Goal: Task Accomplishment & Management: Manage account settings

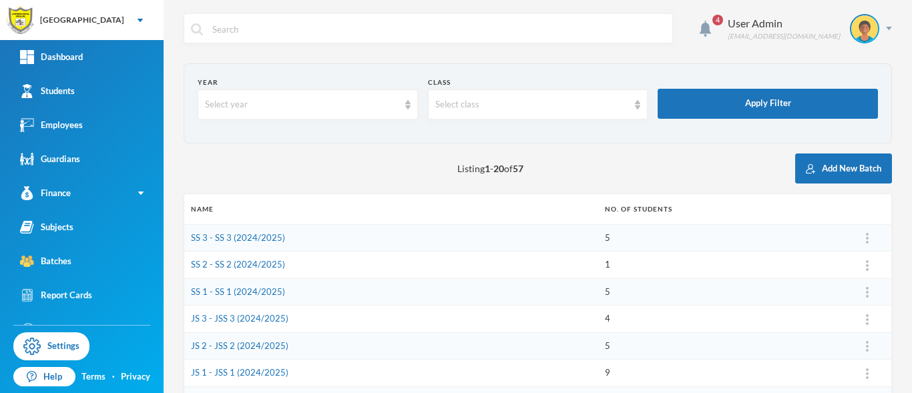
scroll to position [55, 0]
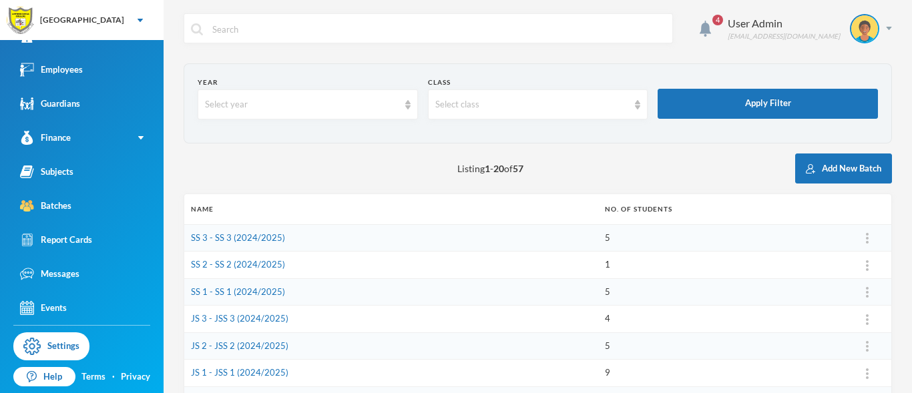
click at [47, 207] on div "Batches" at bounding box center [45, 206] width 51 height 14
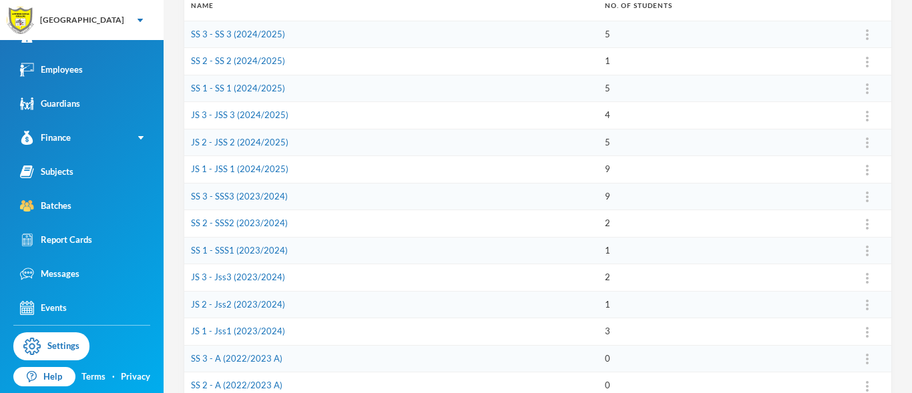
scroll to position [204, 0]
click at [304, 147] on td "JS 2 - JSS 2 (2024/2025)" at bounding box center [391, 141] width 414 height 27
drag, startPoint x: 304, startPoint y: 147, endPoint x: 362, endPoint y: 109, distance: 68.5
click at [362, 109] on tbody "SS 3 - SS 3 (2024/2025) 5 SS 2 - SS 2 (2024/2025) 1 SS 1 - SS 1 (2024/2025) 5 J…" at bounding box center [537, 290] width 707 height 541
click at [144, 14] on div "[GEOGRAPHIC_DATA]" at bounding box center [82, 20] width 164 height 40
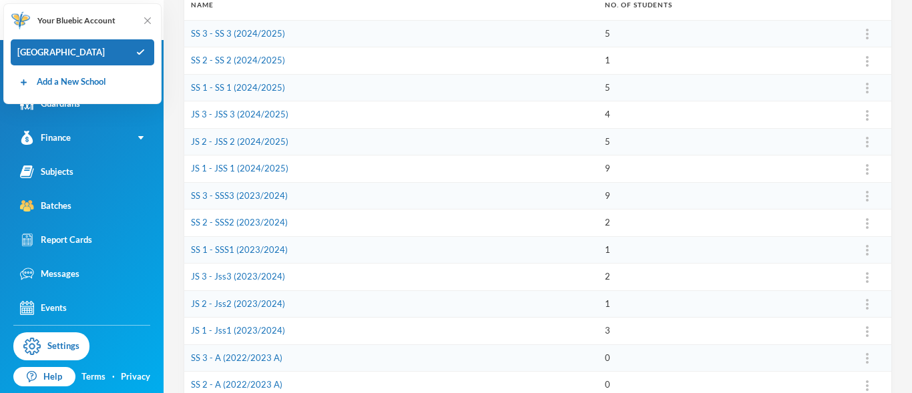
click at [244, 9] on th "Name" at bounding box center [391, 5] width 414 height 30
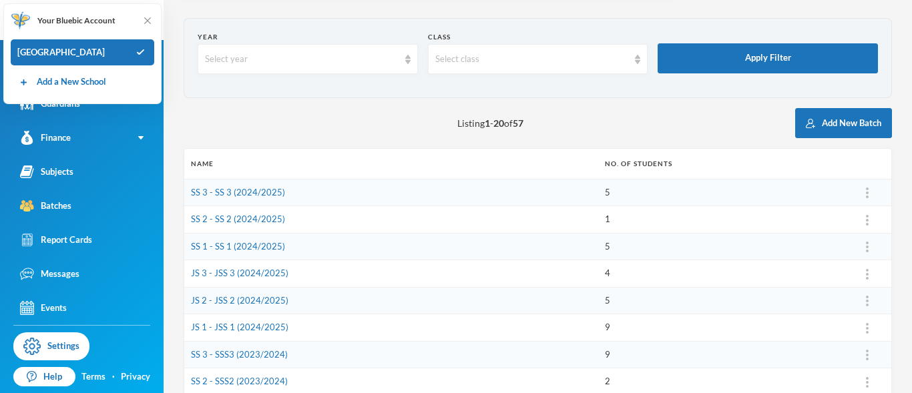
scroll to position [0, 0]
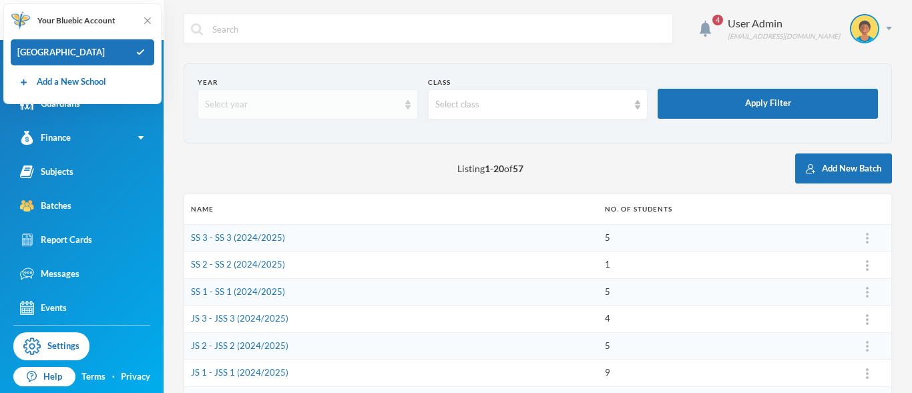
click at [405, 109] on img at bounding box center [407, 104] width 5 height 9
click at [543, 160] on div "Listing 1 - 20 of 57 Add New Batch" at bounding box center [538, 169] width 708 height 30
click at [814, 165] on button "Add New Batch" at bounding box center [843, 169] width 97 height 30
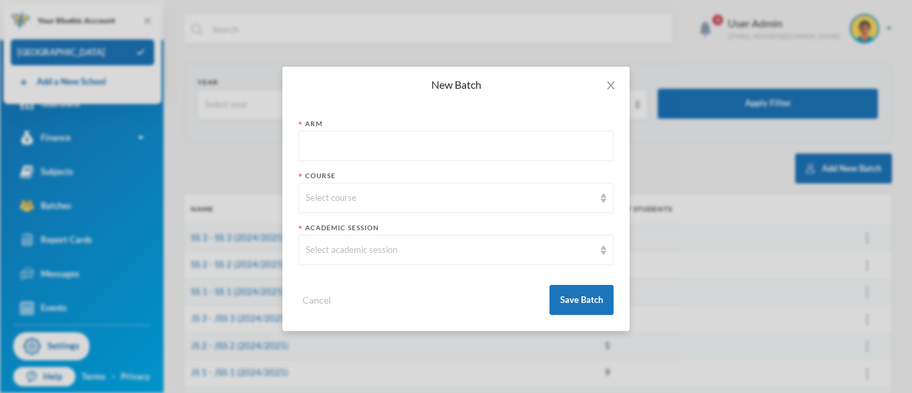
click at [347, 152] on input "text" at bounding box center [456, 147] width 300 height 30
type input "SS 1"
click at [338, 196] on div "Select course" at bounding box center [450, 198] width 288 height 13
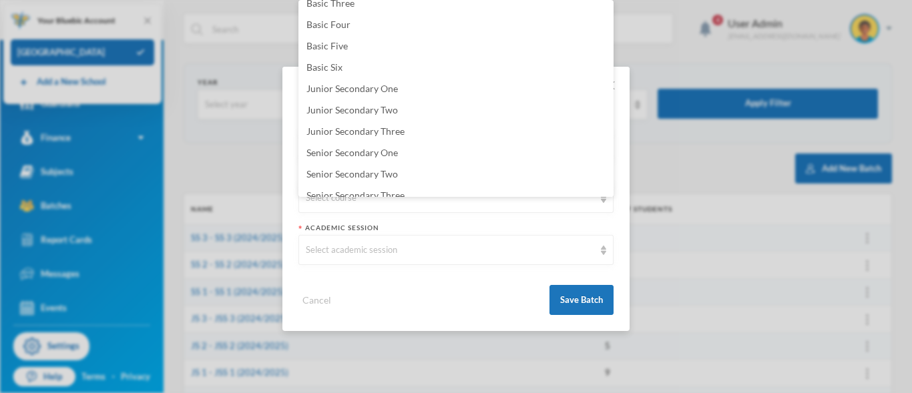
scroll to position [150, 0]
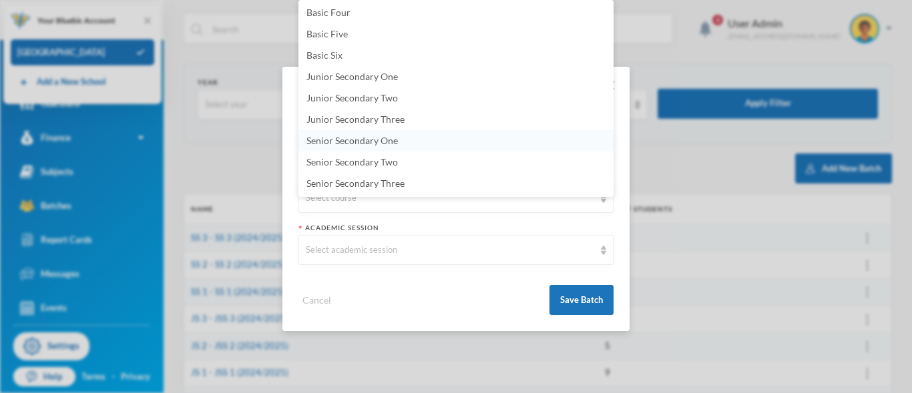
click at [426, 140] on li "Senior Secondary One" at bounding box center [455, 140] width 315 height 21
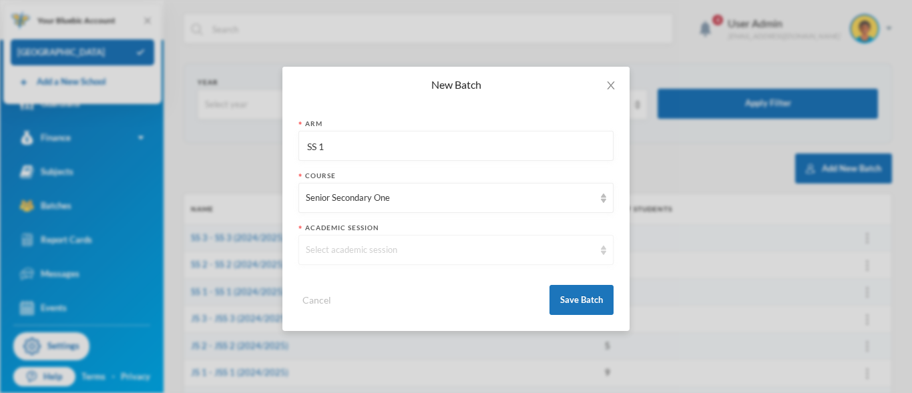
click at [322, 244] on div "Select academic session" at bounding box center [450, 250] width 288 height 13
click at [333, 219] on span "2025/2026" at bounding box center [329, 218] width 46 height 11
click at [584, 302] on button "Save Batch" at bounding box center [581, 300] width 64 height 30
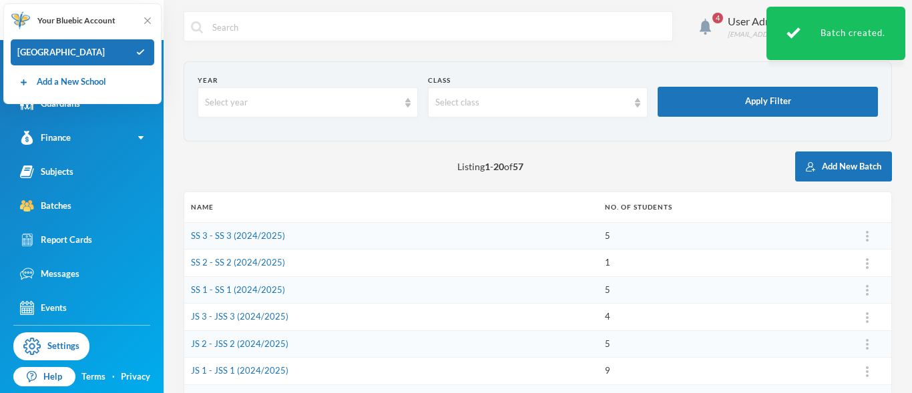
scroll to position [3, 0]
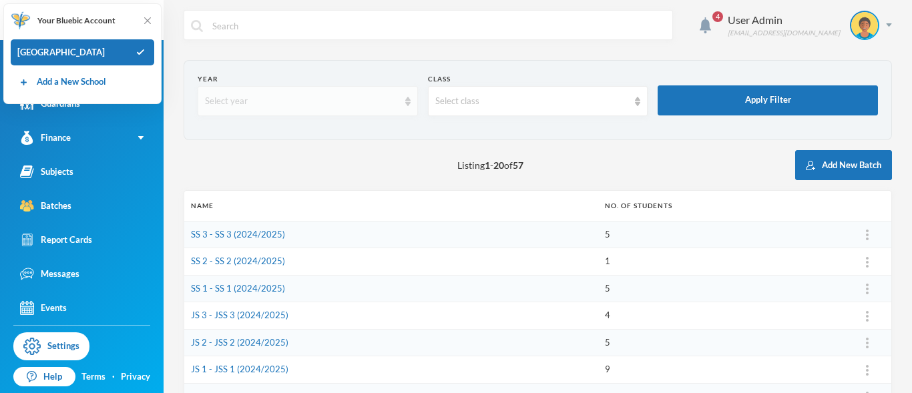
click at [405, 103] on img at bounding box center [407, 101] width 5 height 9
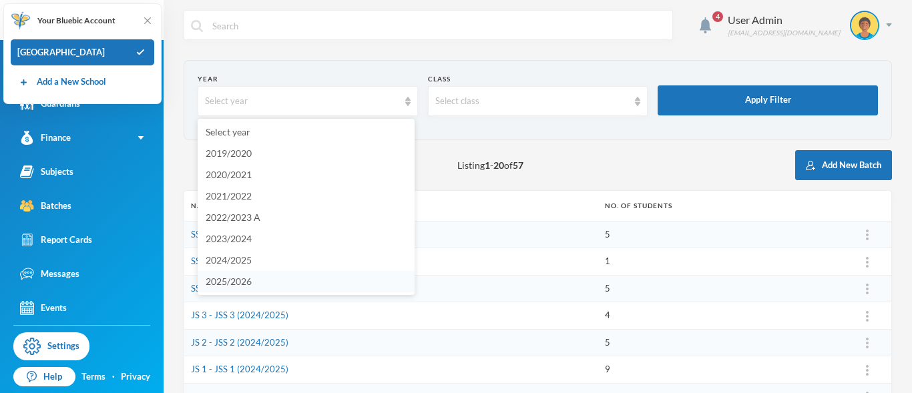
click at [267, 278] on li "2025/2026" at bounding box center [306, 281] width 217 height 21
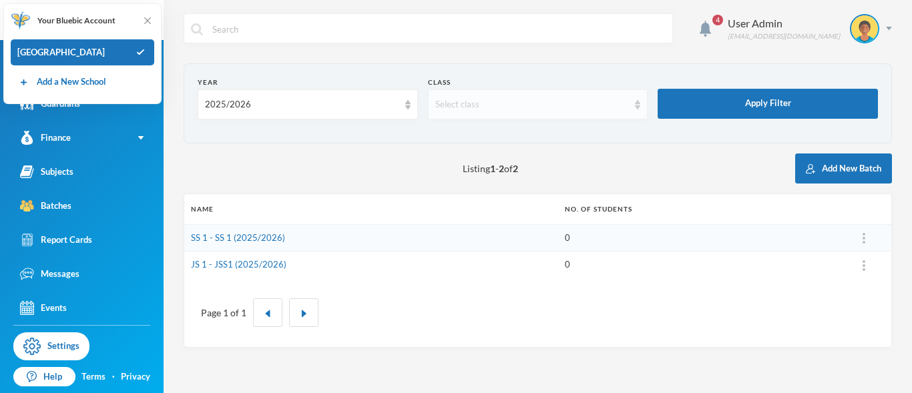
scroll to position [0, 0]
click at [632, 106] on div "Select class" at bounding box center [538, 104] width 220 height 30
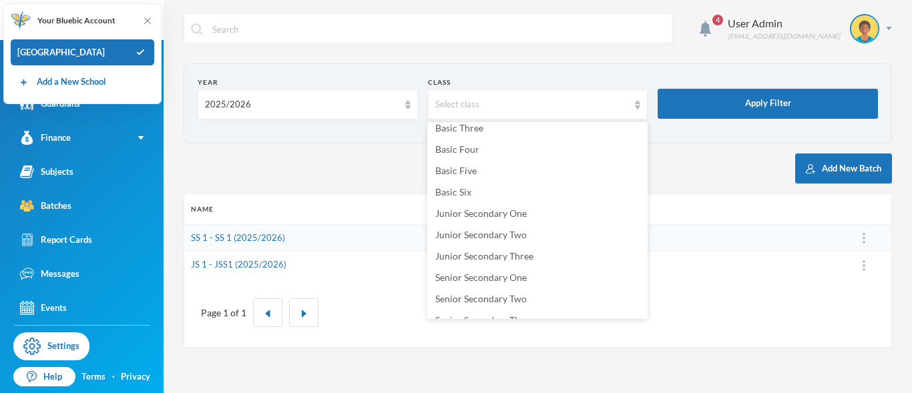
scroll to position [172, 0]
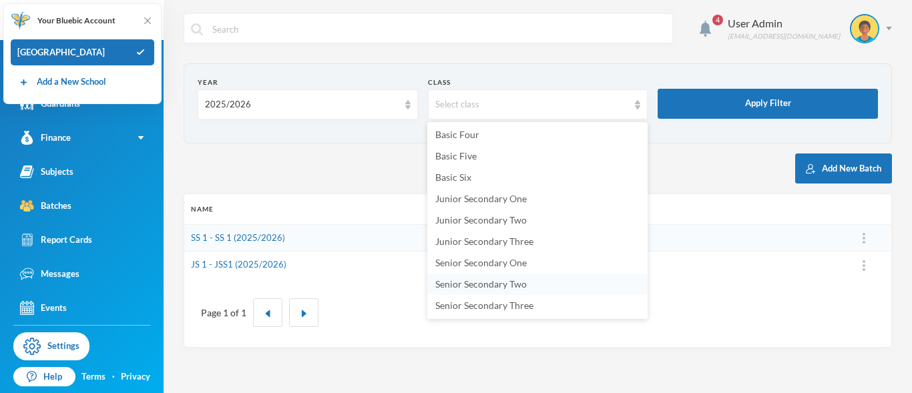
click at [483, 284] on span "Senior Secondary Two" at bounding box center [480, 283] width 91 height 11
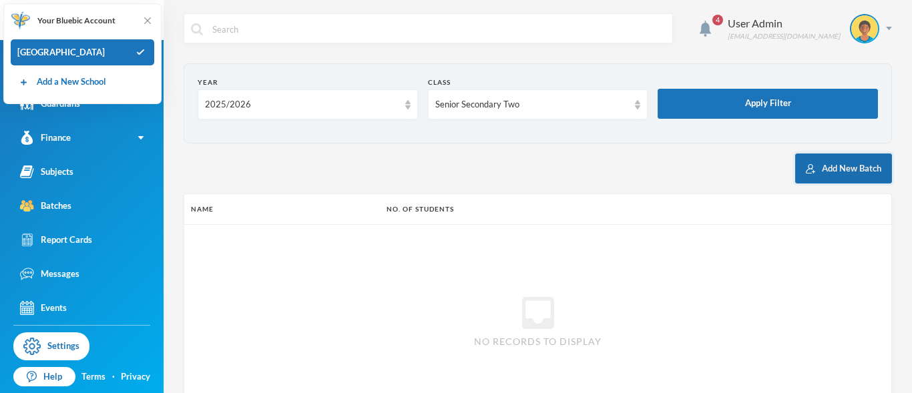
click at [822, 174] on button "Add New Batch" at bounding box center [843, 169] width 97 height 30
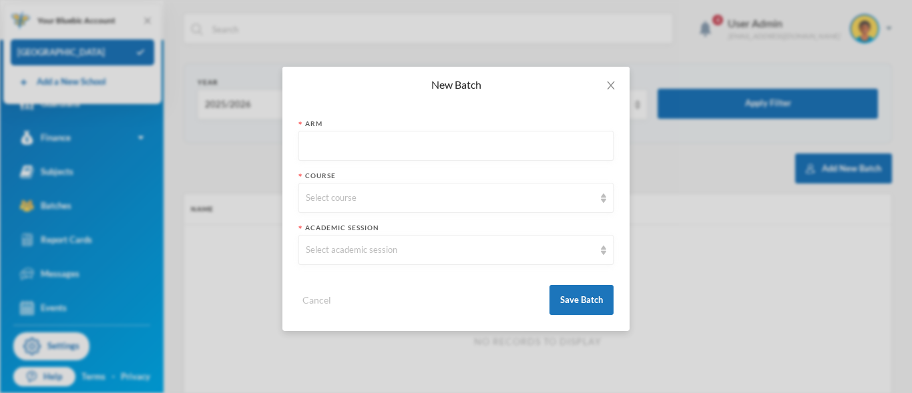
click at [387, 149] on input "text" at bounding box center [456, 147] width 300 height 30
type input "SS 2"
click at [324, 206] on div "Select course" at bounding box center [455, 198] width 315 height 30
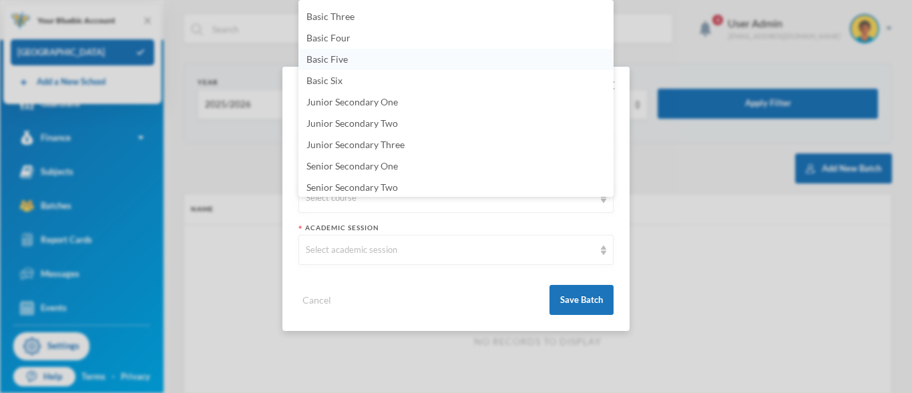
scroll to position [150, 0]
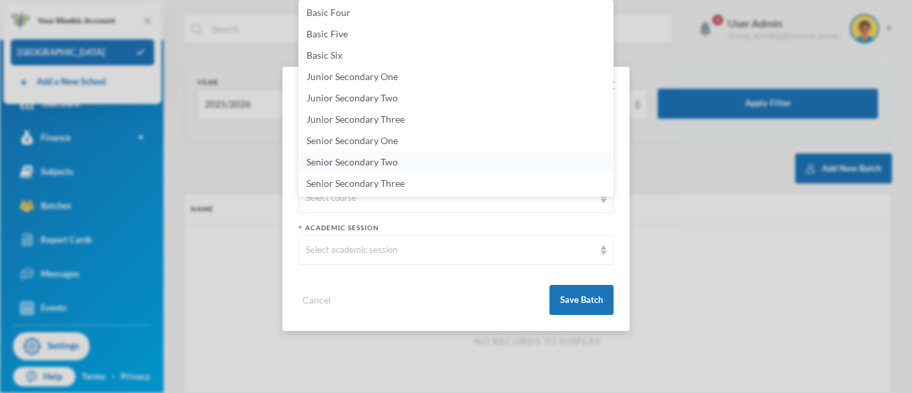
click at [342, 165] on span "Senior Secondary Two" at bounding box center [351, 161] width 91 height 11
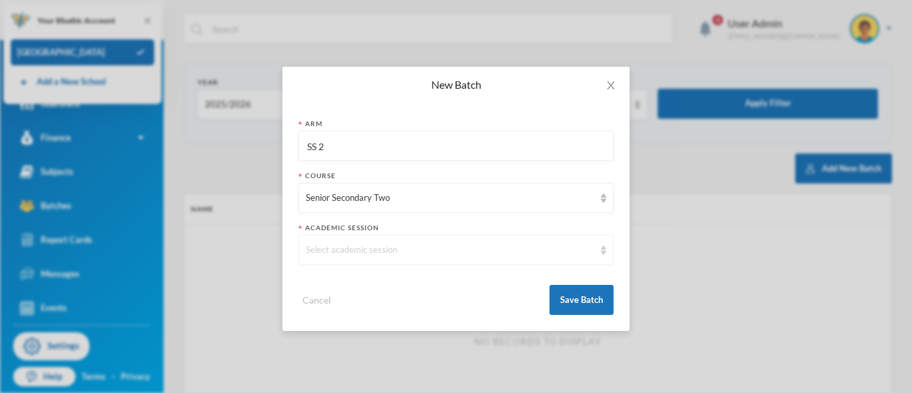
click at [325, 245] on div "Select academic session" at bounding box center [450, 250] width 288 height 13
click at [333, 218] on span "2025/2026" at bounding box center [329, 218] width 46 height 11
click at [582, 296] on button "Save Batch" at bounding box center [581, 300] width 64 height 30
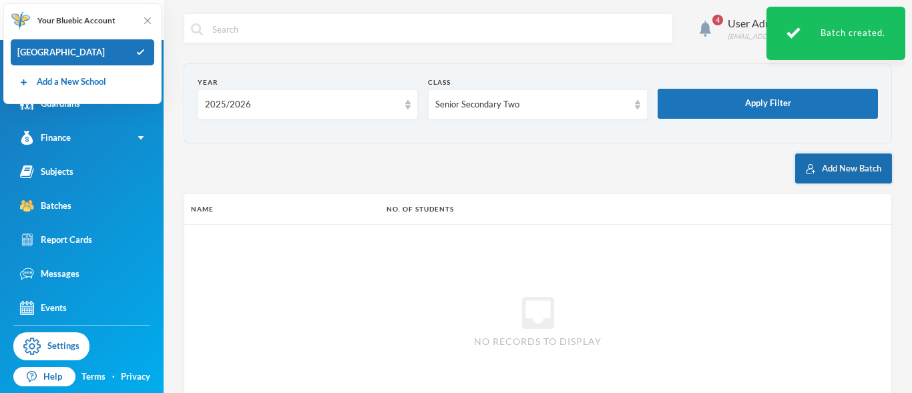
click at [822, 172] on button "Add New Batch" at bounding box center [843, 169] width 97 height 30
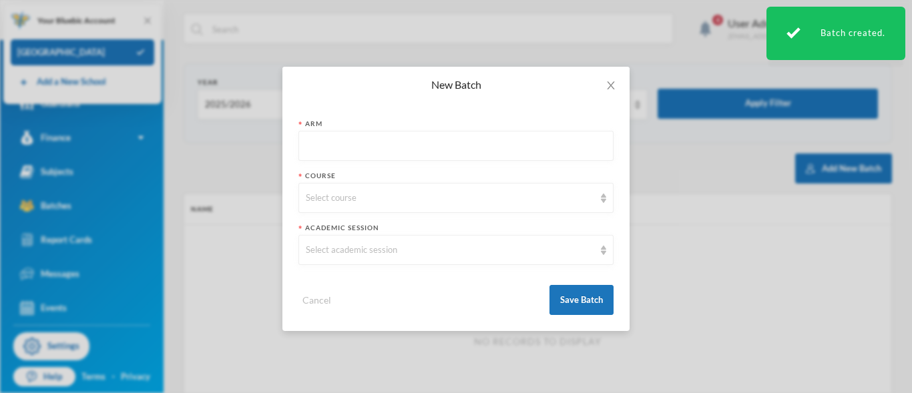
click at [393, 141] on input "text" at bounding box center [456, 147] width 300 height 30
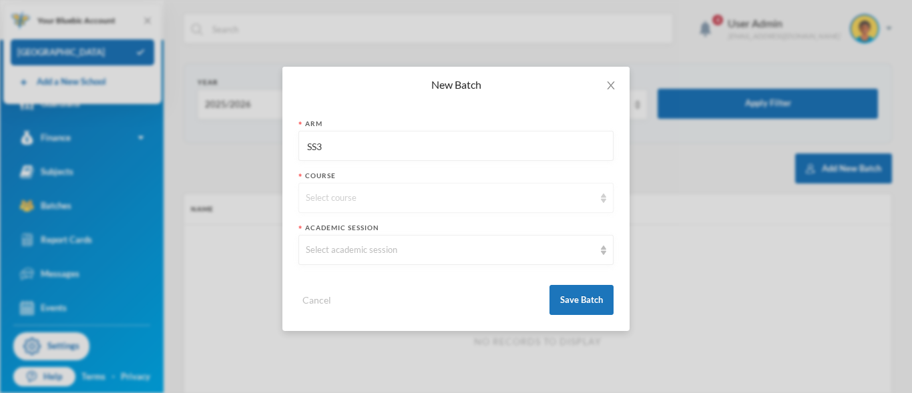
click at [382, 199] on div "Select course" at bounding box center [450, 198] width 288 height 13
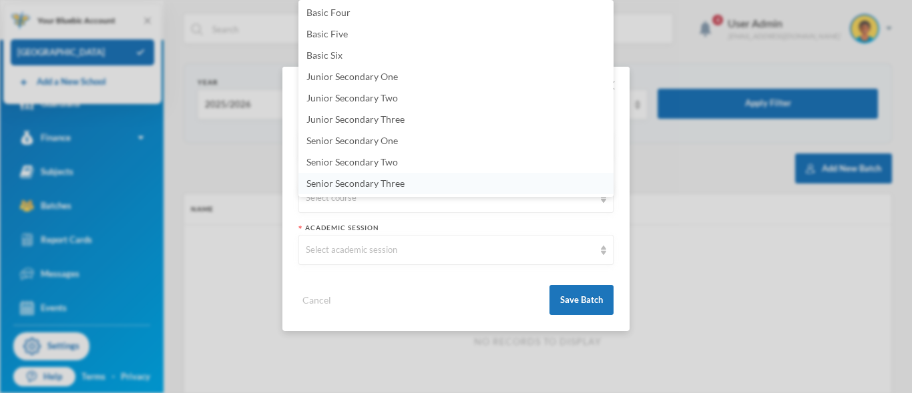
click at [430, 184] on li "Senior Secondary Three" at bounding box center [455, 183] width 315 height 21
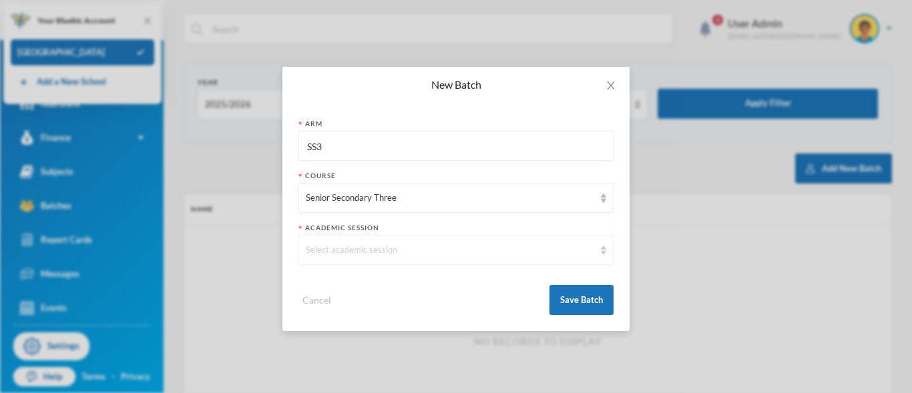
click at [381, 246] on div "Select academic session" at bounding box center [450, 250] width 288 height 13
click at [347, 219] on span "2025/2026" at bounding box center [329, 218] width 46 height 11
click at [570, 296] on button "Save Batch" at bounding box center [581, 300] width 64 height 30
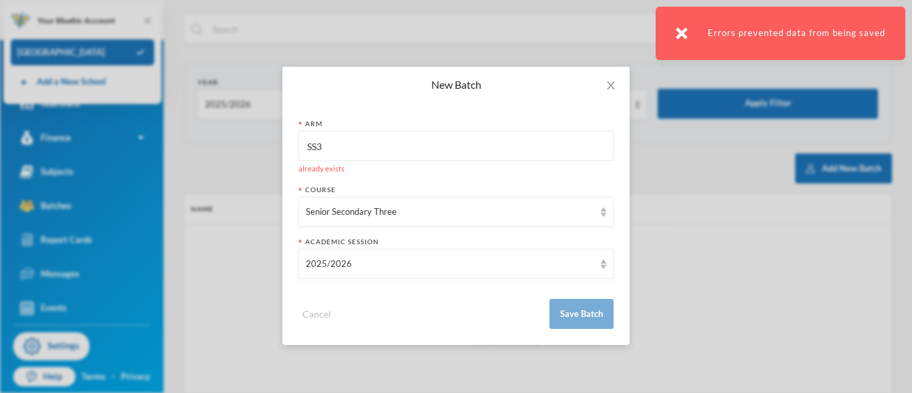
click at [319, 144] on input "SS3" at bounding box center [456, 147] width 300 height 30
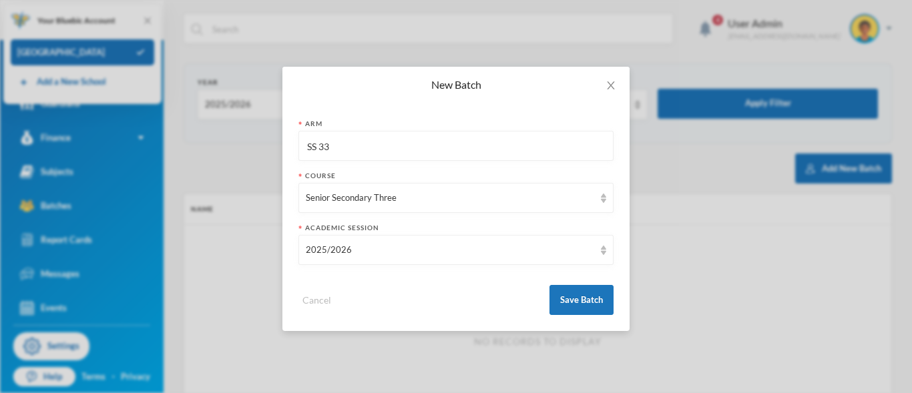
click at [348, 148] on input "SS 33" at bounding box center [456, 147] width 300 height 30
type input "S"
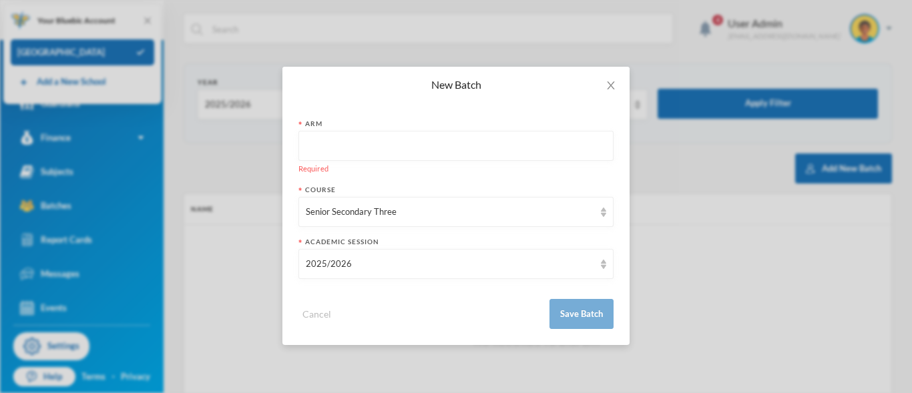
click at [348, 148] on input "text" at bounding box center [456, 147] width 300 height 30
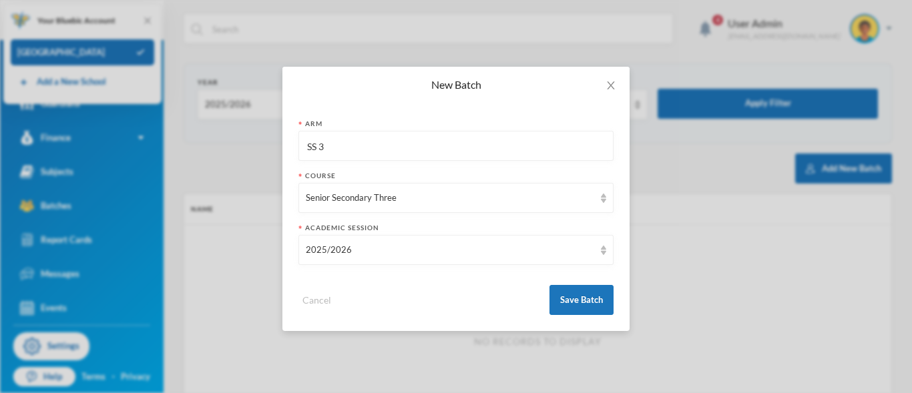
click at [318, 146] on input "SS 3" at bounding box center [456, 147] width 300 height 30
type input "SSS 3"
click at [610, 84] on icon "icon: close" at bounding box center [610, 85] width 7 height 8
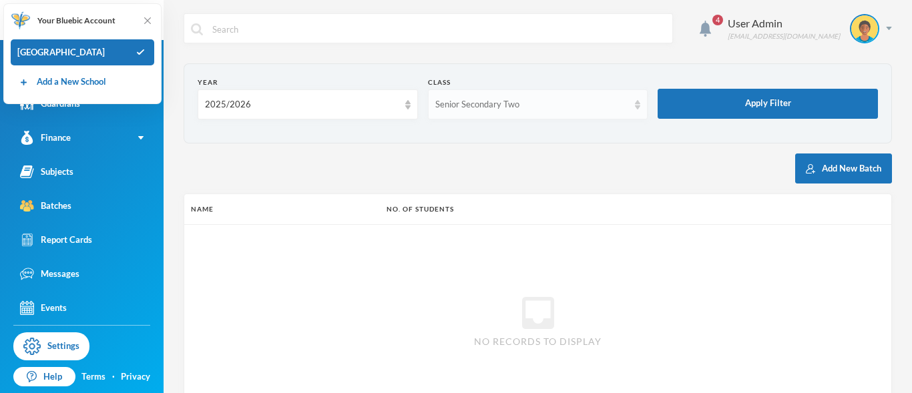
click at [630, 112] on div "Senior Secondary Two" at bounding box center [538, 104] width 220 height 30
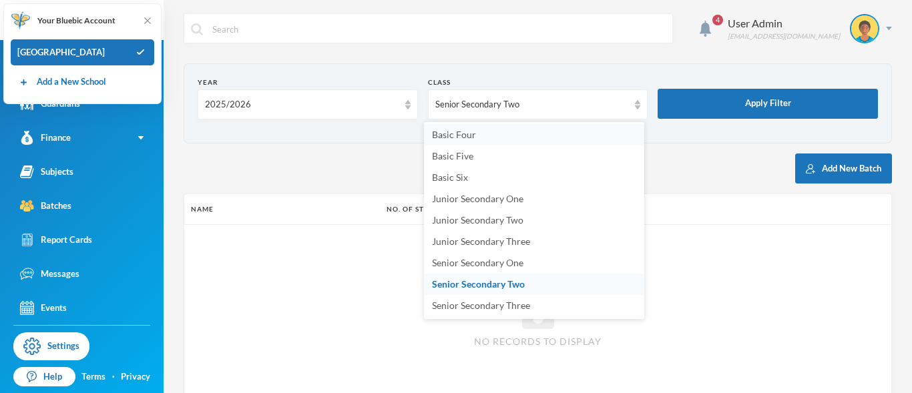
scroll to position [152, 0]
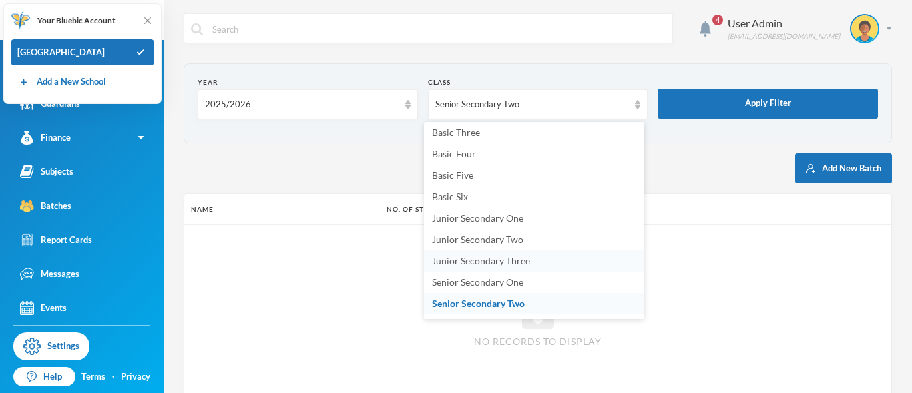
click at [495, 266] on li "Junior Secondary Three" at bounding box center [534, 260] width 220 height 21
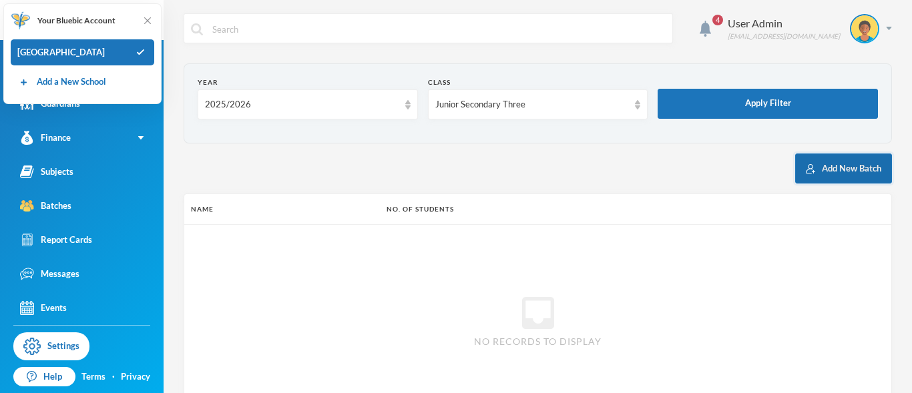
click at [820, 166] on button "Add New Batch" at bounding box center [843, 169] width 97 height 30
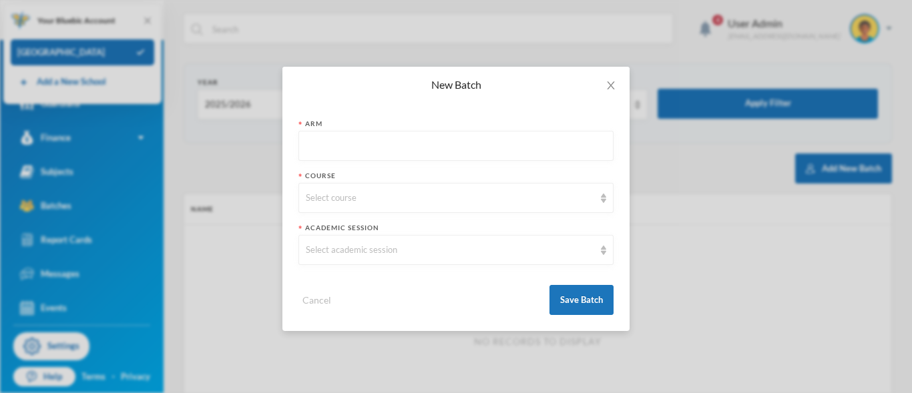
click at [505, 143] on input "text" at bounding box center [456, 147] width 300 height 30
type input "JSS 3"
click at [448, 198] on div "Select course" at bounding box center [450, 198] width 288 height 13
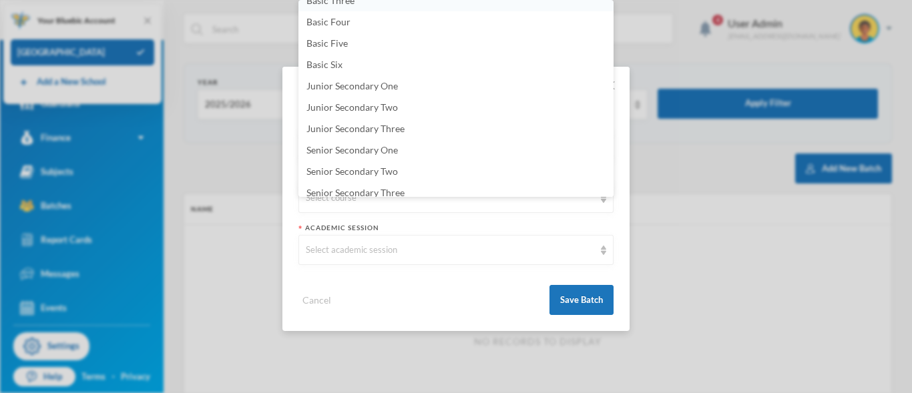
scroll to position [141, 0]
click at [399, 128] on span "Junior Secondary Three" at bounding box center [355, 128] width 98 height 11
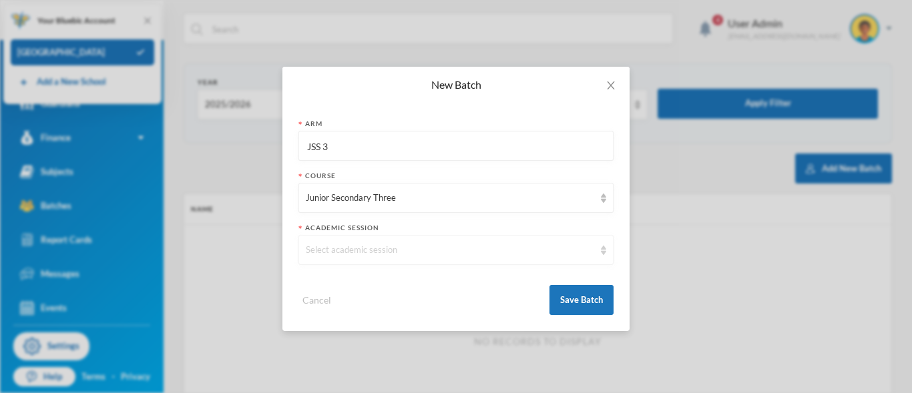
click at [404, 252] on div "Select academic session" at bounding box center [450, 250] width 288 height 13
click at [388, 216] on li "2025/2026" at bounding box center [455, 218] width 315 height 21
click at [574, 298] on button "Save Batch" at bounding box center [581, 300] width 64 height 30
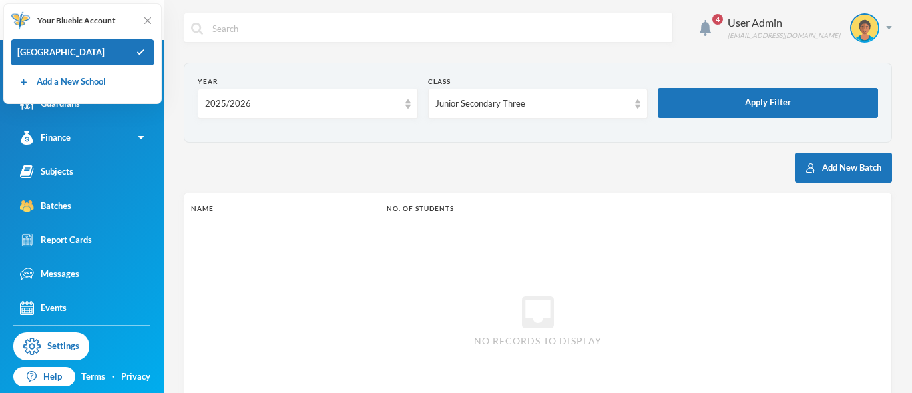
scroll to position [0, 0]
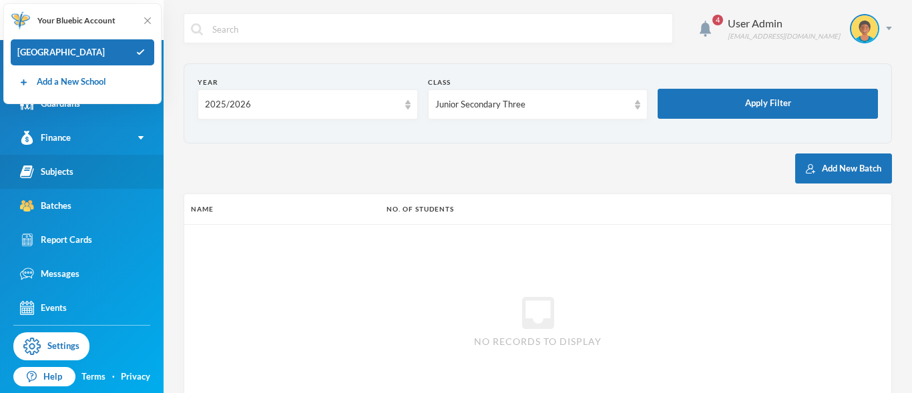
click at [69, 171] on div "Subjects" at bounding box center [46, 172] width 53 height 14
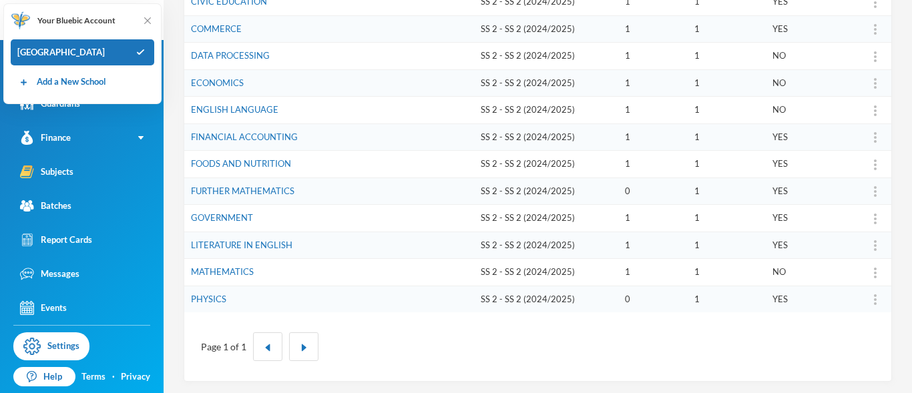
scroll to position [319, 0]
click at [483, 300] on td "SS 2 - SS 2 (2024/2025)" at bounding box center [546, 297] width 144 height 27
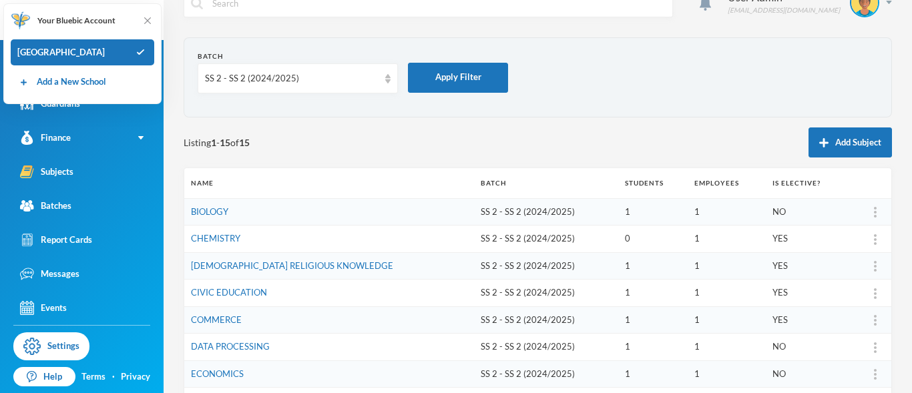
scroll to position [19, 0]
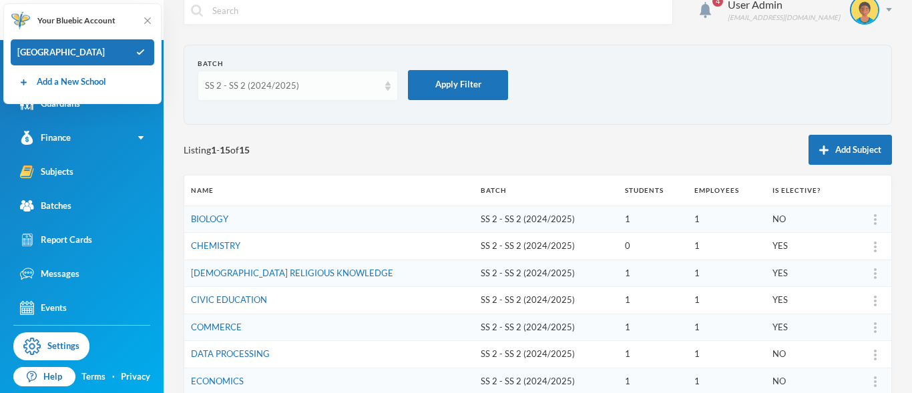
click at [389, 88] on img at bounding box center [387, 85] width 5 height 9
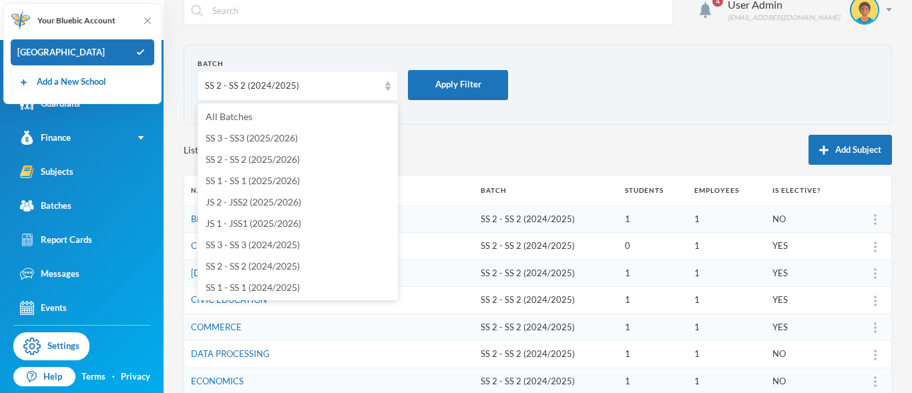
click at [422, 140] on div "Listing 1 - 15 of 15 Add Subject" at bounding box center [538, 150] width 708 height 30
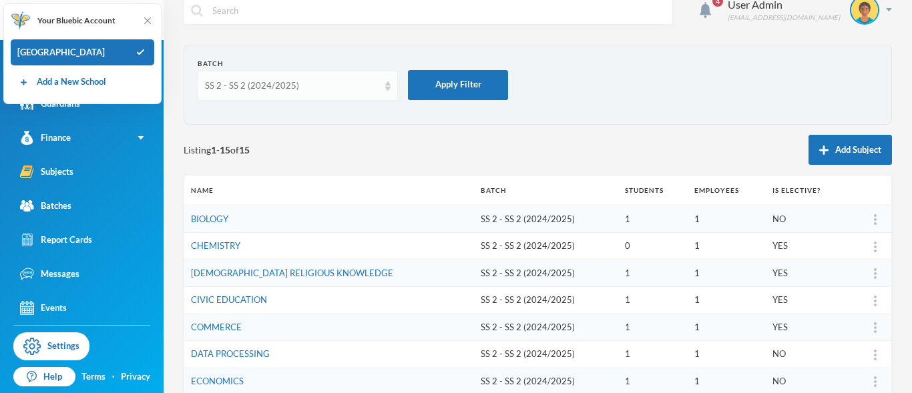
click at [388, 91] on div "SS 2 - SS 2 (2024/2025)" at bounding box center [298, 86] width 200 height 30
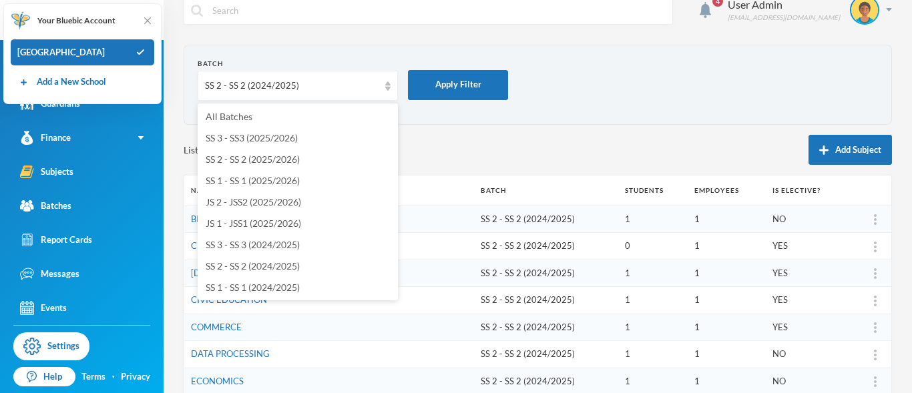
click at [435, 146] on div "Listing 1 - 15 of 15 Add Subject" at bounding box center [538, 150] width 708 height 30
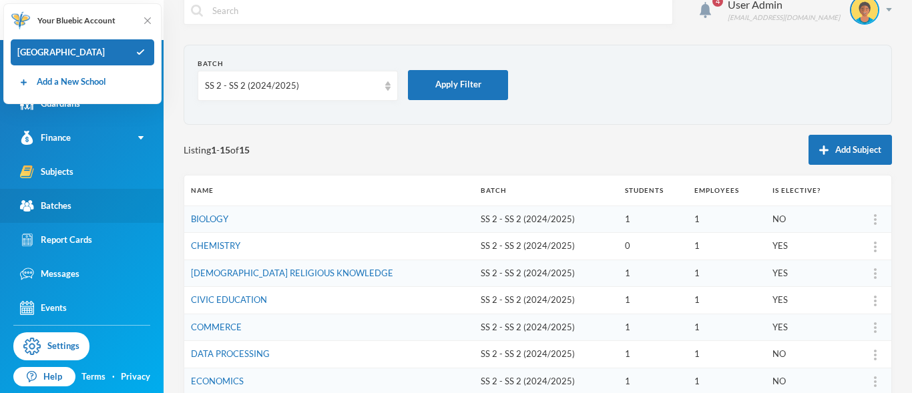
click at [81, 210] on link "Batches" at bounding box center [82, 206] width 164 height 34
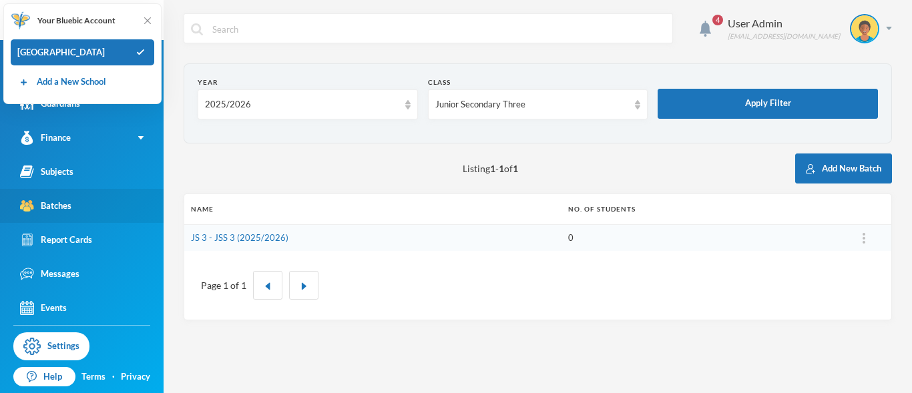
click at [79, 211] on link "Batches" at bounding box center [82, 206] width 164 height 34
click at [405, 113] on div "2025/2026" at bounding box center [308, 104] width 220 height 30
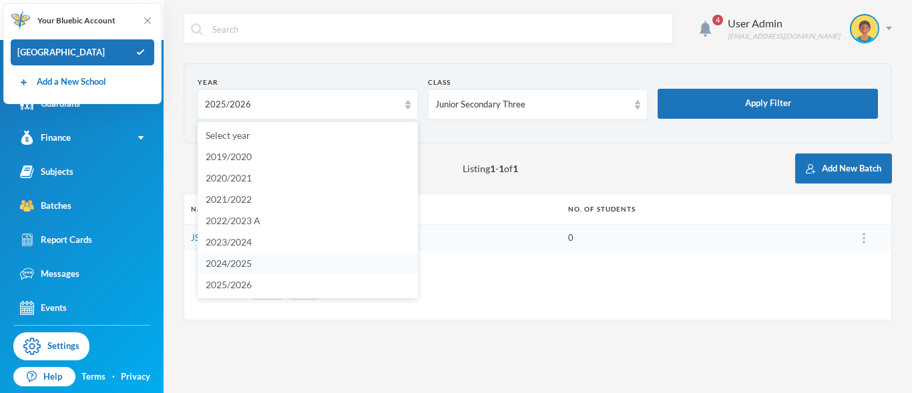
click at [295, 260] on li "2024/2025" at bounding box center [308, 263] width 220 height 21
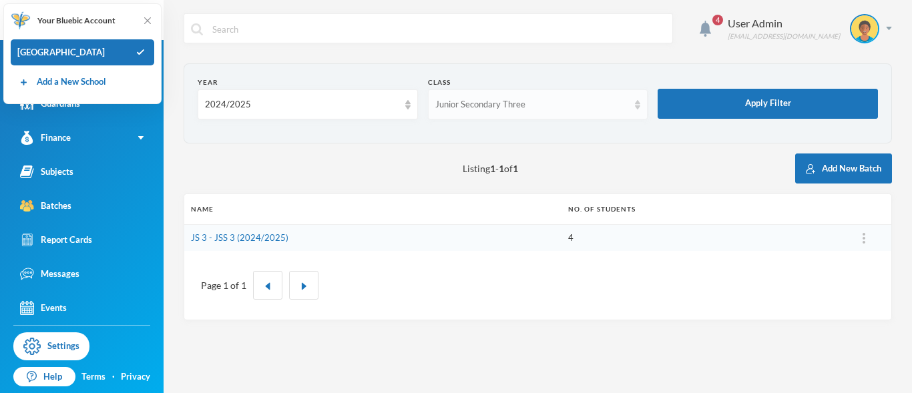
click at [639, 109] on img at bounding box center [637, 104] width 5 height 9
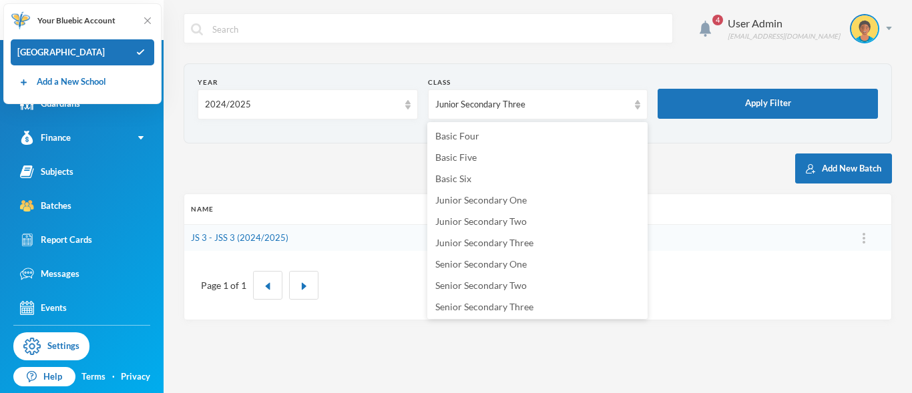
scroll to position [172, 0]
click at [513, 220] on span "Junior Secondary Two" at bounding box center [480, 219] width 91 height 11
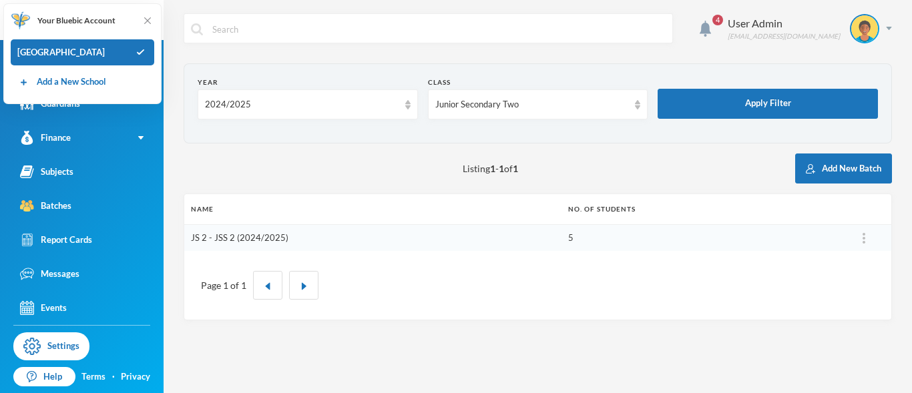
click at [258, 236] on link "JS 2 - JSS 2 (2024/2025)" at bounding box center [239, 237] width 97 height 11
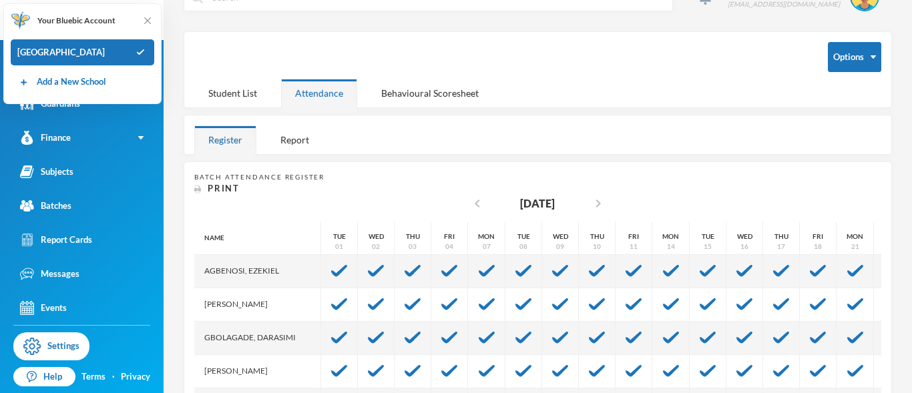
scroll to position [31, 0]
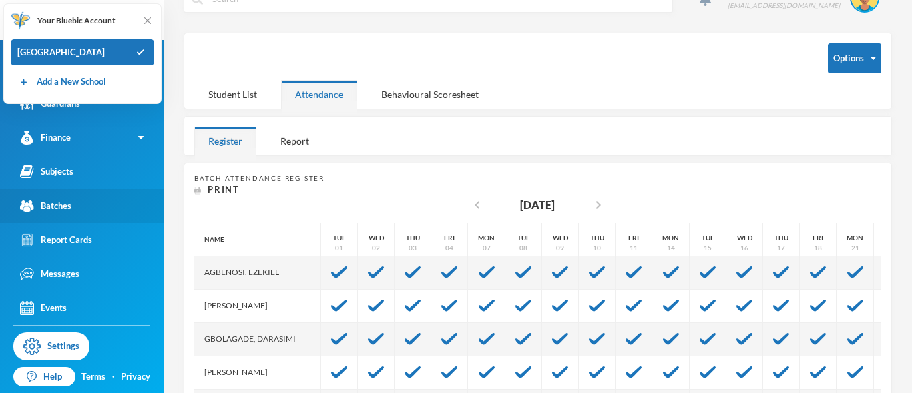
click at [45, 207] on div "Batches" at bounding box center [45, 206] width 51 height 14
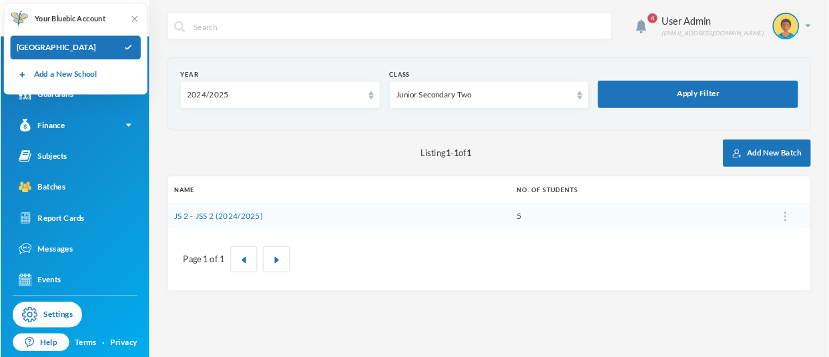
scroll to position [55, 0]
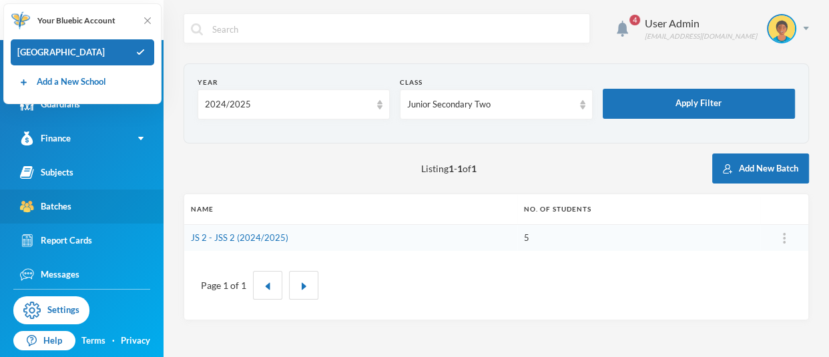
click at [59, 204] on div "Batches" at bounding box center [45, 207] width 51 height 14
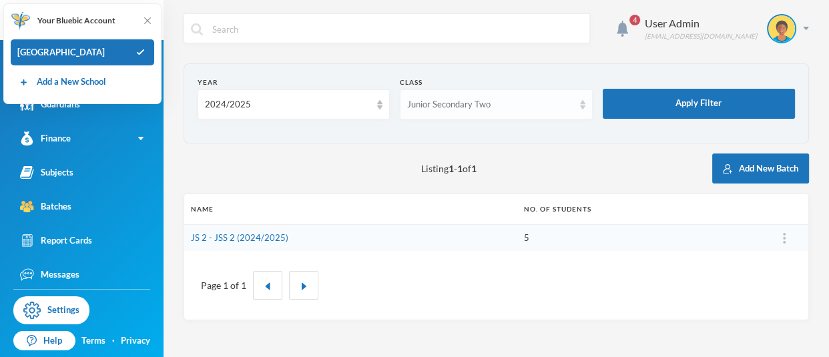
click at [582, 108] on img at bounding box center [582, 104] width 5 height 9
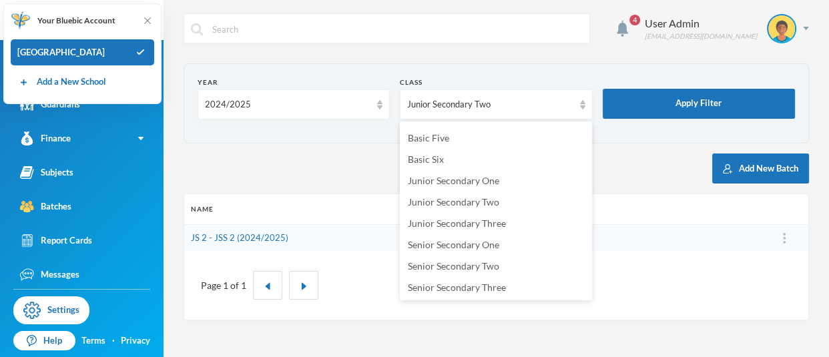
scroll to position [188, 0]
click at [447, 221] on span "Junior Secondary Three" at bounding box center [457, 224] width 98 height 11
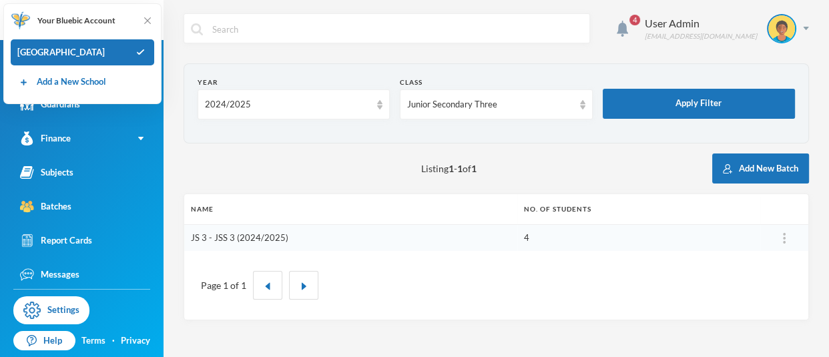
click at [232, 240] on link "JS 3 - JSS 3 (2024/2025)" at bounding box center [239, 237] width 97 height 11
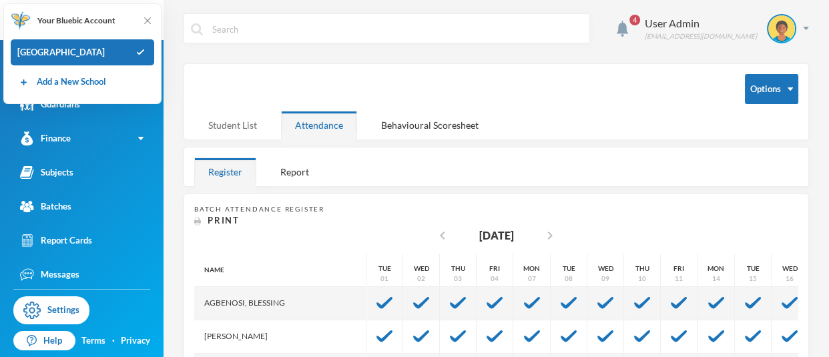
click at [227, 125] on div "Student List" at bounding box center [232, 125] width 77 height 29
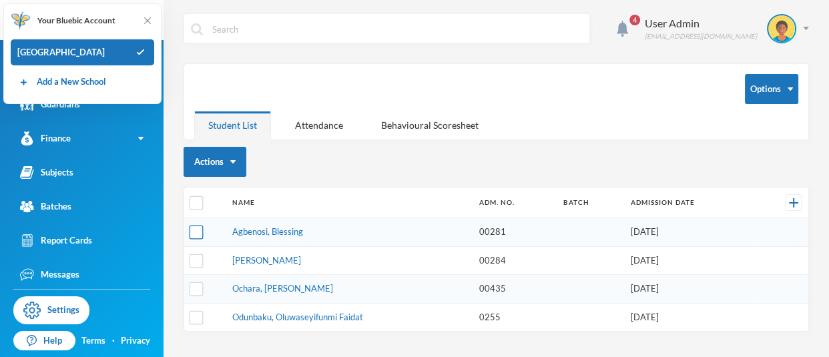
click at [196, 228] on input "checkbox" at bounding box center [197, 233] width 14 height 14
checkbox input "true"
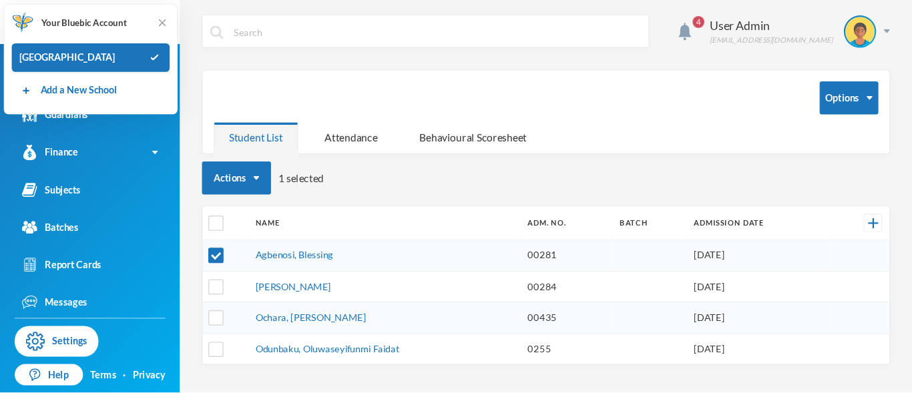
scroll to position [55, 0]
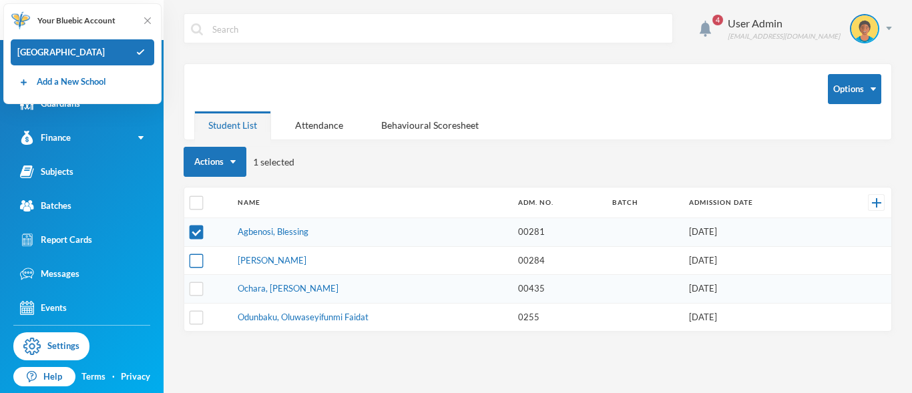
click at [193, 260] on input "checkbox" at bounding box center [197, 261] width 14 height 14
checkbox input "true"
click at [194, 288] on input "checkbox" at bounding box center [197, 289] width 14 height 14
checkbox input "true"
click at [198, 315] on input "checkbox" at bounding box center [197, 317] width 14 height 14
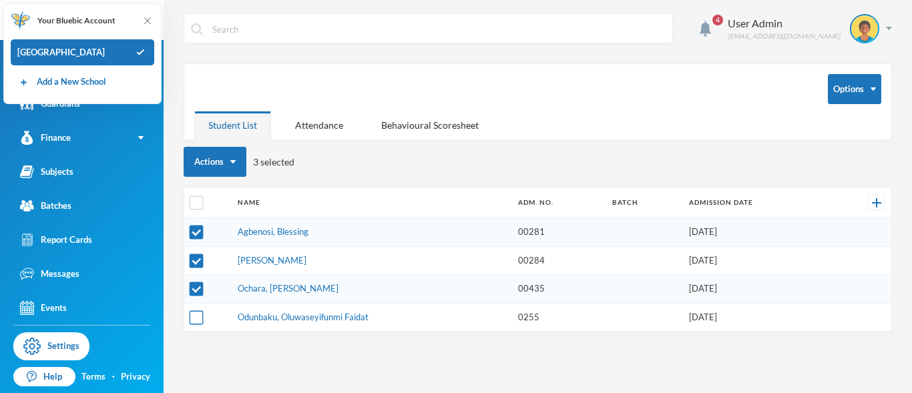
checkbox input "true"
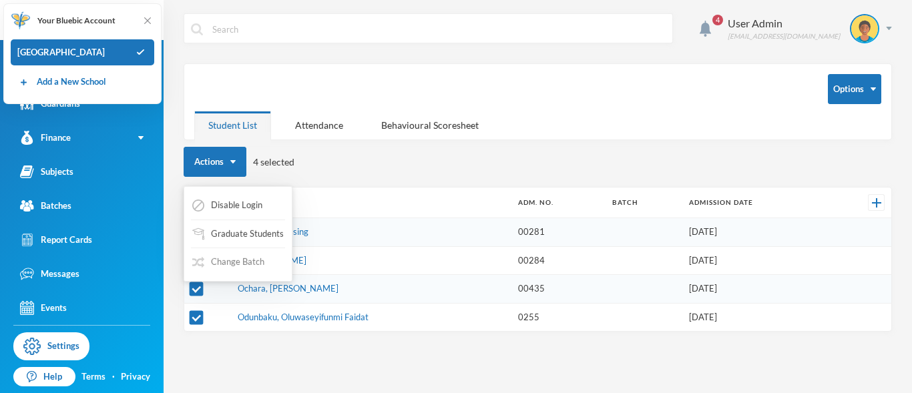
click at [218, 262] on button "Change Batch" at bounding box center [228, 262] width 75 height 24
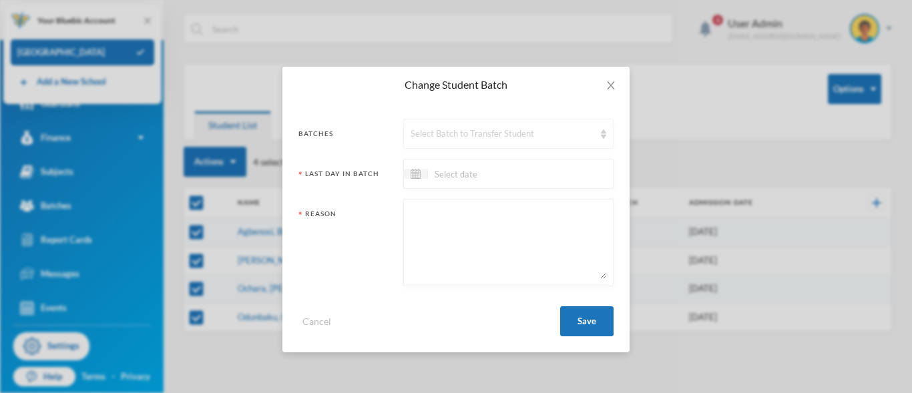
click at [584, 134] on div "Select Batch to Transfer Student" at bounding box center [503, 134] width 184 height 13
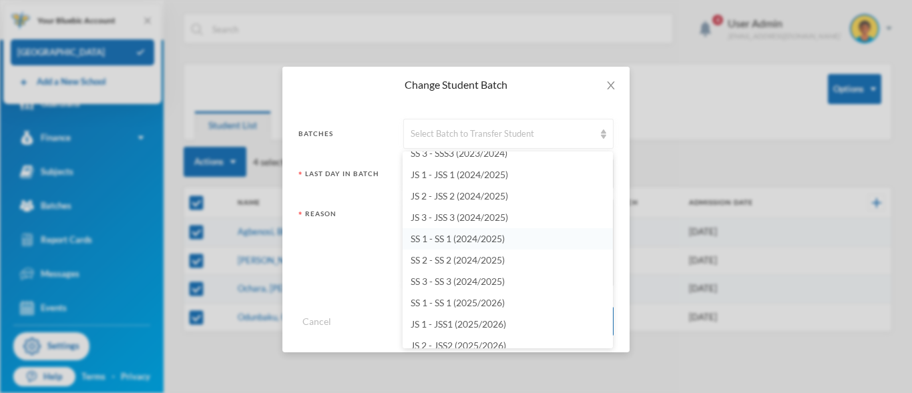
scroll to position [1080, 0]
click at [485, 218] on span "JS 3 - JSS 3 (2024/2025)" at bounding box center [459, 216] width 97 height 11
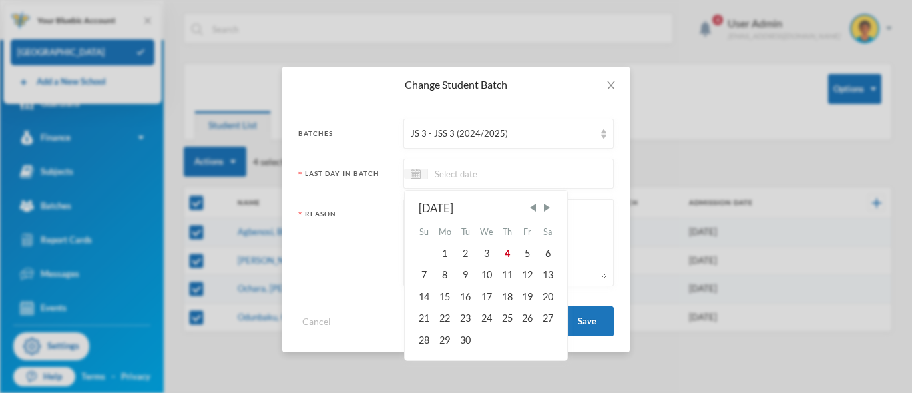
click at [435, 174] on input at bounding box center [484, 173] width 112 height 15
click at [533, 206] on span "Previous Month" at bounding box center [533, 208] width 12 height 12
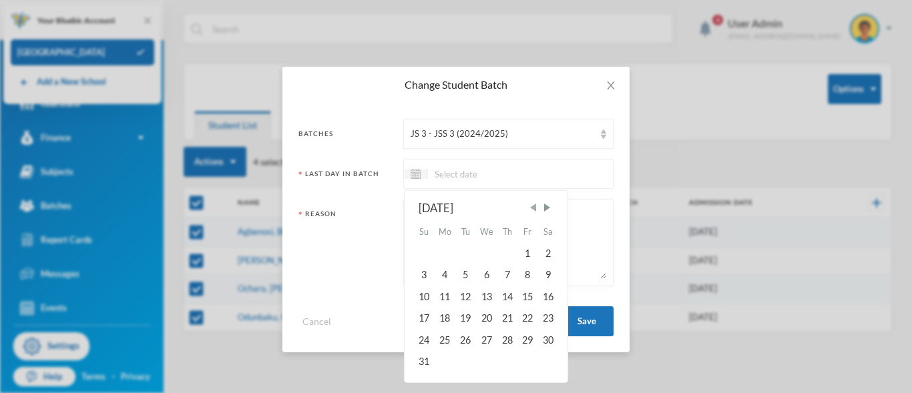
click at [533, 206] on span "Previous Month" at bounding box center [533, 208] width 12 height 12
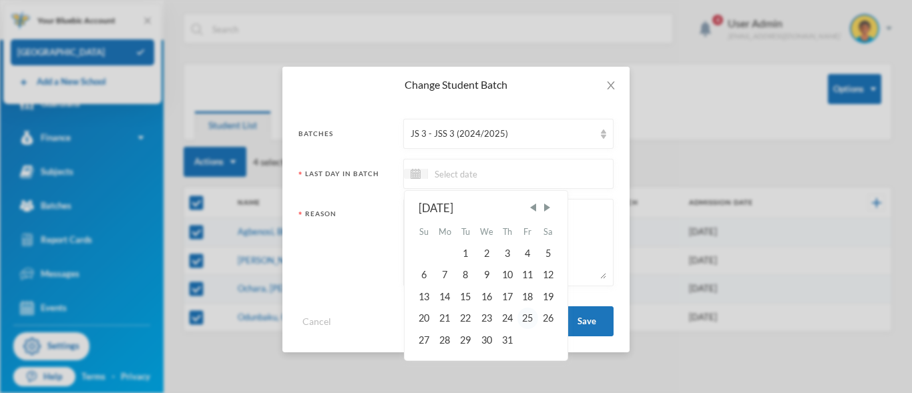
click at [526, 321] on div "25" at bounding box center [527, 318] width 20 height 21
type input "25/07/2025"
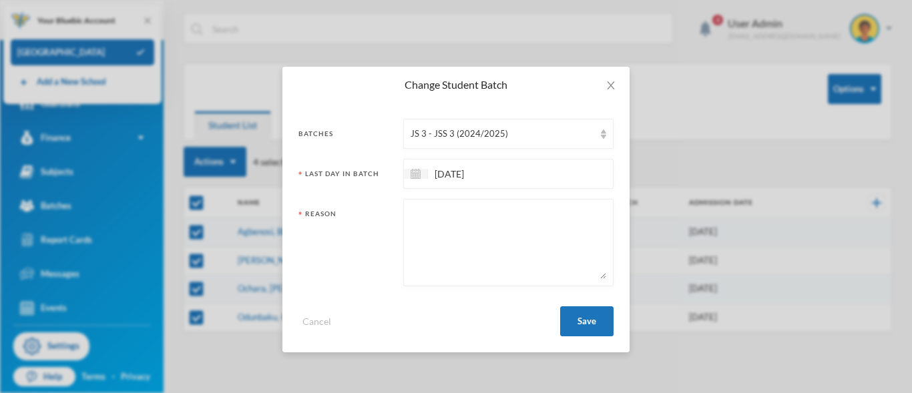
click at [459, 213] on textarea at bounding box center [509, 242] width 196 height 73
type textarea "PROMOTED"
click at [584, 326] on button "Save" at bounding box center [586, 321] width 53 height 30
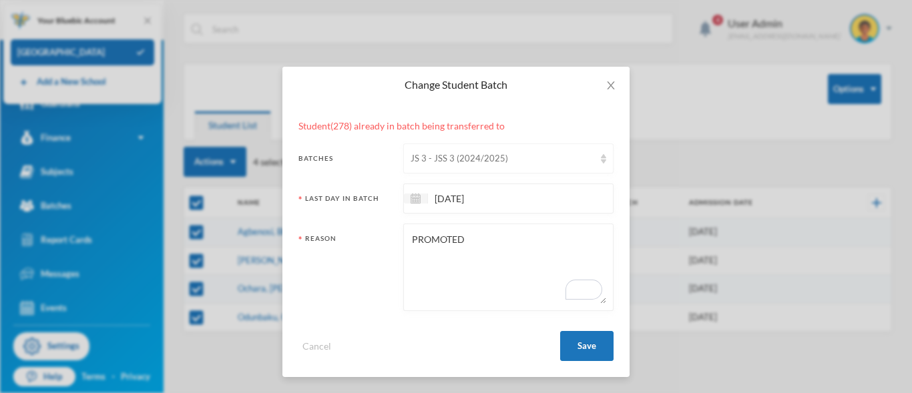
click at [604, 163] on img at bounding box center [603, 158] width 5 height 9
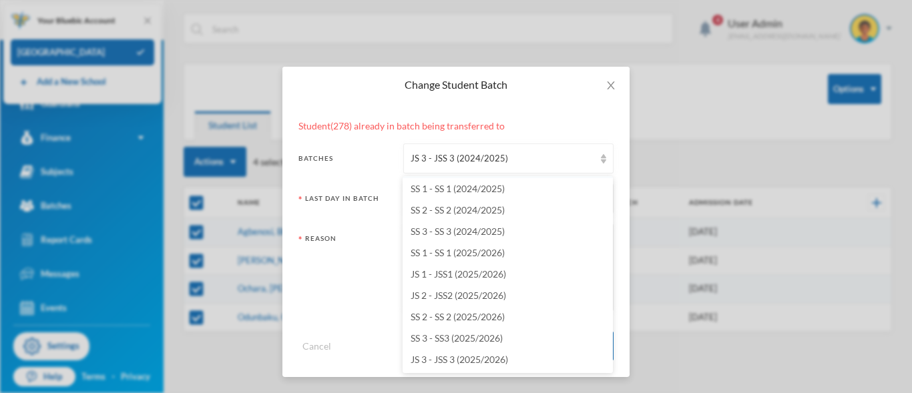
scroll to position [1135, 0]
click at [613, 85] on icon "icon: close" at bounding box center [611, 85] width 11 height 11
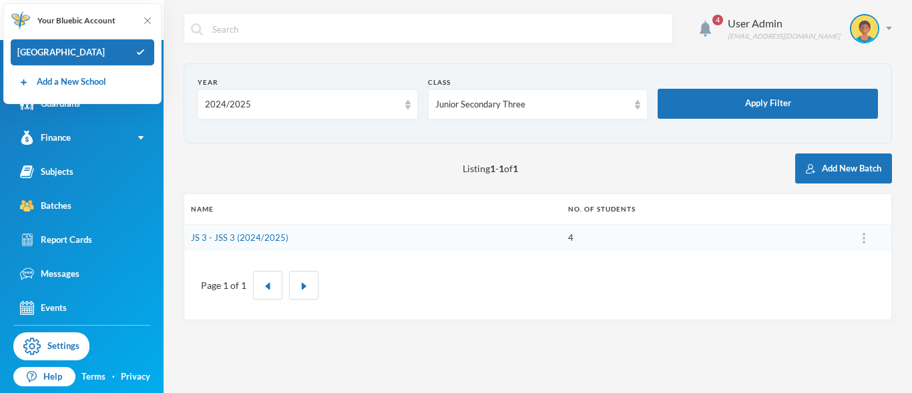
click at [239, 224] on td "JS 3 - JSS 3 (2024/2025)" at bounding box center [372, 237] width 377 height 27
click at [238, 224] on td "JS 3 - JSS 3 (2024/2025)" at bounding box center [372, 237] width 377 height 27
click at [238, 225] on td "JS 3 - JSS 3 (2024/2025)" at bounding box center [372, 237] width 377 height 27
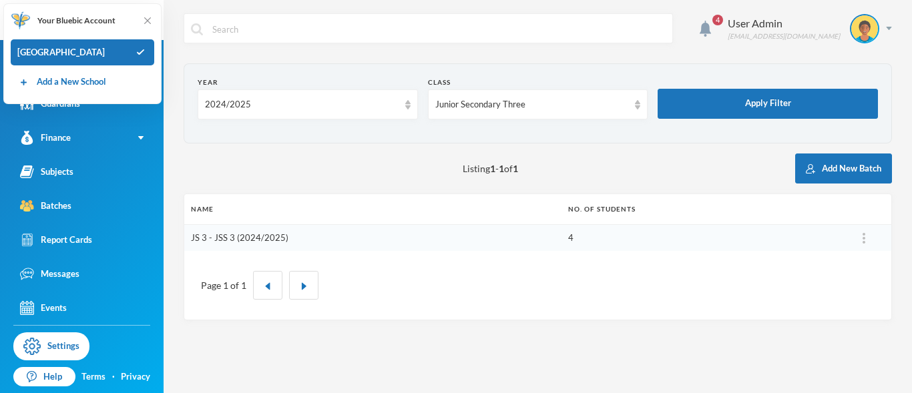
click at [237, 236] on link "JS 3 - JSS 3 (2024/2025)" at bounding box center [239, 237] width 97 height 11
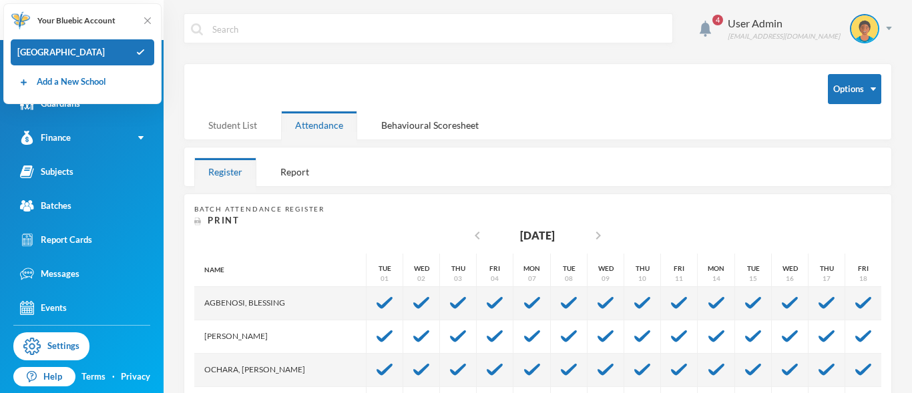
click at [228, 132] on div "Student List" at bounding box center [232, 125] width 77 height 29
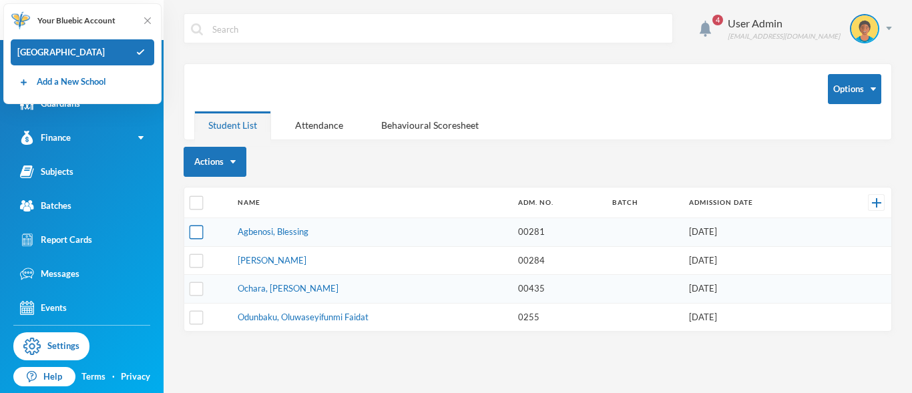
click at [193, 239] on input "checkbox" at bounding box center [197, 233] width 14 height 14
checkbox input "true"
click at [197, 256] on input "checkbox" at bounding box center [197, 261] width 14 height 14
checkbox input "true"
click at [195, 285] on input "checkbox" at bounding box center [197, 289] width 14 height 14
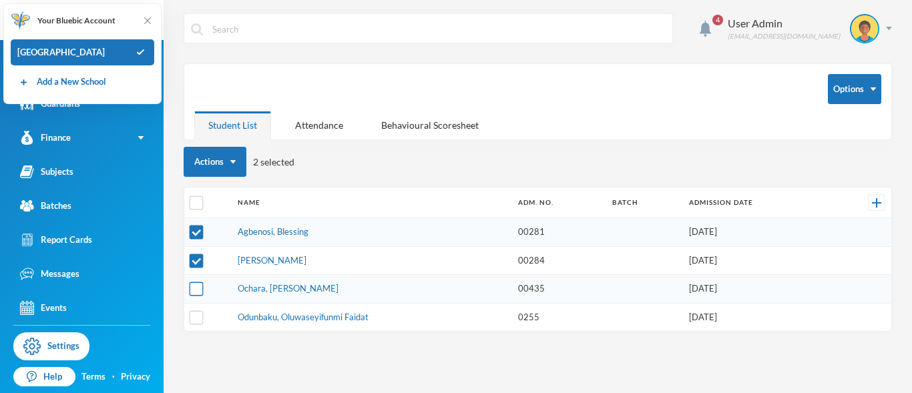
checkbox input "true"
click at [194, 315] on input "checkbox" at bounding box center [197, 317] width 14 height 14
checkbox input "true"
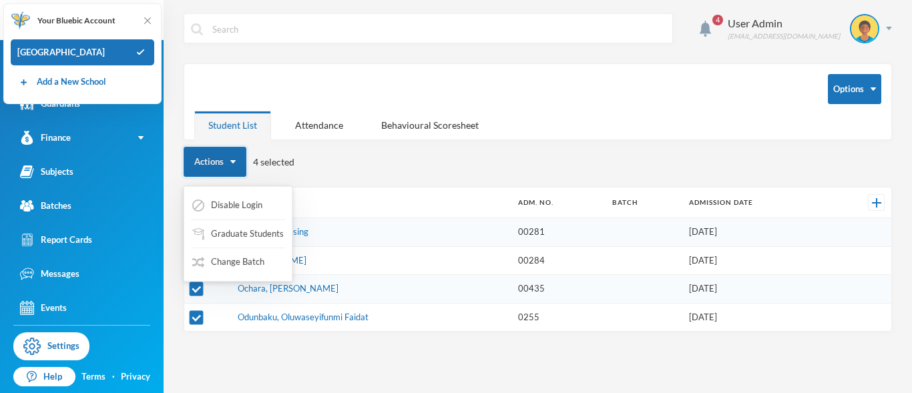
click at [212, 165] on button "Actions" at bounding box center [215, 162] width 63 height 30
click at [205, 260] on button "Change Batch" at bounding box center [228, 262] width 75 height 24
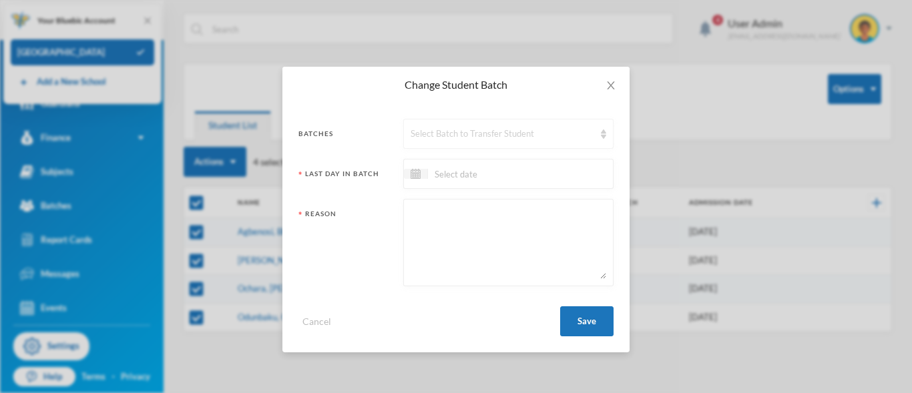
click at [586, 137] on div "Select Batch to Transfer Student" at bounding box center [503, 134] width 184 height 13
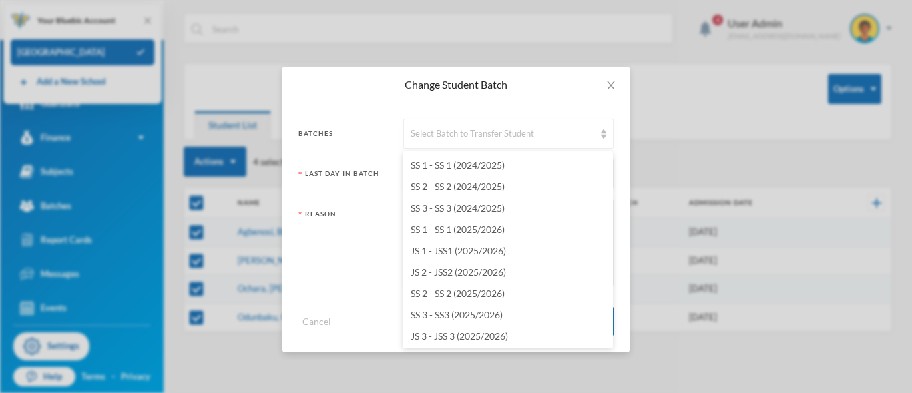
scroll to position [1154, 0]
click at [476, 229] on span "SS 1 - SS 1 (2025/2026)" at bounding box center [458, 227] width 94 height 11
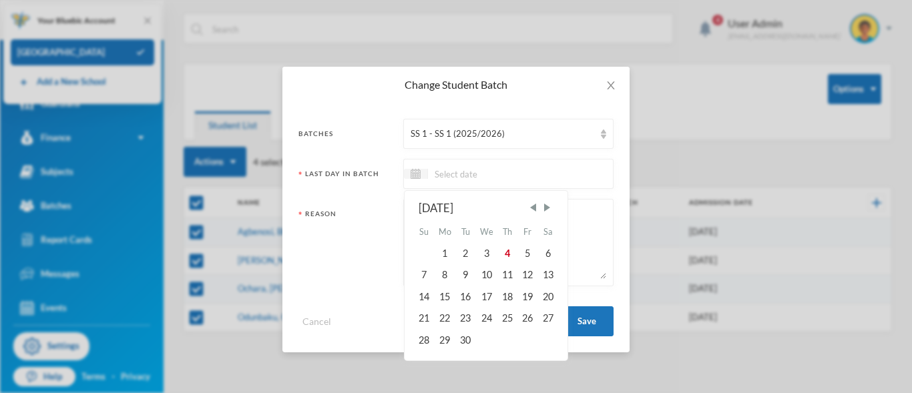
click at [442, 174] on input at bounding box center [484, 173] width 112 height 15
click at [532, 210] on span "Previous Month" at bounding box center [533, 208] width 12 height 12
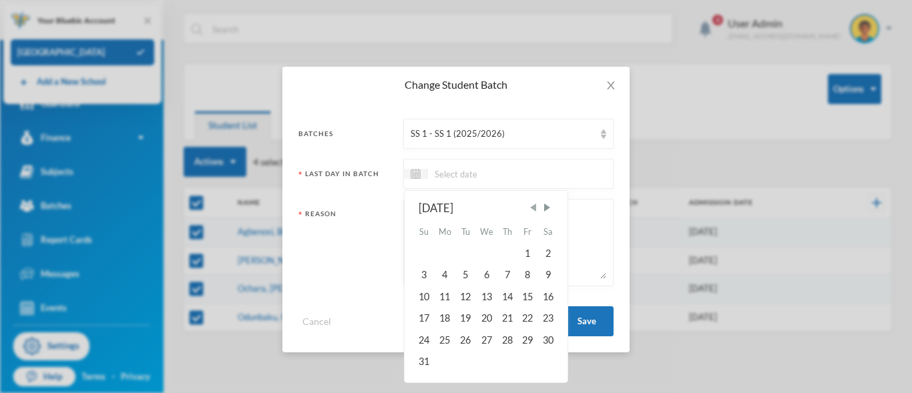
click at [533, 210] on span "Previous Month" at bounding box center [533, 208] width 12 height 12
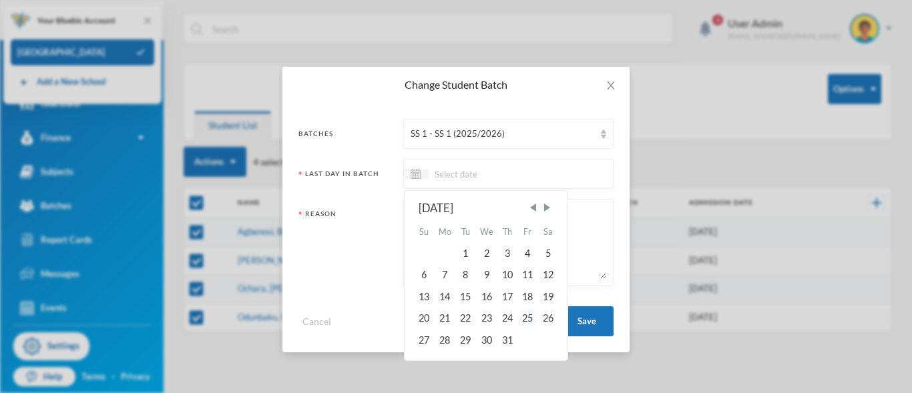
click at [525, 320] on div "25" at bounding box center [527, 318] width 20 height 21
type input "25/07/2025"
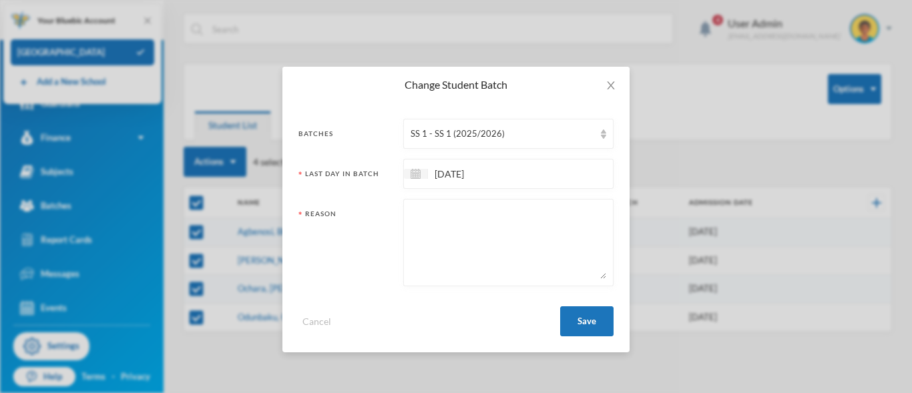
click at [441, 226] on textarea at bounding box center [509, 242] width 196 height 73
type textarea "PROMOTED"
click at [578, 324] on button "Save" at bounding box center [586, 321] width 53 height 30
checkbox input "false"
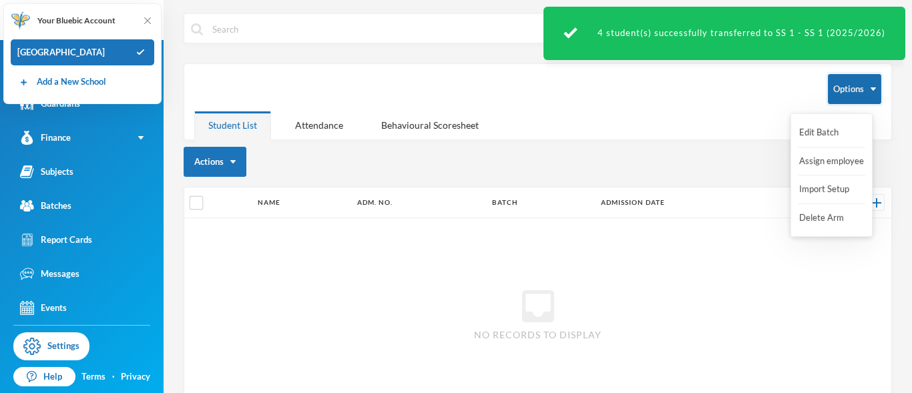
click at [837, 83] on button "Options" at bounding box center [854, 89] width 53 height 30
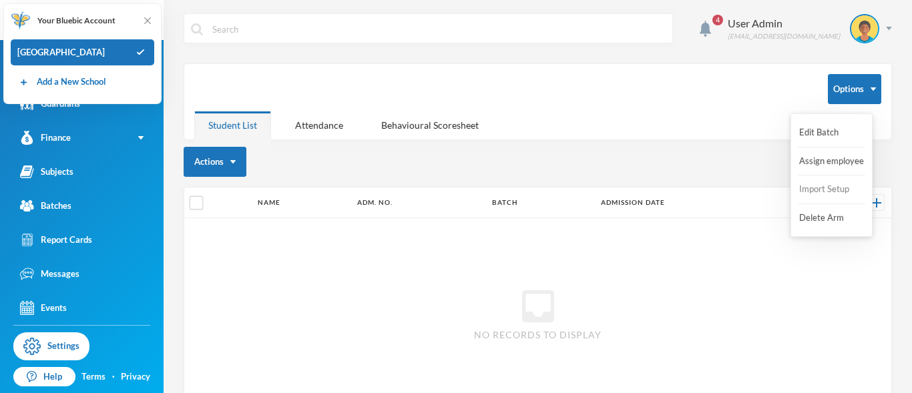
click at [816, 192] on button "Import Setup" at bounding box center [824, 190] width 53 height 24
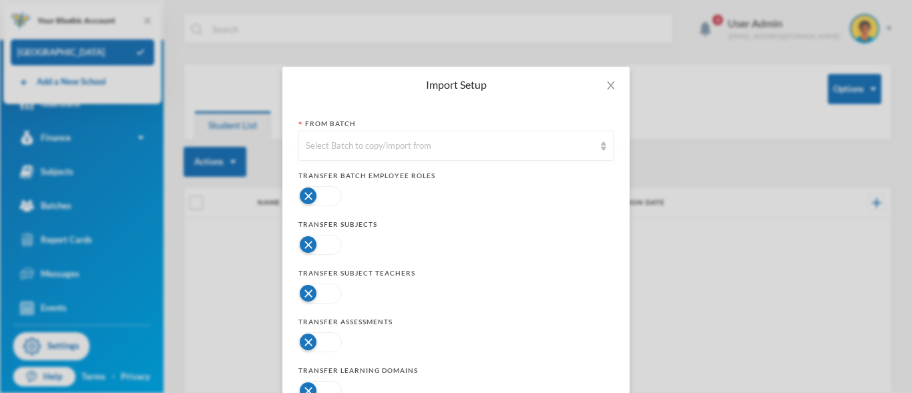
click at [326, 197] on button "button" at bounding box center [319, 196] width 43 height 20
click at [330, 246] on button "button" at bounding box center [319, 245] width 43 height 20
click at [325, 289] on button "button" at bounding box center [319, 294] width 43 height 20
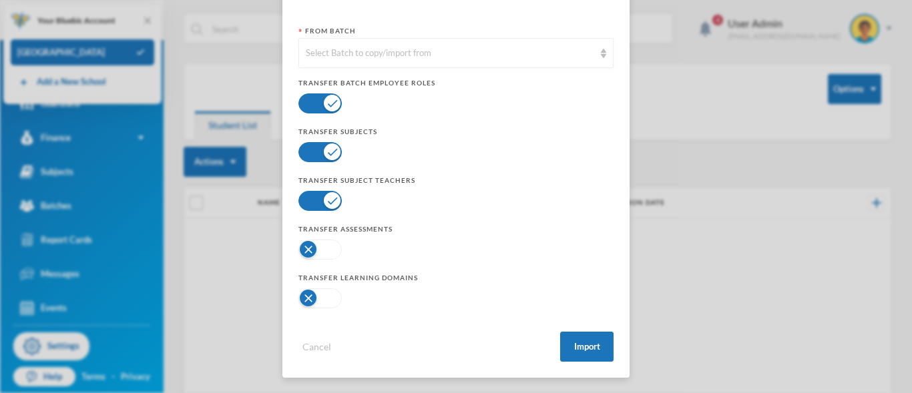
scroll to position [93, 0]
click at [327, 246] on button "button" at bounding box center [319, 249] width 43 height 20
click at [326, 303] on button "button" at bounding box center [319, 298] width 43 height 20
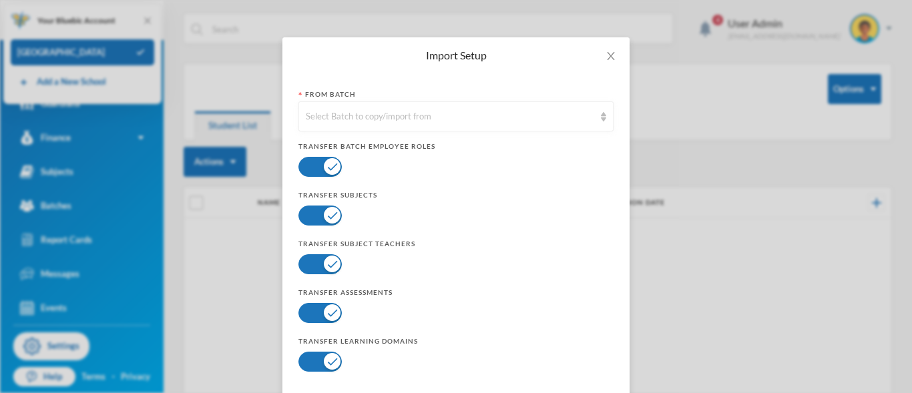
scroll to position [0, 0]
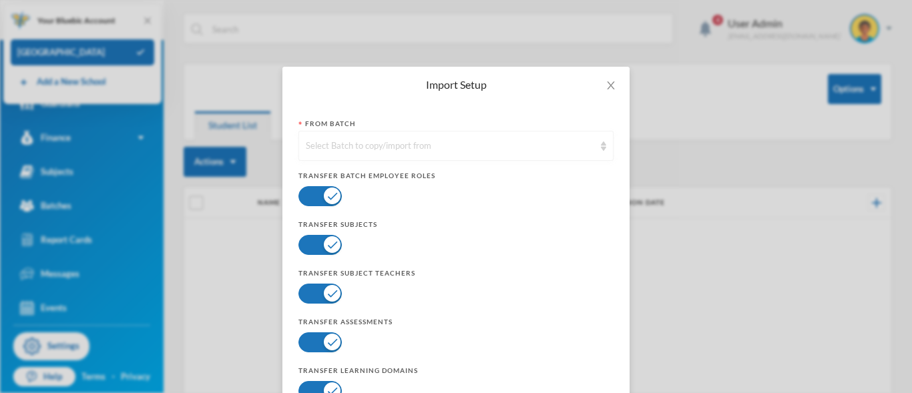
click at [601, 150] on img at bounding box center [603, 146] width 5 height 9
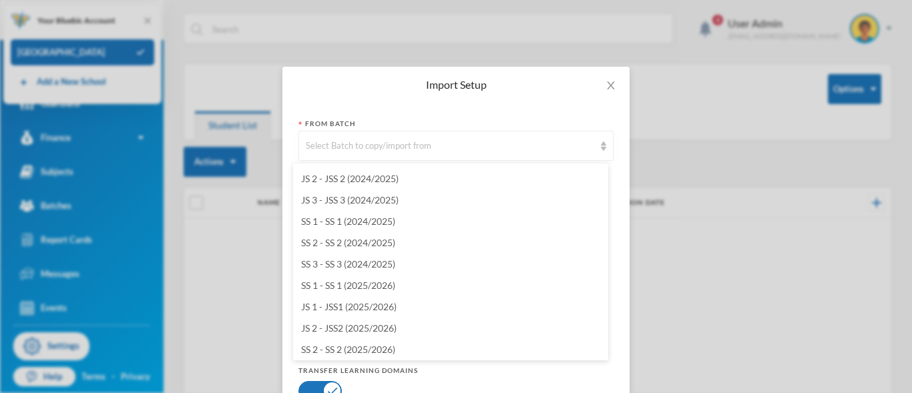
scroll to position [1092, 0]
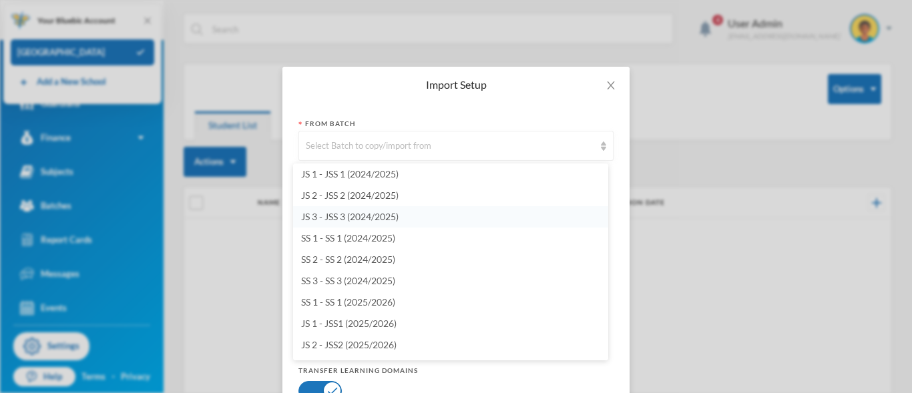
click at [348, 218] on span "JS 3 - JSS 3 (2024/2025)" at bounding box center [349, 216] width 97 height 11
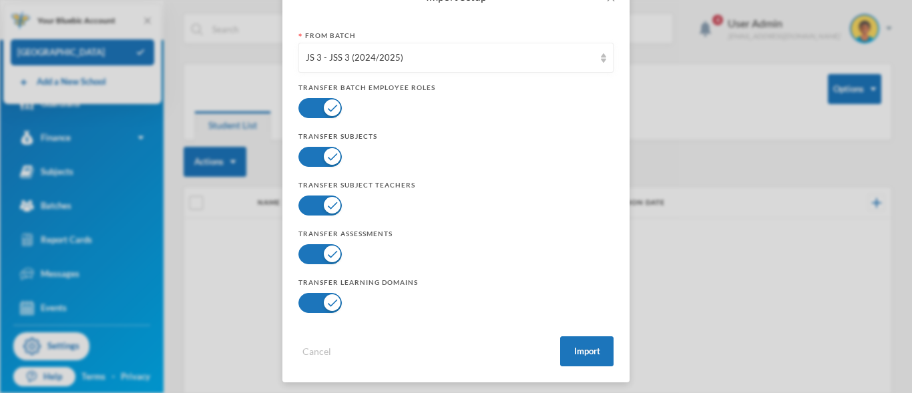
scroll to position [93, 0]
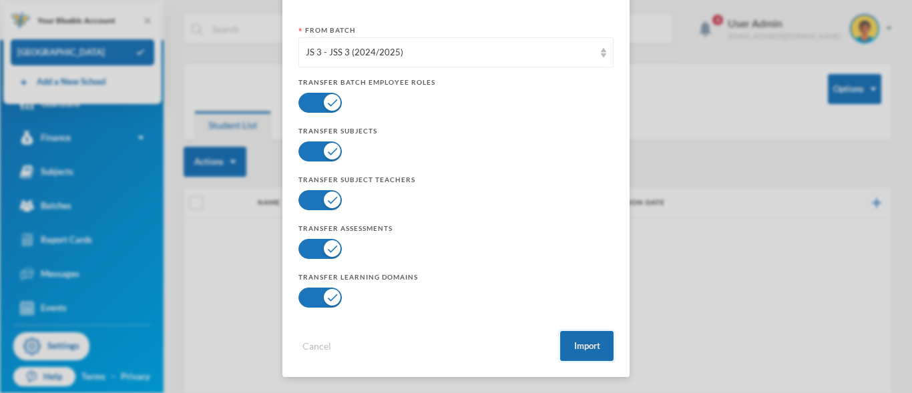
click at [588, 348] on button "Import" at bounding box center [586, 346] width 53 height 30
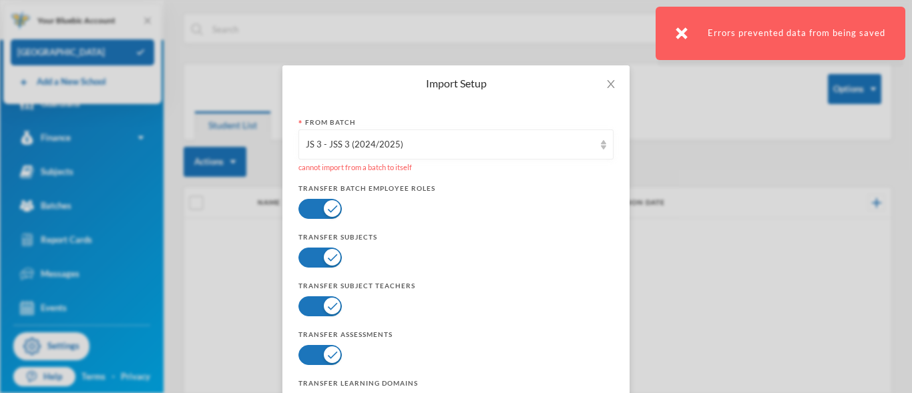
scroll to position [0, 0]
click at [607, 85] on icon "icon: close" at bounding box center [610, 85] width 7 height 8
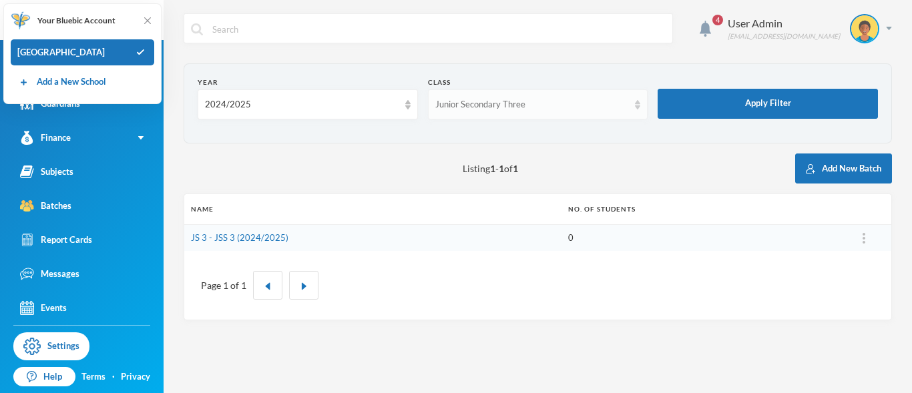
click at [638, 111] on div "Junior Secondary Three" at bounding box center [538, 104] width 220 height 30
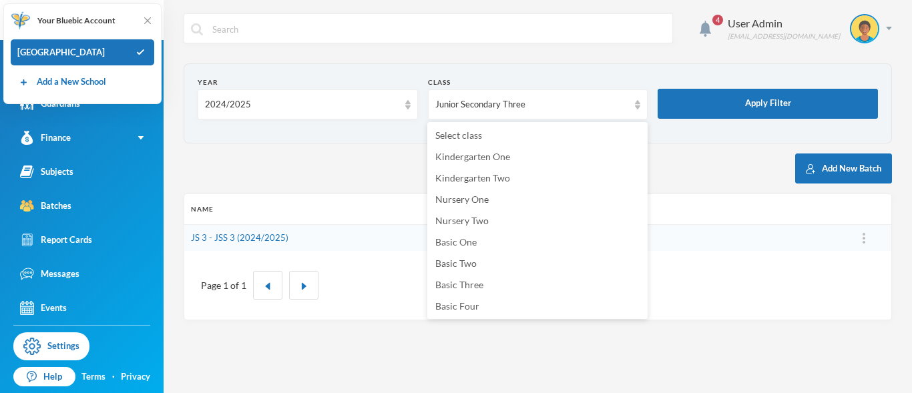
scroll to position [172, 0]
click at [485, 258] on span "Senior Secondary One" at bounding box center [480, 262] width 91 height 11
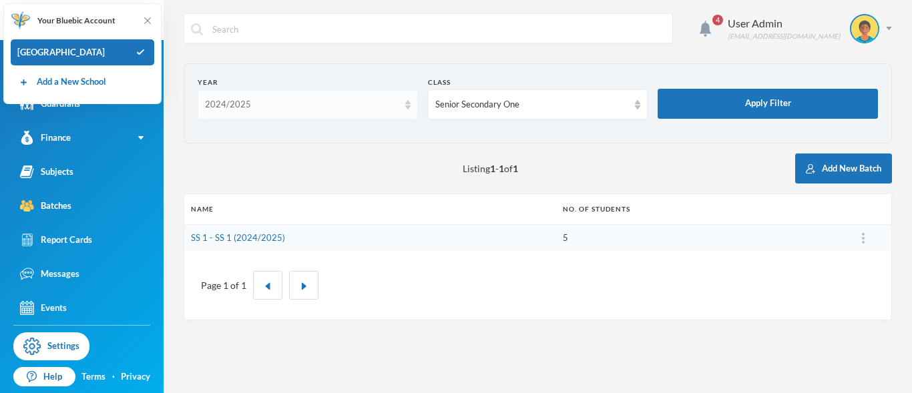
click at [409, 108] on img at bounding box center [407, 104] width 5 height 9
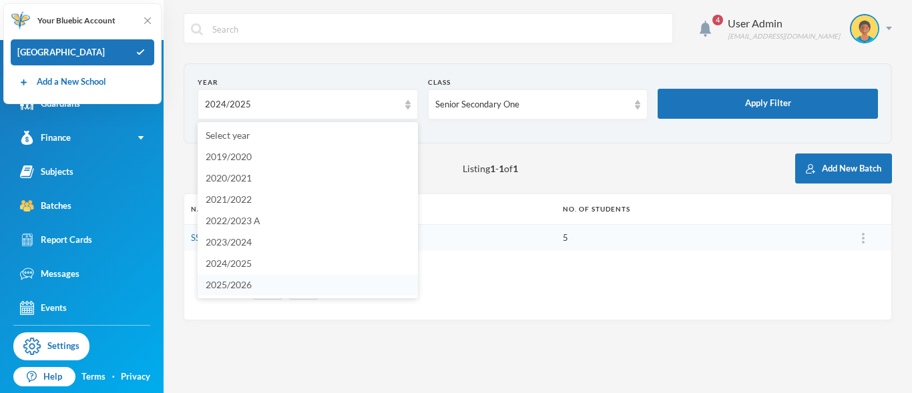
click at [287, 290] on li "2025/2026" at bounding box center [308, 284] width 220 height 21
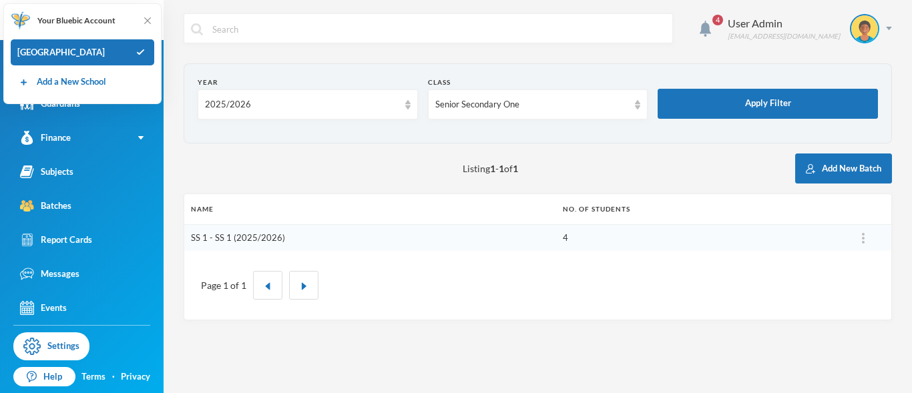
click at [232, 240] on link "SS 1 - SS 1 (2025/2026)" at bounding box center [238, 237] width 94 height 11
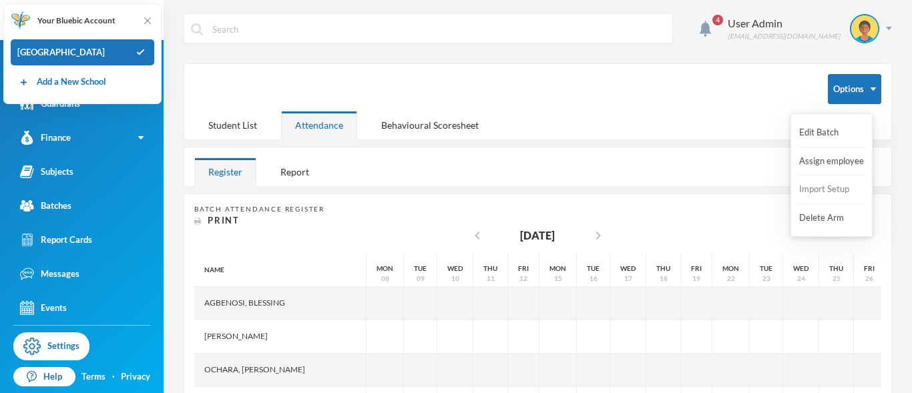
click at [827, 196] on button "Import Setup" at bounding box center [824, 190] width 53 height 24
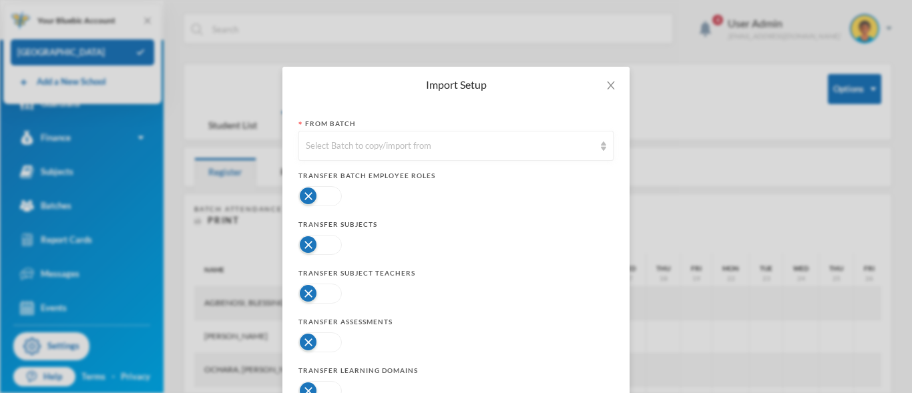
click at [333, 196] on button "button" at bounding box center [319, 196] width 43 height 20
click at [423, 146] on div "Select Batch to copy/import from" at bounding box center [450, 146] width 288 height 13
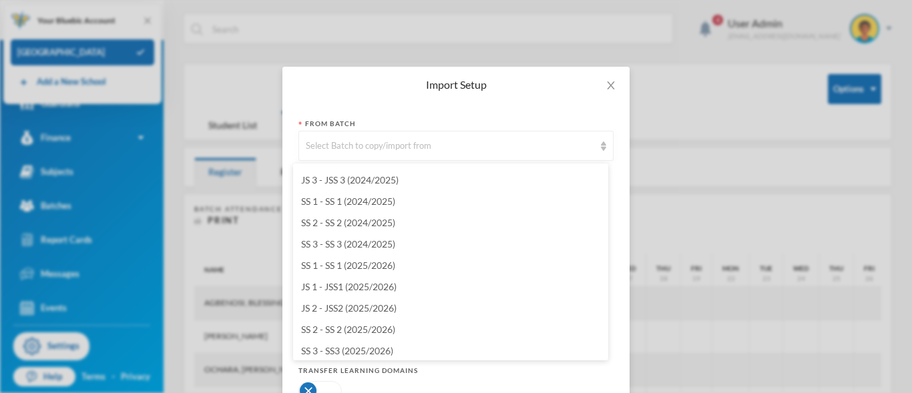
scroll to position [1154, 0]
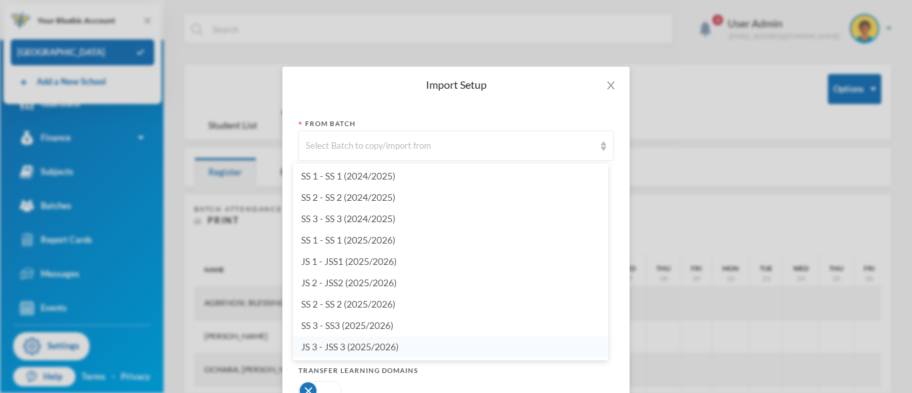
click at [349, 345] on span "JS 3 - JSS 3 (2025/2026)" at bounding box center [349, 346] width 97 height 11
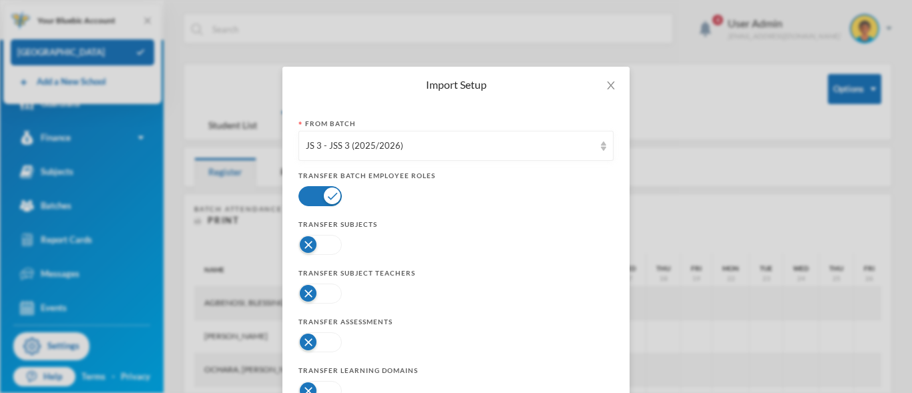
click at [329, 241] on button "button" at bounding box center [319, 245] width 43 height 20
click at [328, 294] on button "button" at bounding box center [319, 294] width 43 height 20
click at [325, 345] on button "button" at bounding box center [319, 342] width 43 height 20
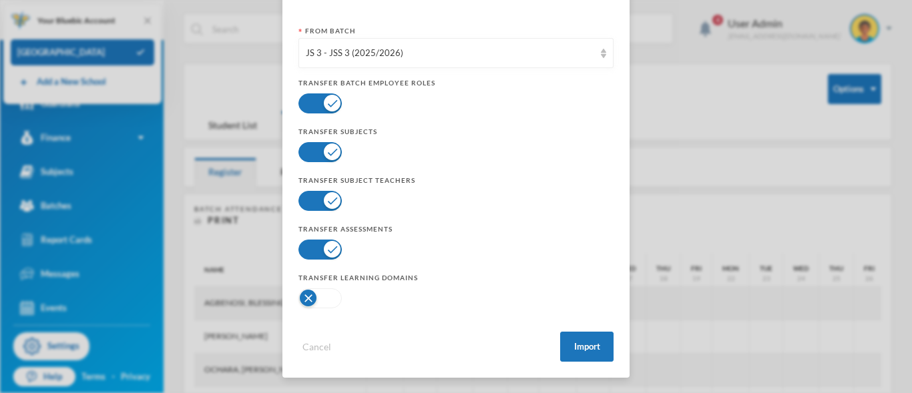
scroll to position [87, 0]
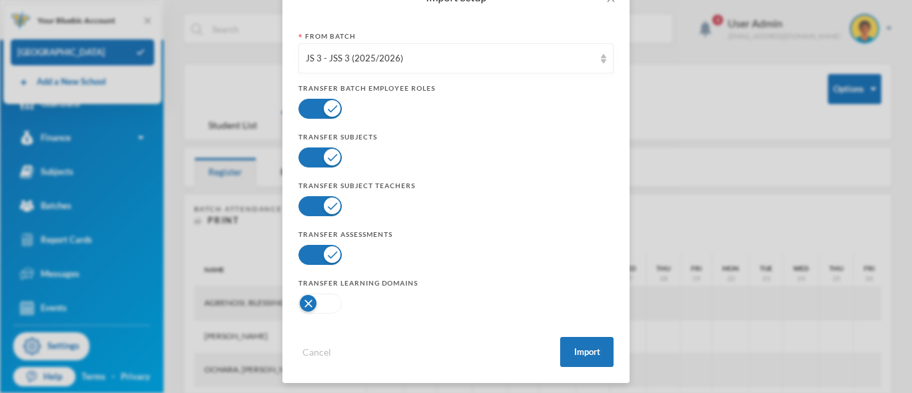
click at [327, 306] on button "button" at bounding box center [319, 304] width 43 height 20
click at [580, 351] on button "Import" at bounding box center [586, 352] width 53 height 30
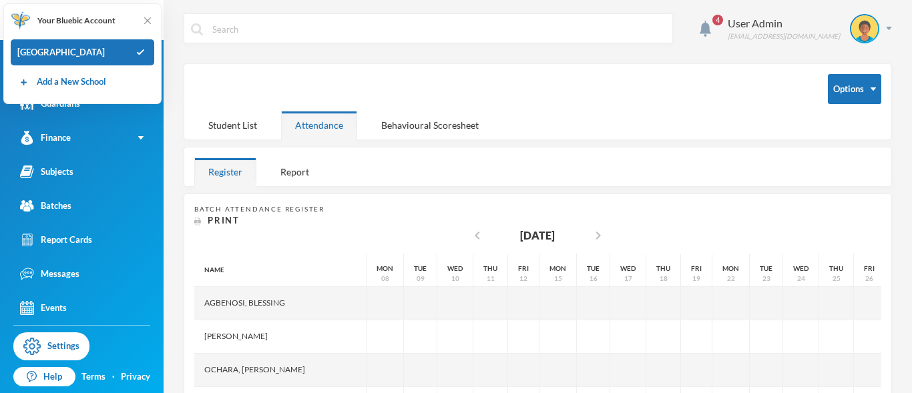
scroll to position [27, 0]
click at [57, 206] on div "Batches" at bounding box center [45, 206] width 51 height 14
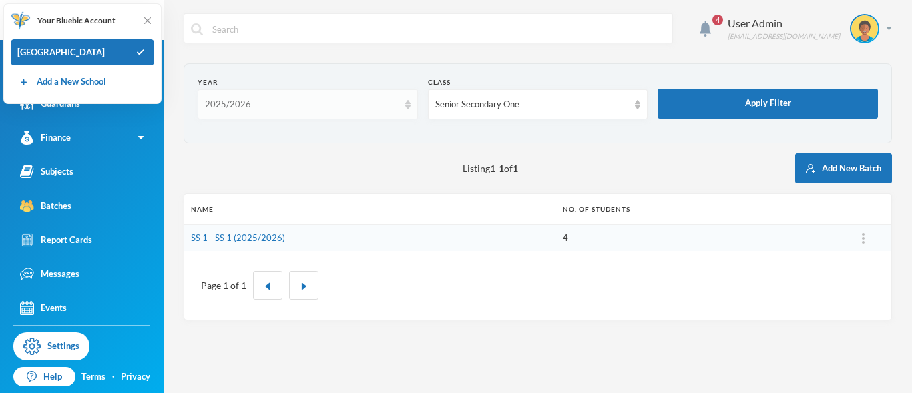
click at [407, 110] on div "2025/2026" at bounding box center [308, 104] width 220 height 30
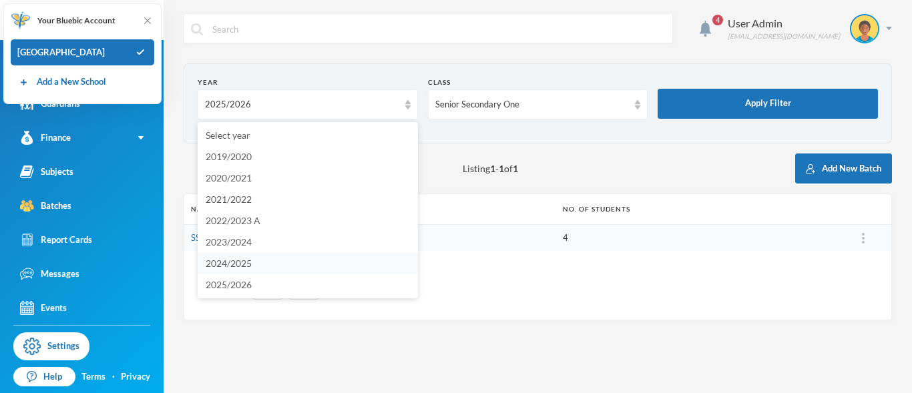
click at [252, 266] on span "2024/2025" at bounding box center [229, 263] width 46 height 11
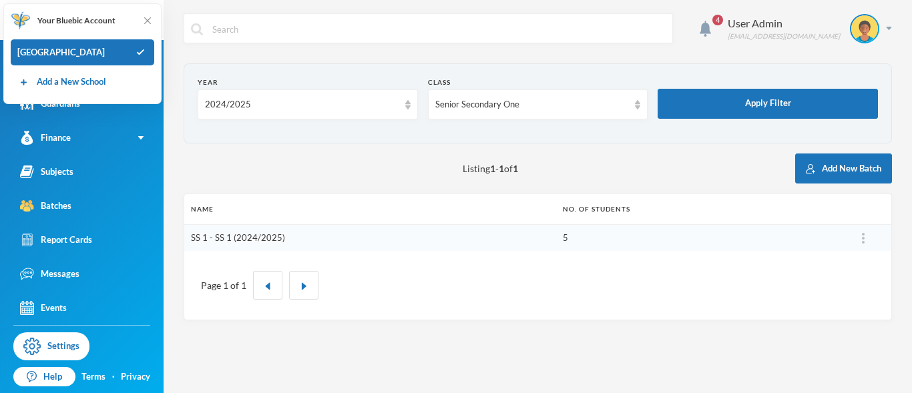
click at [225, 241] on link "SS 1 - SS 1 (2024/2025)" at bounding box center [238, 237] width 94 height 11
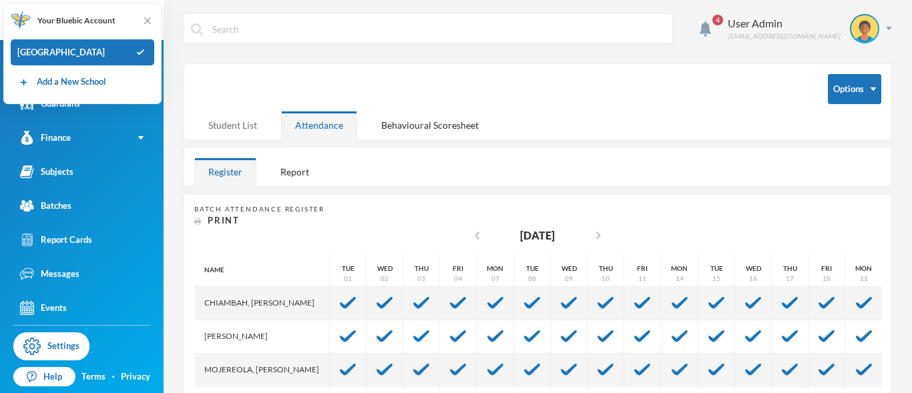
click at [224, 124] on div "Student List" at bounding box center [232, 125] width 77 height 29
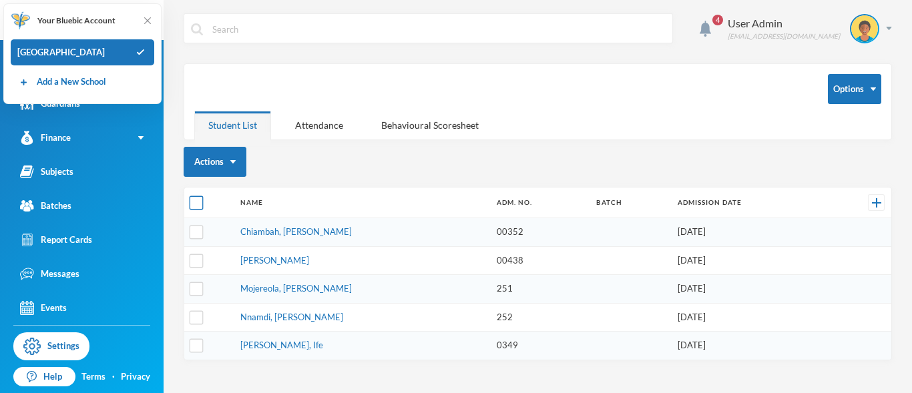
click at [190, 200] on input "checkbox" at bounding box center [197, 203] width 14 height 14
checkbox input "true"
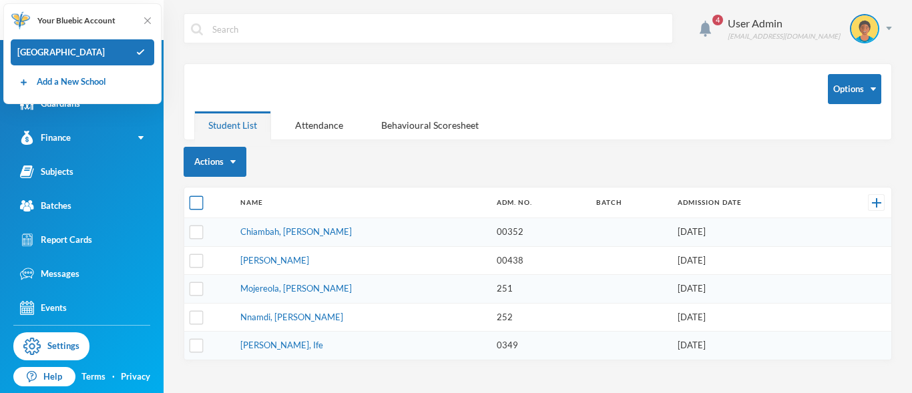
checkbox input "true"
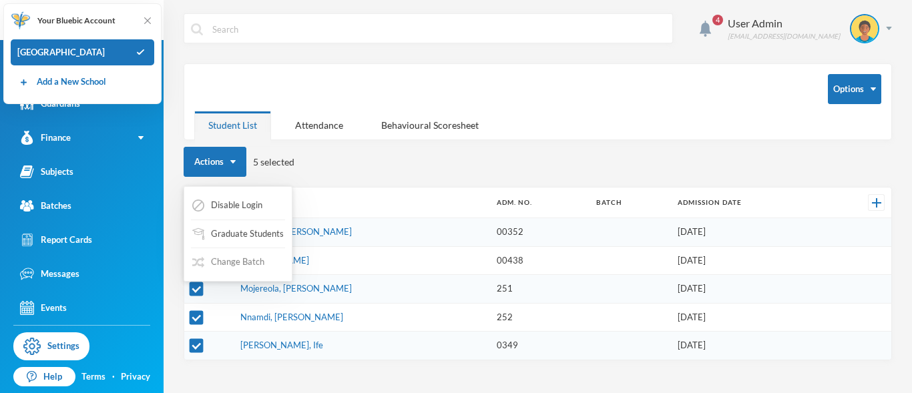
click at [222, 262] on button "Change Batch" at bounding box center [228, 262] width 75 height 24
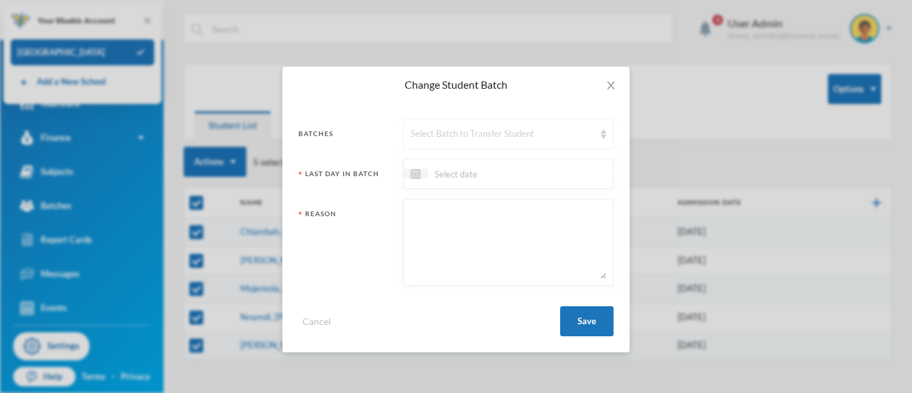
click at [447, 138] on div "Select Batch to Transfer Student" at bounding box center [503, 134] width 184 height 13
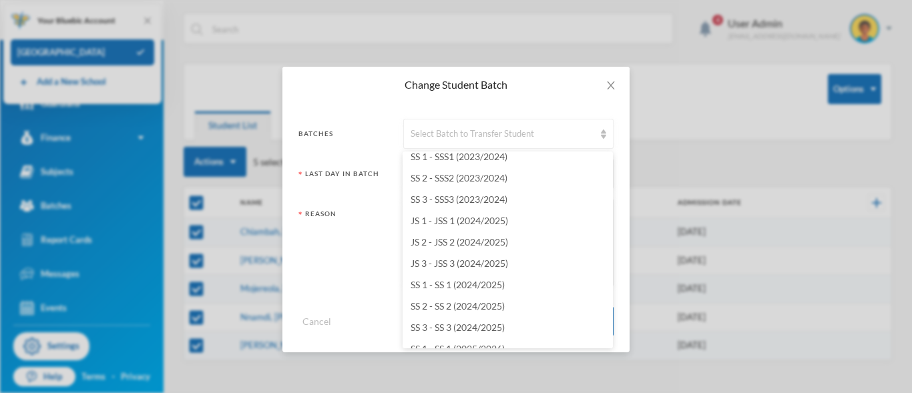
scroll to position [1154, 0]
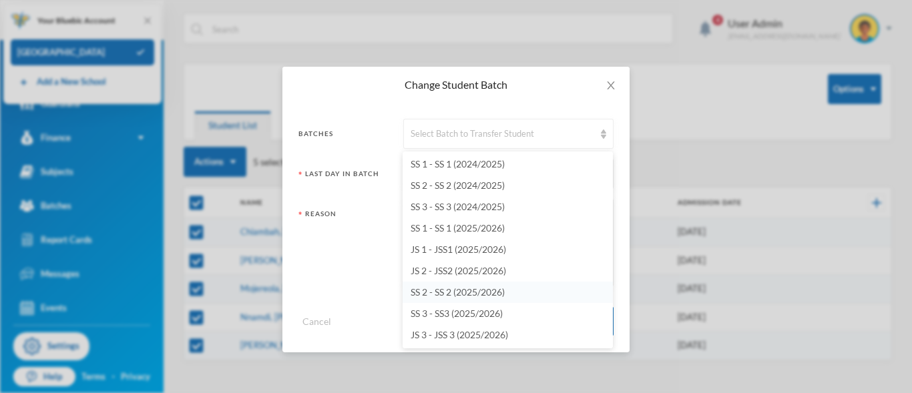
click at [555, 292] on li "SS 2 - SS 2 (2025/2026)" at bounding box center [508, 292] width 210 height 21
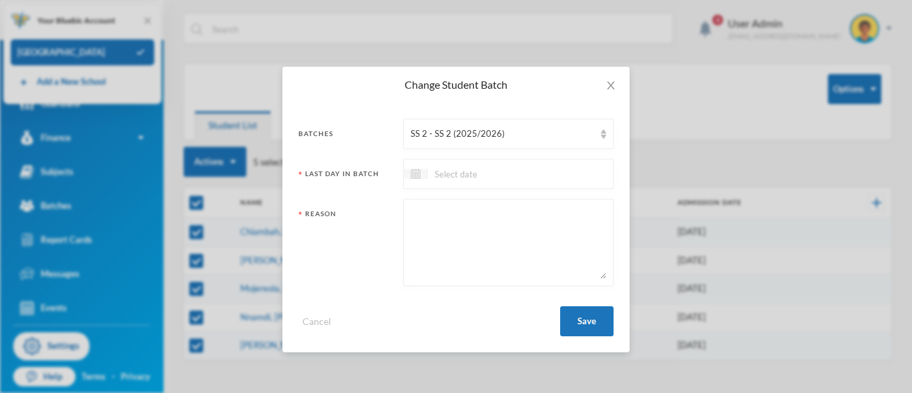
click at [421, 173] on div at bounding box center [416, 174] width 24 height 10
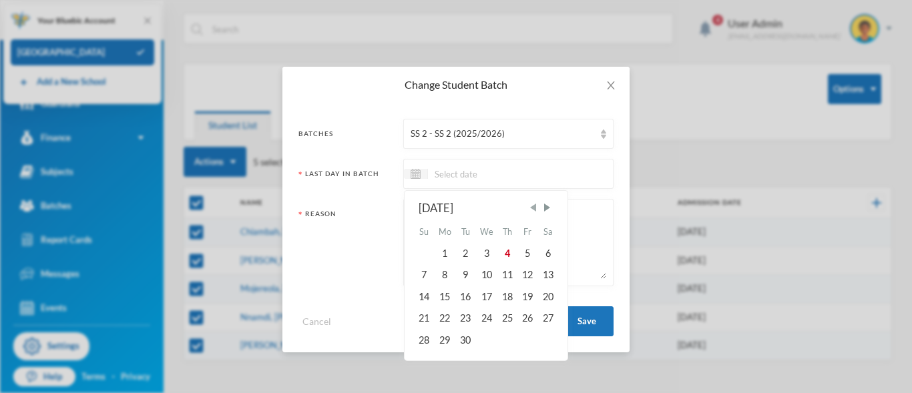
click at [530, 210] on span "Previous Month" at bounding box center [533, 208] width 12 height 12
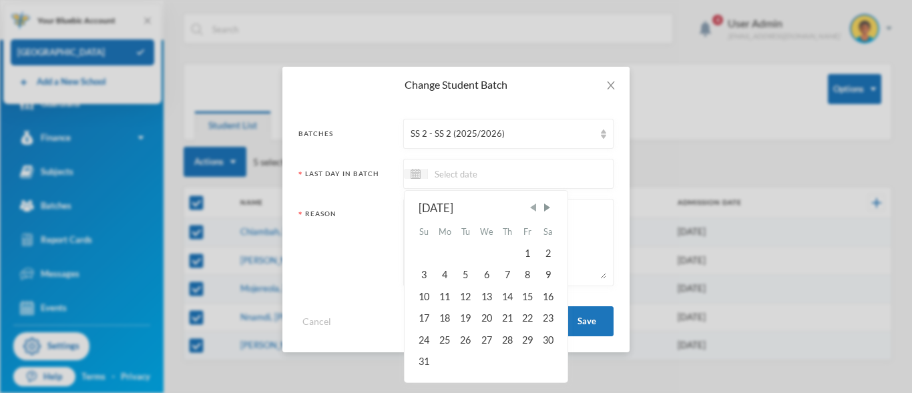
click at [530, 210] on span "Previous Month" at bounding box center [533, 208] width 12 height 12
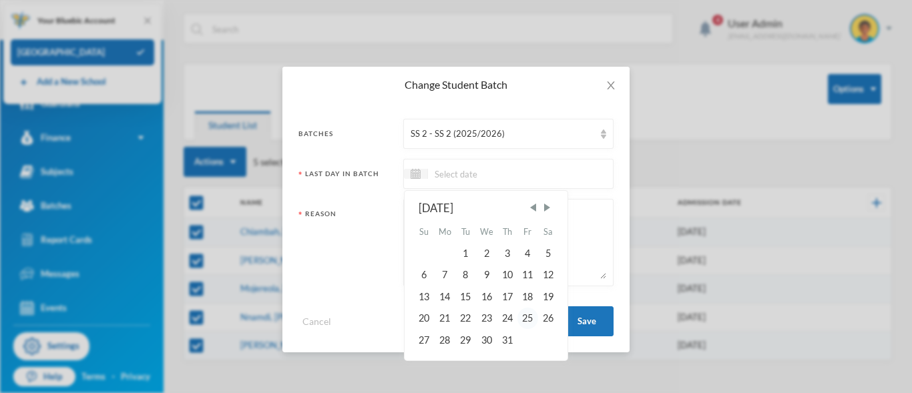
click at [528, 317] on div "25" at bounding box center [527, 318] width 20 height 21
type input "25/07/2025"
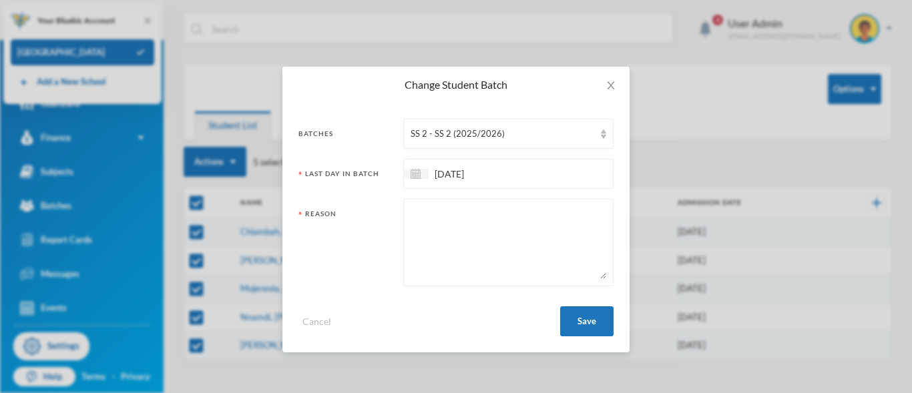
click at [446, 240] on textarea at bounding box center [509, 242] width 196 height 73
type textarea "PROMOTED"
click at [588, 320] on button "Save" at bounding box center [586, 321] width 53 height 30
checkbox input "false"
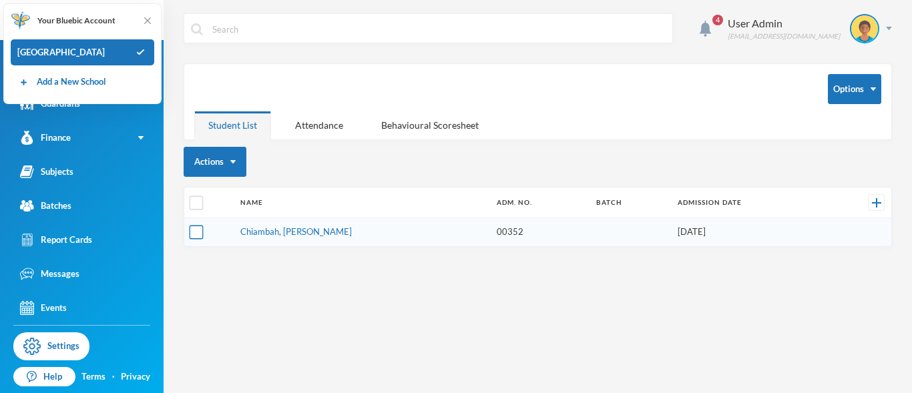
click at [197, 231] on input "checkbox" at bounding box center [197, 233] width 14 height 14
checkbox input "true"
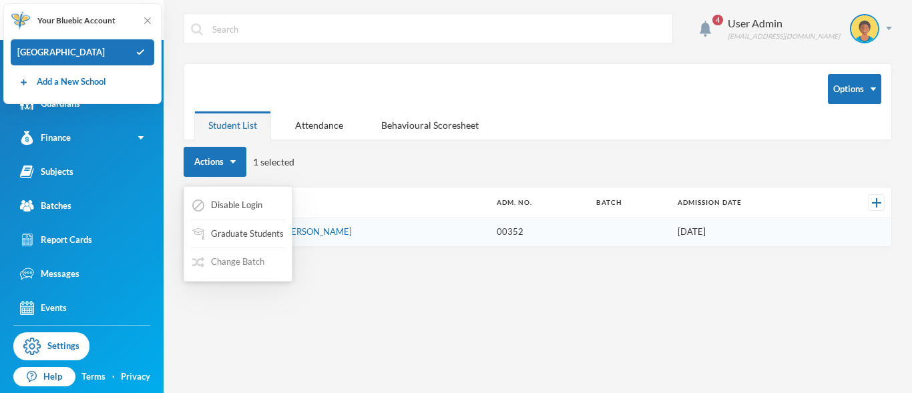
click at [216, 254] on button "Change Batch" at bounding box center [228, 262] width 75 height 24
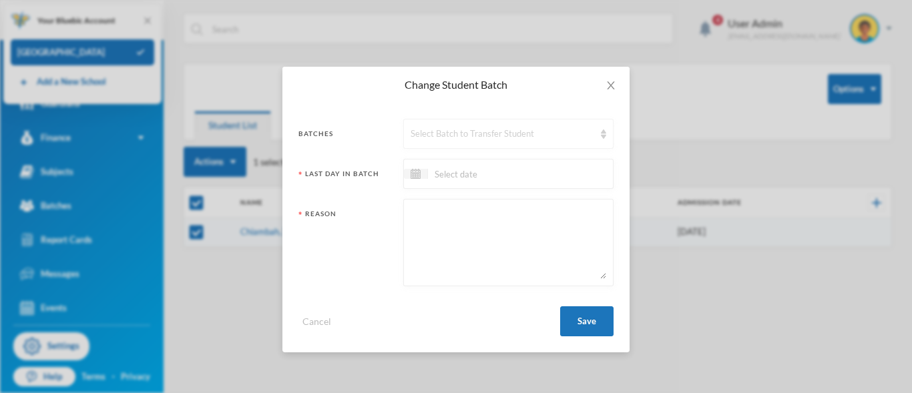
click at [420, 135] on div "Select Batch to Transfer Student" at bounding box center [503, 134] width 184 height 13
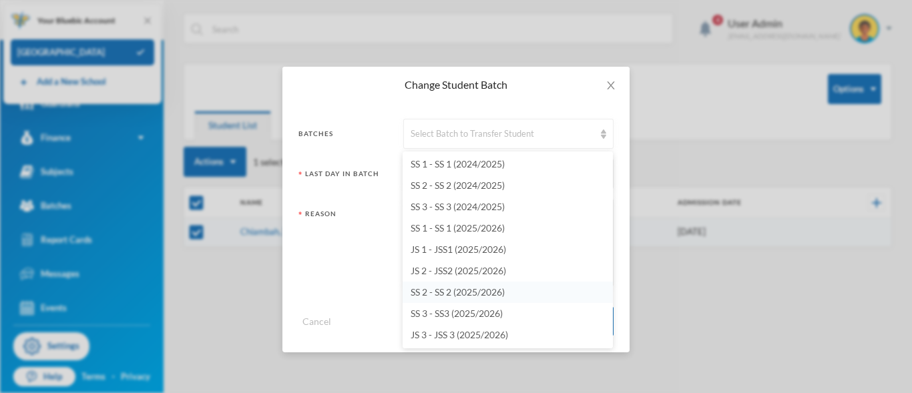
click at [433, 290] on span "SS 2 - SS 2 (2025/2026)" at bounding box center [458, 291] width 94 height 11
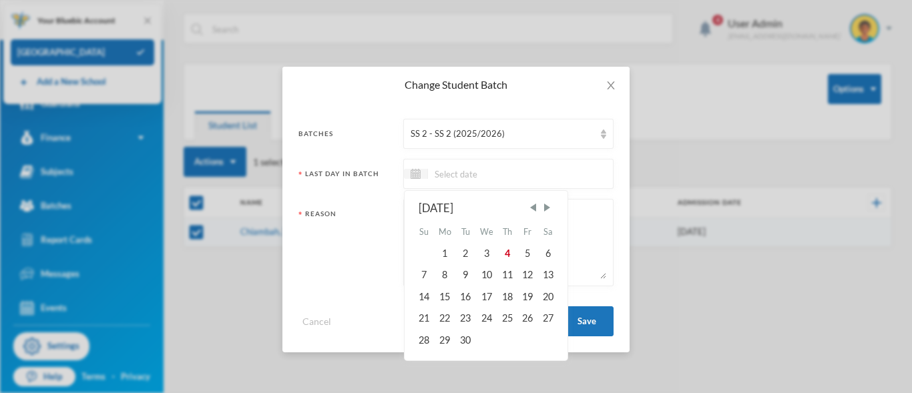
click at [444, 178] on input at bounding box center [484, 173] width 112 height 15
click at [532, 206] on span "Previous Month" at bounding box center [533, 208] width 12 height 12
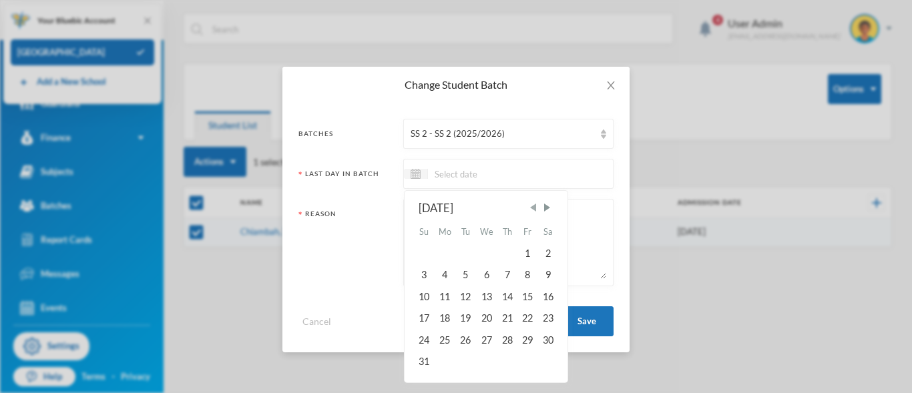
click at [532, 206] on span "Previous Month" at bounding box center [533, 208] width 12 height 12
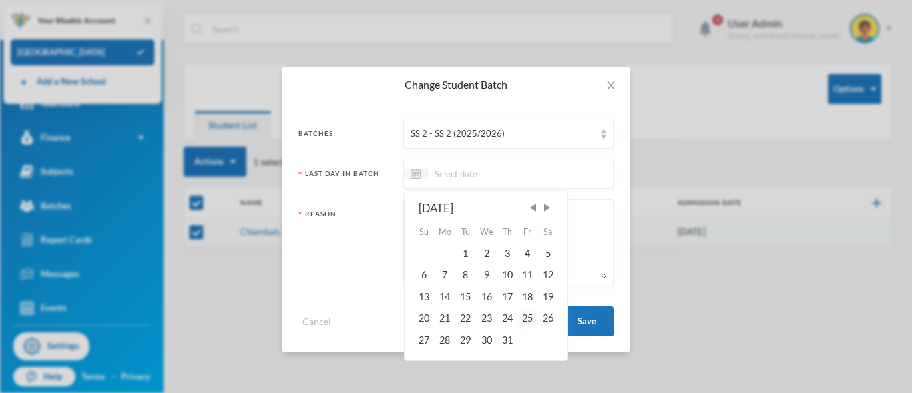
click at [530, 320] on div "25" at bounding box center [527, 318] width 20 height 21
type input "25/07/2025"
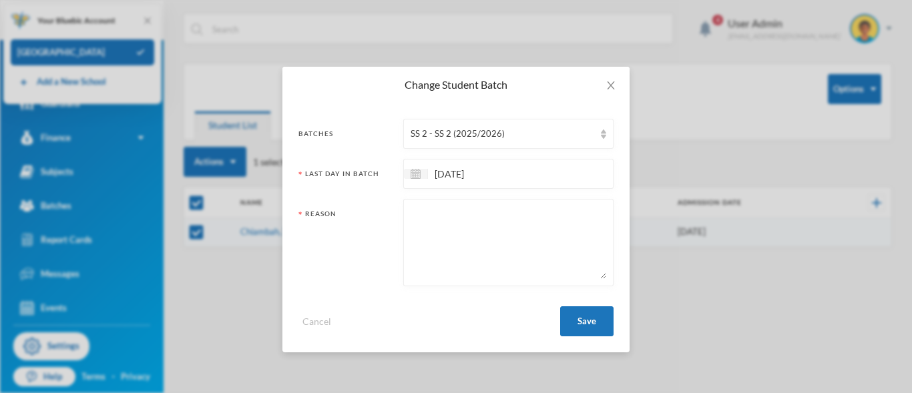
click at [431, 229] on textarea at bounding box center [509, 242] width 196 height 73
type textarea "PROMOTED"
click at [588, 322] on button "Save" at bounding box center [586, 321] width 53 height 30
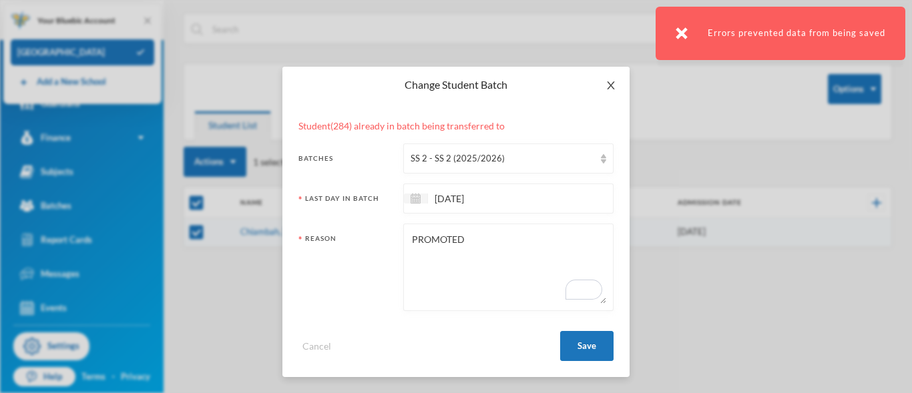
click at [612, 87] on icon "icon: close" at bounding box center [610, 85] width 7 height 8
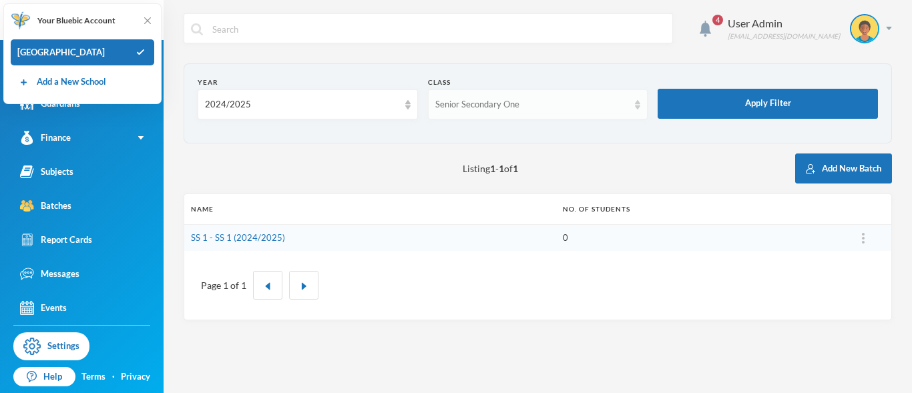
click at [640, 108] on img at bounding box center [637, 104] width 5 height 9
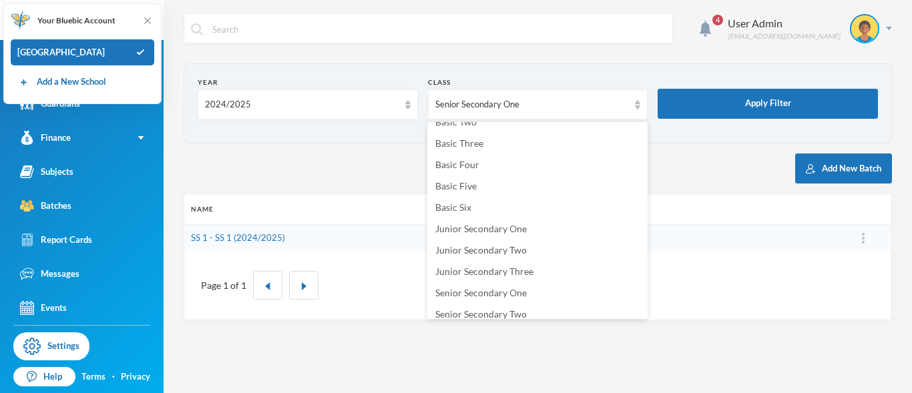
scroll to position [172, 0]
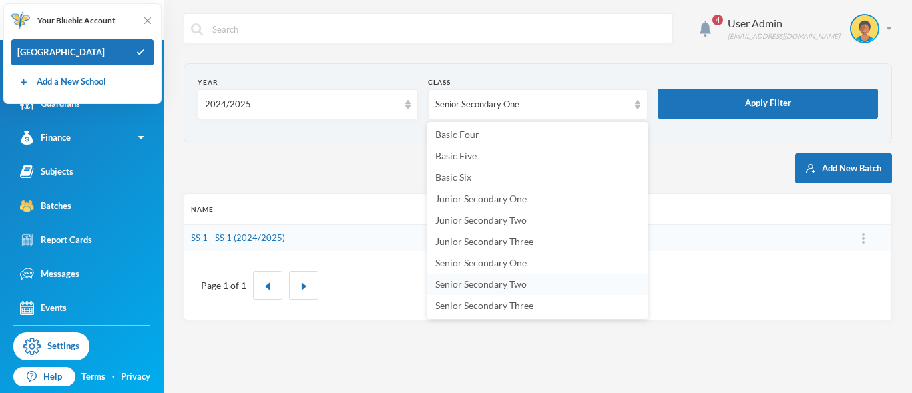
click at [524, 286] on span "Senior Secondary Two" at bounding box center [480, 283] width 91 height 11
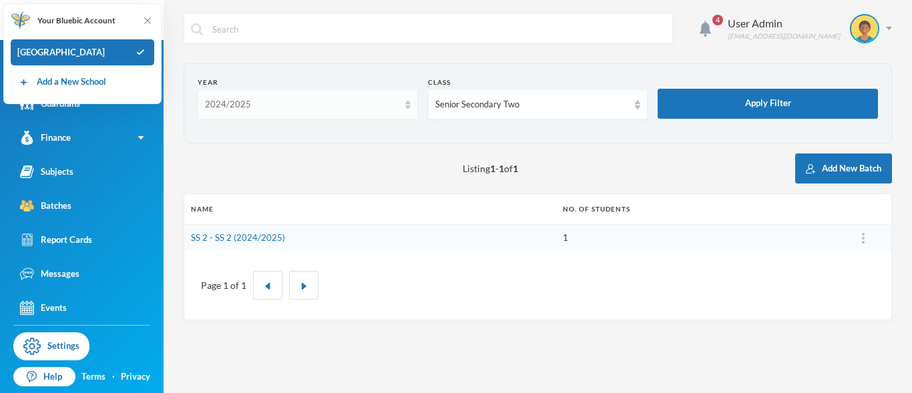
click at [413, 110] on div "2024/2025" at bounding box center [308, 104] width 220 height 30
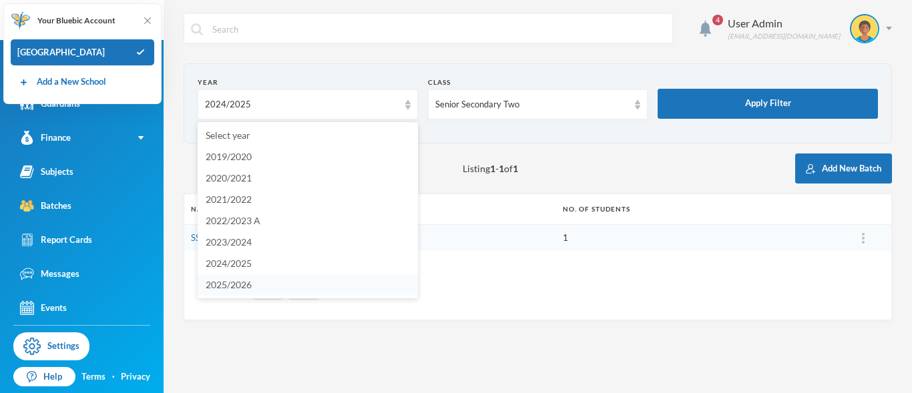
click at [292, 288] on li "2025/2026" at bounding box center [308, 284] width 220 height 21
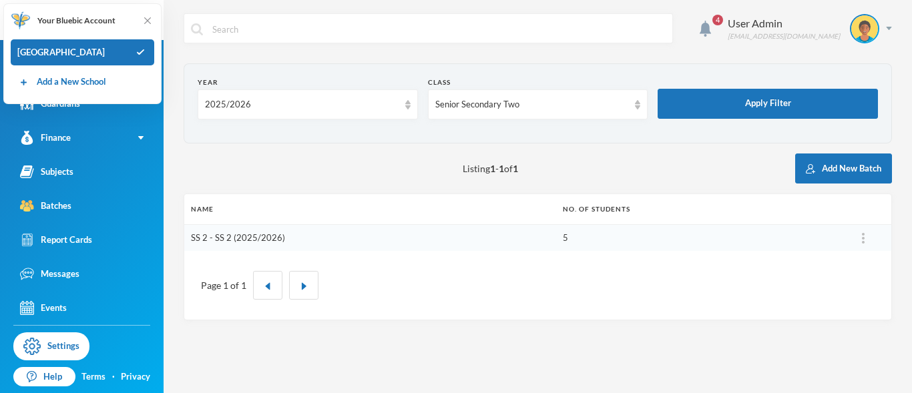
click at [238, 234] on link "SS 2 - SS 2 (2025/2026)" at bounding box center [238, 237] width 94 height 11
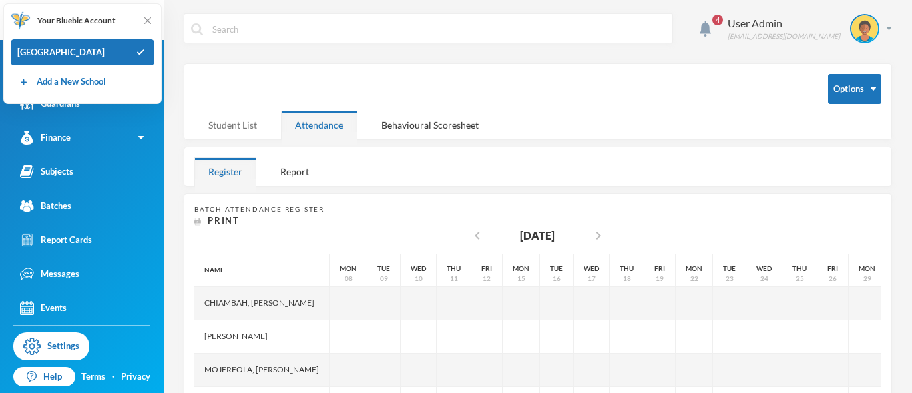
click at [232, 132] on div "Student List" at bounding box center [232, 125] width 77 height 29
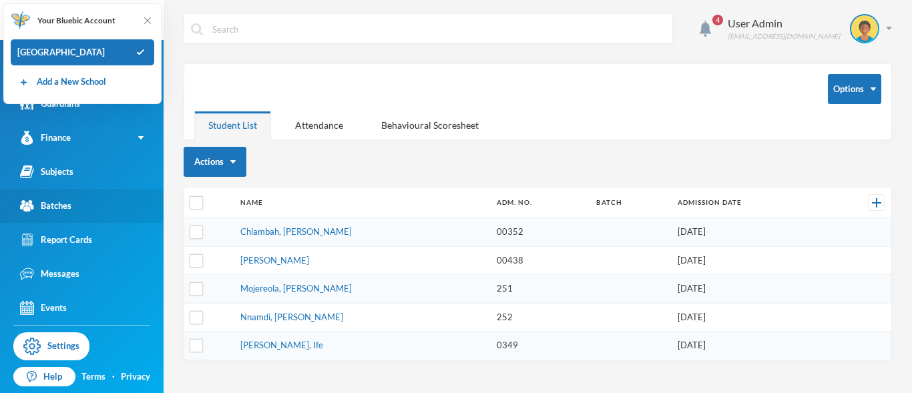
click at [64, 205] on div "Batches" at bounding box center [45, 206] width 51 height 14
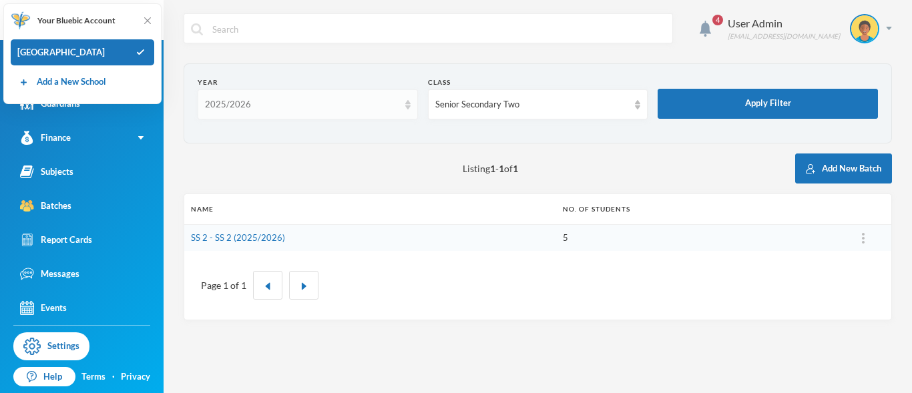
click at [410, 105] on img at bounding box center [407, 104] width 5 height 9
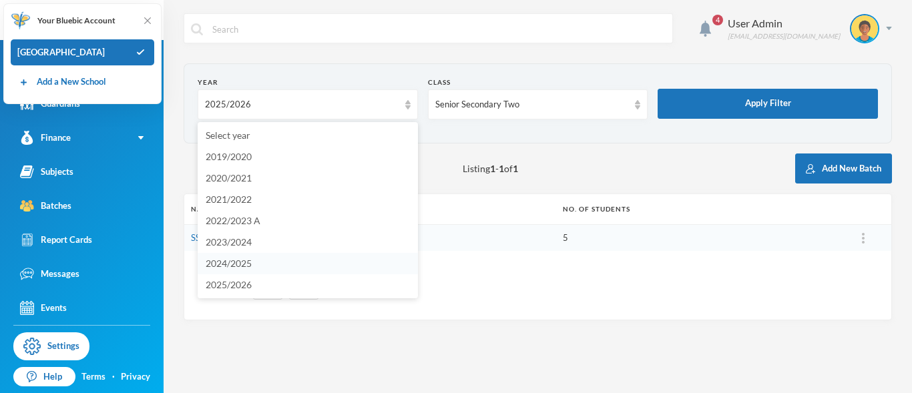
click at [263, 262] on li "2024/2025" at bounding box center [308, 263] width 220 height 21
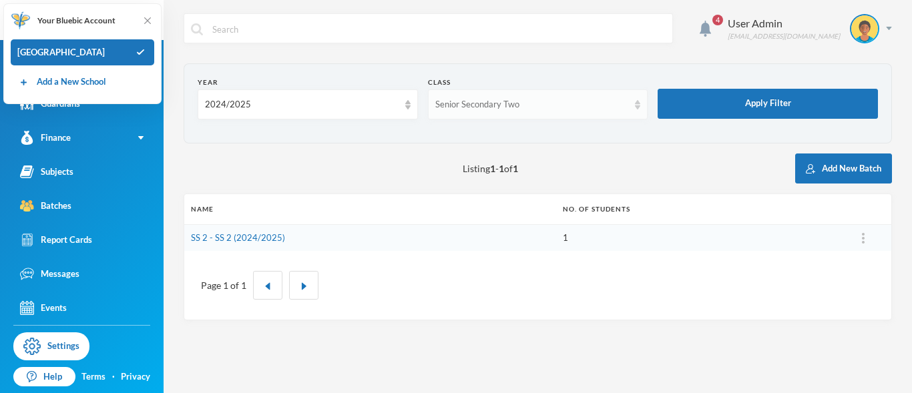
click at [558, 101] on div "Senior Secondary Two" at bounding box center [532, 104] width 194 height 13
click at [638, 107] on img at bounding box center [637, 104] width 5 height 9
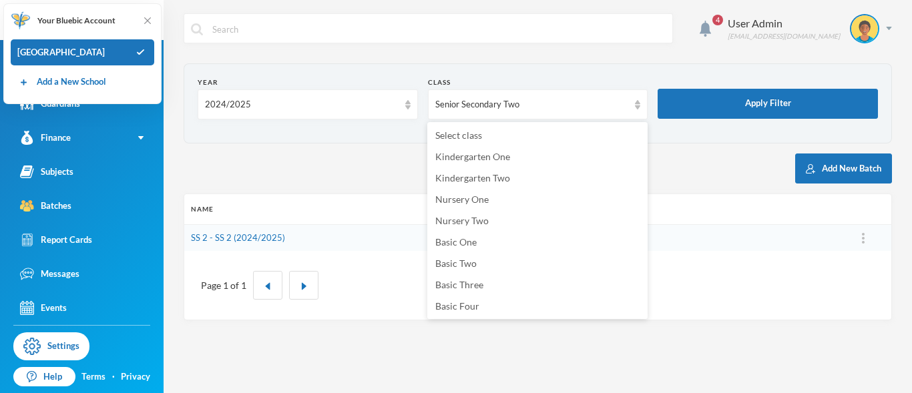
scroll to position [172, 0]
click at [529, 261] on li "Senior Secondary One" at bounding box center [537, 262] width 220 height 21
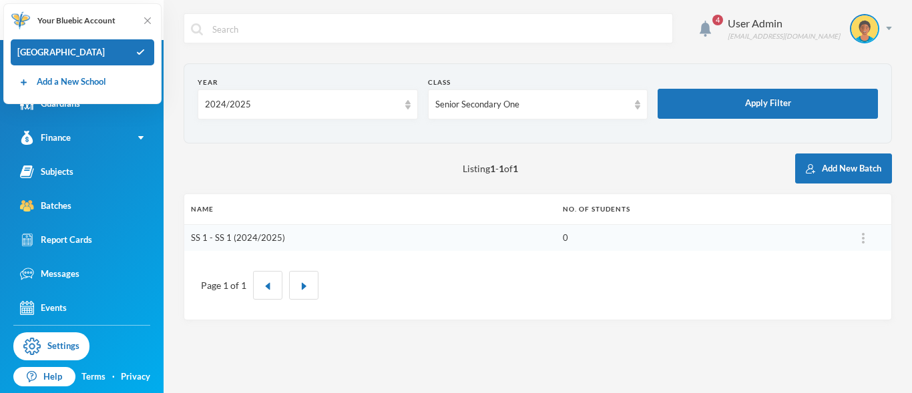
click at [238, 238] on link "SS 1 - SS 1 (2024/2025)" at bounding box center [238, 237] width 94 height 11
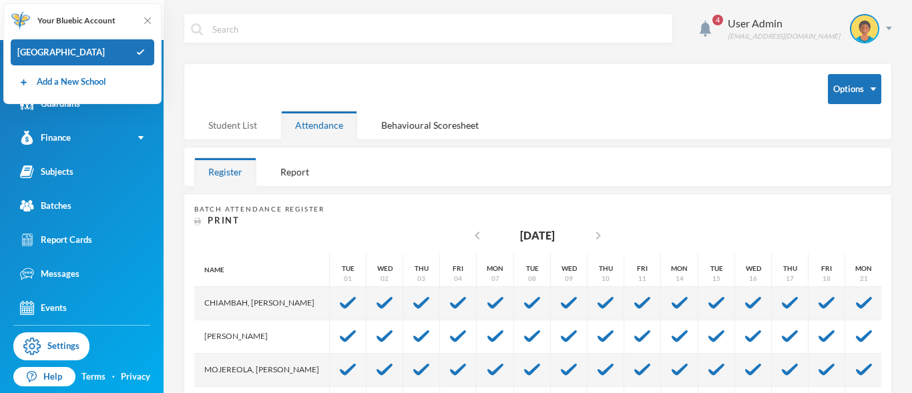
click at [216, 129] on div "Student List" at bounding box center [232, 125] width 77 height 29
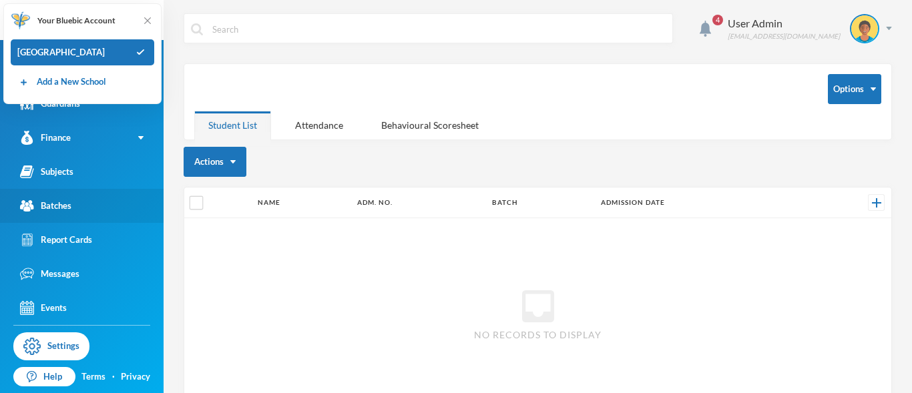
click at [81, 204] on link "Batches" at bounding box center [82, 206] width 164 height 34
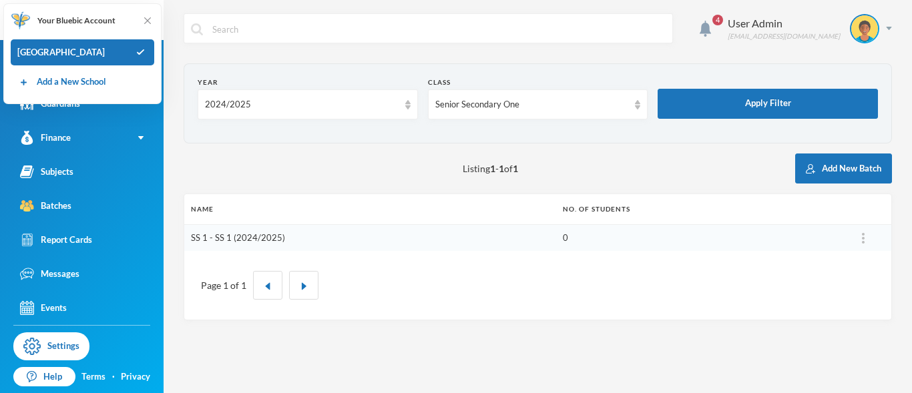
click at [235, 238] on link "SS 1 - SS 1 (2024/2025)" at bounding box center [238, 237] width 94 height 11
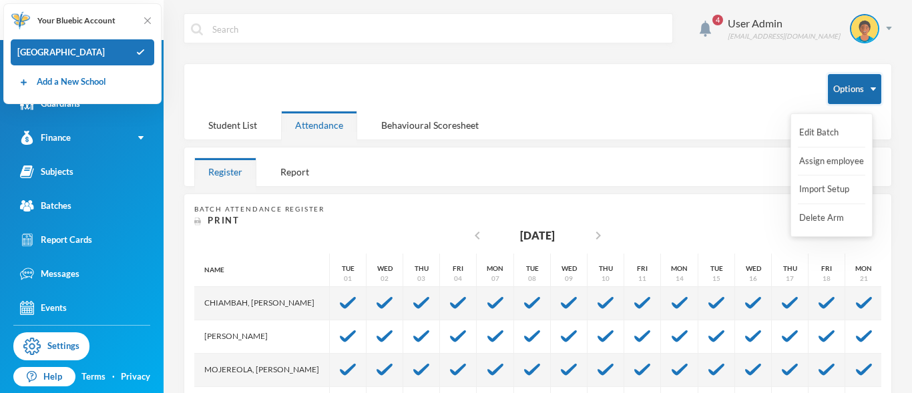
click at [848, 86] on button "Options" at bounding box center [854, 89] width 53 height 30
click at [825, 186] on button "Import Setup" at bounding box center [824, 190] width 53 height 24
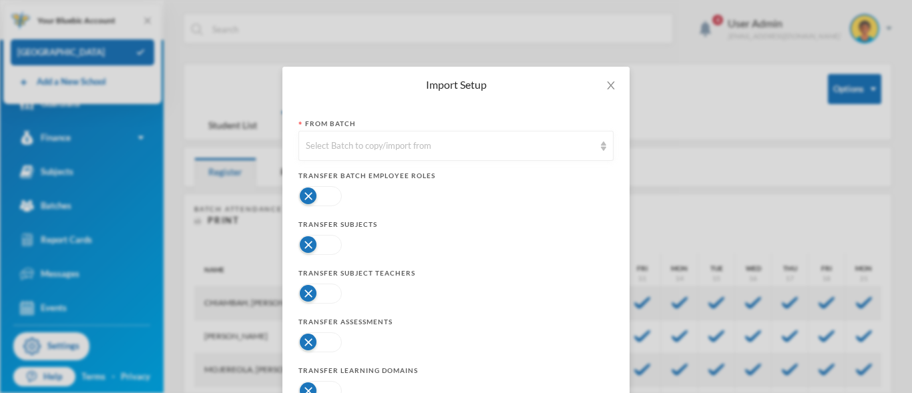
click at [331, 196] on button "button" at bounding box center [319, 196] width 43 height 20
click at [330, 244] on button "button" at bounding box center [319, 245] width 43 height 20
click at [330, 294] on button "button" at bounding box center [319, 294] width 43 height 20
click at [329, 342] on button "button" at bounding box center [319, 342] width 43 height 20
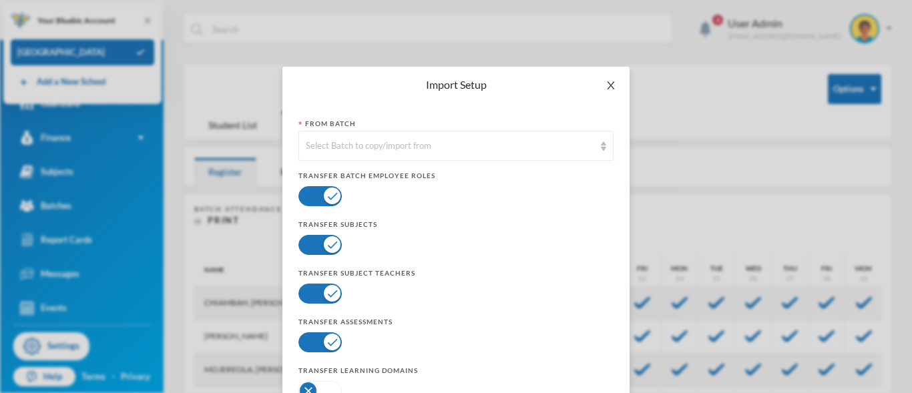
click at [608, 83] on icon "icon: close" at bounding box center [611, 85] width 11 height 11
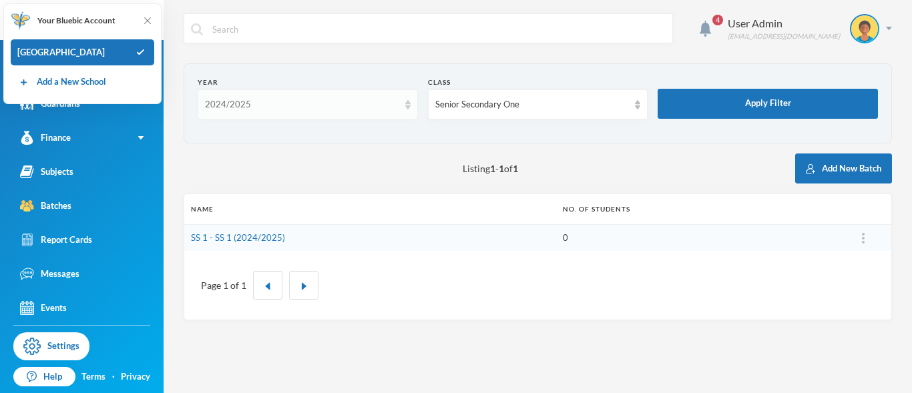
click at [406, 108] on img at bounding box center [407, 104] width 5 height 9
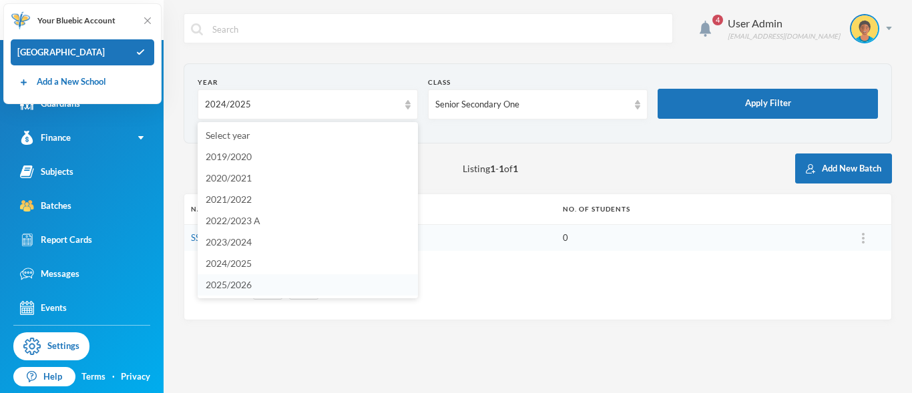
click at [276, 279] on li "2025/2026" at bounding box center [308, 284] width 220 height 21
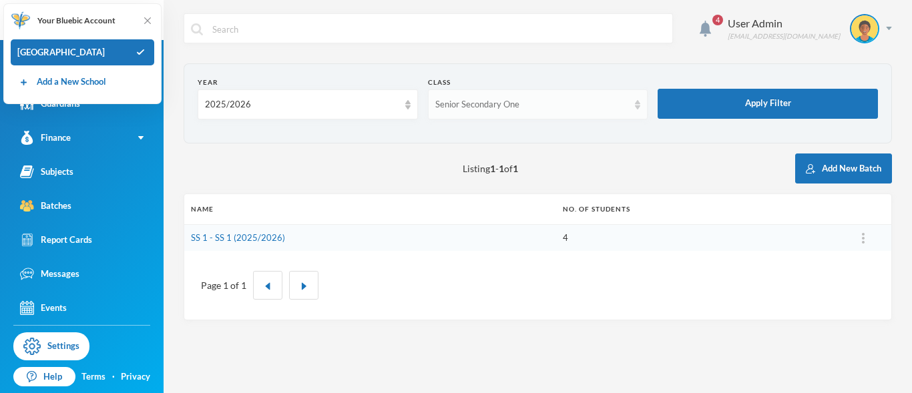
click at [636, 109] on div "Senior Secondary One" at bounding box center [538, 104] width 220 height 30
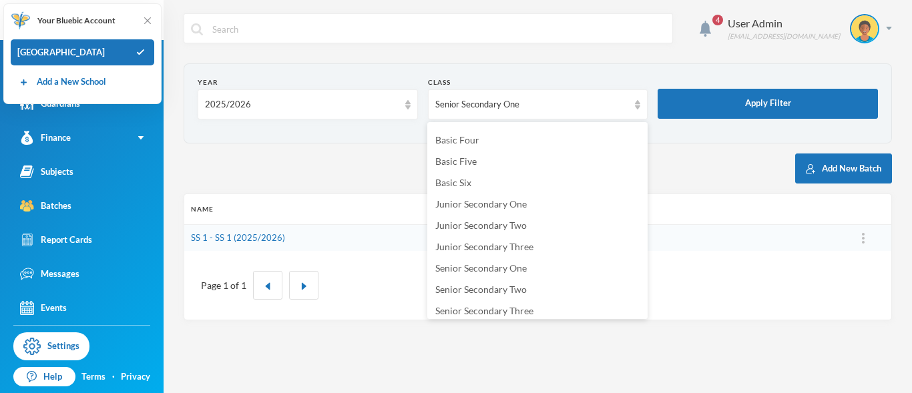
scroll to position [172, 0]
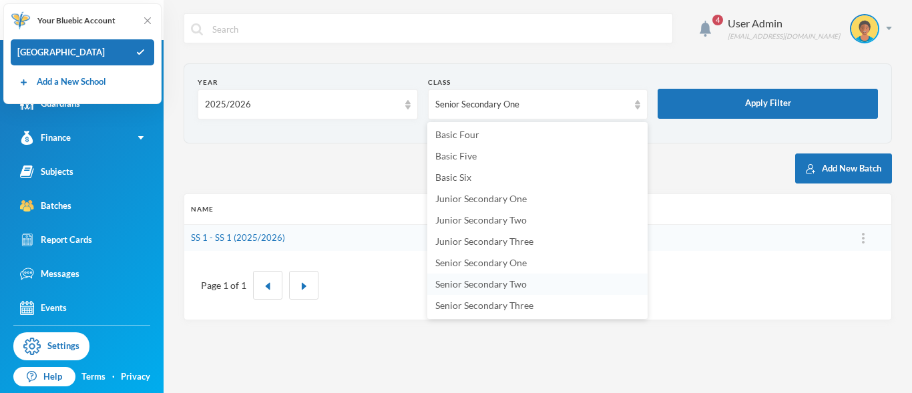
click at [517, 285] on span "Senior Secondary Two" at bounding box center [480, 283] width 91 height 11
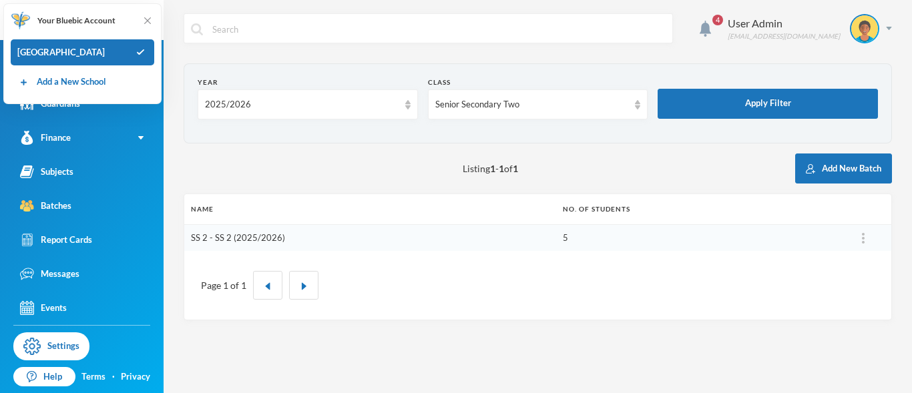
click at [253, 239] on link "SS 2 - SS 2 (2025/2026)" at bounding box center [238, 237] width 94 height 11
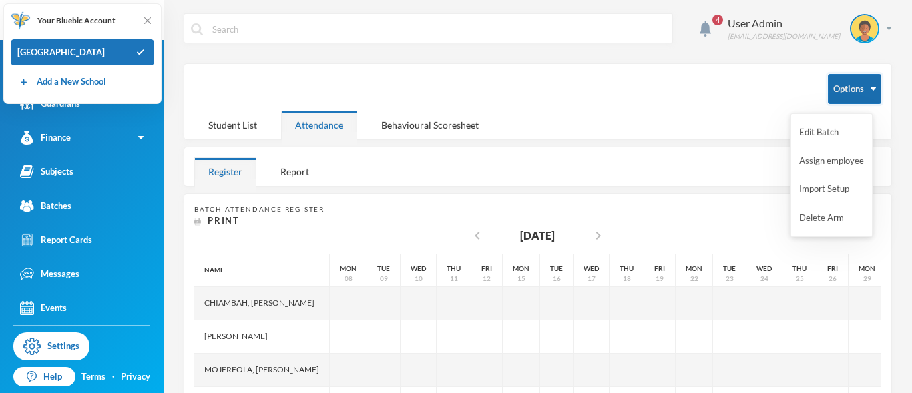
click at [843, 87] on button "Options" at bounding box center [854, 89] width 53 height 30
click at [817, 188] on button "Import Setup" at bounding box center [824, 190] width 53 height 24
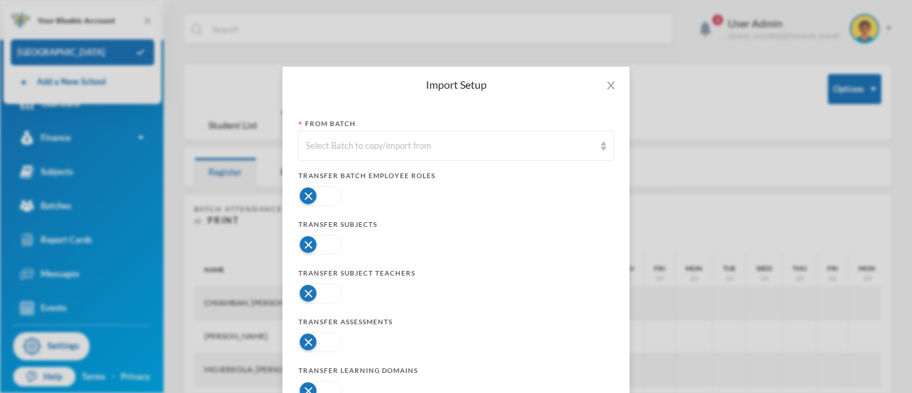
click at [334, 194] on button "button" at bounding box center [319, 196] width 43 height 20
click at [327, 249] on button "button" at bounding box center [319, 245] width 43 height 20
click at [329, 291] on button "button" at bounding box center [319, 294] width 43 height 20
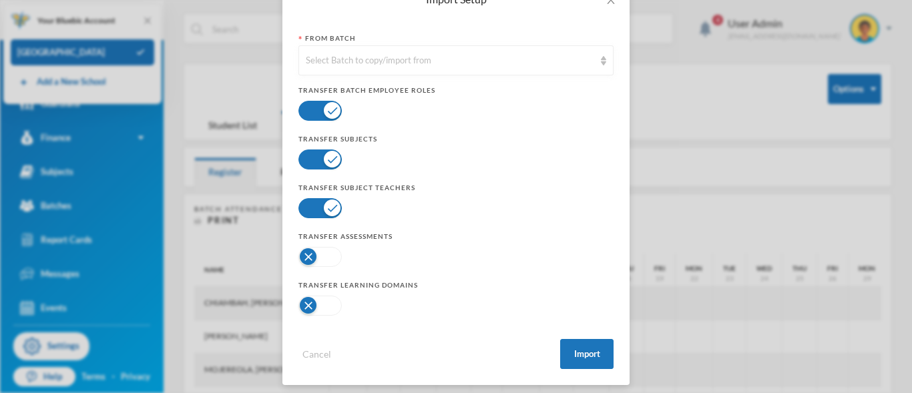
scroll to position [93, 0]
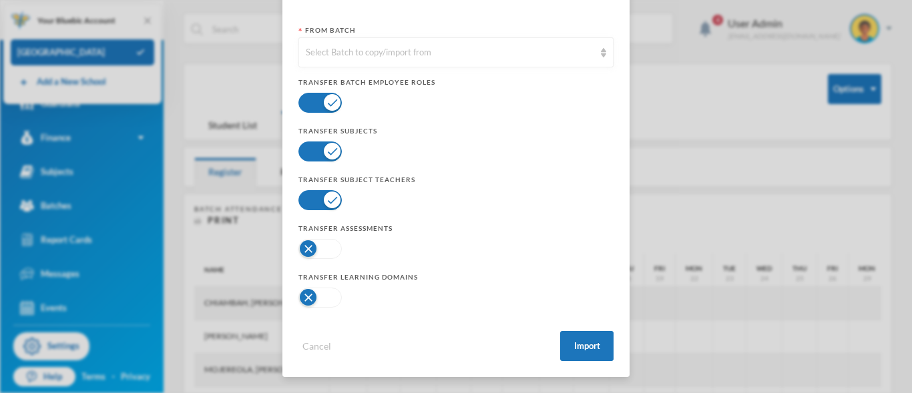
click at [331, 254] on button "button" at bounding box center [319, 249] width 43 height 20
click at [326, 298] on button "button" at bounding box center [319, 298] width 43 height 20
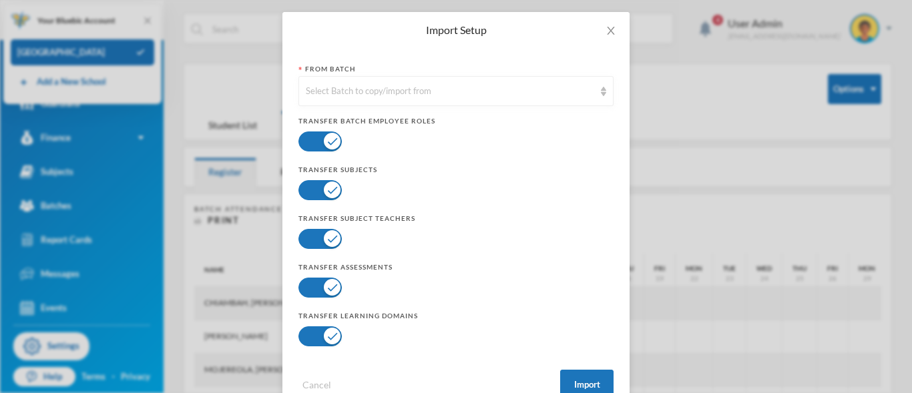
scroll to position [0, 0]
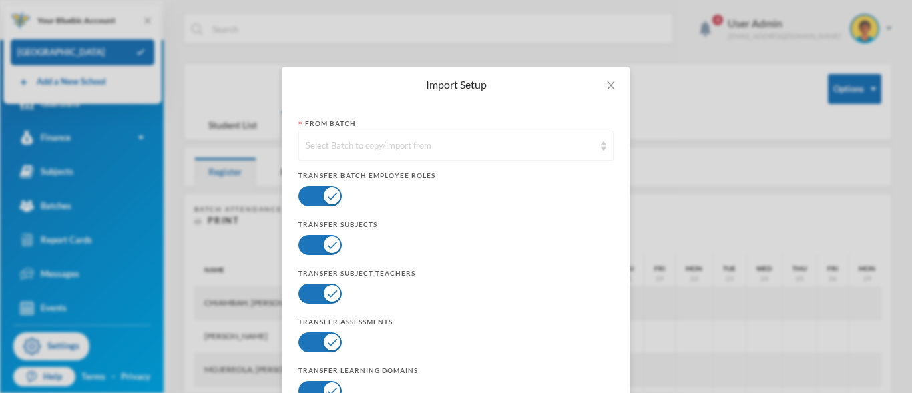
click at [413, 148] on div "Select Batch to copy/import from" at bounding box center [450, 146] width 288 height 13
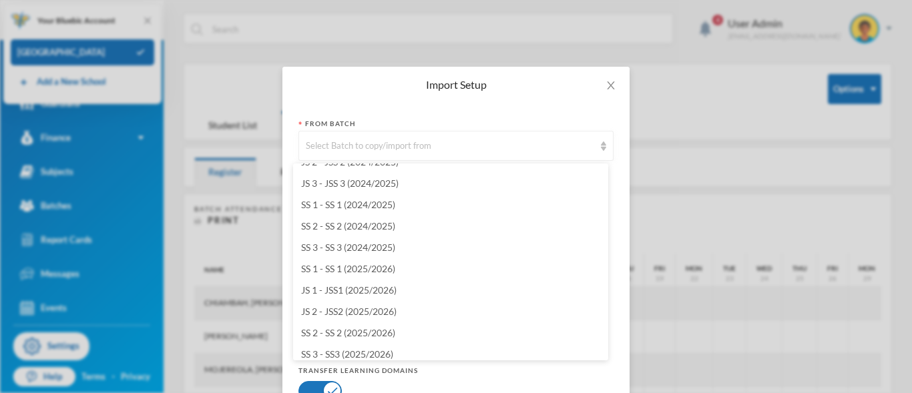
scroll to position [1154, 0]
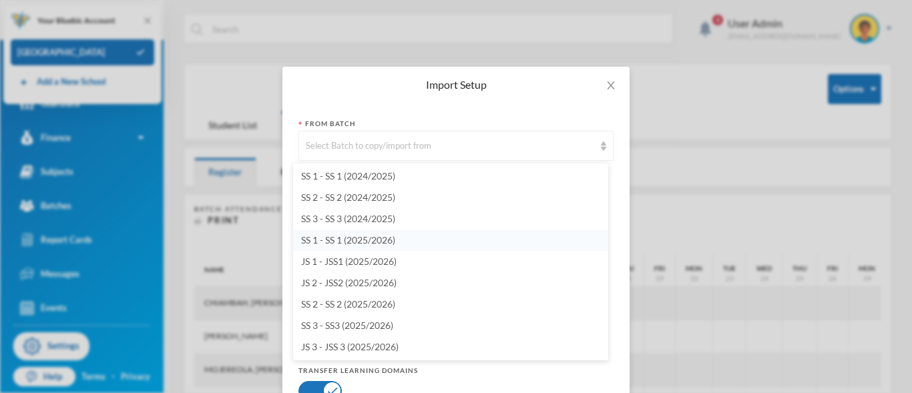
click at [324, 240] on span "SS 1 - SS 1 (2025/2026)" at bounding box center [348, 239] width 94 height 11
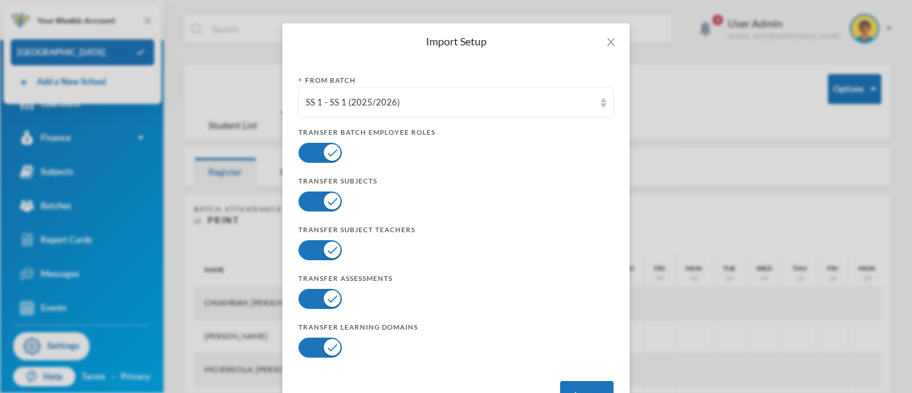
scroll to position [93, 0]
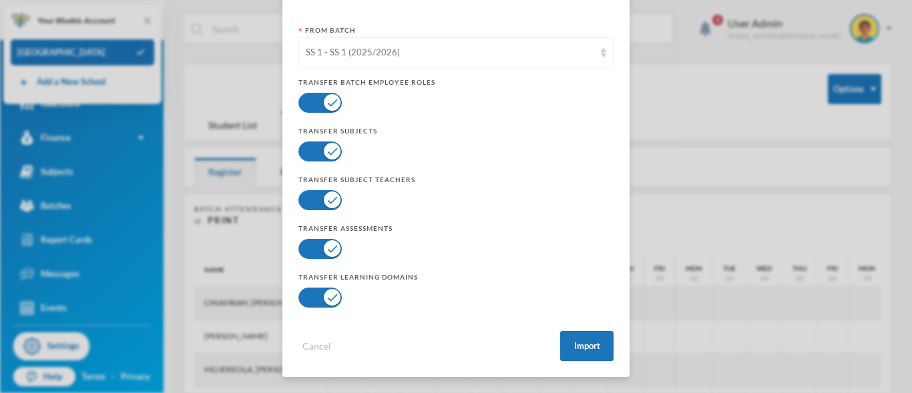
click at [595, 54] on div "SS 1 - SS 1 (2025/2026)" at bounding box center [455, 52] width 315 height 30
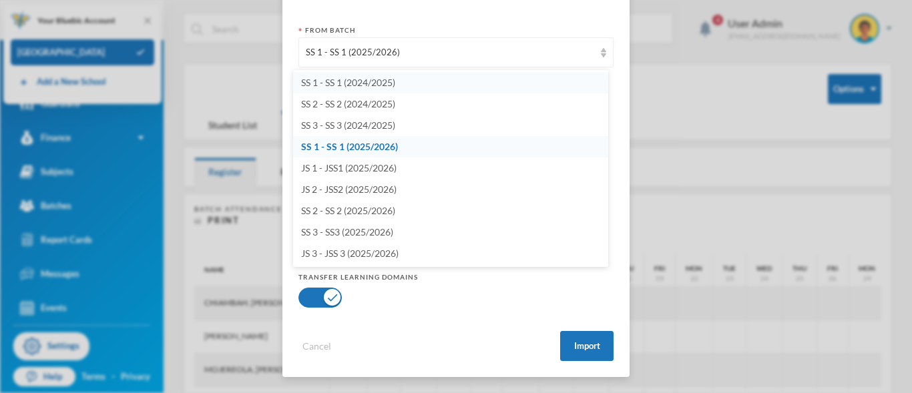
click at [371, 85] on span "SS 1 - SS 1 (2024/2025)" at bounding box center [348, 82] width 94 height 11
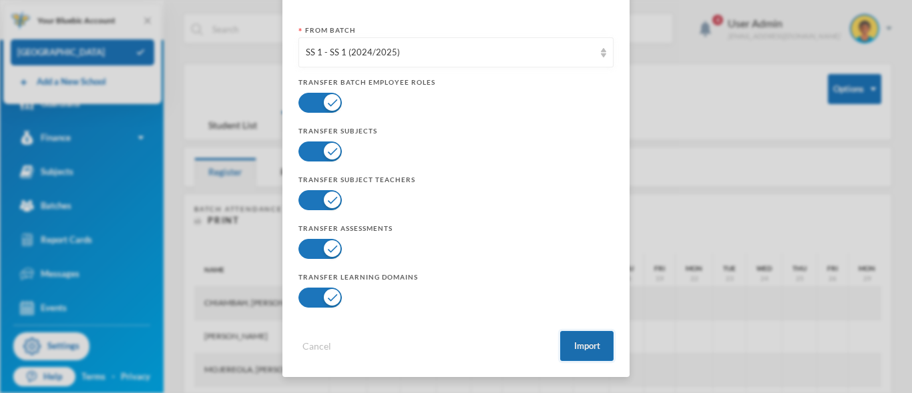
click at [583, 343] on button "Import" at bounding box center [586, 346] width 53 height 30
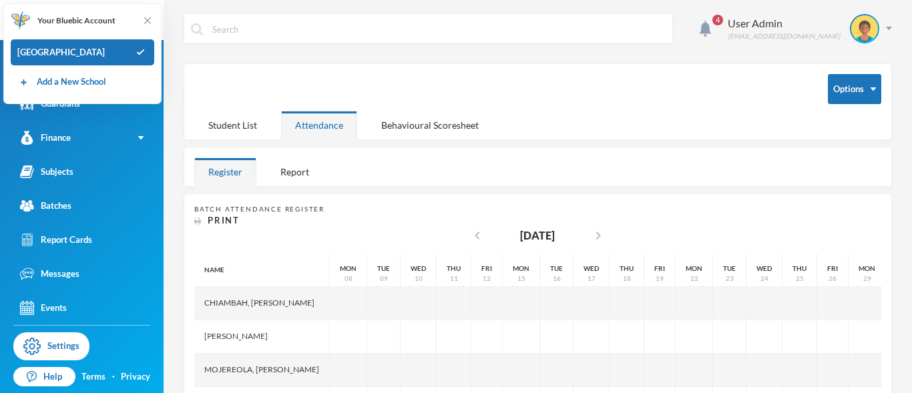
scroll to position [27, 0]
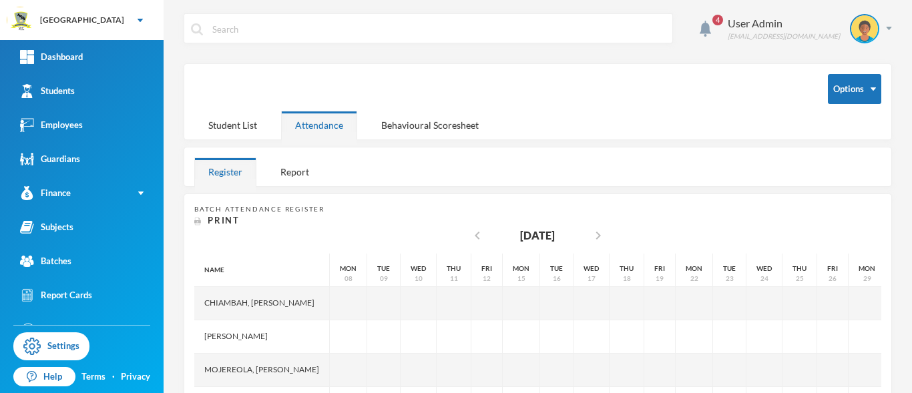
click at [279, 84] on div at bounding box center [501, 89] width 614 height 30
click at [48, 260] on div "Batches" at bounding box center [45, 261] width 51 height 14
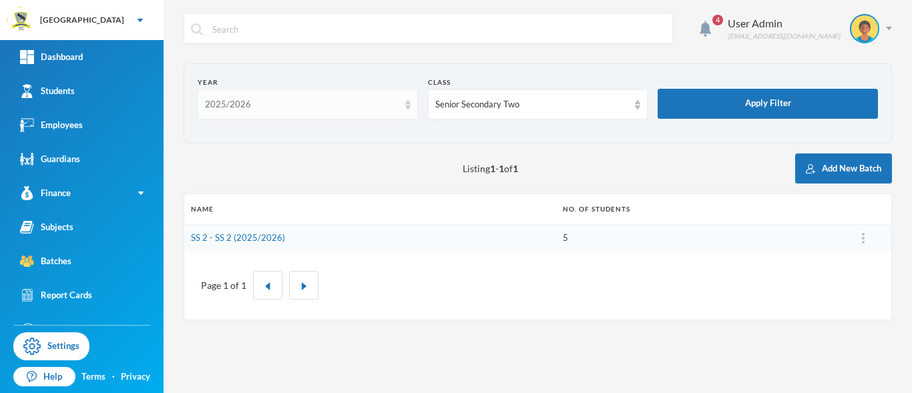
click at [405, 111] on div "2025/2026" at bounding box center [308, 104] width 220 height 30
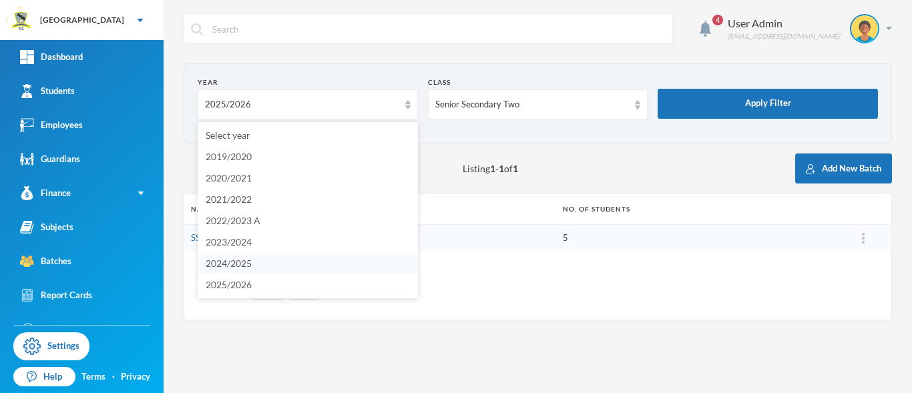
click at [266, 262] on li "2024/2025" at bounding box center [308, 263] width 220 height 21
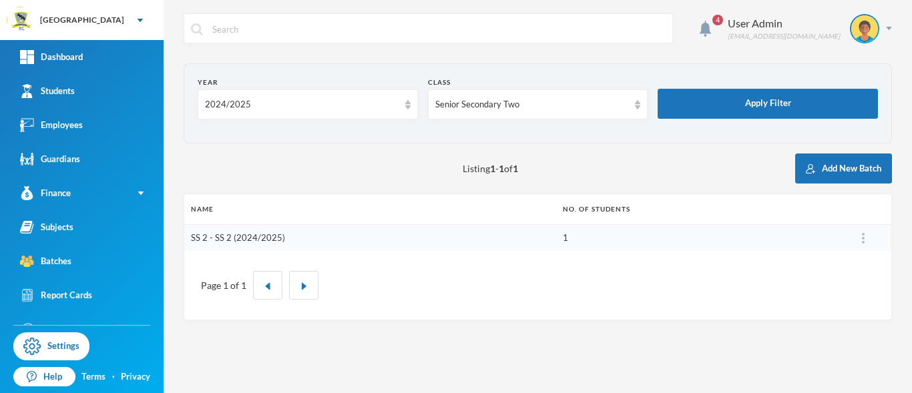
click at [242, 238] on link "SS 2 - SS 2 (2024/2025)" at bounding box center [238, 237] width 94 height 11
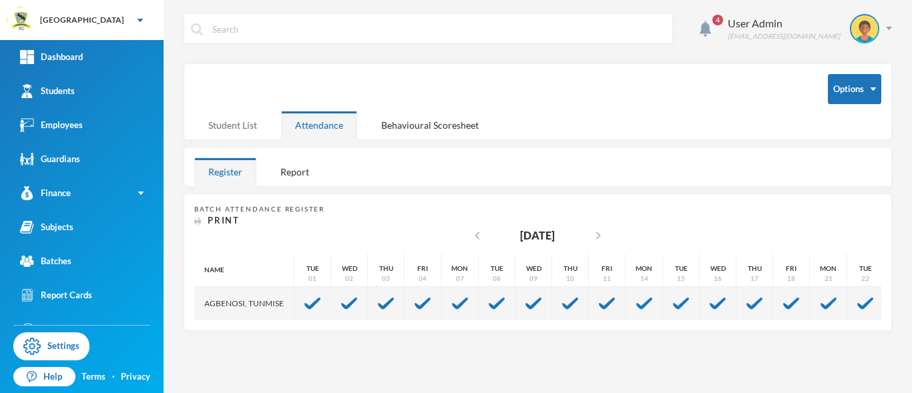
click at [221, 125] on div "Student List" at bounding box center [232, 125] width 77 height 29
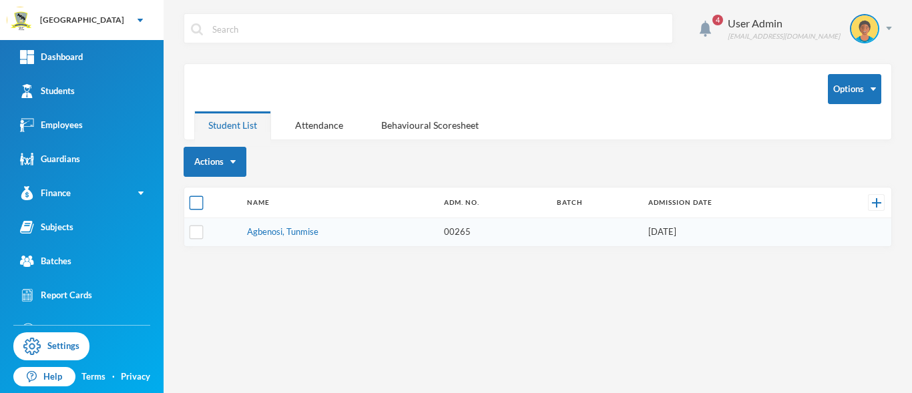
click at [200, 202] on input "checkbox" at bounding box center [197, 203] width 14 height 14
checkbox input "true"
click at [215, 261] on button "Change Batch" at bounding box center [228, 262] width 75 height 24
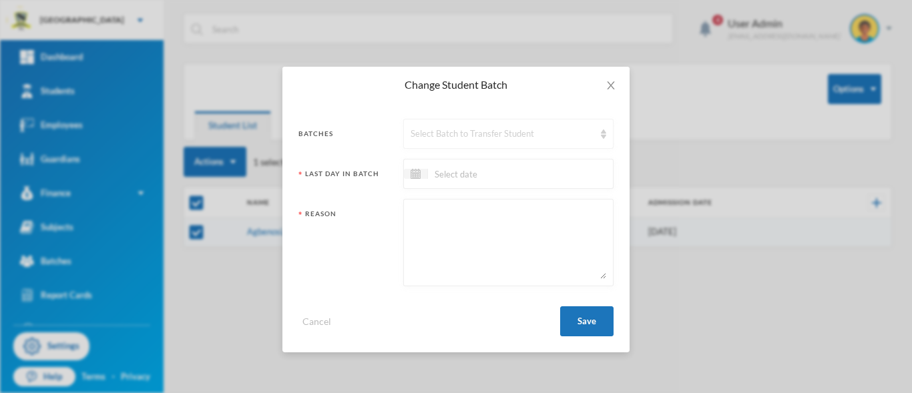
click at [433, 128] on div "Select Batch to Transfer Student" at bounding box center [503, 134] width 184 height 13
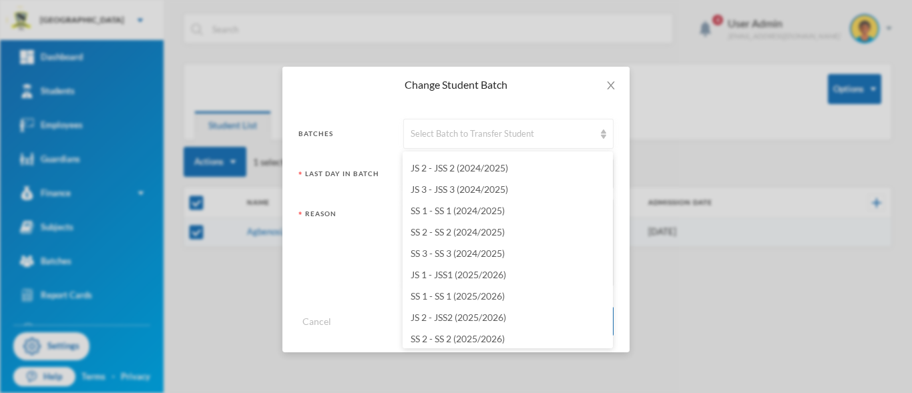
scroll to position [1154, 0]
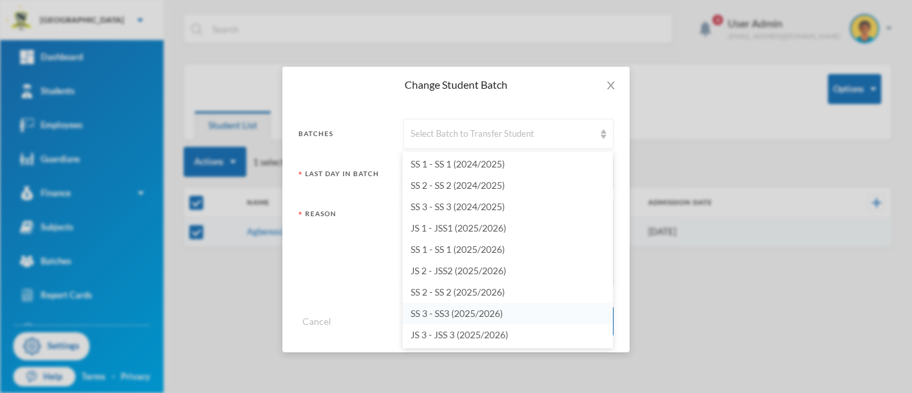
click at [437, 319] on li "SS 3 - SS3 (2025/2026)" at bounding box center [508, 313] width 210 height 21
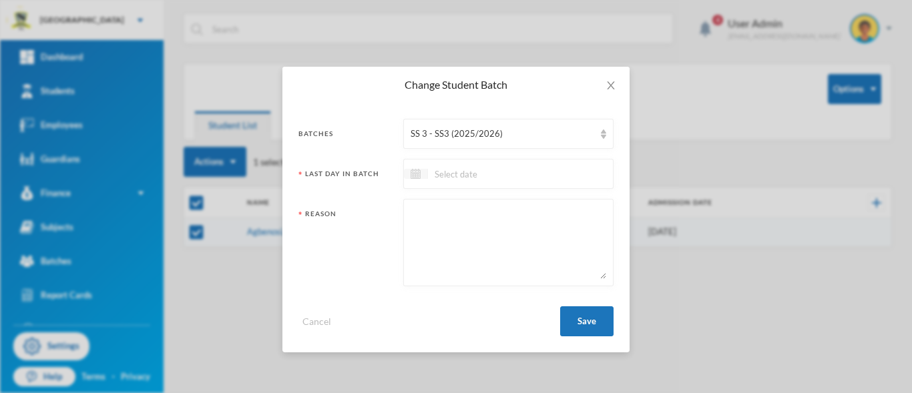
click at [419, 175] on img at bounding box center [416, 174] width 10 height 10
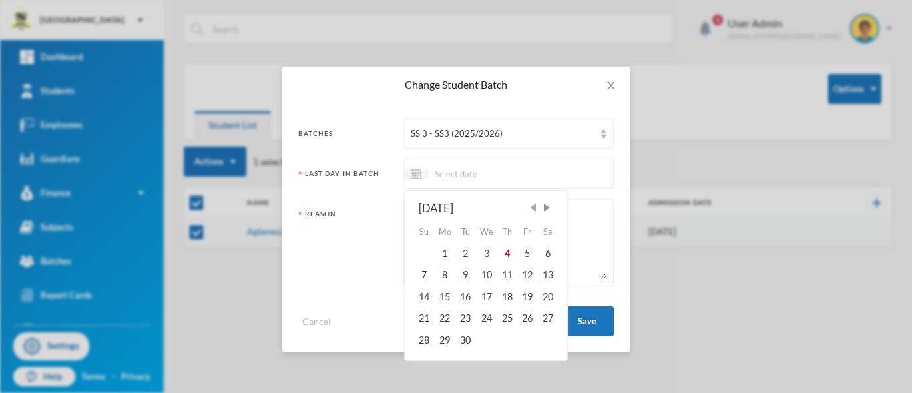
click at [535, 208] on span "Previous Month" at bounding box center [533, 208] width 12 height 12
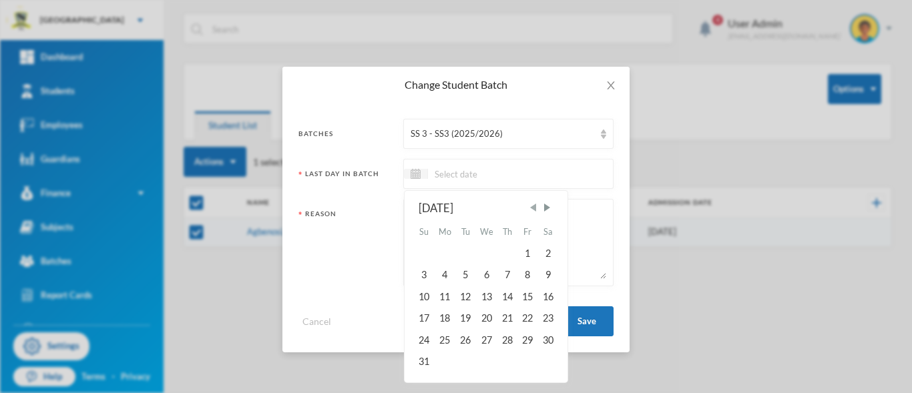
click at [535, 208] on span "Previous Month" at bounding box center [533, 208] width 12 height 12
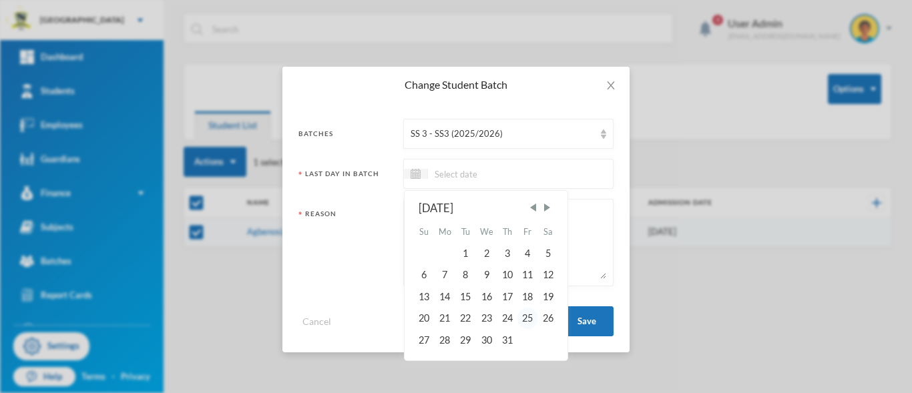
click at [531, 318] on div "25" at bounding box center [527, 318] width 20 height 21
type input "[DATE]"
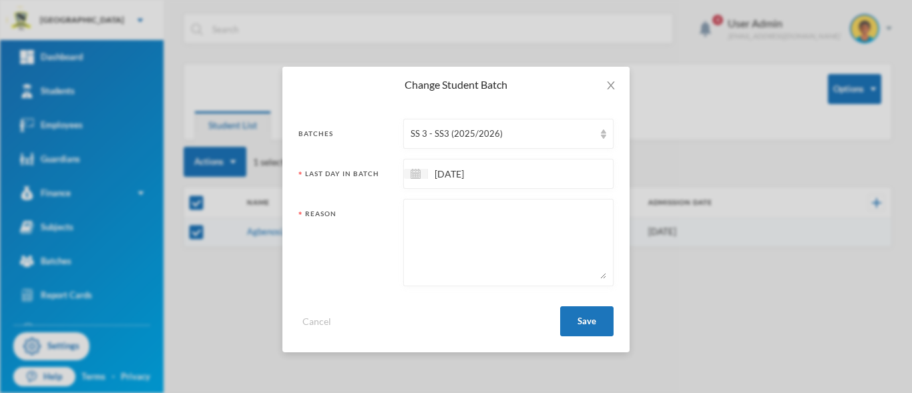
click at [468, 239] on textarea at bounding box center [509, 242] width 196 height 73
type textarea "PROMOTED"
click at [596, 328] on button "Save" at bounding box center [586, 321] width 53 height 30
checkbox input "false"
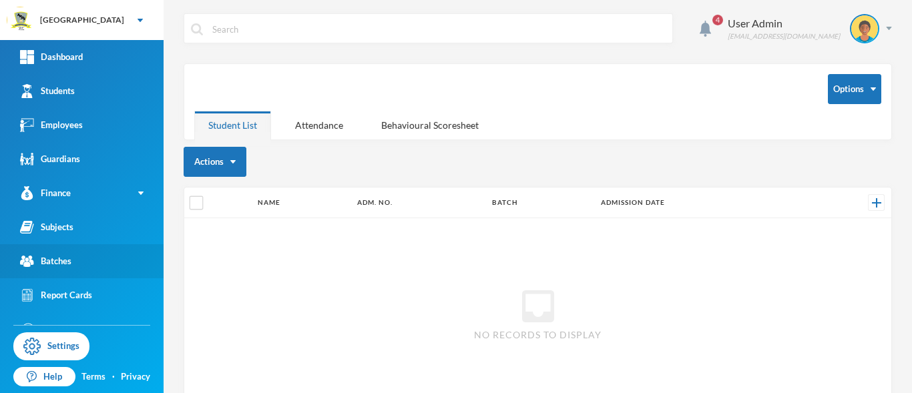
click at [57, 258] on div "Batches" at bounding box center [45, 261] width 51 height 14
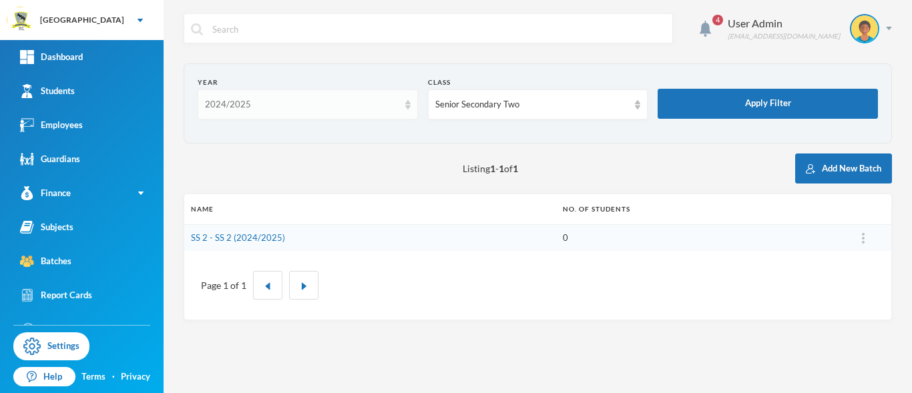
click at [411, 108] on div "2024/2025" at bounding box center [308, 104] width 220 height 30
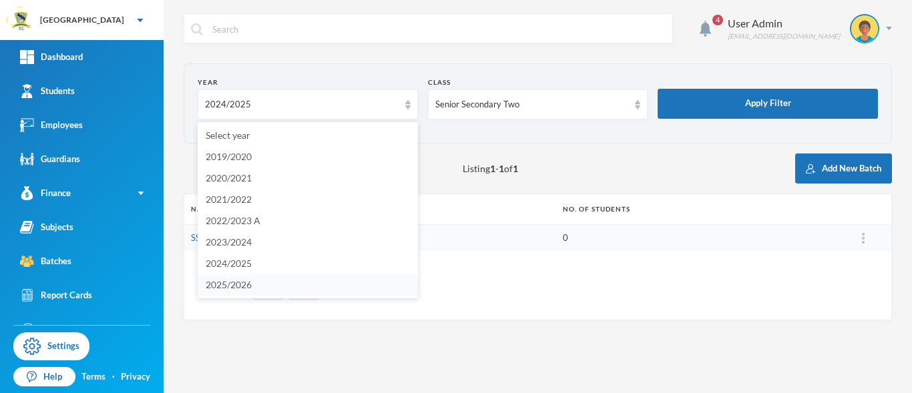
click at [275, 286] on li "2025/2026" at bounding box center [308, 284] width 220 height 21
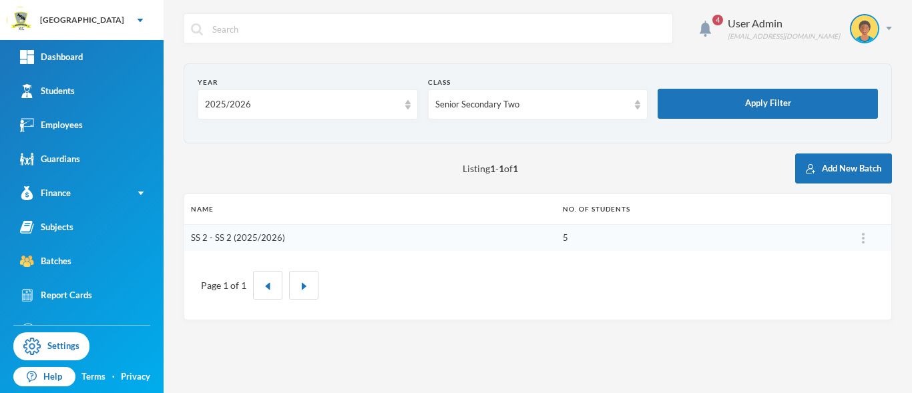
click at [246, 240] on link "SS 2 - SS 2 (2025/2026)" at bounding box center [238, 237] width 94 height 11
click at [409, 108] on img at bounding box center [407, 104] width 5 height 9
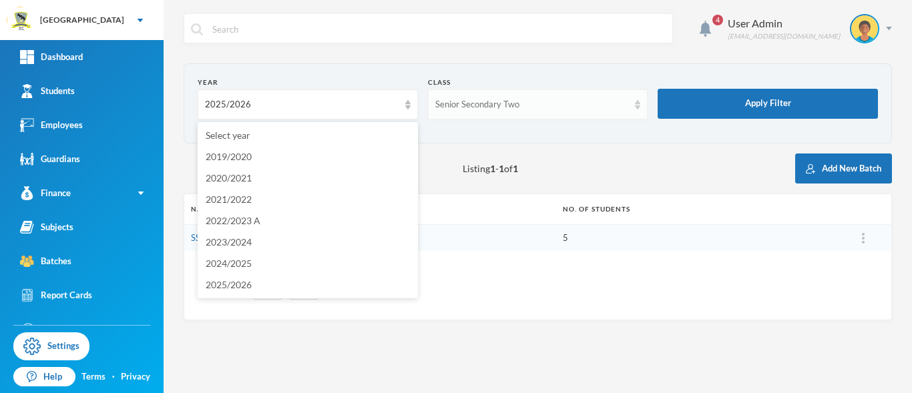
click at [640, 107] on img at bounding box center [637, 104] width 5 height 9
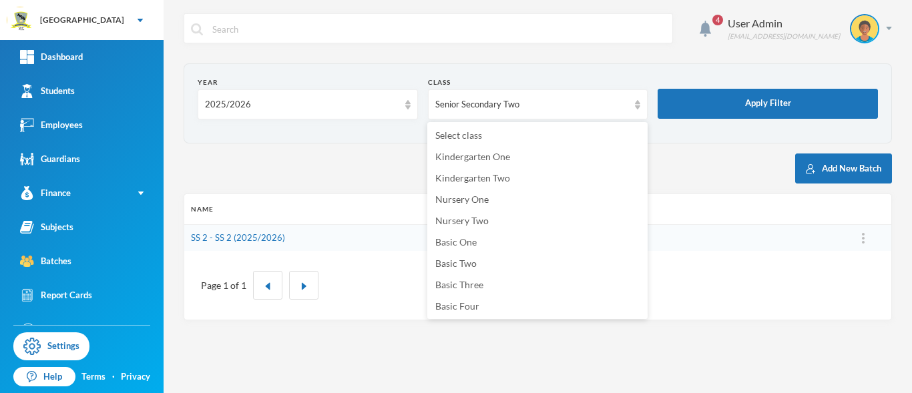
scroll to position [172, 0]
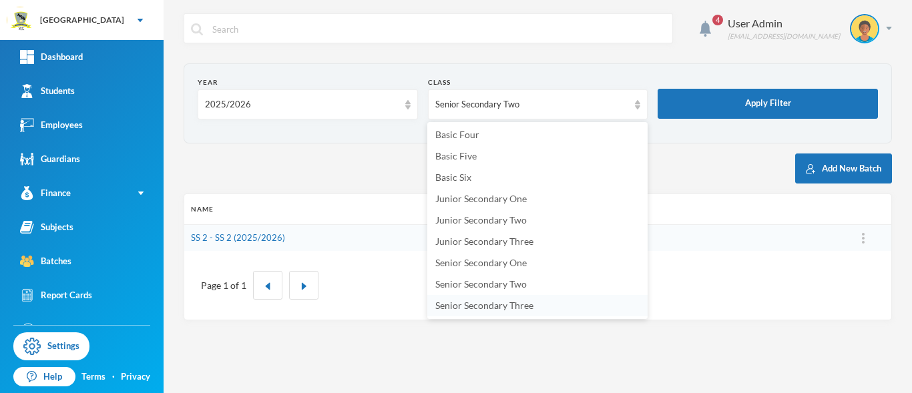
click at [548, 304] on li "Senior Secondary Three" at bounding box center [537, 305] width 220 height 21
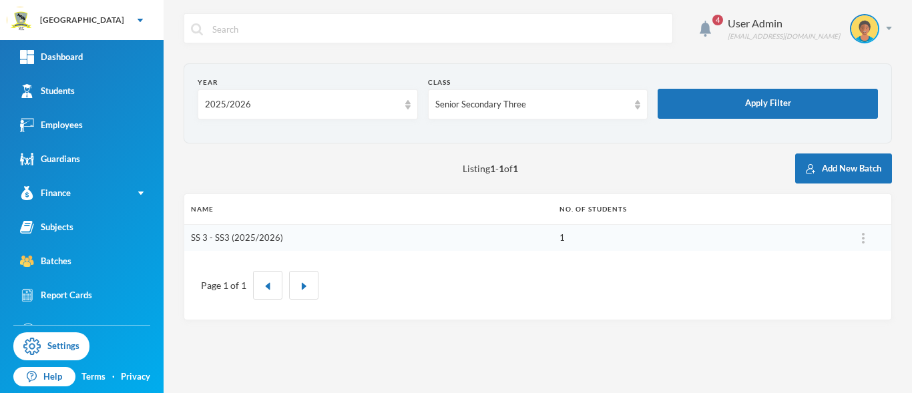
click at [260, 242] on link "SS 3 - SS3 (2025/2026)" at bounding box center [237, 237] width 92 height 11
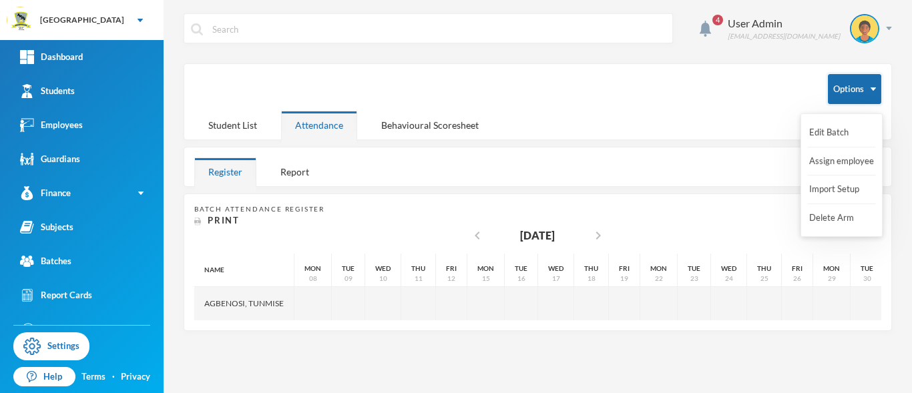
click at [845, 91] on button "Options" at bounding box center [854, 89] width 53 height 30
click at [831, 184] on button "Import Setup" at bounding box center [834, 190] width 53 height 24
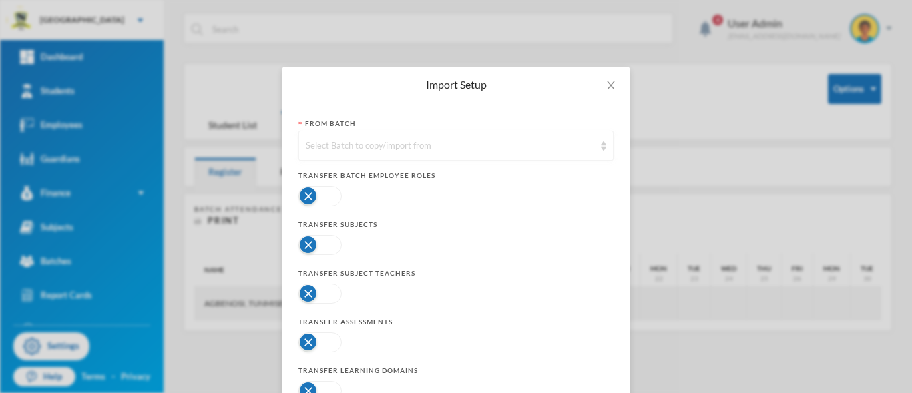
click at [463, 148] on div "Select Batch to copy/import from" at bounding box center [450, 146] width 288 height 13
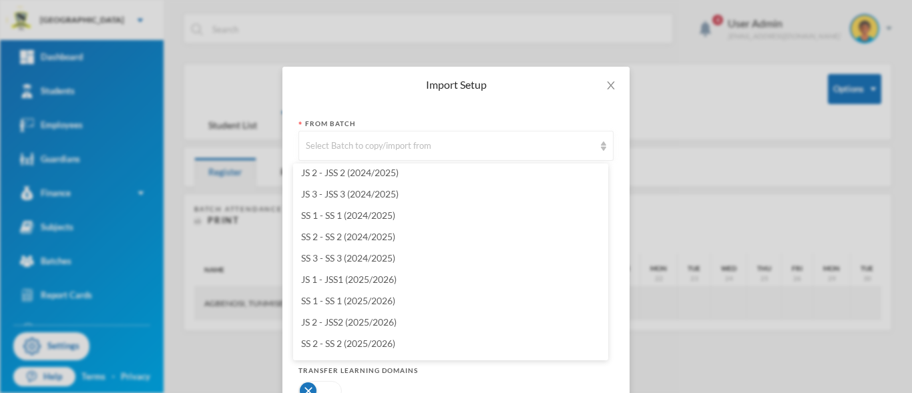
scroll to position [1154, 0]
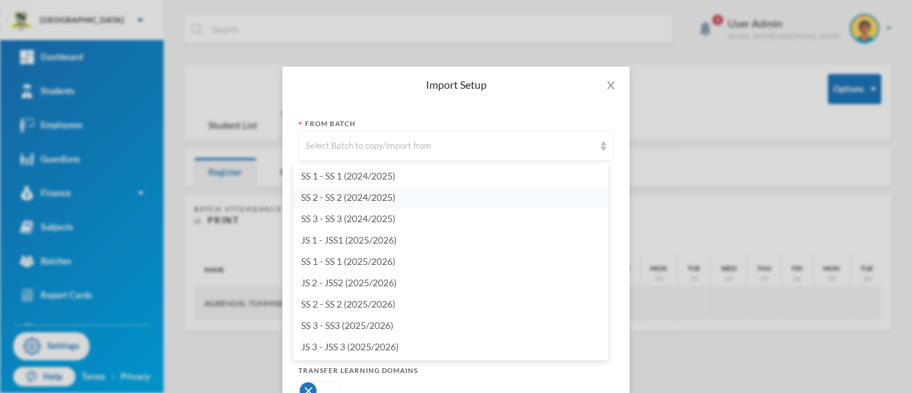
click at [359, 195] on span "SS 2 - SS 2 (2024/2025)" at bounding box center [348, 197] width 94 height 11
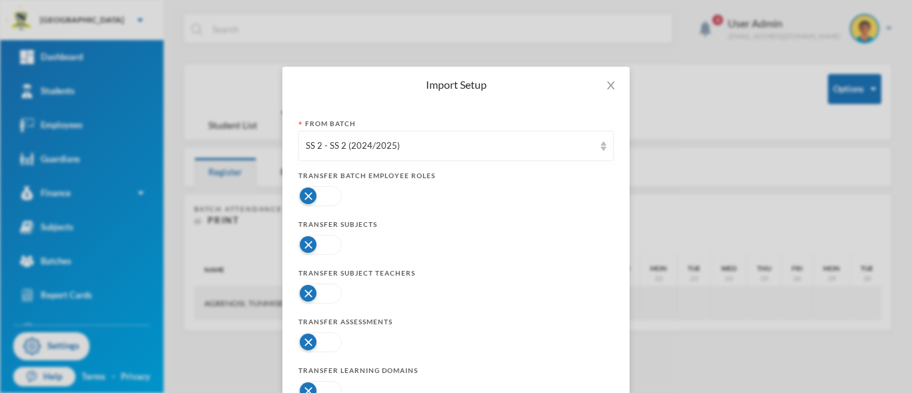
click at [334, 199] on button "button" at bounding box center [319, 196] width 43 height 20
click at [328, 250] on button "button" at bounding box center [319, 245] width 43 height 20
click at [326, 291] on button "button" at bounding box center [319, 294] width 43 height 20
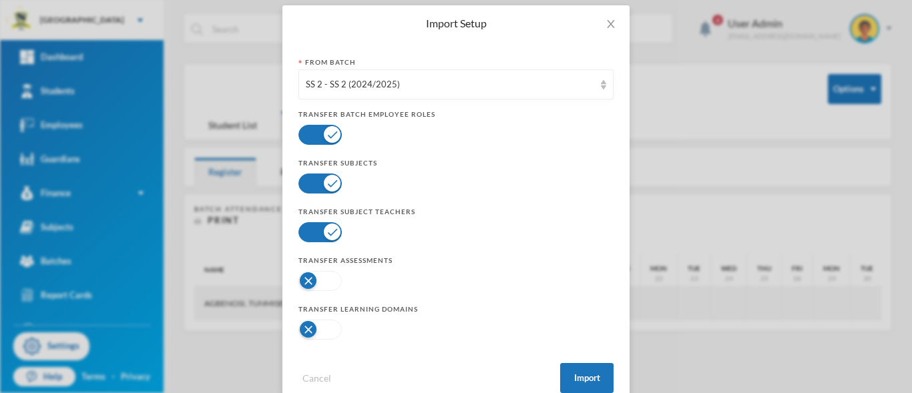
scroll to position [61, 0]
click at [327, 278] on button "button" at bounding box center [319, 282] width 43 height 20
click at [326, 334] on button "button" at bounding box center [319, 330] width 43 height 20
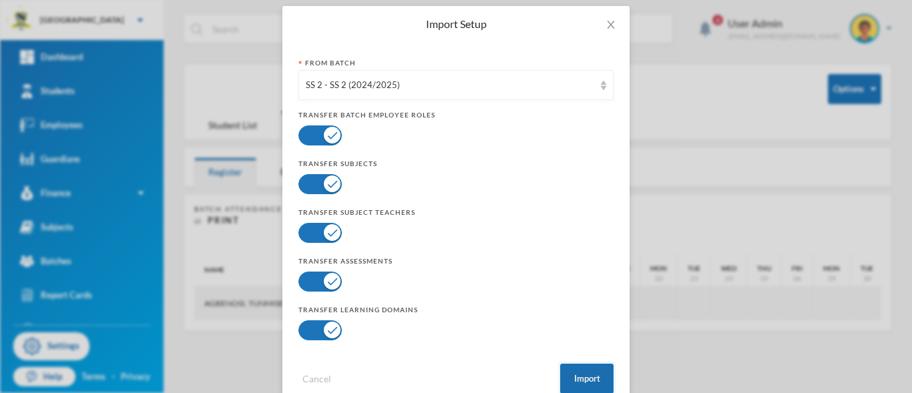
click at [576, 383] on button "Import" at bounding box center [586, 379] width 53 height 30
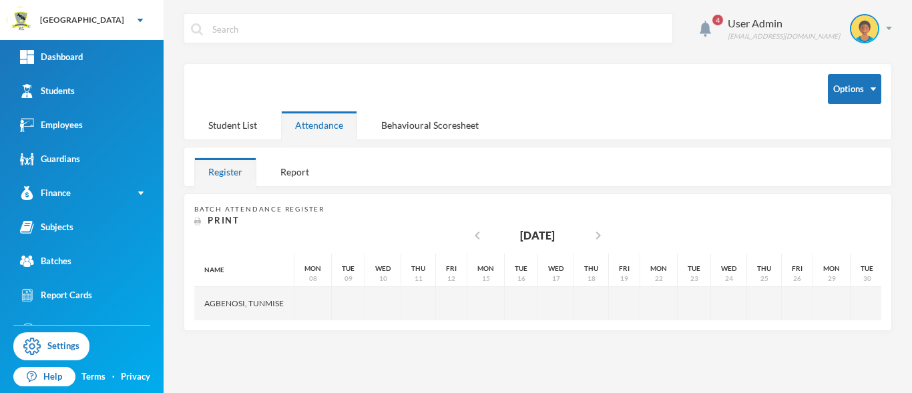
scroll to position [27, 0]
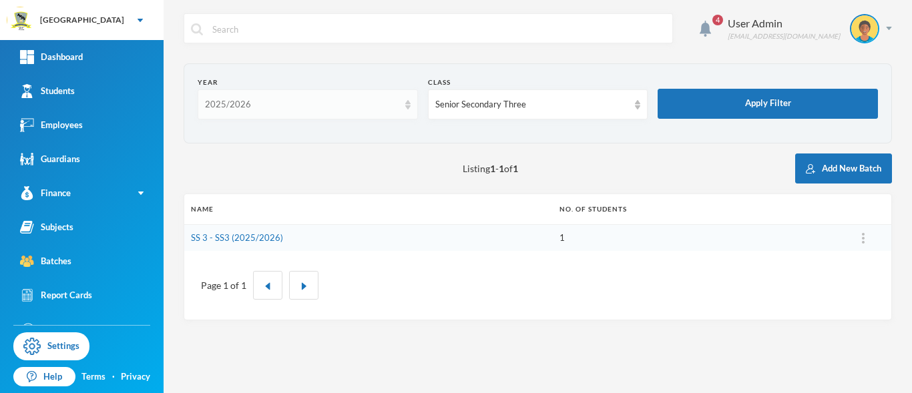
click at [407, 108] on img at bounding box center [407, 104] width 5 height 9
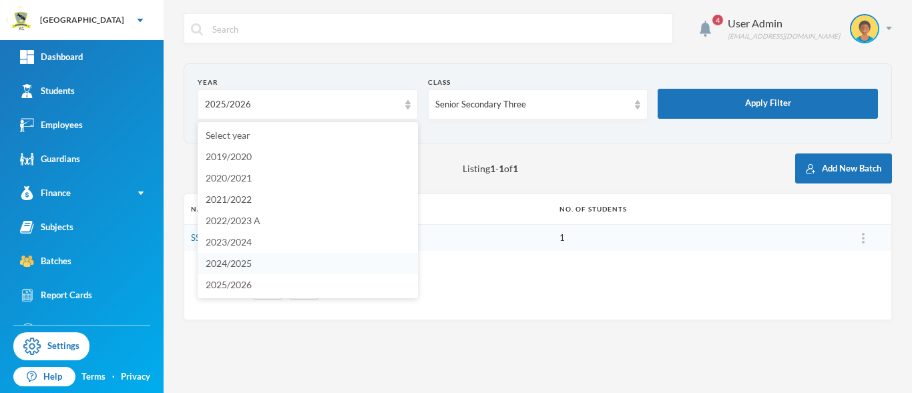
click at [242, 260] on span "2024/2025" at bounding box center [229, 263] width 46 height 11
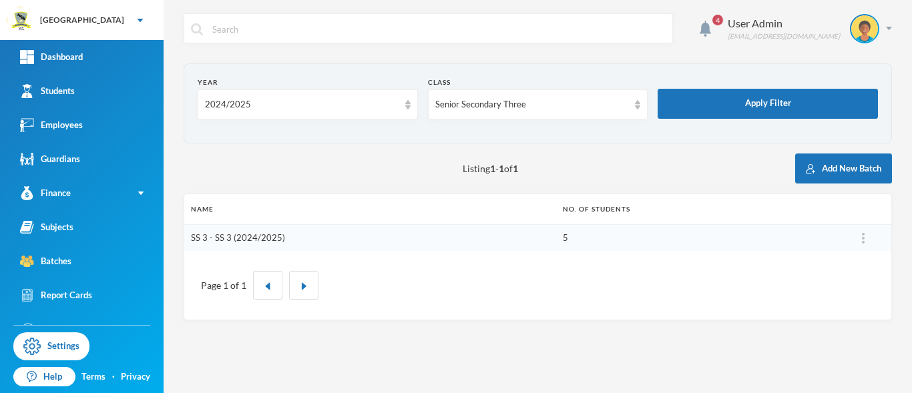
click at [272, 240] on link "SS 3 - SS 3 (2024/2025)" at bounding box center [238, 237] width 94 height 11
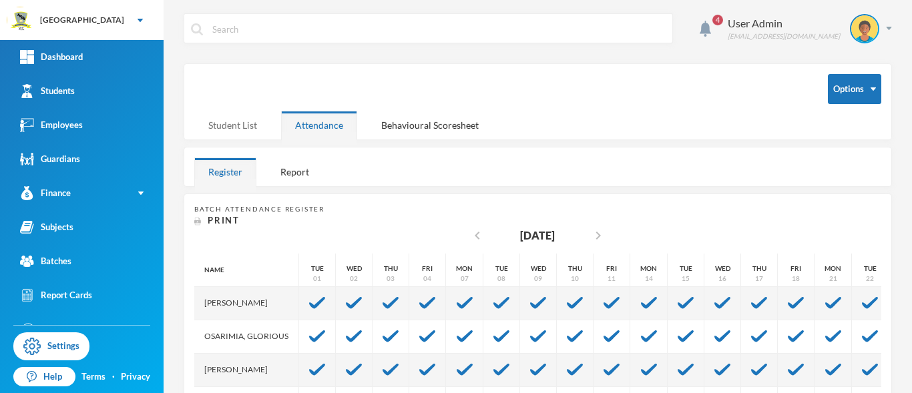
click at [226, 126] on div "Student List" at bounding box center [232, 125] width 77 height 29
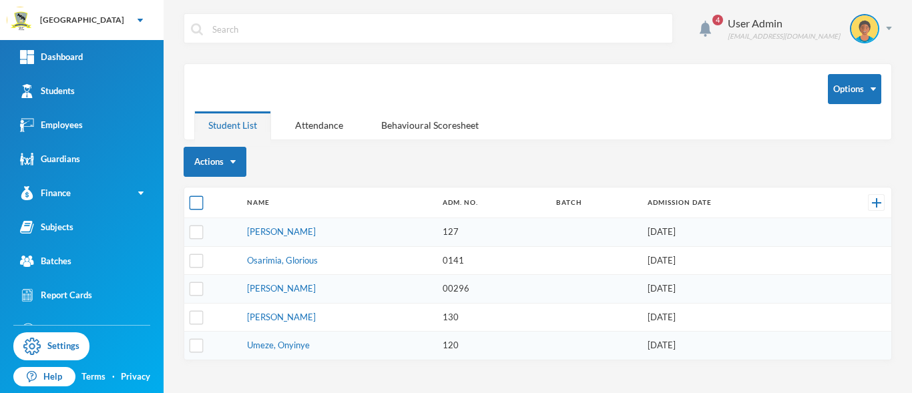
click at [196, 200] on input "checkbox" at bounding box center [197, 203] width 14 height 14
checkbox input "true"
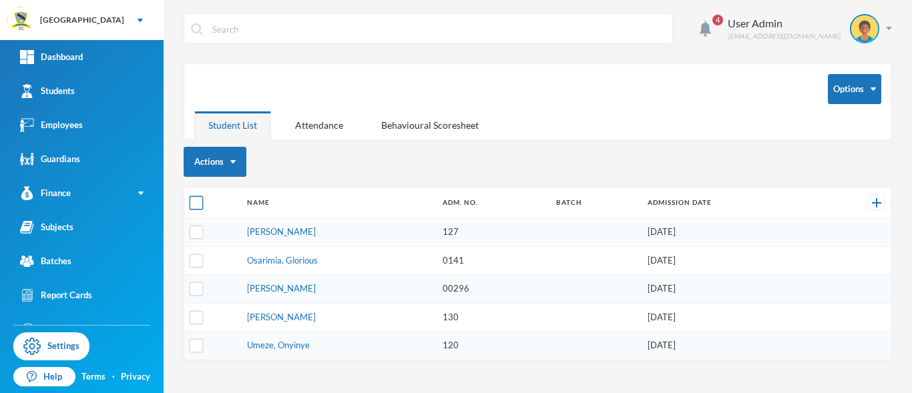
checkbox input "true"
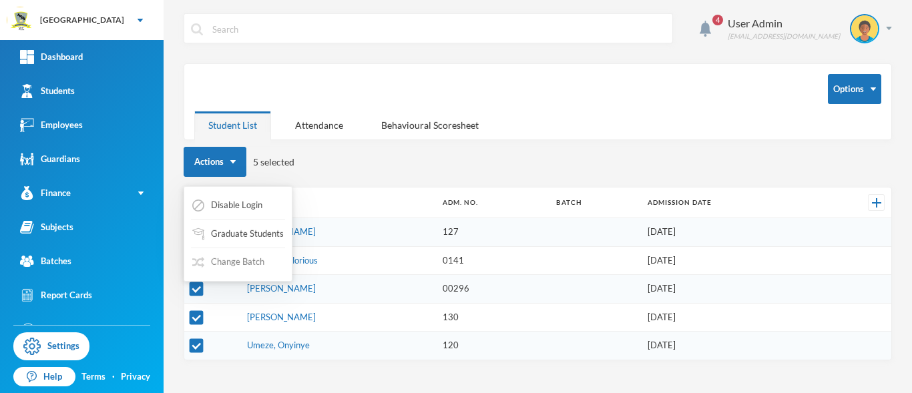
click at [228, 256] on button "Change Batch" at bounding box center [228, 262] width 75 height 24
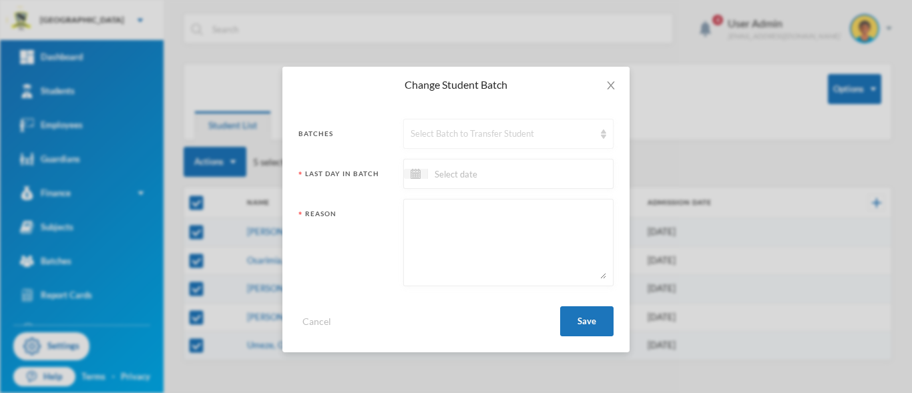
click at [572, 138] on div "Select Batch to Transfer Student" at bounding box center [503, 134] width 184 height 13
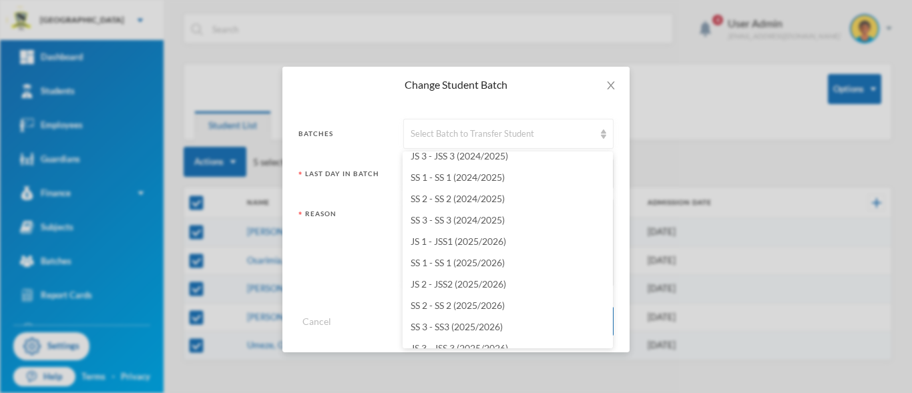
scroll to position [1154, 0]
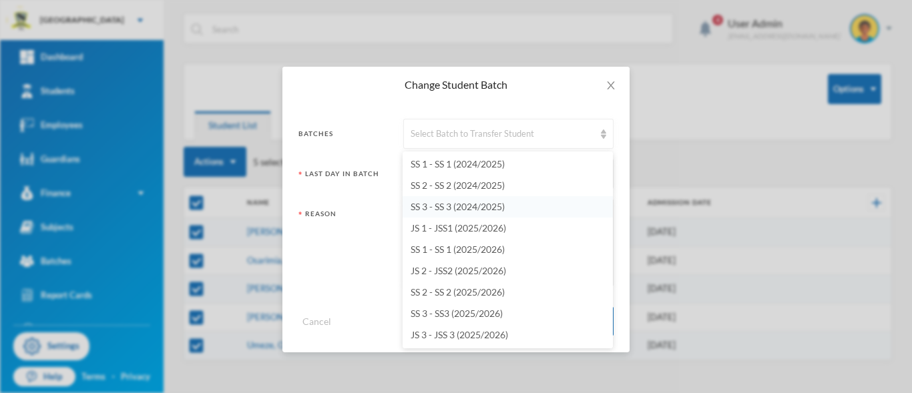
click at [441, 205] on span "SS 3 - SS 3 (2024/2025)" at bounding box center [458, 206] width 94 height 11
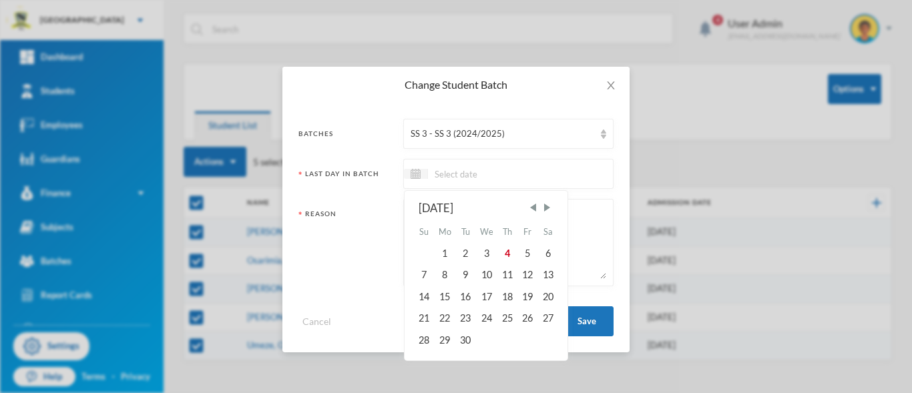
click at [428, 174] on input at bounding box center [484, 173] width 112 height 15
click at [532, 207] on span "Previous Month" at bounding box center [533, 208] width 12 height 12
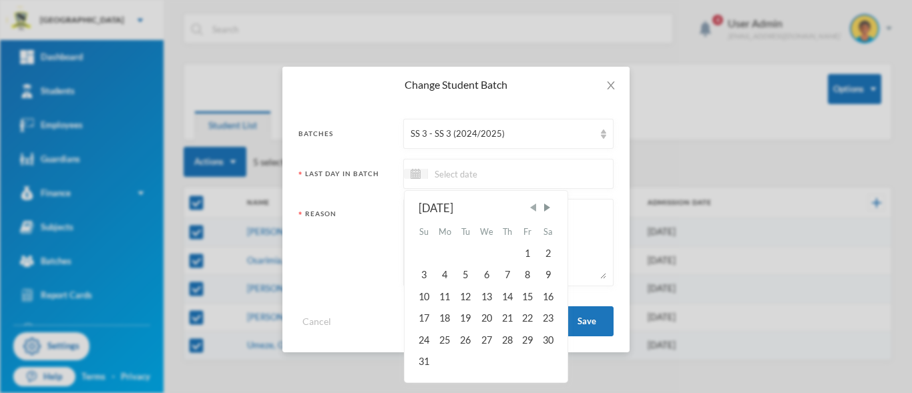
click at [532, 207] on span "Previous Month" at bounding box center [533, 208] width 12 height 12
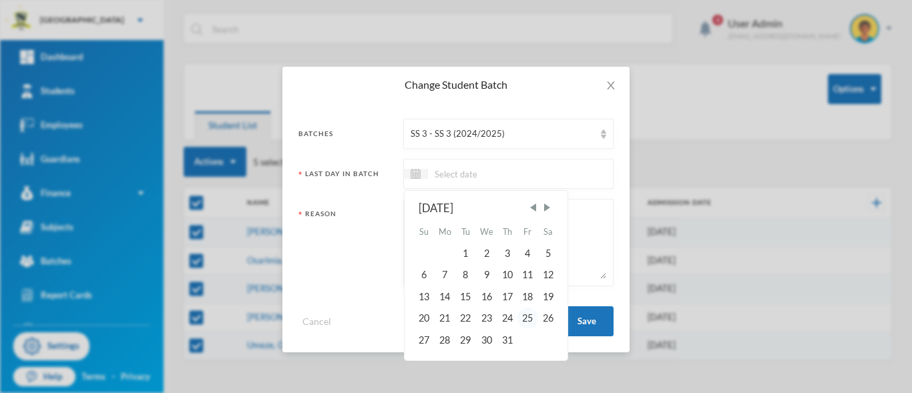
click at [529, 318] on div "25" at bounding box center [527, 318] width 20 height 21
type input "[DATE]"
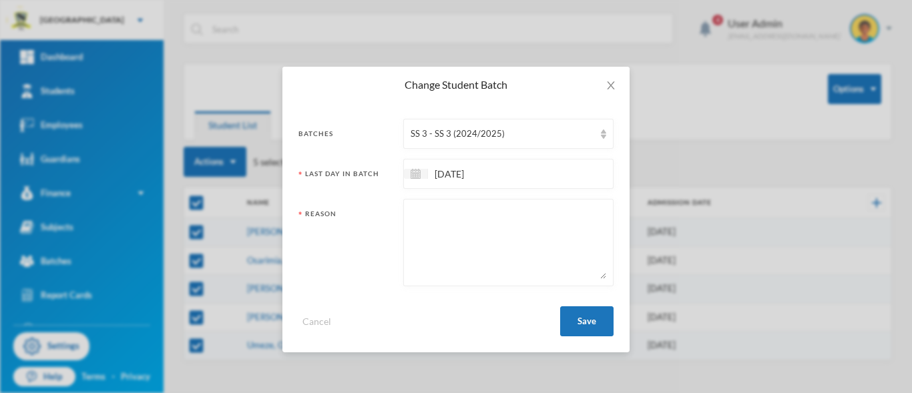
click at [445, 232] on textarea at bounding box center [509, 242] width 196 height 73
type textarea "GRADUATED"
click at [588, 326] on button "Save" at bounding box center [586, 321] width 53 height 30
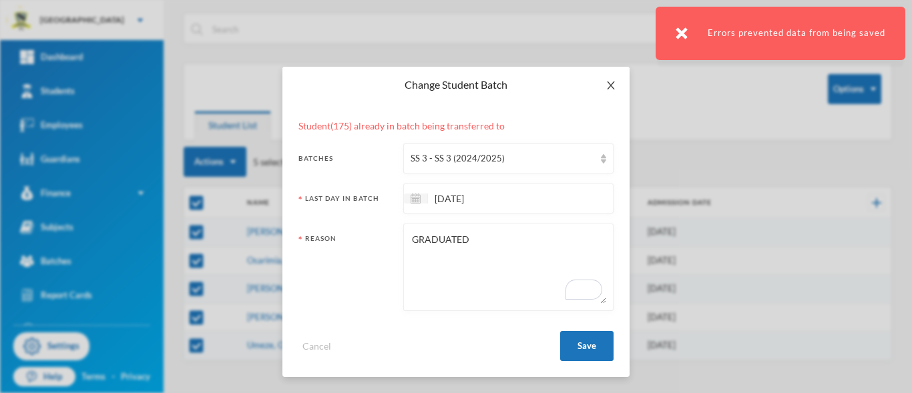
click at [608, 91] on span "Close" at bounding box center [610, 85] width 37 height 37
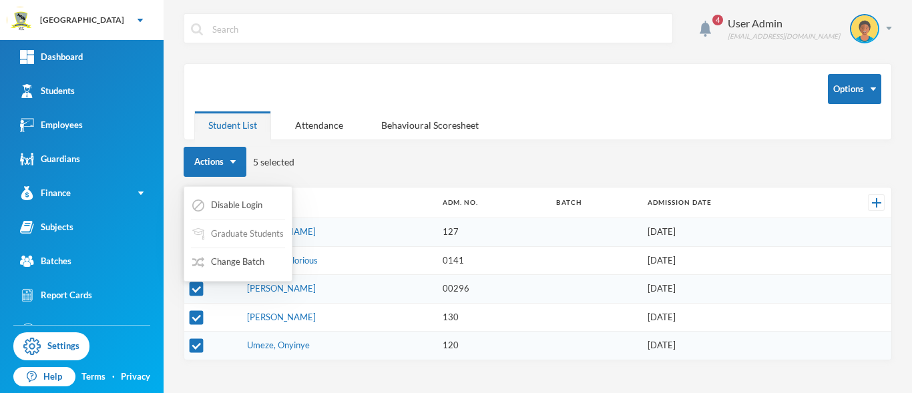
click at [220, 233] on button "Graduate Students" at bounding box center [238, 234] width 94 height 24
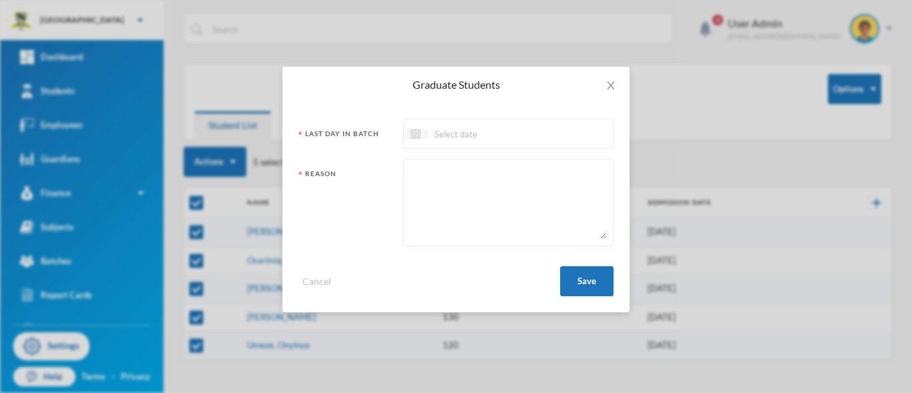
click at [419, 131] on img at bounding box center [416, 134] width 10 height 10
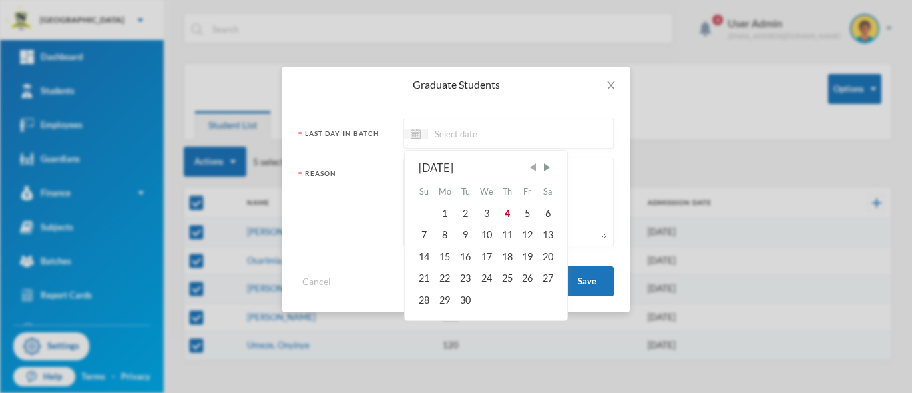
click at [535, 170] on span "Previous Month" at bounding box center [533, 168] width 12 height 12
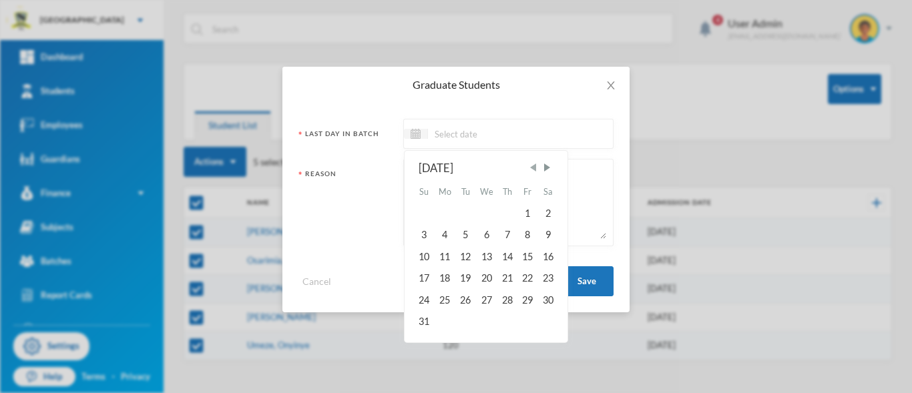
click at [535, 170] on span "Previous Month" at bounding box center [533, 168] width 12 height 12
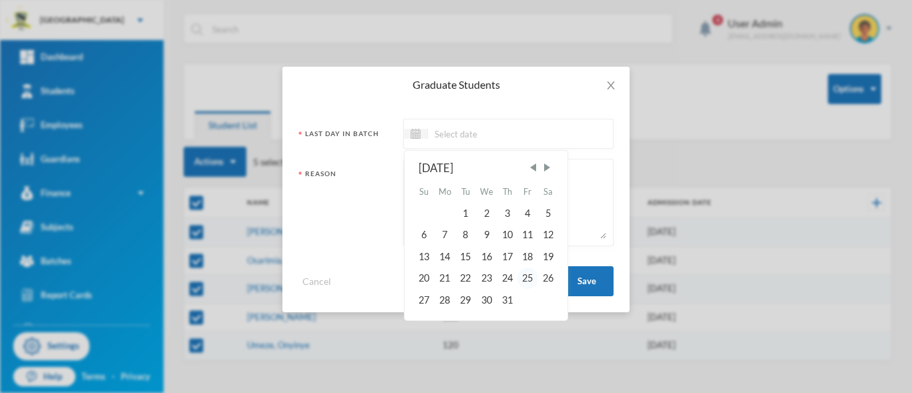
click at [530, 280] on div "25" at bounding box center [527, 278] width 20 height 21
type input "[DATE]"
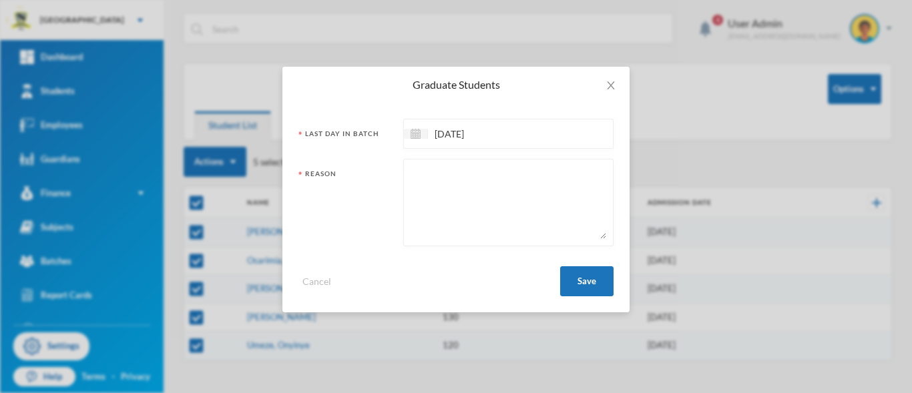
click at [438, 178] on textarea at bounding box center [509, 202] width 196 height 73
type textarea "GRADUATED"
click at [584, 278] on button "Save" at bounding box center [586, 281] width 53 height 30
checkbox input "false"
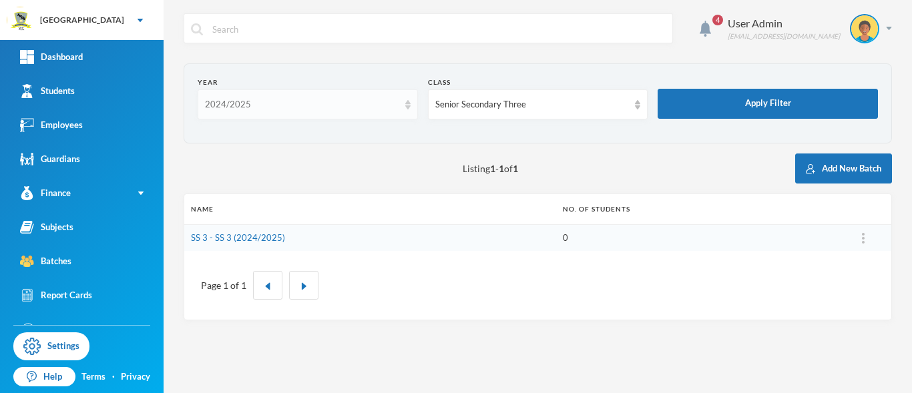
click at [410, 113] on div "2024/2025" at bounding box center [308, 104] width 220 height 30
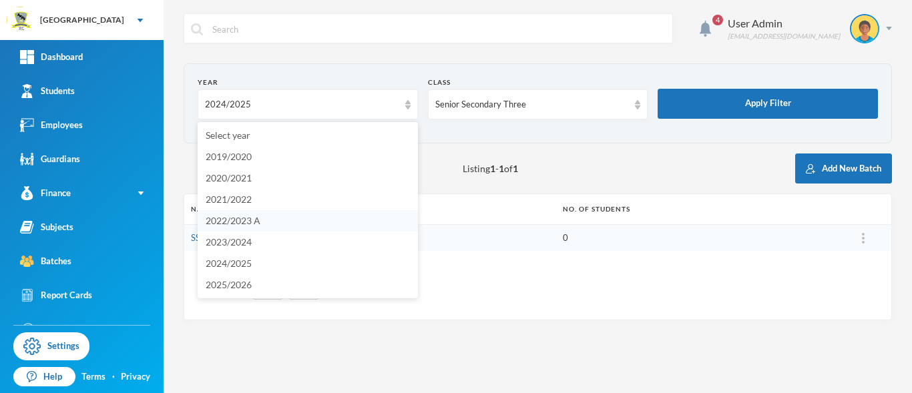
click at [243, 225] on span "2022/2023 A" at bounding box center [233, 220] width 55 height 11
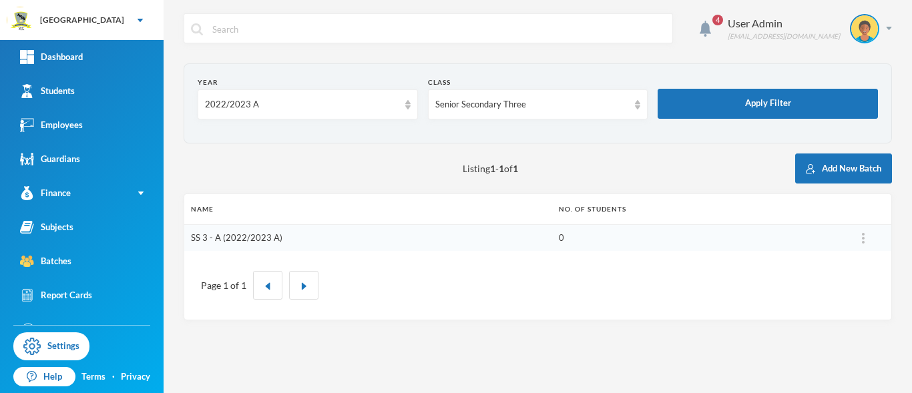
click at [223, 239] on link "SS 3 - A (2022/2023 A)" at bounding box center [236, 237] width 91 height 11
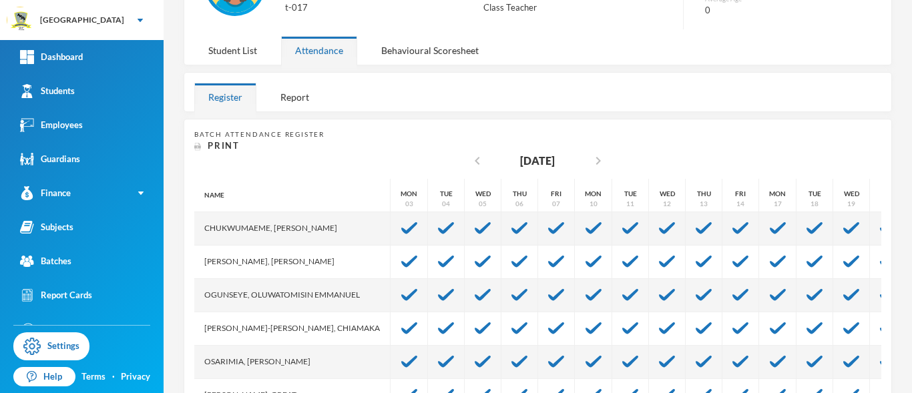
scroll to position [104, 0]
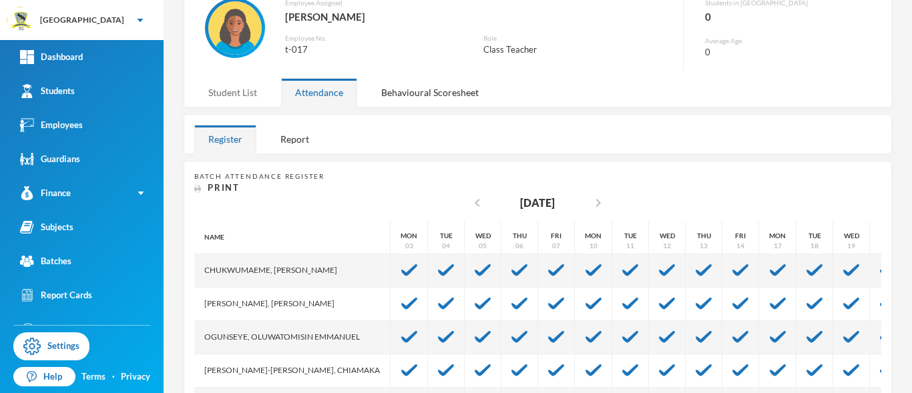
click at [233, 91] on div "Student List" at bounding box center [232, 92] width 77 height 29
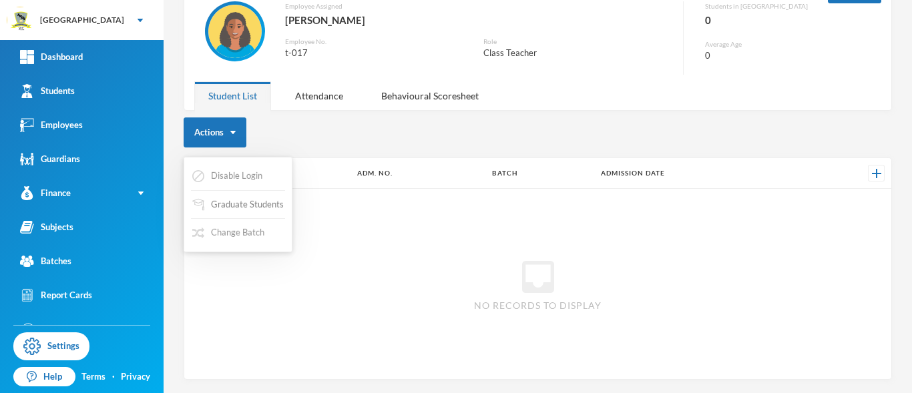
click at [223, 208] on button "Graduate Students" at bounding box center [238, 205] width 94 height 24
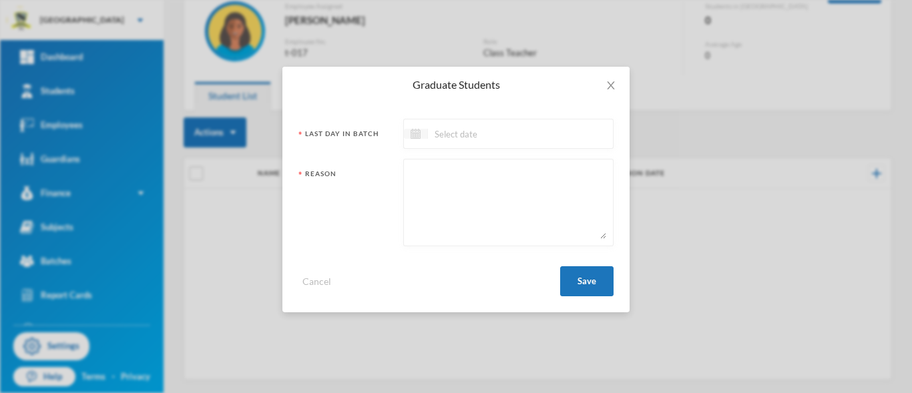
click at [423, 136] on div at bounding box center [416, 134] width 24 height 10
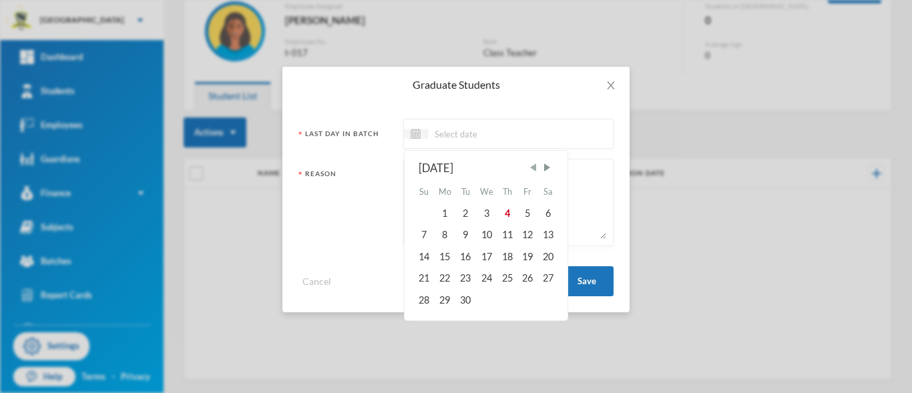
click at [535, 168] on span "Previous Month" at bounding box center [533, 168] width 12 height 12
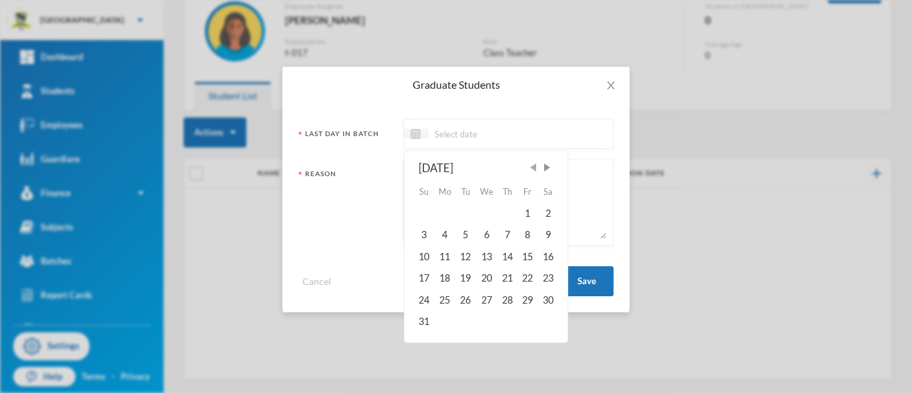
click at [535, 168] on span "Previous Month" at bounding box center [533, 168] width 12 height 12
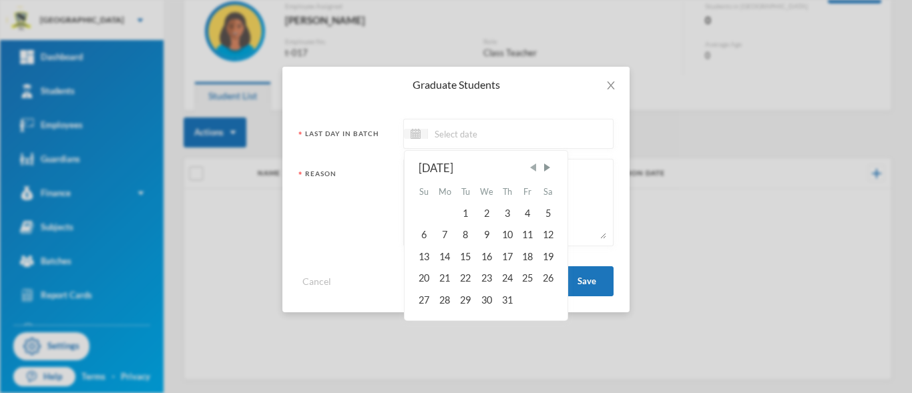
click at [535, 168] on span "Previous Month" at bounding box center [533, 168] width 12 height 12
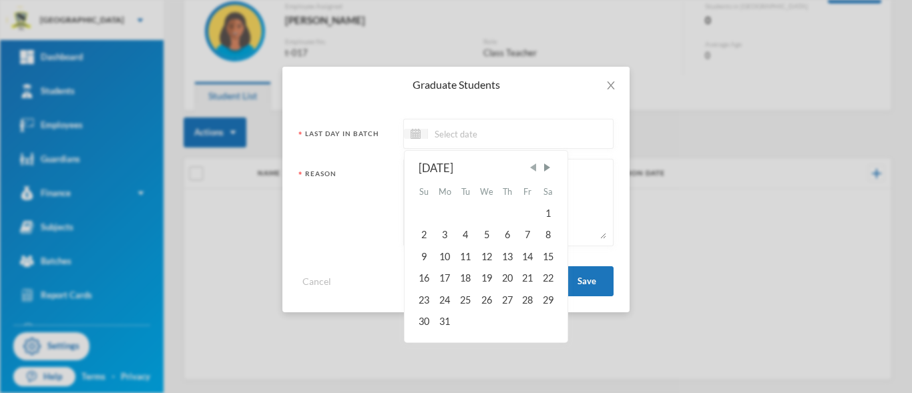
click at [535, 168] on span "Previous Month" at bounding box center [533, 168] width 12 height 12
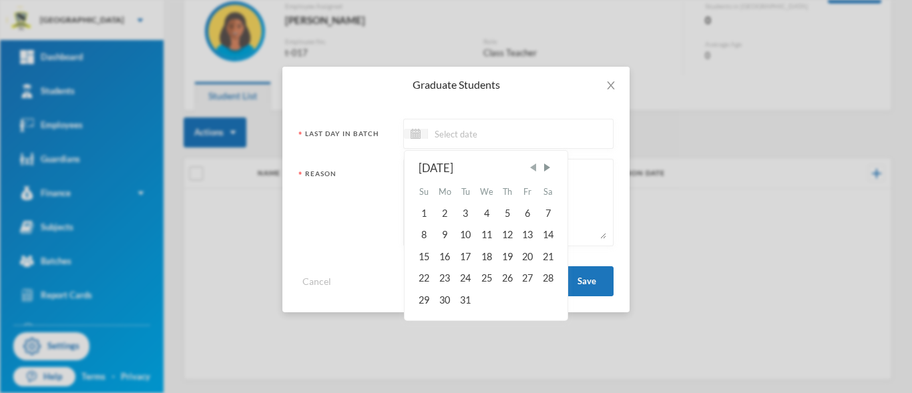
click at [535, 168] on span "Previous Month" at bounding box center [533, 168] width 12 height 12
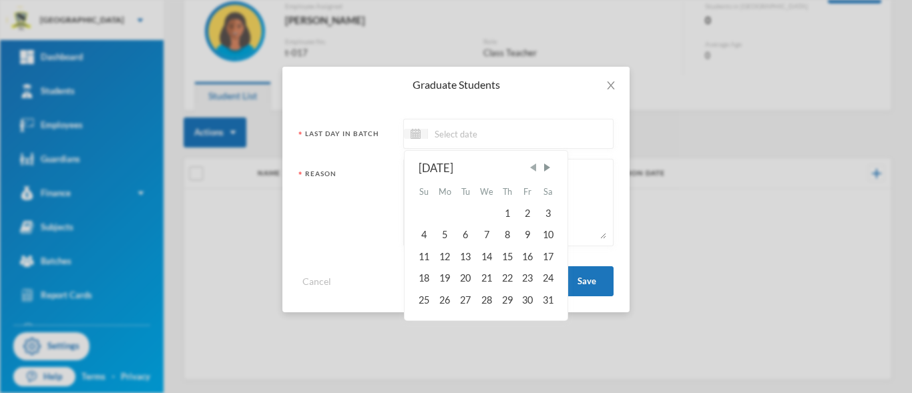
click at [535, 168] on span "Previous Month" at bounding box center [533, 168] width 12 height 12
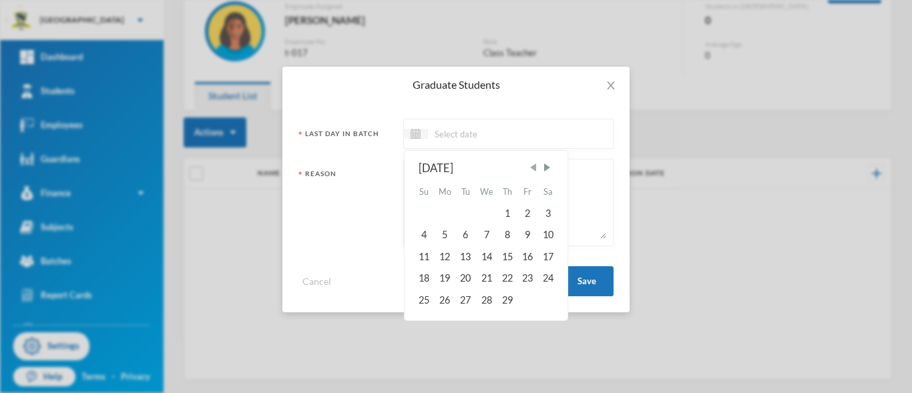
click at [535, 168] on span "Previous Month" at bounding box center [533, 168] width 12 height 12
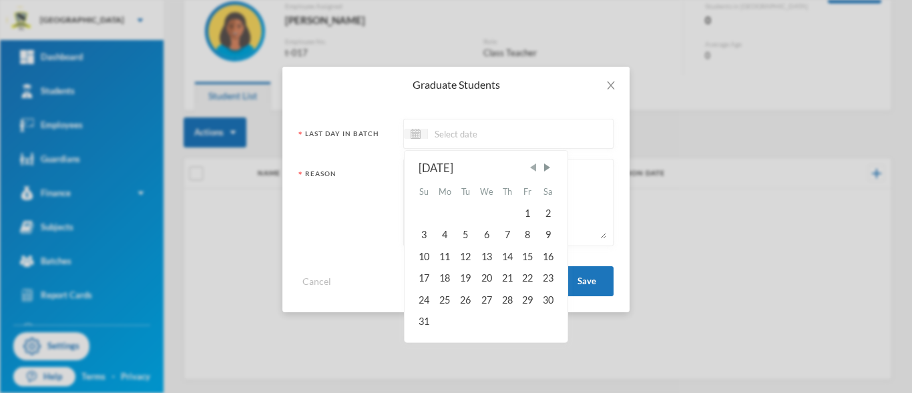
click at [535, 168] on span "Previous Month" at bounding box center [533, 168] width 12 height 12
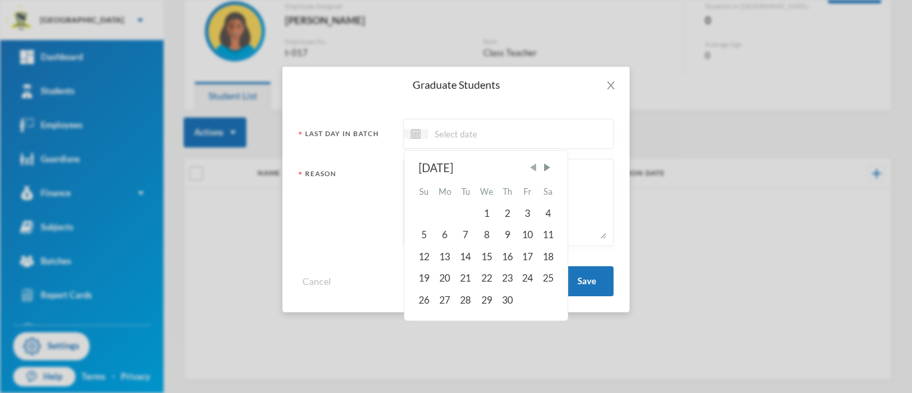
click at [535, 168] on span "Previous Month" at bounding box center [533, 168] width 12 height 12
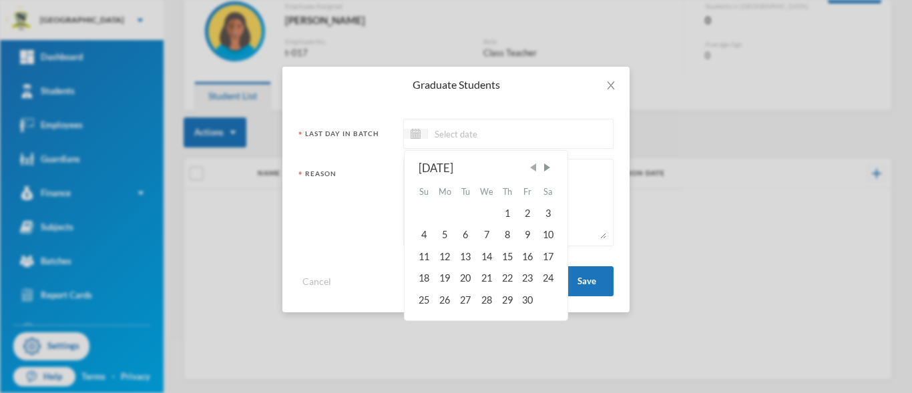
click at [535, 168] on span "Previous Month" at bounding box center [533, 168] width 12 height 12
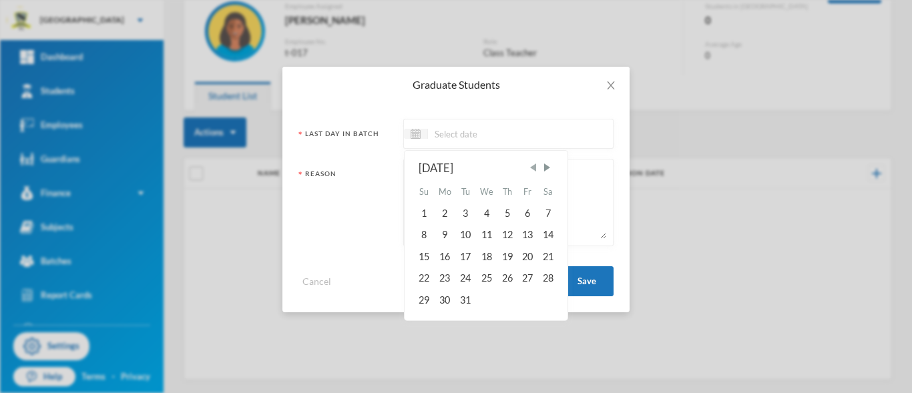
click at [535, 168] on span "Previous Month" at bounding box center [533, 168] width 12 height 12
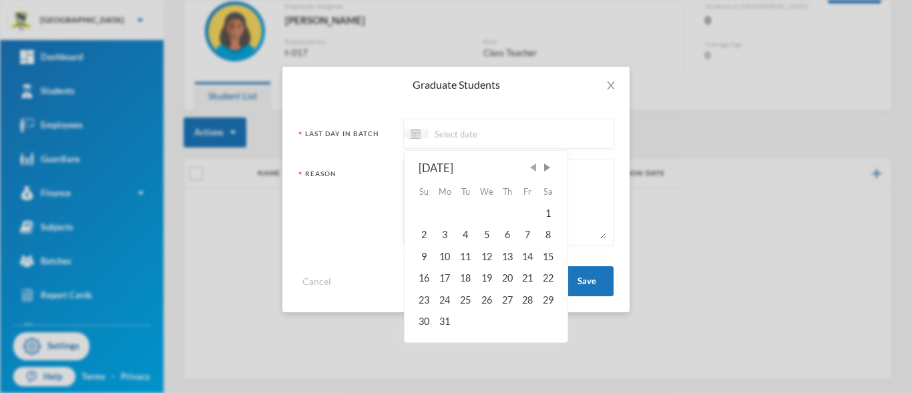
click at [535, 168] on span "Previous Month" at bounding box center [533, 168] width 12 height 12
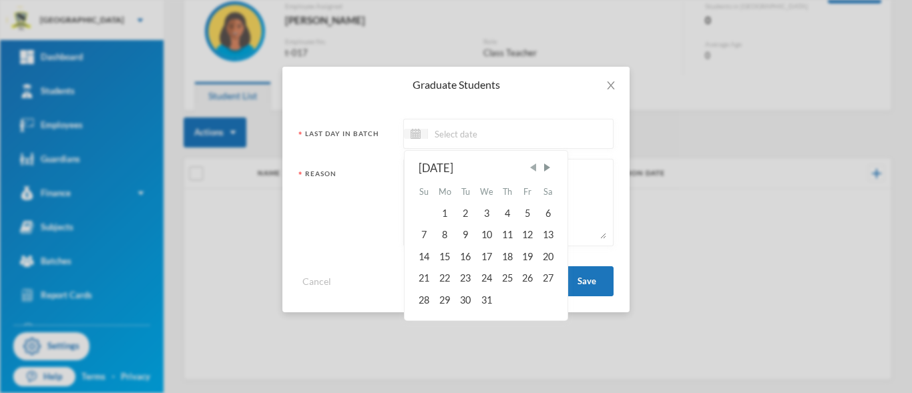
click at [535, 168] on span "Previous Month" at bounding box center [533, 168] width 12 height 12
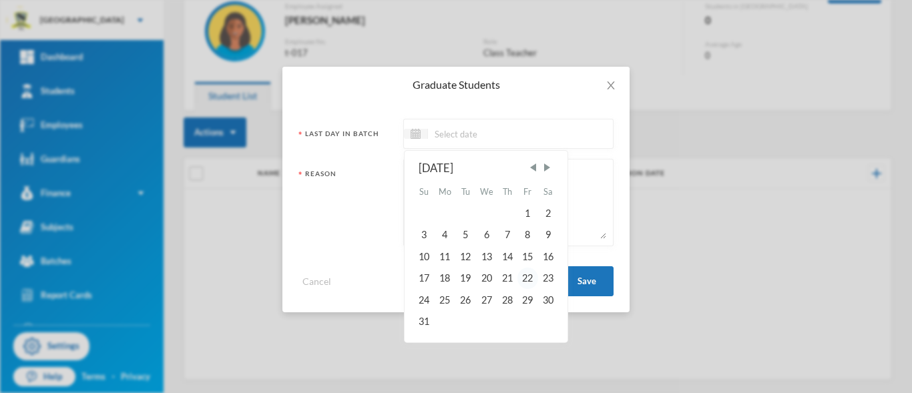
click at [530, 280] on div "22" at bounding box center [527, 278] width 20 height 21
type input "22/07/2022"
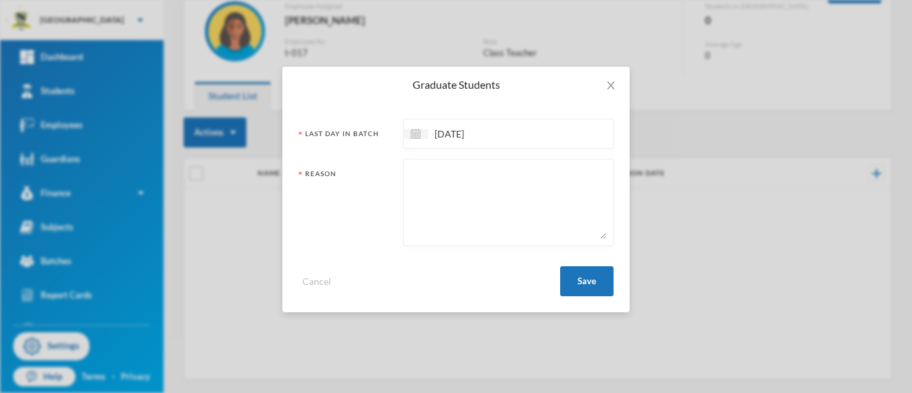
click at [448, 183] on textarea at bounding box center [509, 202] width 196 height 73
type textarea "GRADUATED"
click at [592, 282] on button "Save" at bounding box center [586, 281] width 53 height 30
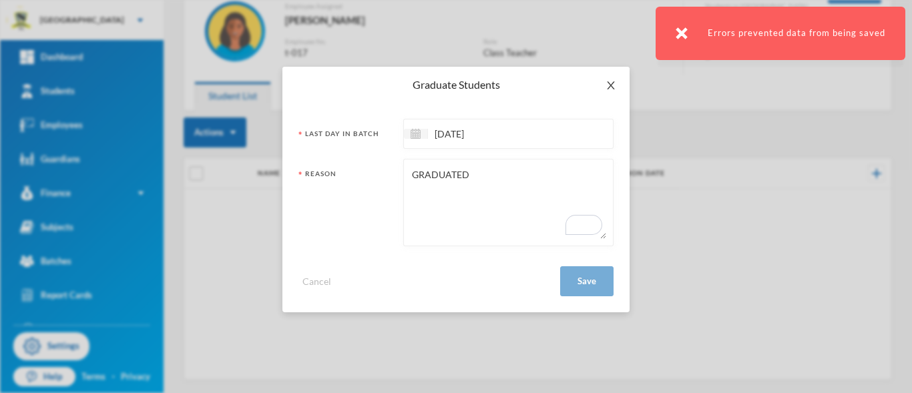
click at [612, 85] on icon "icon: close" at bounding box center [611, 85] width 11 height 11
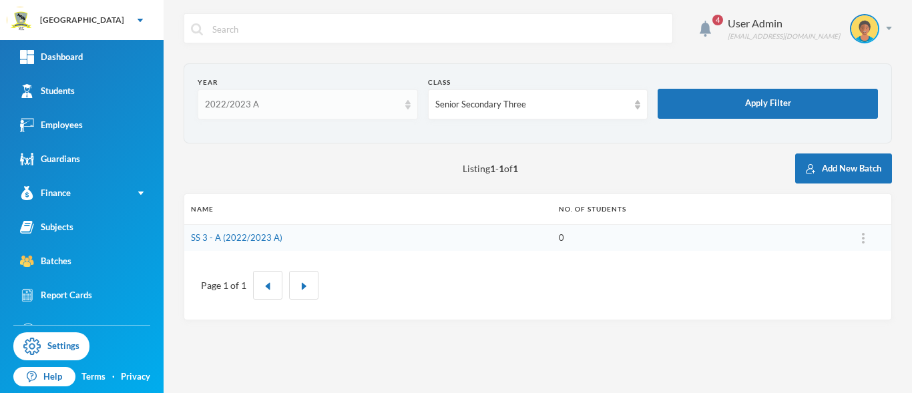
click at [407, 107] on img at bounding box center [407, 104] width 5 height 9
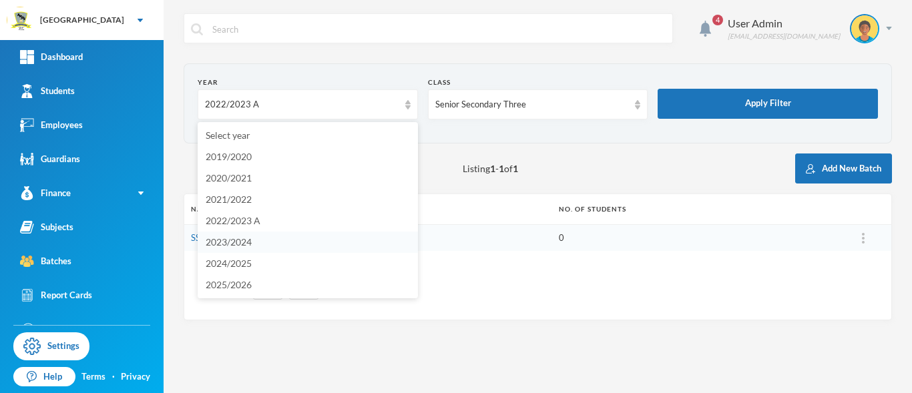
click at [244, 237] on span "2023/2024" at bounding box center [229, 241] width 46 height 11
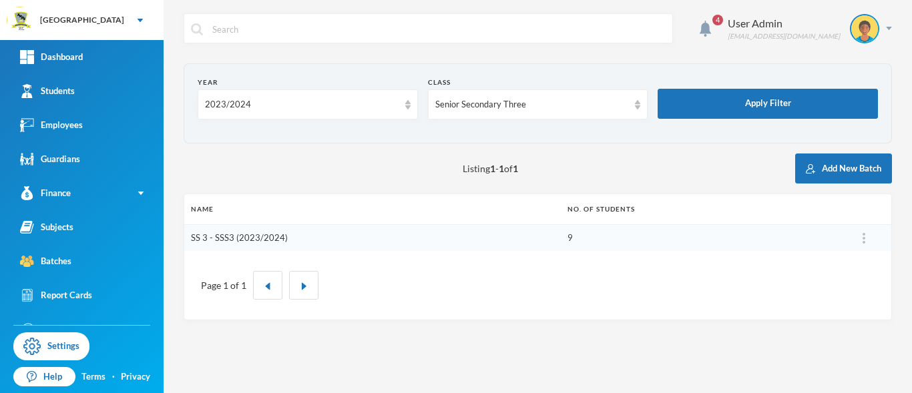
click at [242, 239] on link "SS 3 - SSS3 (2023/2024)" at bounding box center [239, 237] width 97 height 11
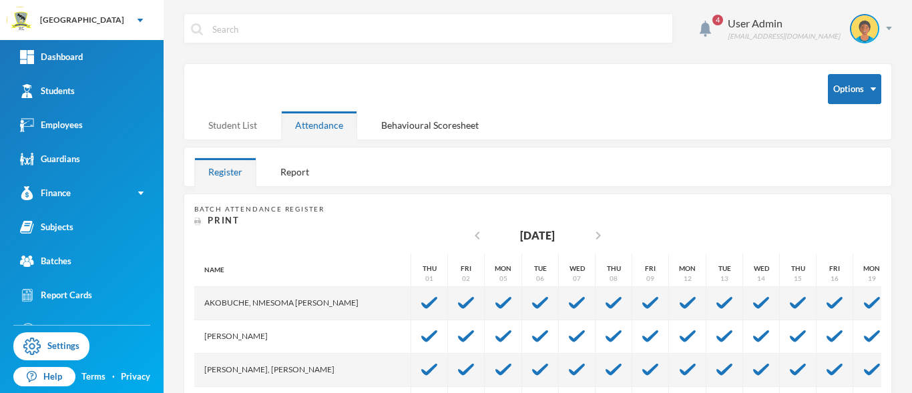
click at [228, 126] on div "Student List" at bounding box center [232, 125] width 77 height 29
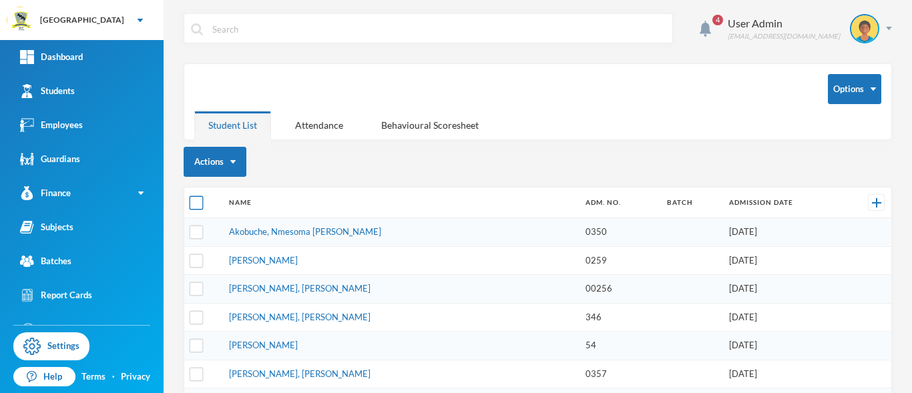
click at [198, 200] on input "checkbox" at bounding box center [197, 203] width 14 height 14
checkbox input "true"
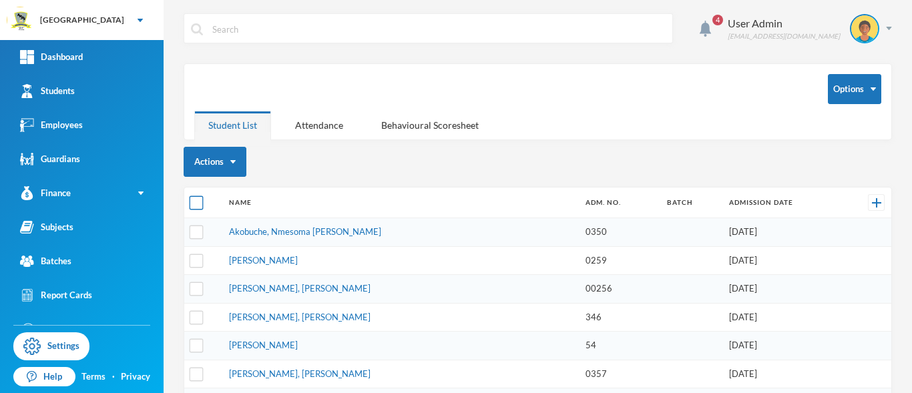
checkbox input "true"
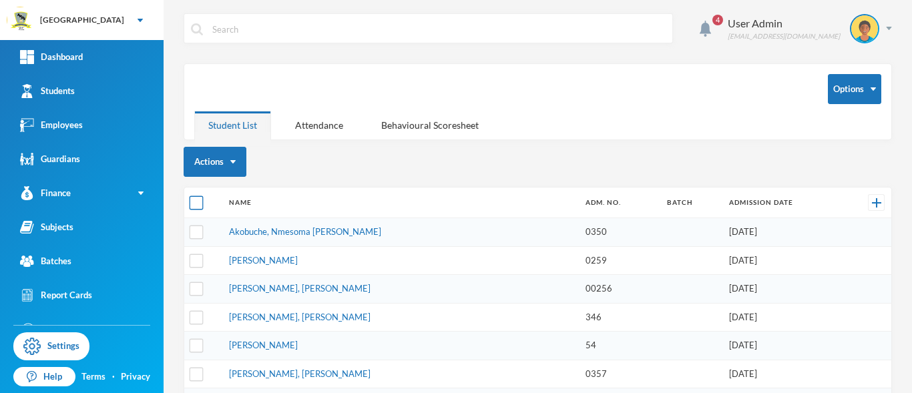
checkbox input "true"
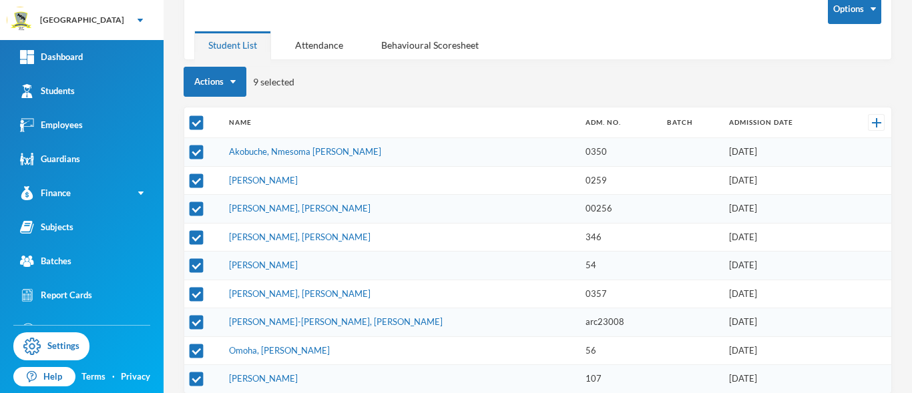
scroll to position [94, 0]
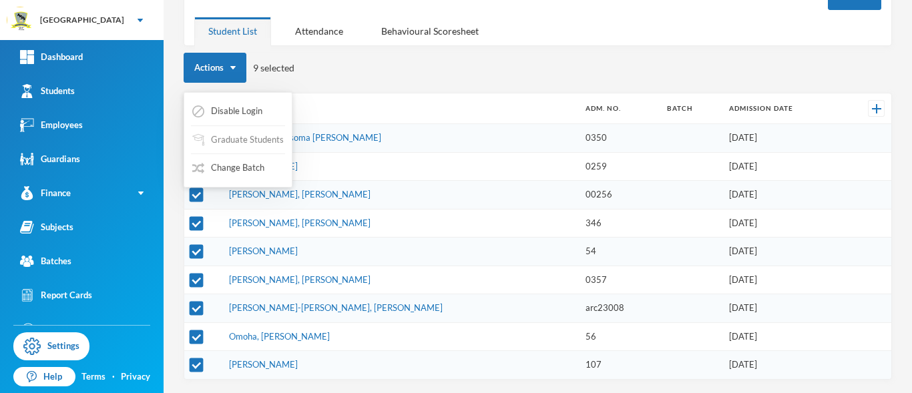
click at [210, 138] on button "Graduate Students" at bounding box center [238, 140] width 94 height 24
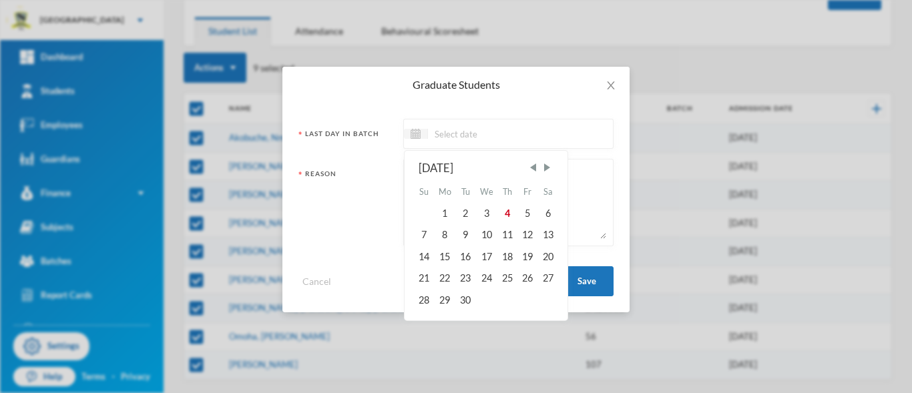
click at [436, 136] on input at bounding box center [484, 133] width 112 height 15
click at [533, 168] on span "Previous Month" at bounding box center [533, 168] width 12 height 12
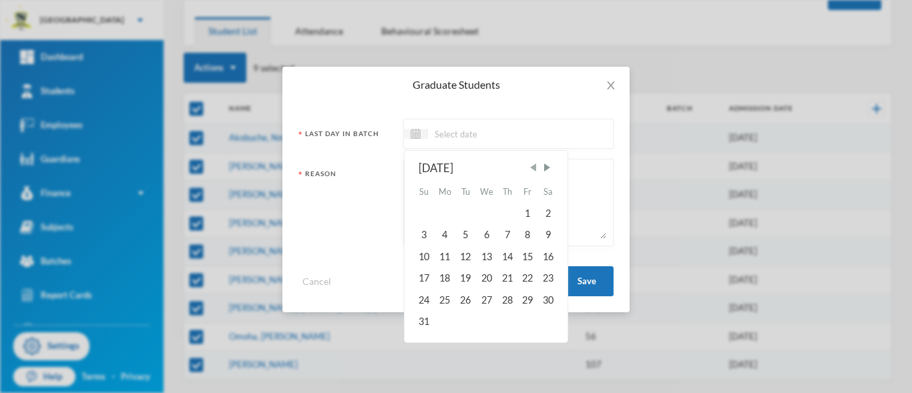
click at [533, 168] on span "Previous Month" at bounding box center [533, 168] width 12 height 12
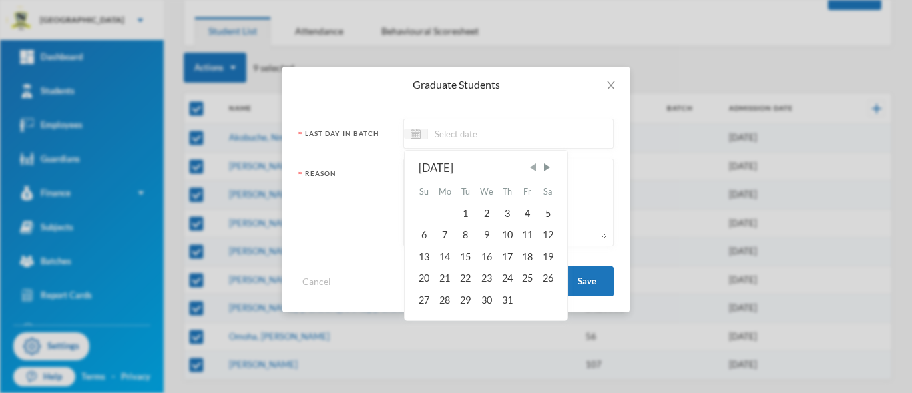
click at [533, 168] on span "Previous Month" at bounding box center [533, 168] width 12 height 12
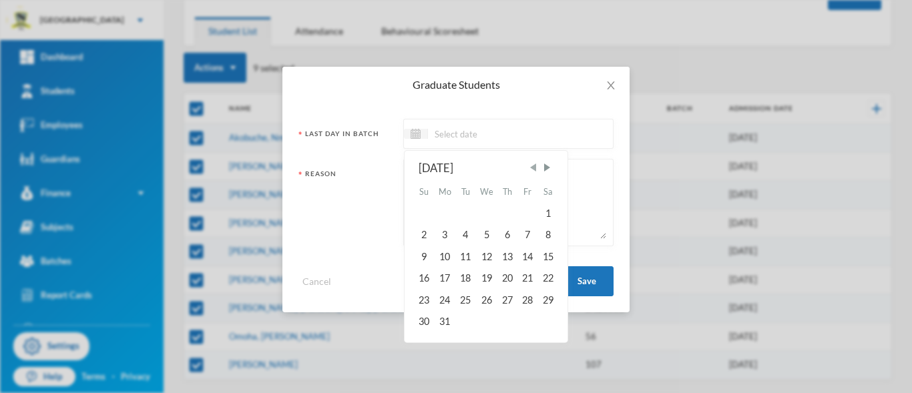
click at [533, 168] on span "Previous Month" at bounding box center [533, 168] width 12 height 12
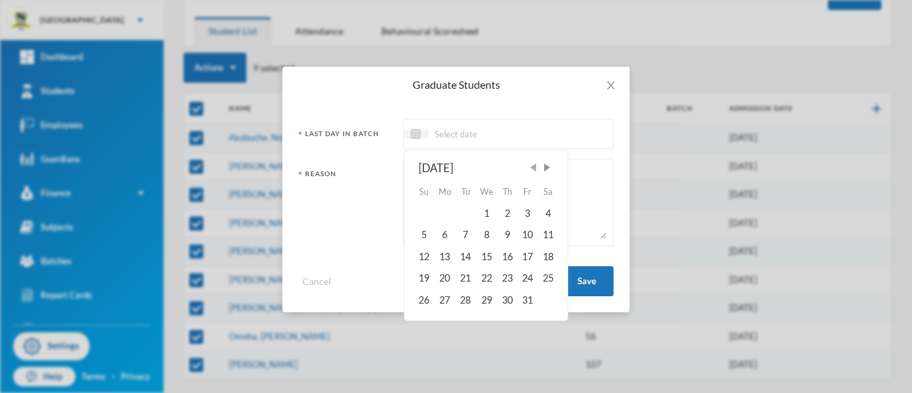
click at [533, 168] on span "Previous Month" at bounding box center [533, 168] width 12 height 12
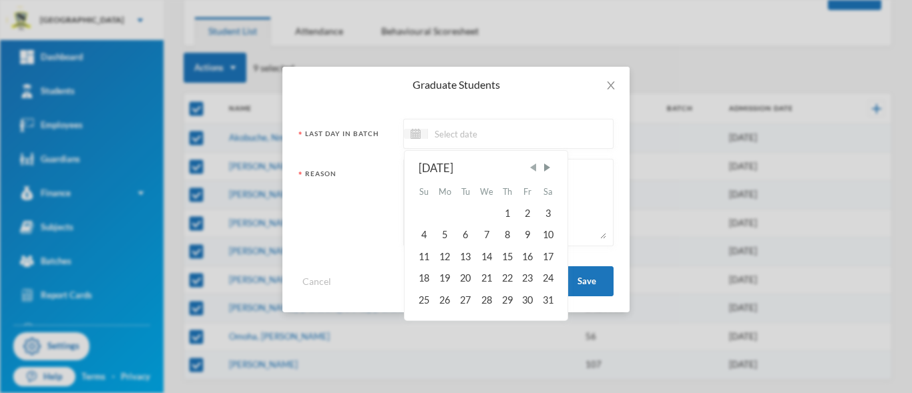
click at [533, 168] on span "Previous Month" at bounding box center [533, 168] width 12 height 12
click at [528, 256] on div "19" at bounding box center [527, 256] width 20 height 21
type input "19/07/2024"
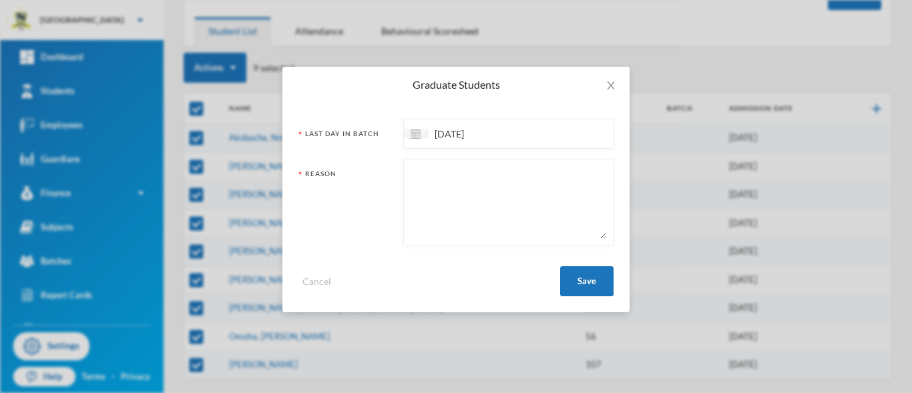
click at [452, 184] on textarea at bounding box center [509, 202] width 196 height 73
type textarea "GRADUATED"
click at [595, 290] on button "Save" at bounding box center [586, 281] width 53 height 30
checkbox input "false"
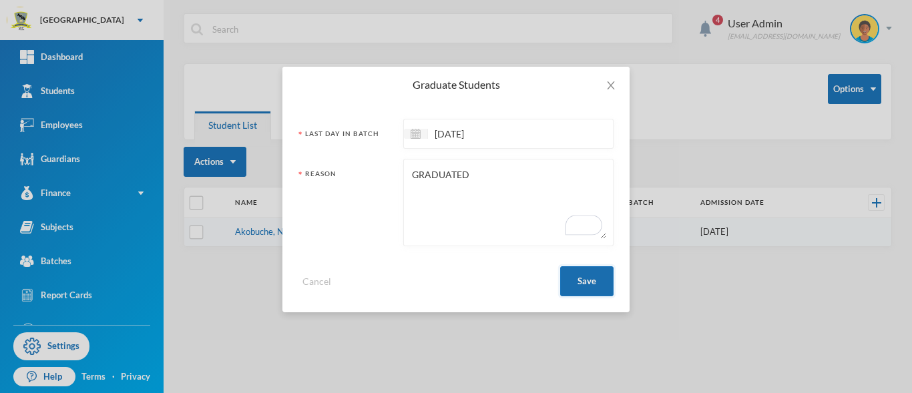
scroll to position [0, 0]
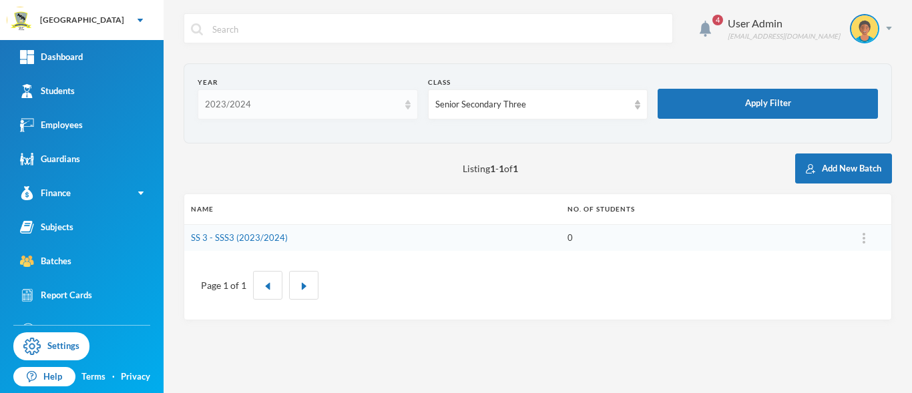
click at [411, 110] on div "2023/2024" at bounding box center [308, 104] width 220 height 30
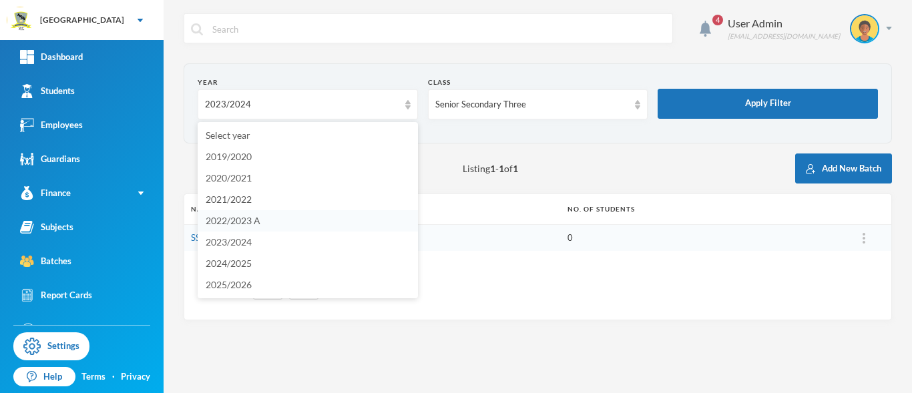
click at [245, 219] on span "2022/2023 A" at bounding box center [233, 220] width 55 height 11
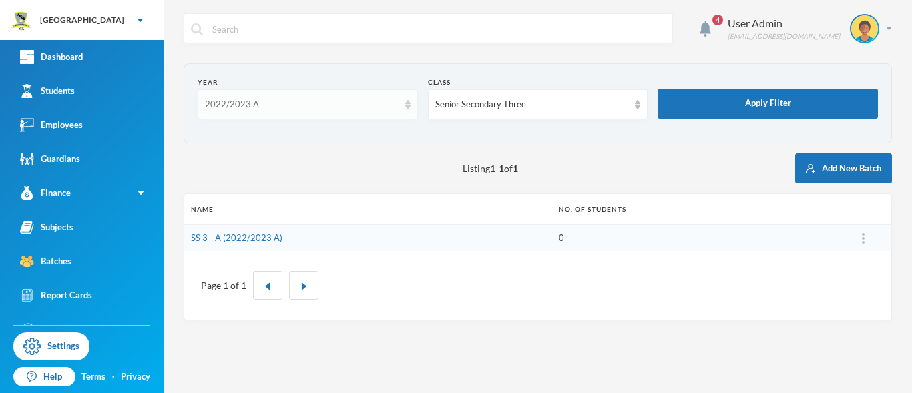
click at [407, 107] on img at bounding box center [407, 104] width 5 height 9
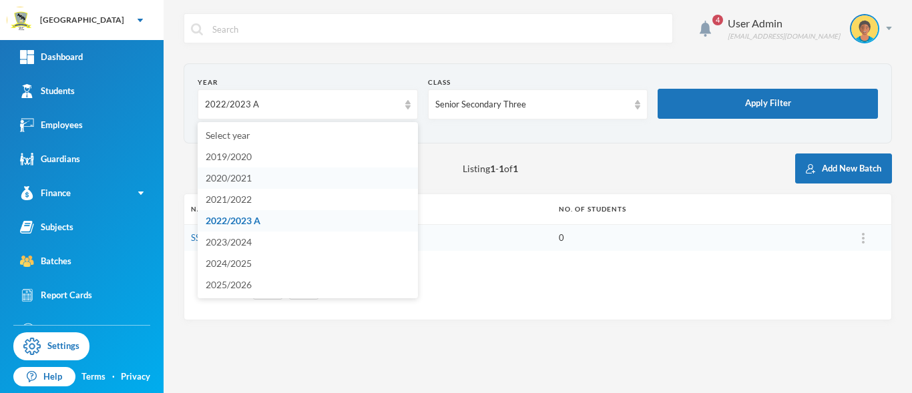
click at [256, 180] on li "2020/2021" at bounding box center [308, 178] width 220 height 21
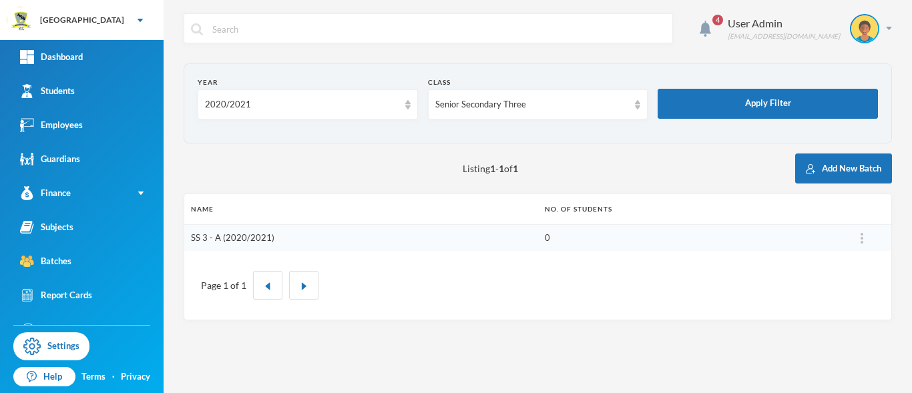
click at [220, 234] on link "SS 3 - A (2020/2021)" at bounding box center [232, 237] width 83 height 11
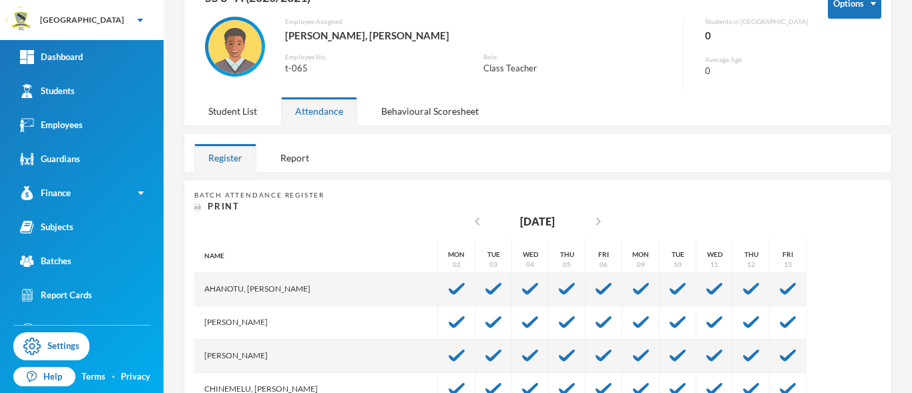
scroll to position [86, 0]
click at [228, 115] on div "Student List" at bounding box center [232, 110] width 77 height 29
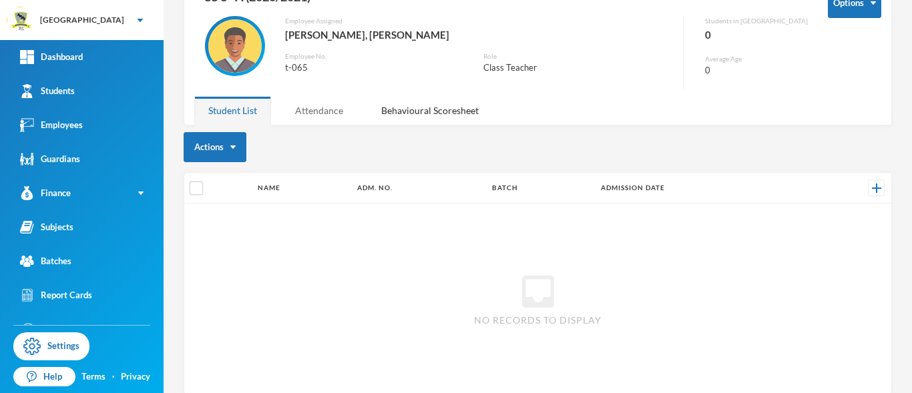
click at [311, 115] on div "Attendance" at bounding box center [319, 110] width 76 height 29
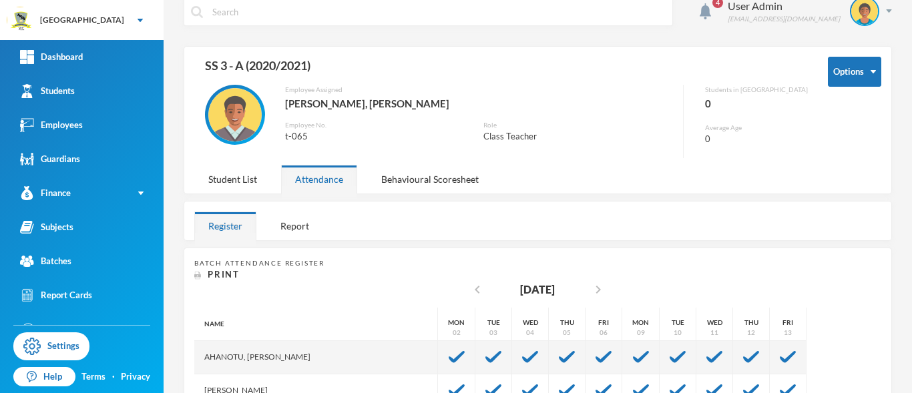
scroll to position [0, 0]
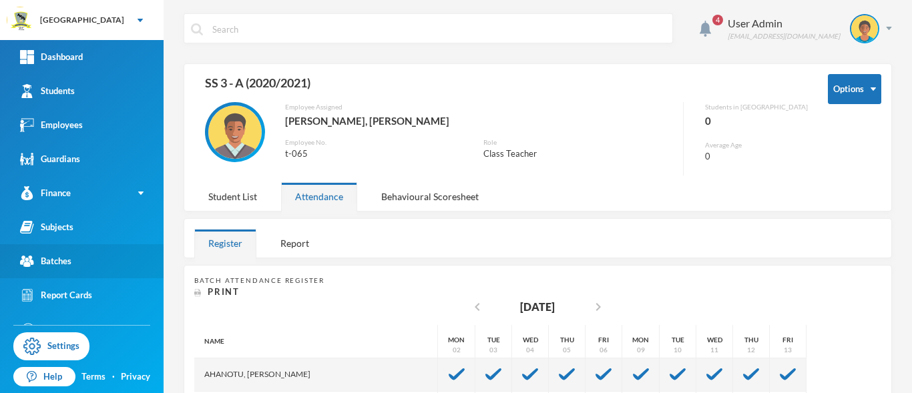
click at [49, 264] on div "Batches" at bounding box center [45, 261] width 51 height 14
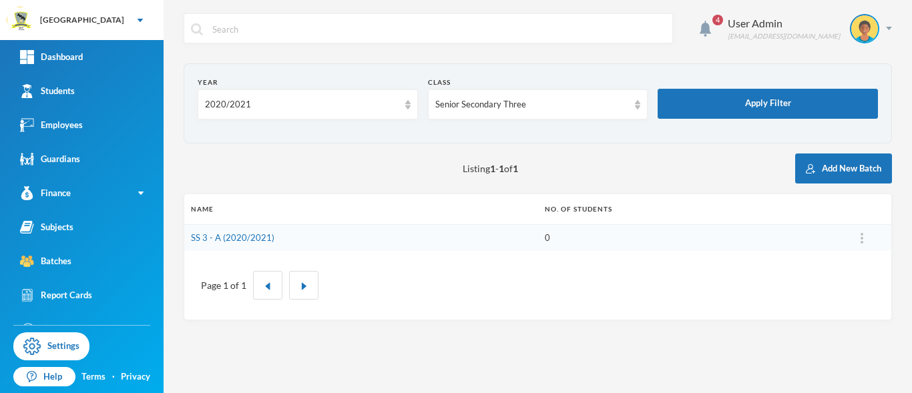
click at [223, 278] on div "Page 1 of 1" at bounding box center [537, 285] width 687 height 49
click at [407, 107] on img at bounding box center [407, 104] width 5 height 9
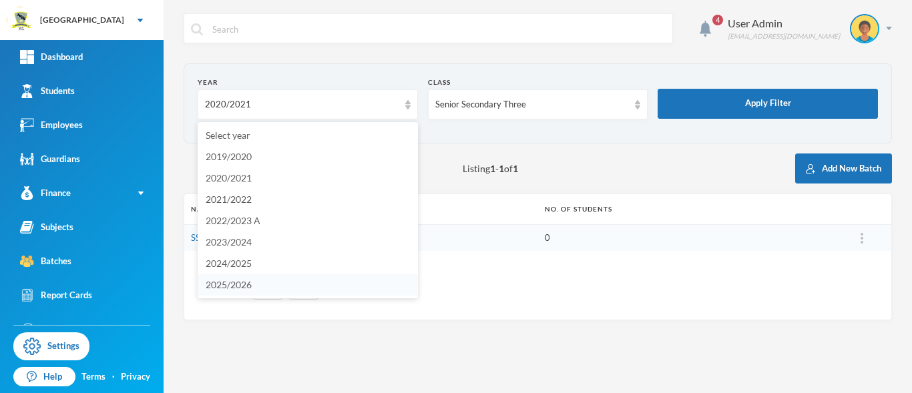
click at [234, 280] on span "2025/2026" at bounding box center [229, 284] width 46 height 11
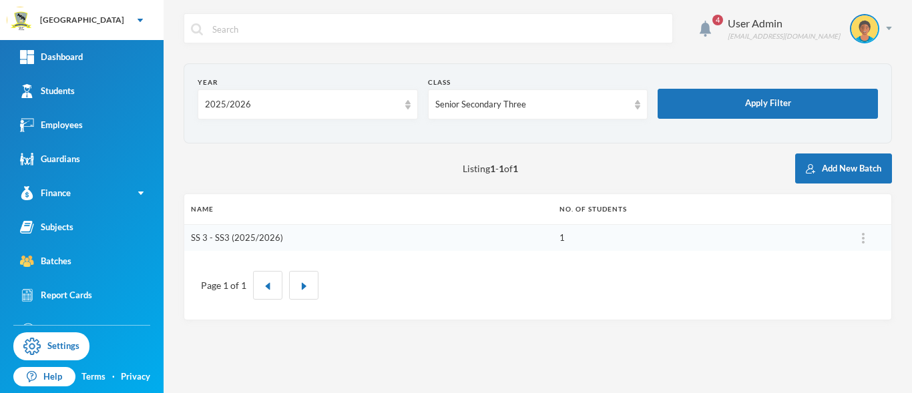
click at [206, 234] on link "SS 3 - SS3 (2025/2026)" at bounding box center [237, 237] width 92 height 11
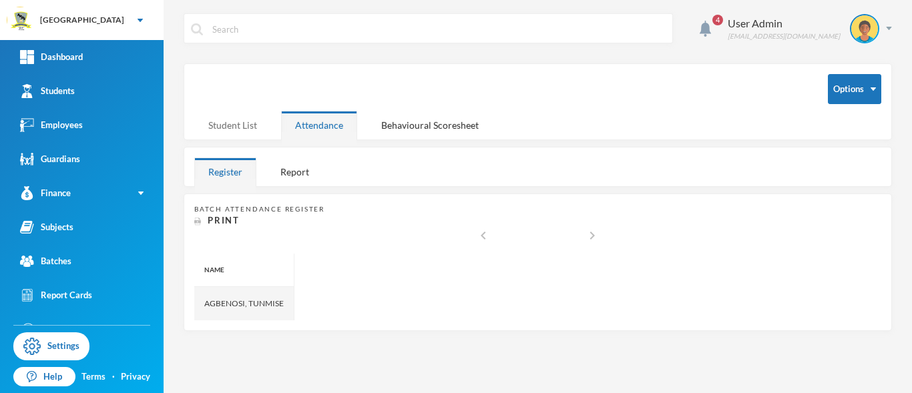
click at [225, 123] on div "Student List" at bounding box center [232, 125] width 77 height 29
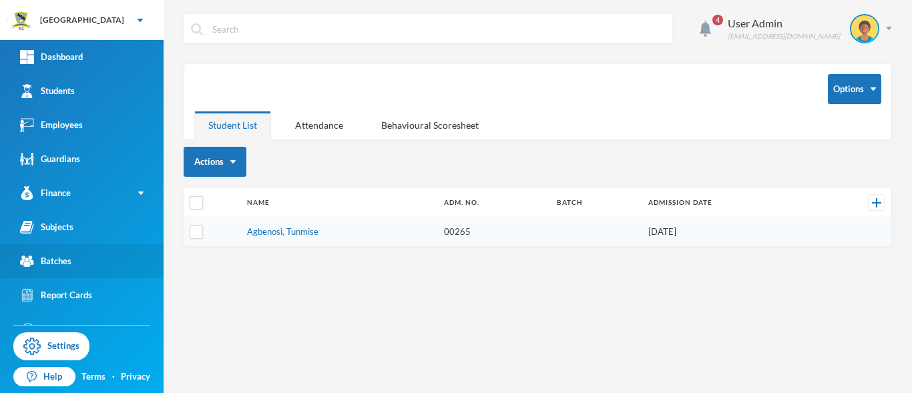
click at [45, 252] on link "Batches" at bounding box center [82, 261] width 164 height 34
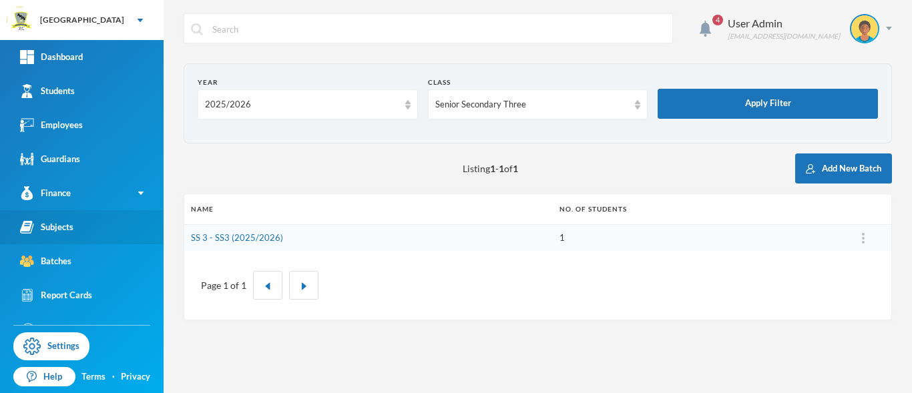
click at [47, 232] on div "Subjects" at bounding box center [46, 227] width 53 height 14
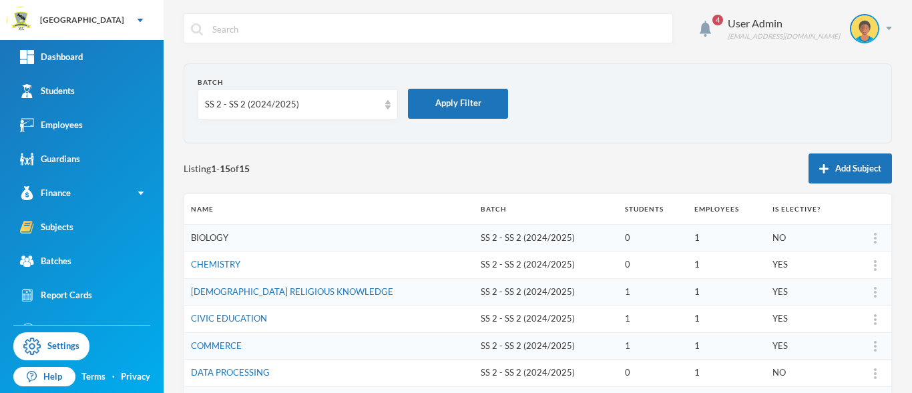
click at [204, 236] on link "BIOLOGY" at bounding box center [209, 237] width 37 height 11
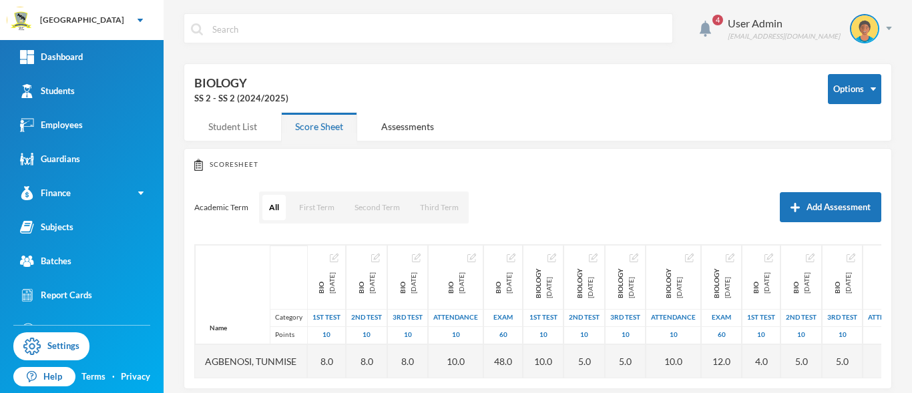
click at [223, 123] on div "Student List" at bounding box center [232, 126] width 77 height 29
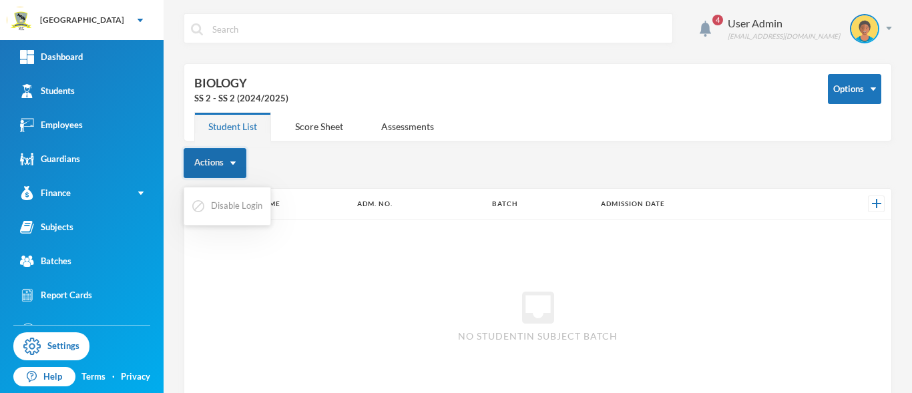
click at [220, 159] on button "Actions" at bounding box center [215, 163] width 63 height 30
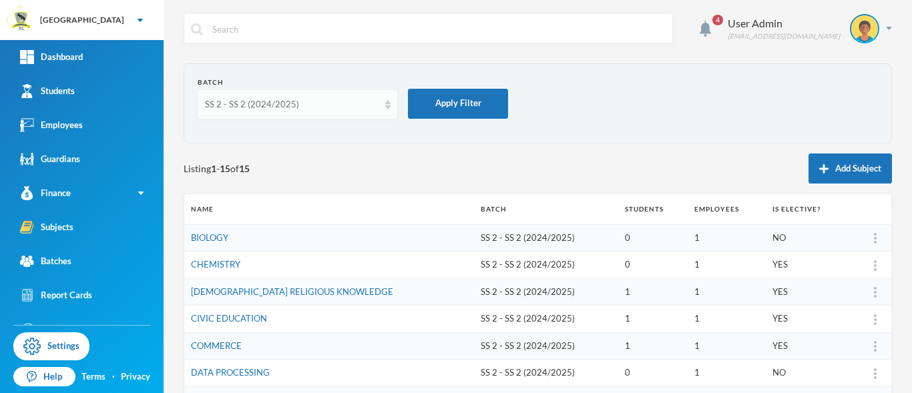
click at [391, 107] on div "SS 2 - SS 2 (2024/2025)" at bounding box center [298, 104] width 200 height 30
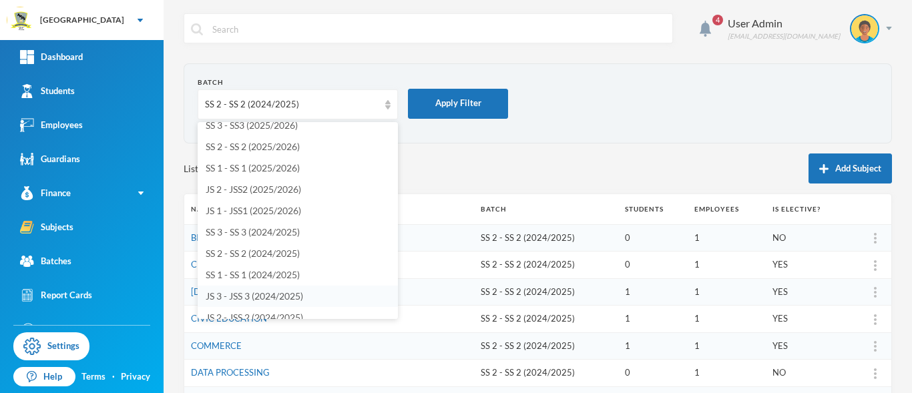
scroll to position [41, 0]
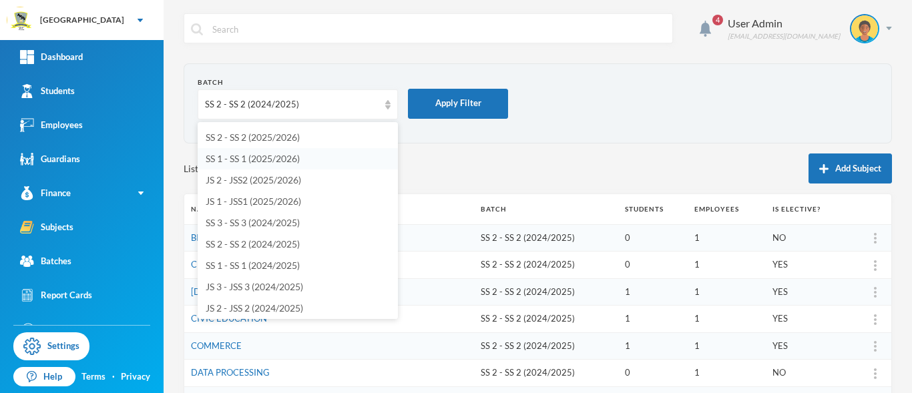
click at [240, 158] on span "SS 1 - SS 1 (2025/2026)" at bounding box center [253, 158] width 94 height 11
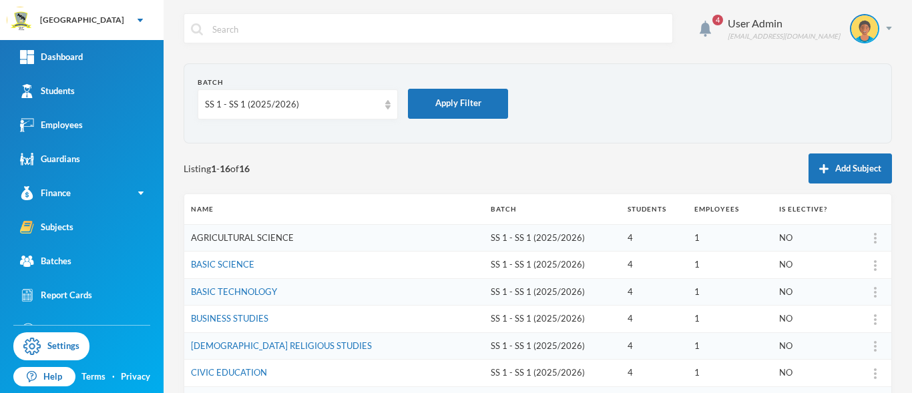
click at [216, 239] on link "AGRICULTURAL SCIENCE" at bounding box center [242, 237] width 103 height 11
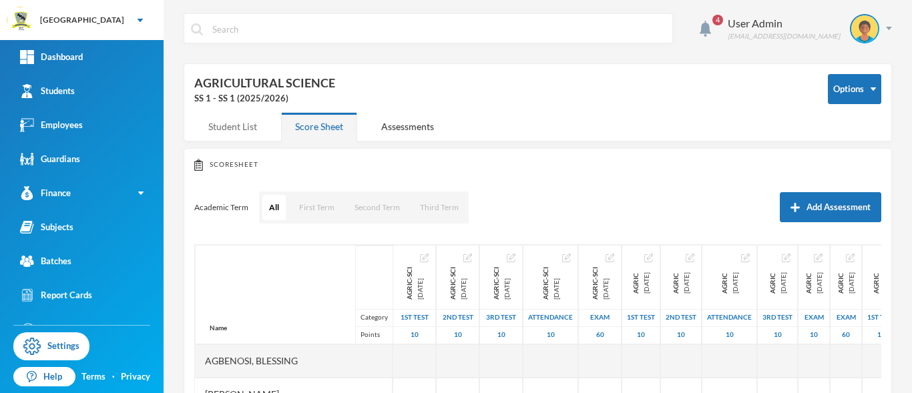
click at [223, 127] on div "Student List" at bounding box center [232, 126] width 77 height 29
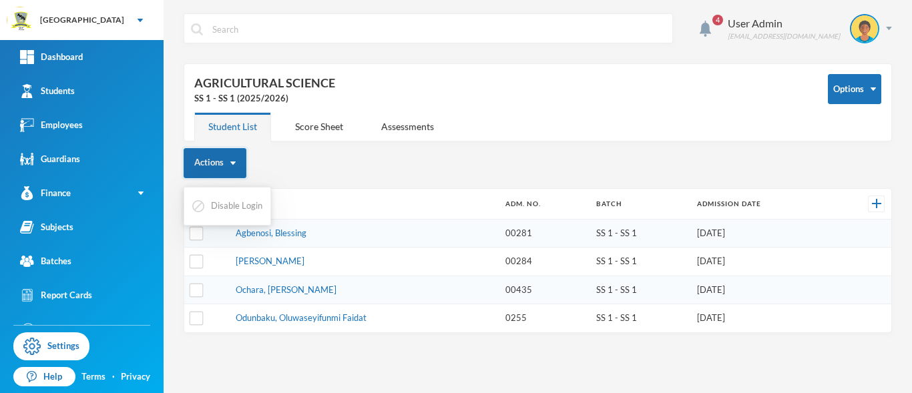
click at [210, 169] on button "Actions" at bounding box center [215, 163] width 63 height 30
click at [235, 162] on img "button" at bounding box center [232, 163] width 5 height 3
click at [200, 205] on input "checkbox" at bounding box center [197, 204] width 14 height 14
checkbox input "true"
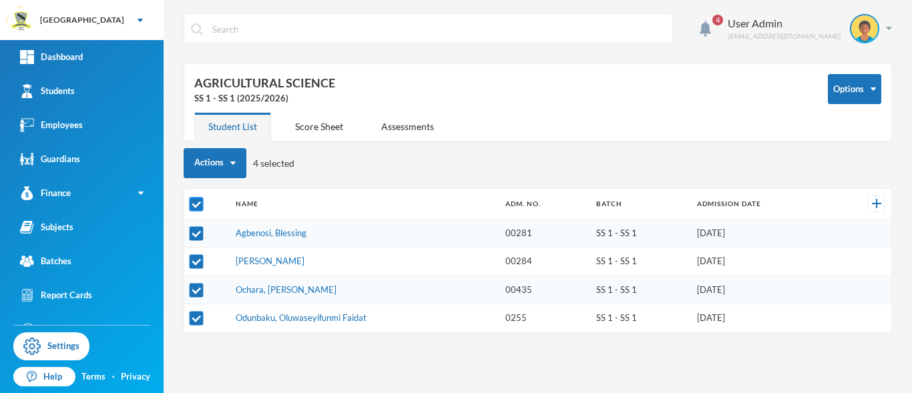
checkbox input "true"
click at [43, 230] on div "Subjects" at bounding box center [46, 227] width 53 height 14
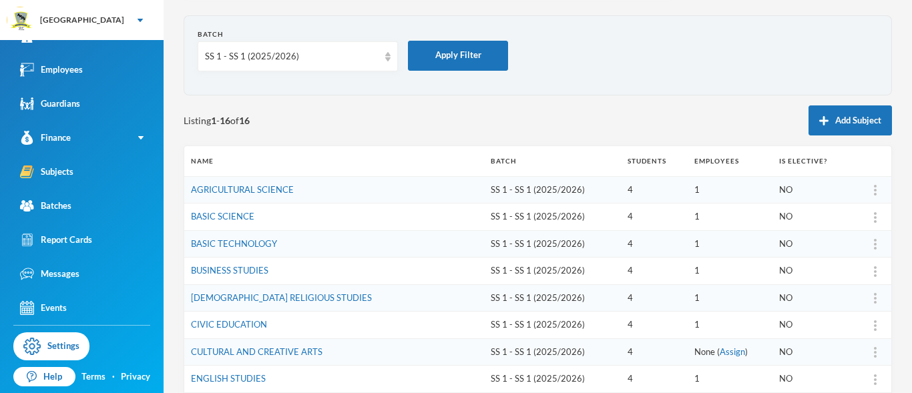
scroll to position [37, 0]
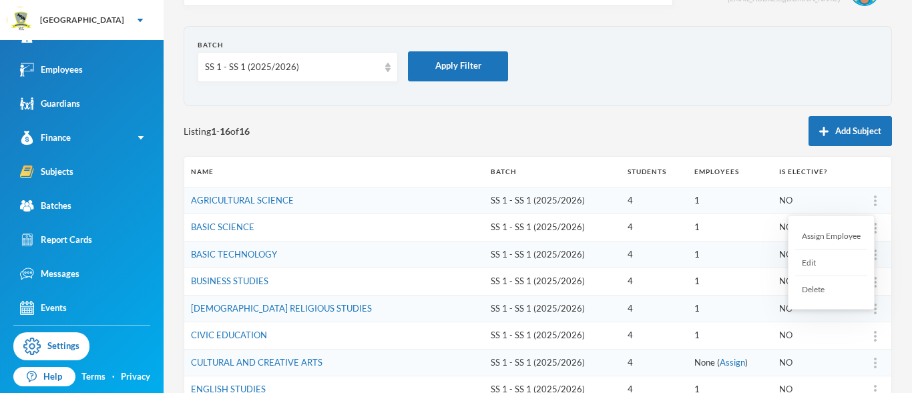
click at [818, 264] on div "Edit" at bounding box center [831, 263] width 72 height 27
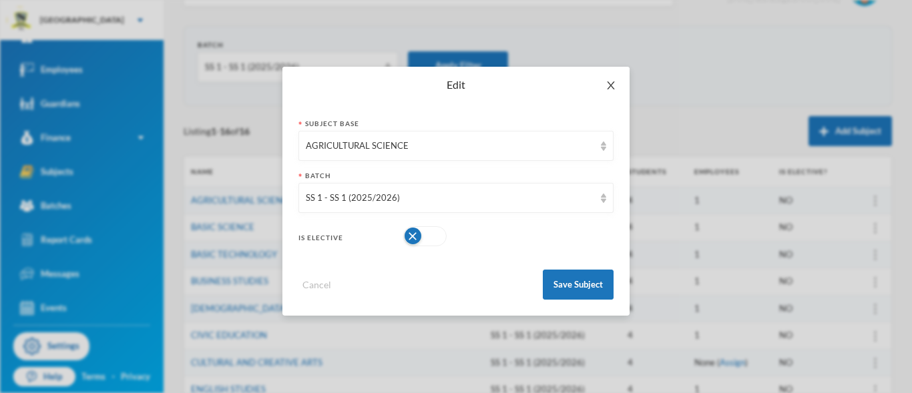
click at [610, 84] on icon "icon: close" at bounding box center [610, 85] width 7 height 8
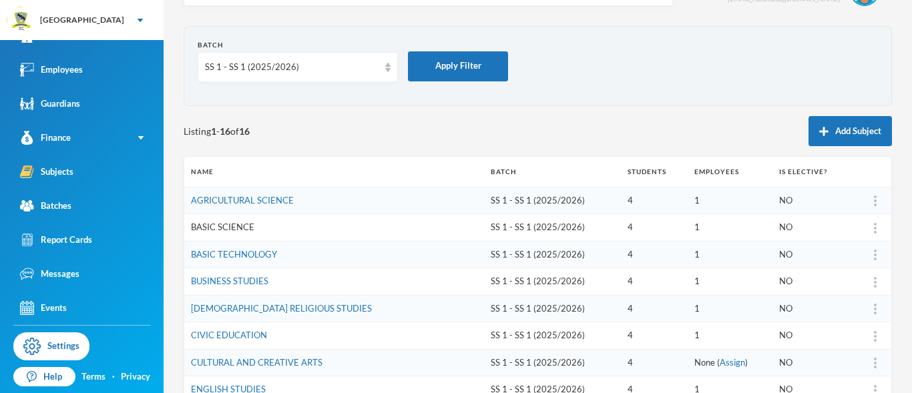
click at [223, 226] on link "BASIC SCIENCE" at bounding box center [222, 227] width 63 height 11
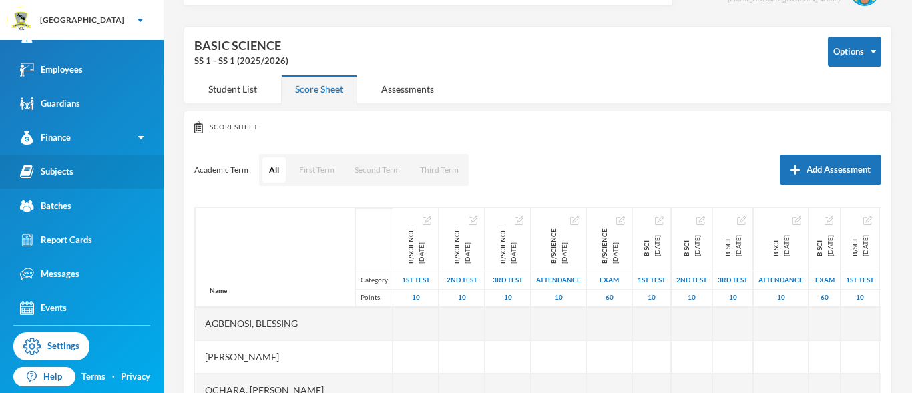
click at [44, 166] on div "Subjects" at bounding box center [46, 172] width 53 height 14
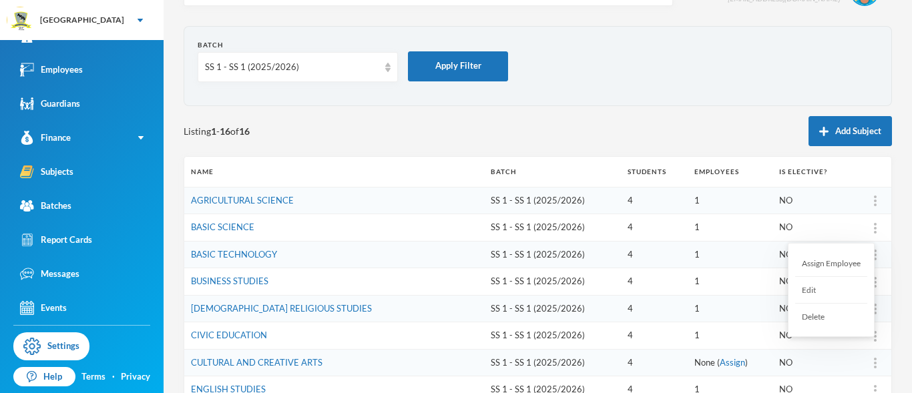
click at [832, 293] on div "Edit" at bounding box center [831, 290] width 72 height 27
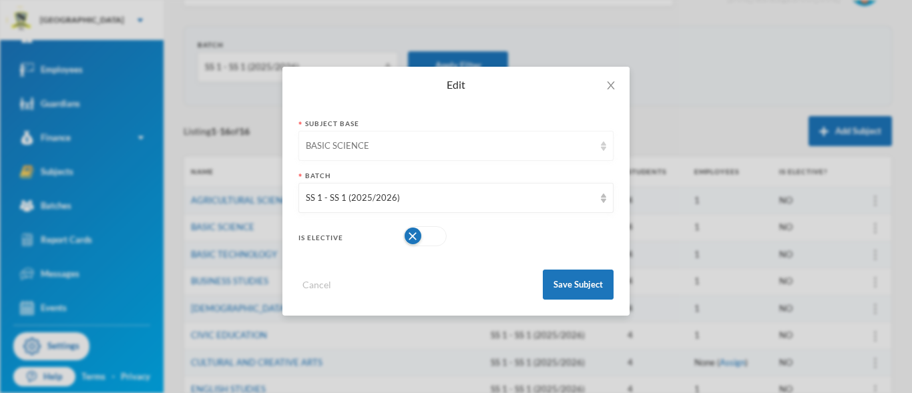
click at [602, 150] on img at bounding box center [603, 146] width 5 height 9
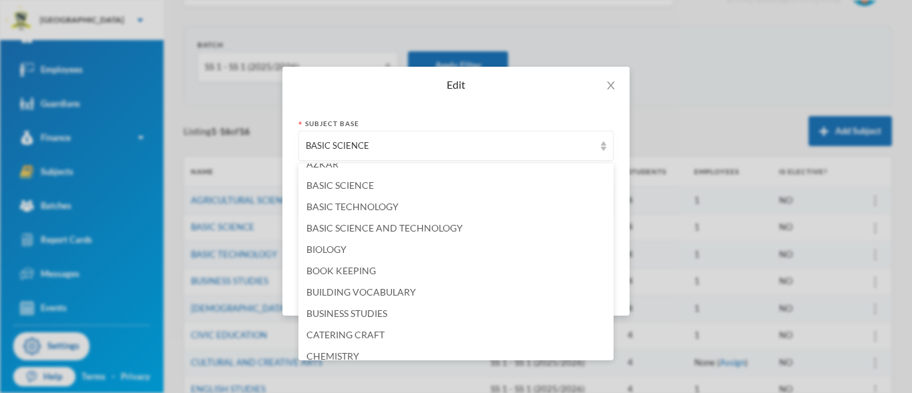
scroll to position [77, 0]
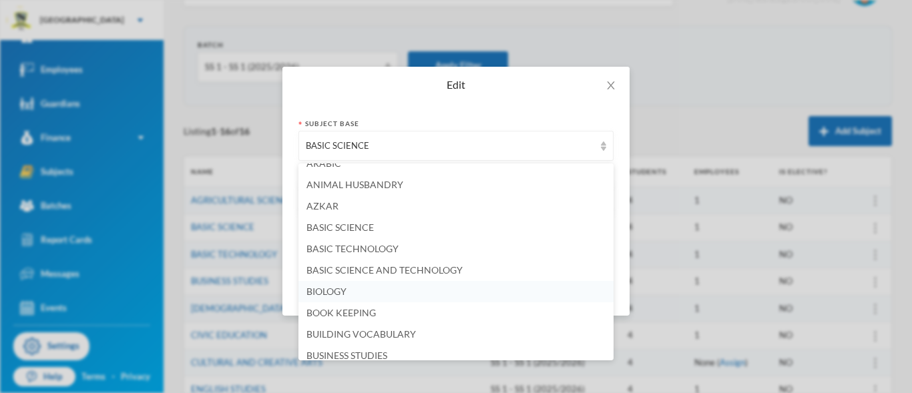
click at [452, 288] on li "BIOLOGY" at bounding box center [455, 291] width 315 height 21
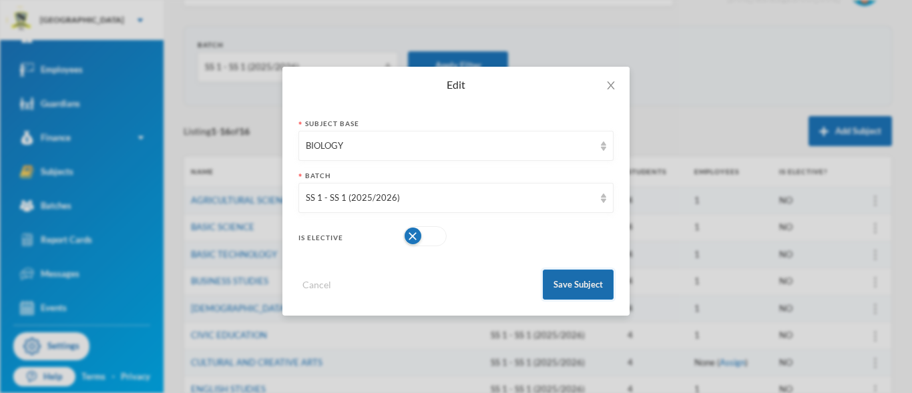
click at [569, 286] on button "Save Subject" at bounding box center [578, 285] width 71 height 30
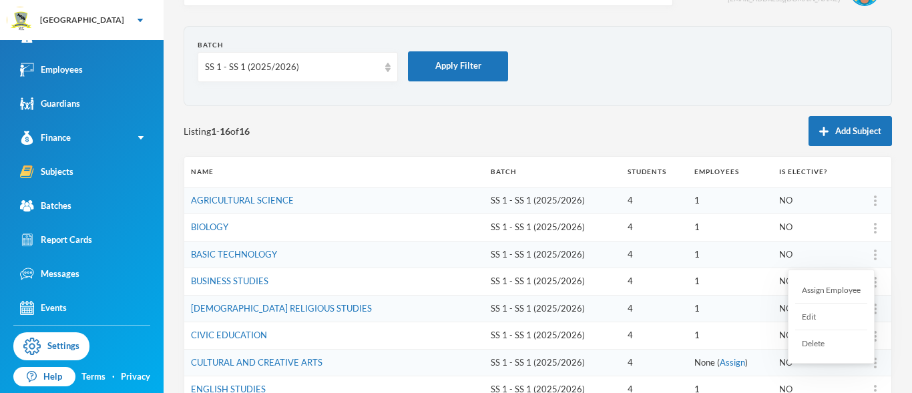
click at [867, 256] on div at bounding box center [875, 254] width 19 height 13
click at [805, 312] on div "Edit" at bounding box center [831, 317] width 72 height 27
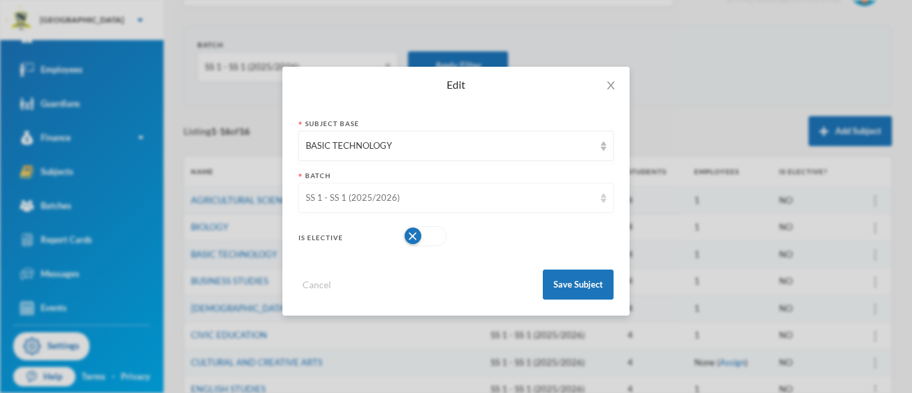
click at [606, 202] on img at bounding box center [603, 198] width 5 height 9
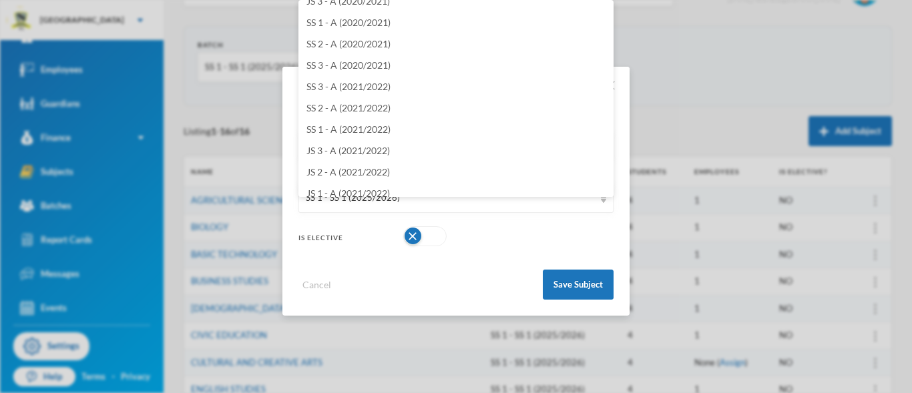
scroll to position [420, 0]
click at [630, 188] on div "Edit Subject Base BASIC TECHNOLOGY Batch SS 1 - SS 1 (2025/2026) Is Elective Ca…" at bounding box center [456, 196] width 912 height 393
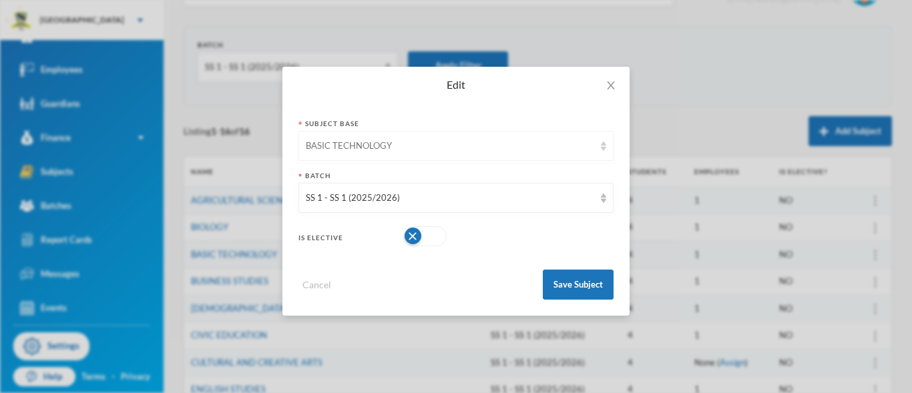
click at [600, 151] on div "BASIC TECHNOLOGY" at bounding box center [455, 146] width 315 height 30
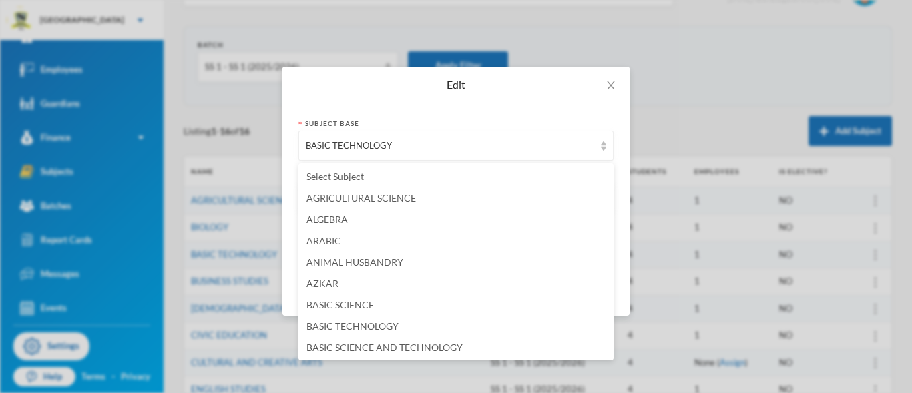
scroll to position [172, 0]
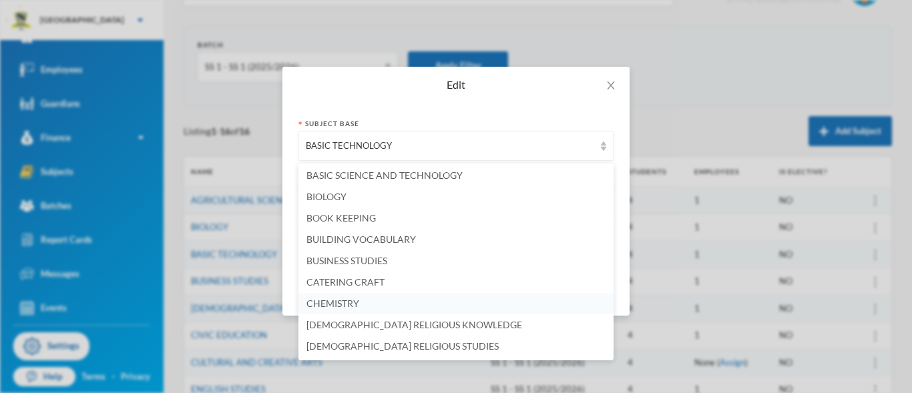
click at [399, 297] on li "CHEMISTRY" at bounding box center [455, 303] width 315 height 21
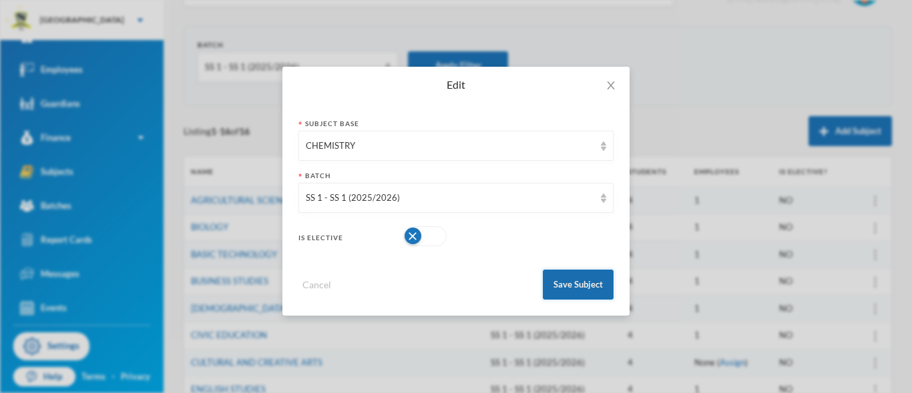
click at [572, 286] on button "Save Subject" at bounding box center [578, 285] width 71 height 30
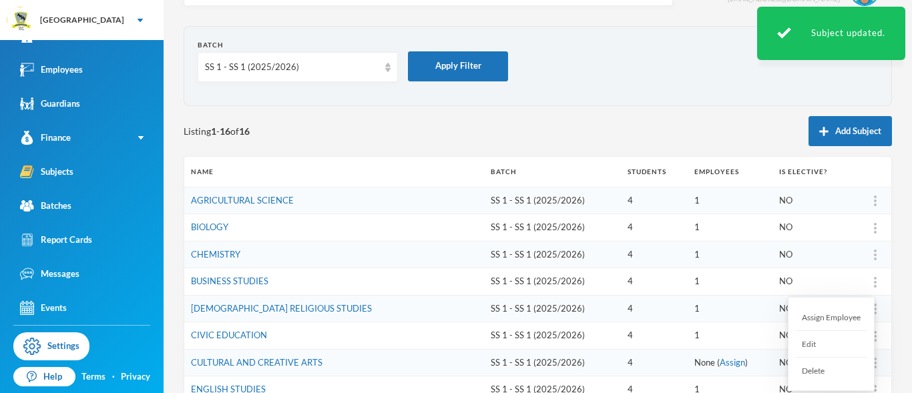
click at [874, 281] on img at bounding box center [875, 282] width 3 height 11
click at [815, 341] on div "Edit" at bounding box center [831, 344] width 72 height 27
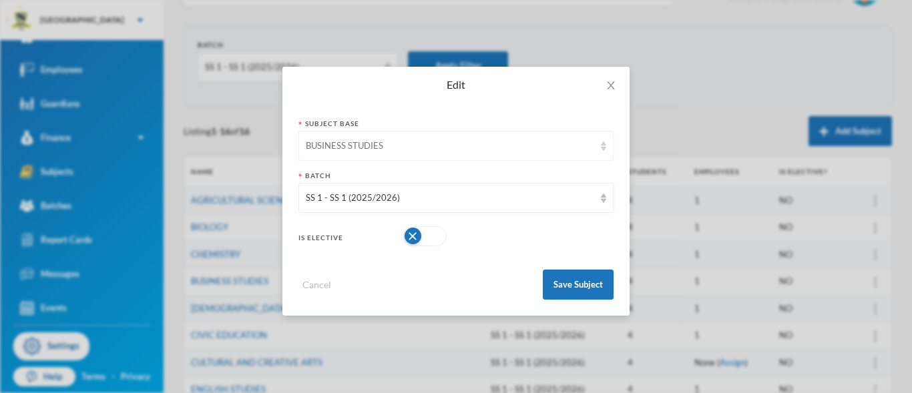
click at [605, 150] on img at bounding box center [603, 146] width 5 height 9
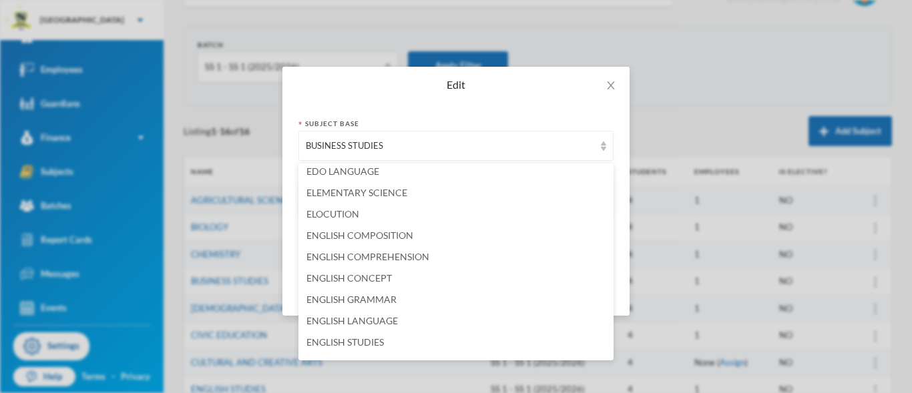
scroll to position [861, 0]
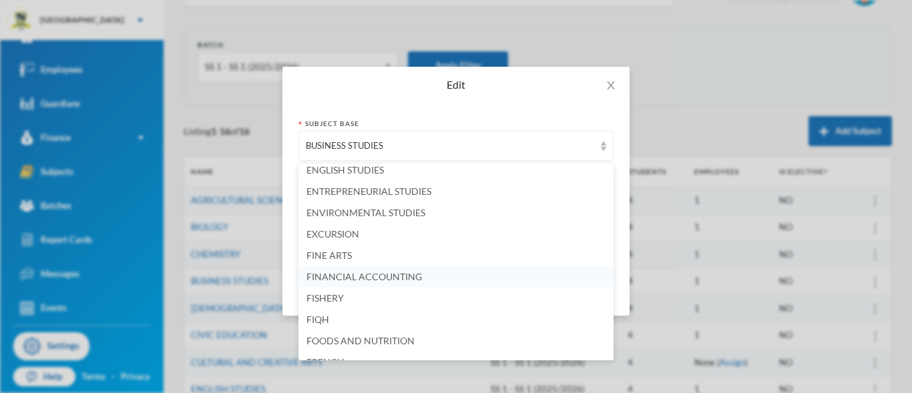
click at [473, 274] on li "FINANCIAL ACCOUNTING" at bounding box center [455, 276] width 315 height 21
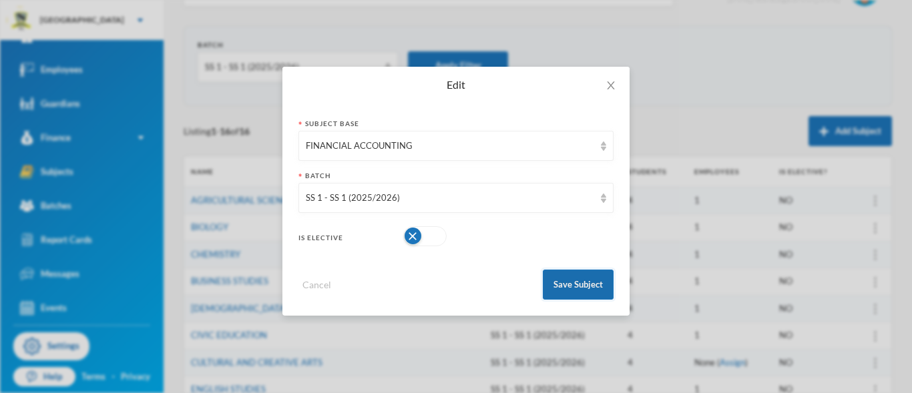
click at [580, 282] on button "Save Subject" at bounding box center [578, 285] width 71 height 30
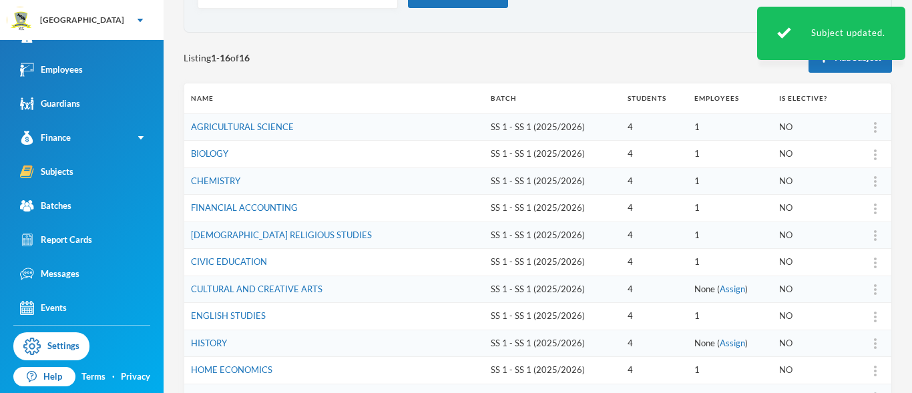
scroll to position [175, 0]
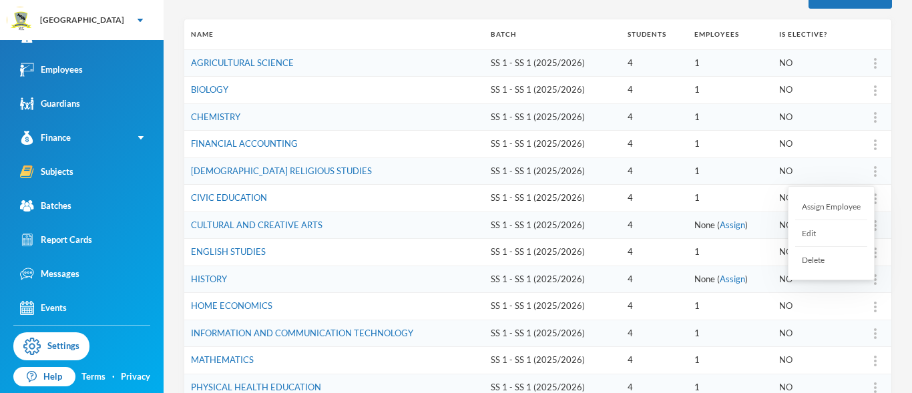
click at [825, 236] on div "Edit" at bounding box center [831, 233] width 72 height 27
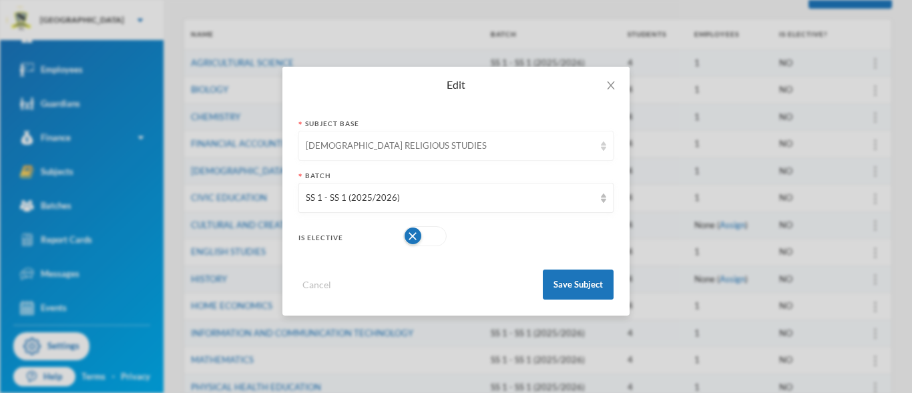
click at [498, 144] on div "[DEMOGRAPHIC_DATA] RELIGIOUS STUDIES" at bounding box center [450, 146] width 288 height 13
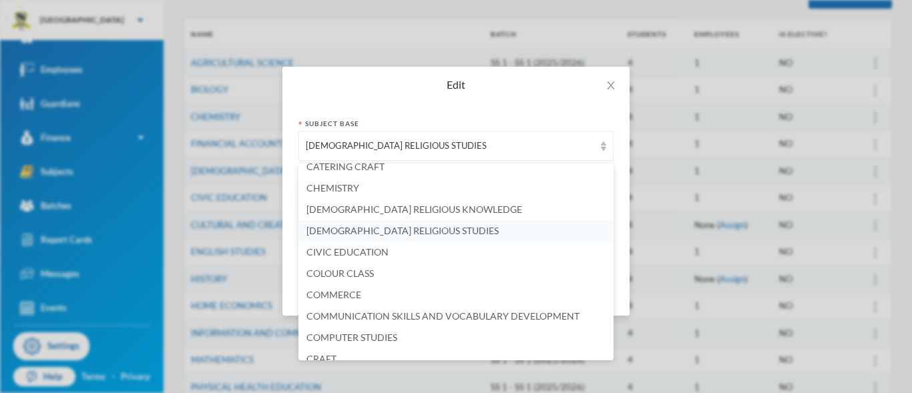
scroll to position [285, 0]
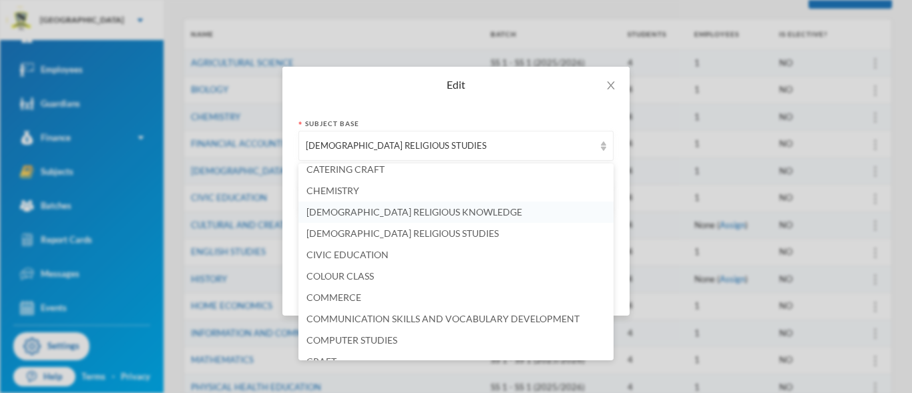
click at [443, 209] on span "[DEMOGRAPHIC_DATA] RELIGIOUS KNOWLEDGE" at bounding box center [414, 211] width 216 height 11
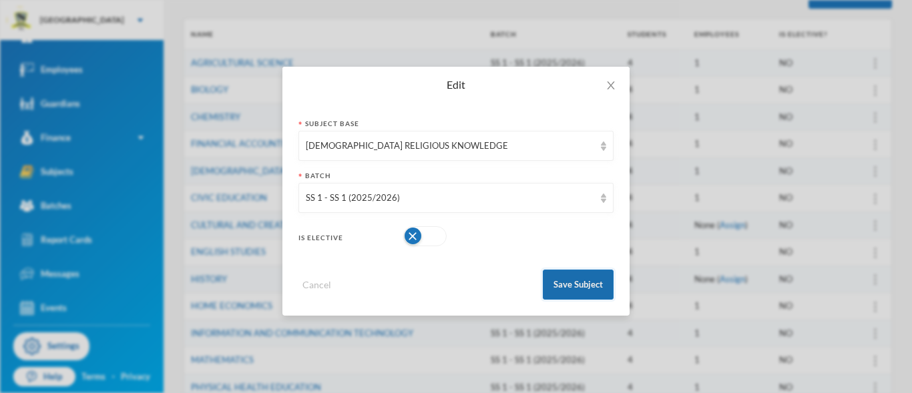
click at [564, 287] on button "Save Subject" at bounding box center [578, 285] width 71 height 30
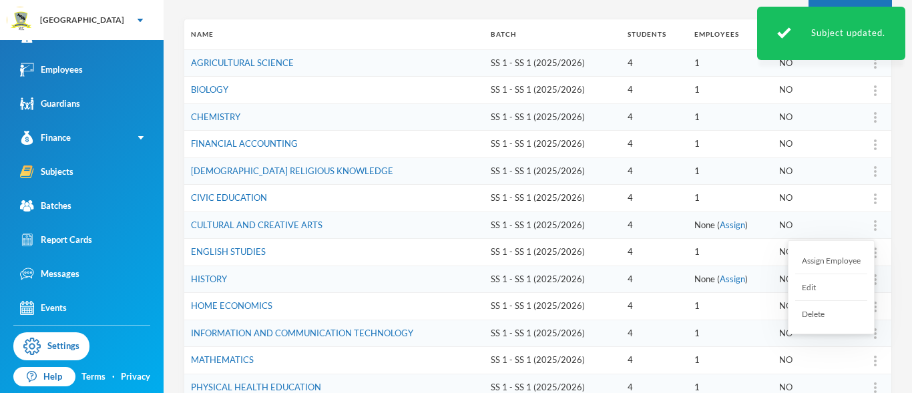
click at [833, 282] on div "Edit" at bounding box center [831, 287] width 72 height 27
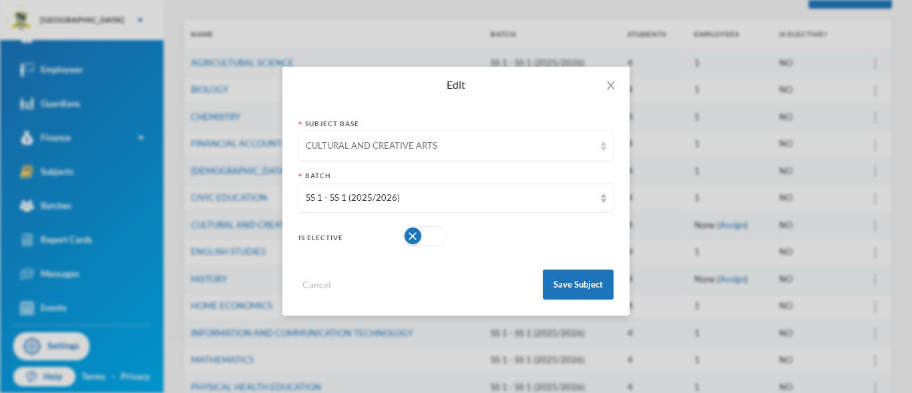
click at [606, 152] on div "CULTURAL AND CREATIVE ARTS" at bounding box center [455, 146] width 315 height 30
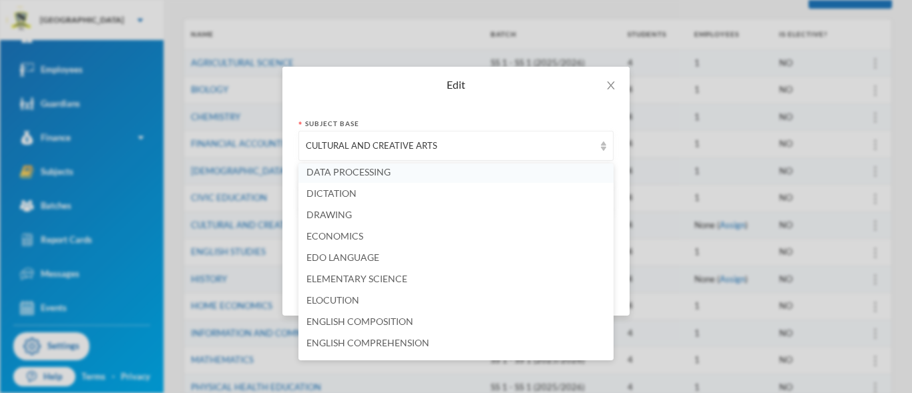
scroll to position [601, 0]
click at [408, 174] on li "DATA PROCESSING" at bounding box center [455, 174] width 315 height 21
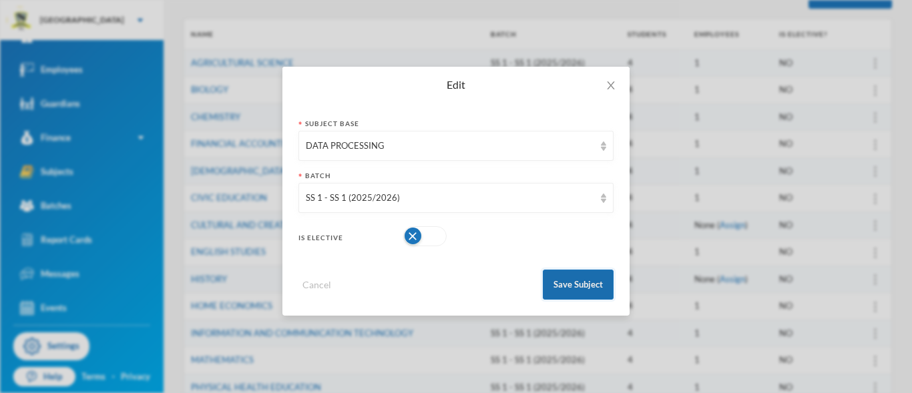
click at [596, 290] on button "Save Subject" at bounding box center [578, 285] width 71 height 30
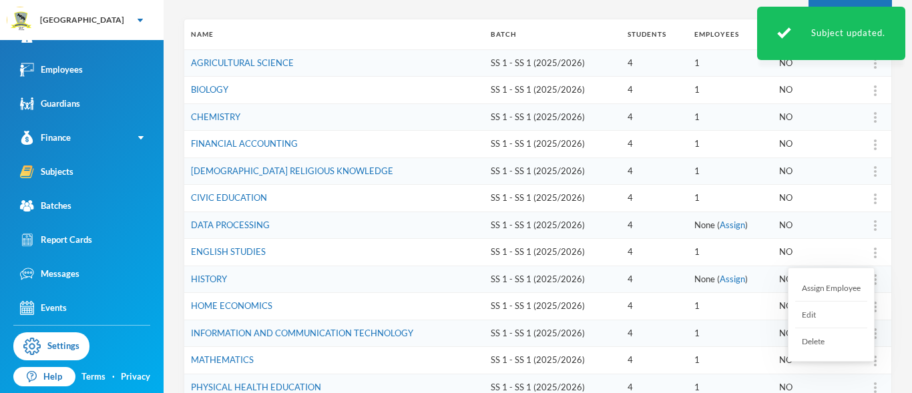
click at [838, 310] on div "Edit" at bounding box center [831, 315] width 72 height 27
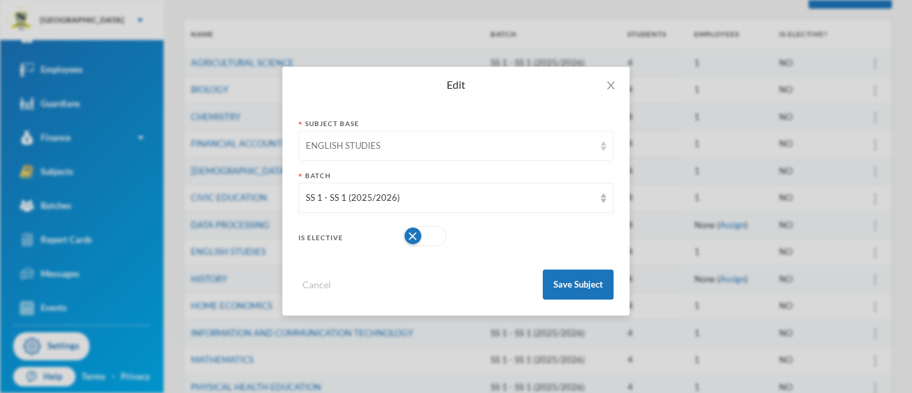
click at [603, 151] on div "ENGLISH STUDIES" at bounding box center [455, 146] width 315 height 30
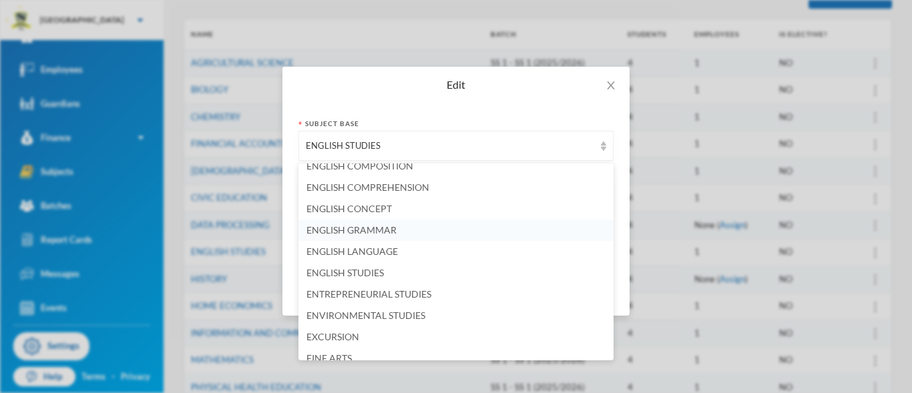
scroll to position [760, 0]
click at [470, 255] on li "ENGLISH LANGUAGE" at bounding box center [455, 250] width 315 height 21
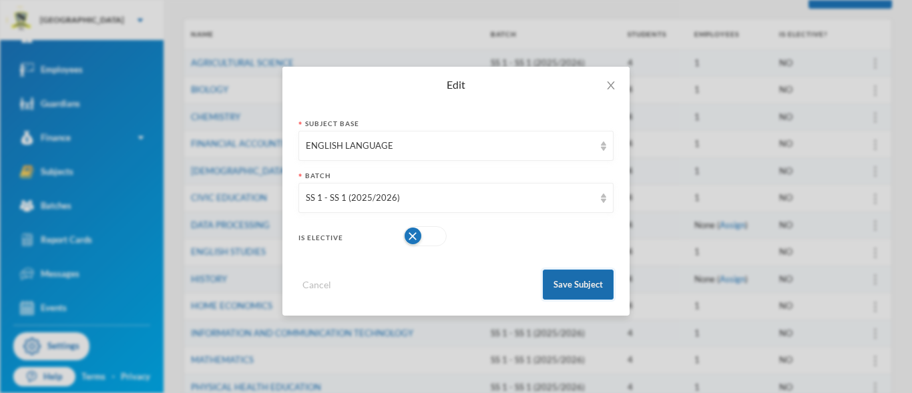
click at [572, 288] on button "Save Subject" at bounding box center [578, 285] width 71 height 30
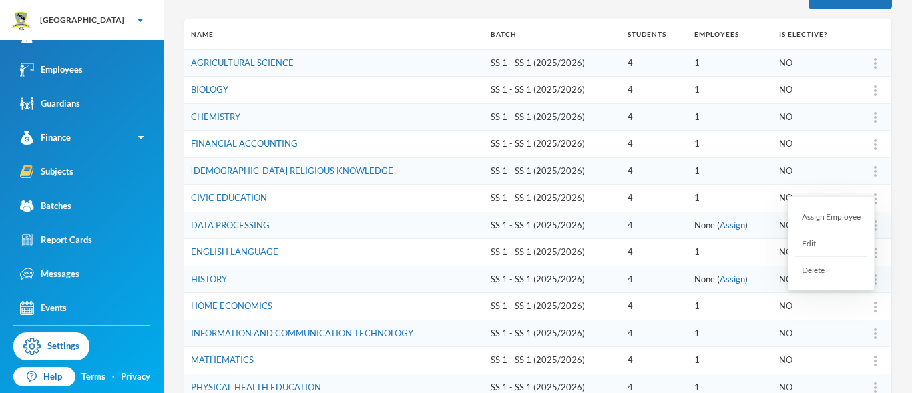
click at [874, 308] on img at bounding box center [875, 307] width 3 height 11
click at [833, 244] on div "Edit" at bounding box center [831, 243] width 72 height 27
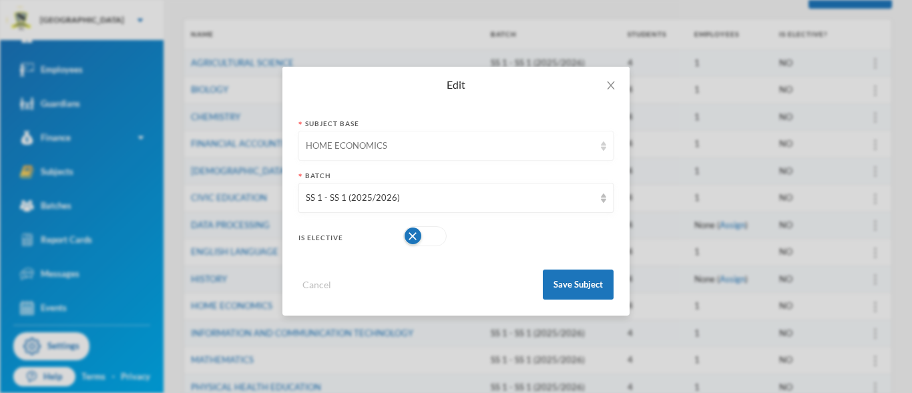
click at [512, 147] on div "HOME ECONOMICS" at bounding box center [450, 146] width 288 height 13
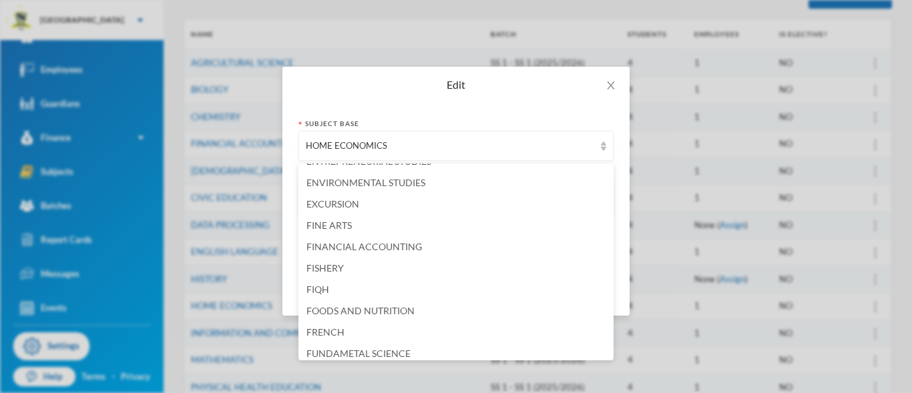
scroll to position [895, 0]
click at [365, 310] on span "FOODS AND NUTRITION" at bounding box center [360, 307] width 108 height 11
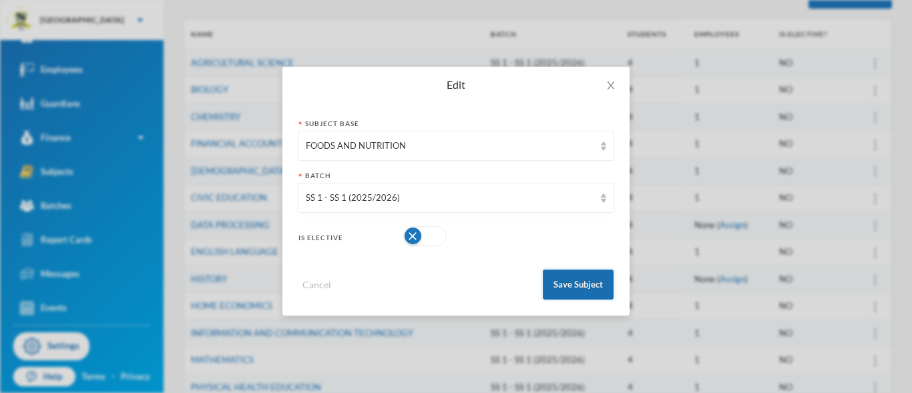
click at [590, 292] on button "Save Subject" at bounding box center [578, 285] width 71 height 30
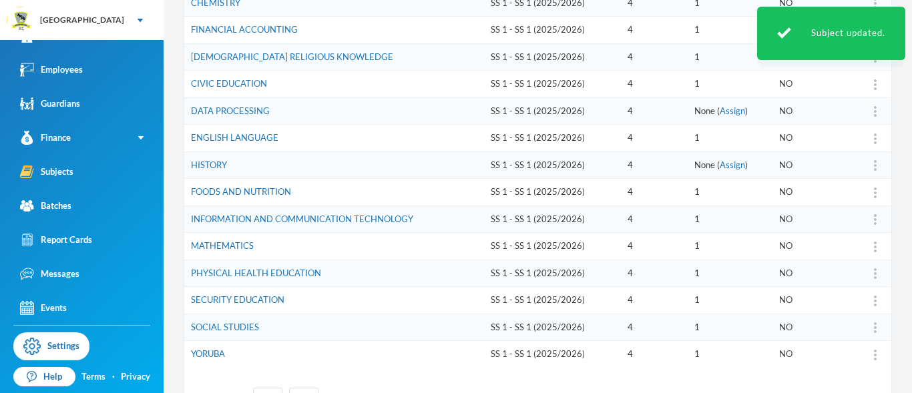
scroll to position [288, 0]
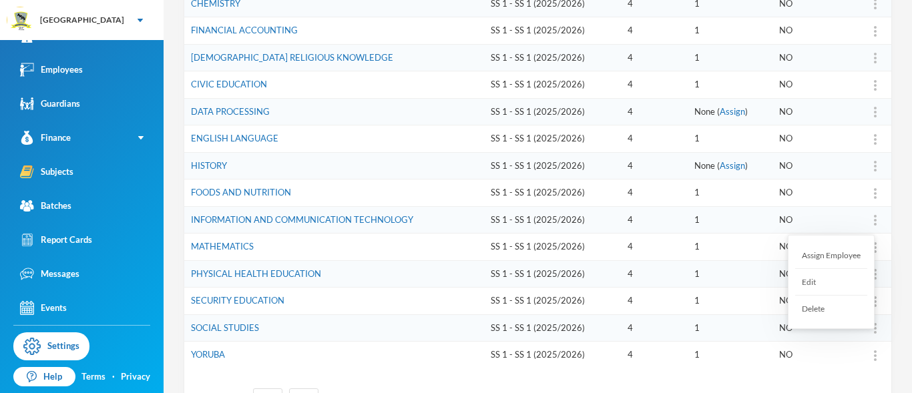
click at [835, 279] on div "Edit" at bounding box center [831, 282] width 72 height 27
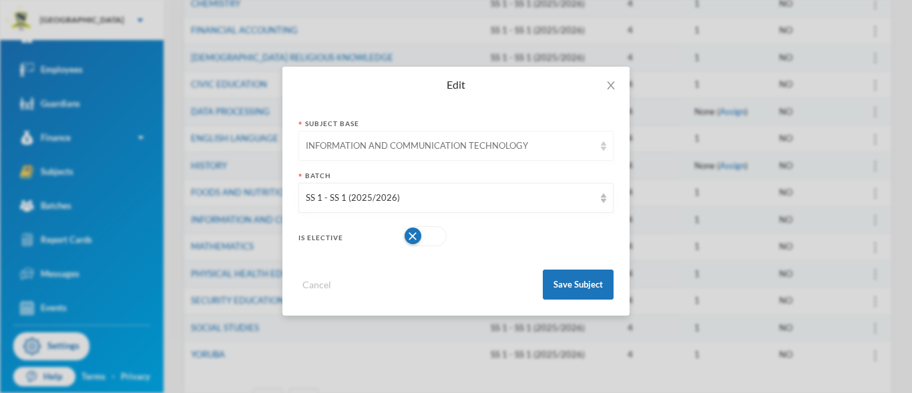
click at [602, 150] on img at bounding box center [603, 146] width 5 height 9
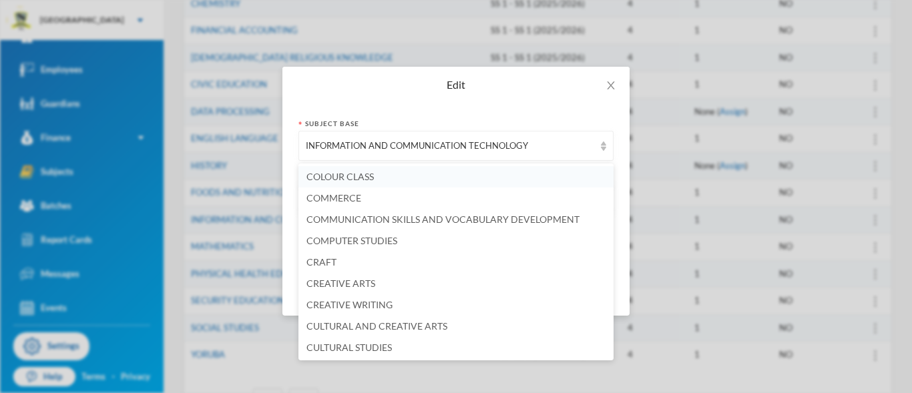
scroll to position [383, 0]
click at [428, 200] on li "COMMERCE" at bounding box center [455, 200] width 315 height 21
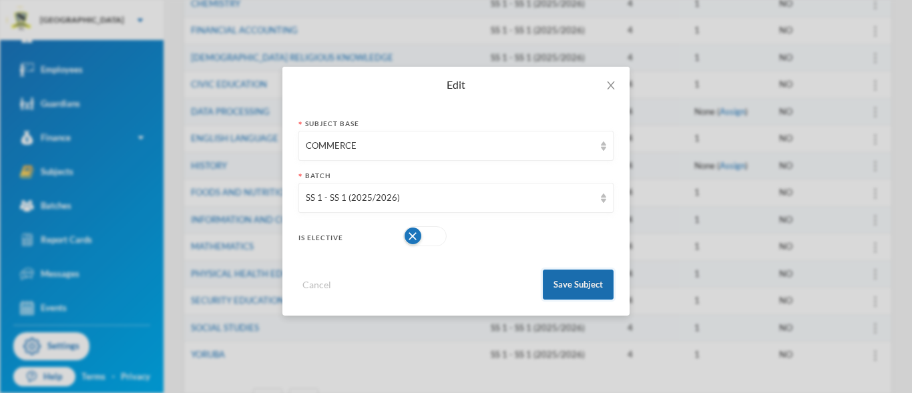
click at [565, 286] on button "Save Subject" at bounding box center [578, 285] width 71 height 30
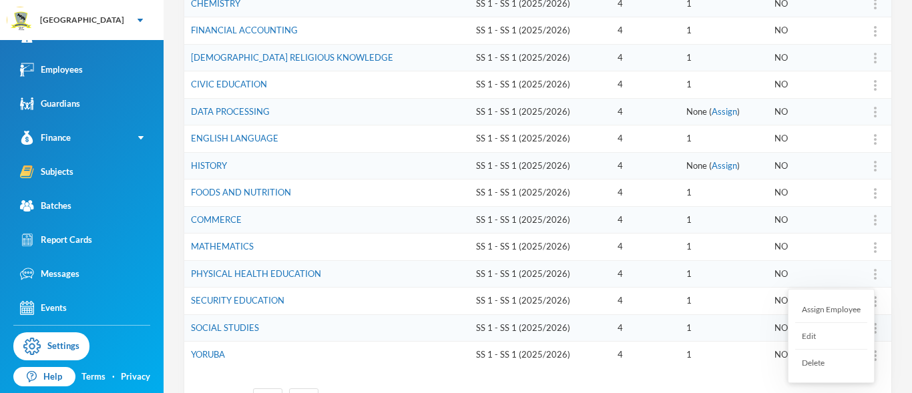
click at [841, 328] on div "Edit" at bounding box center [831, 336] width 72 height 27
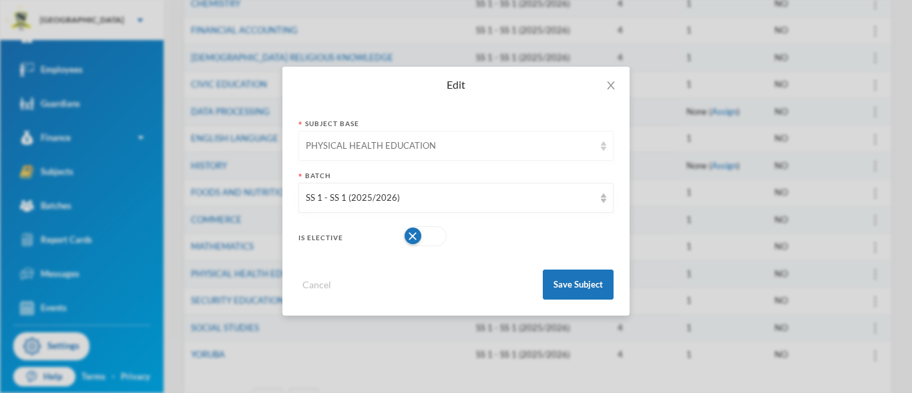
click at [599, 148] on div "PHYSICAL HEALTH EDUCATION" at bounding box center [455, 146] width 315 height 30
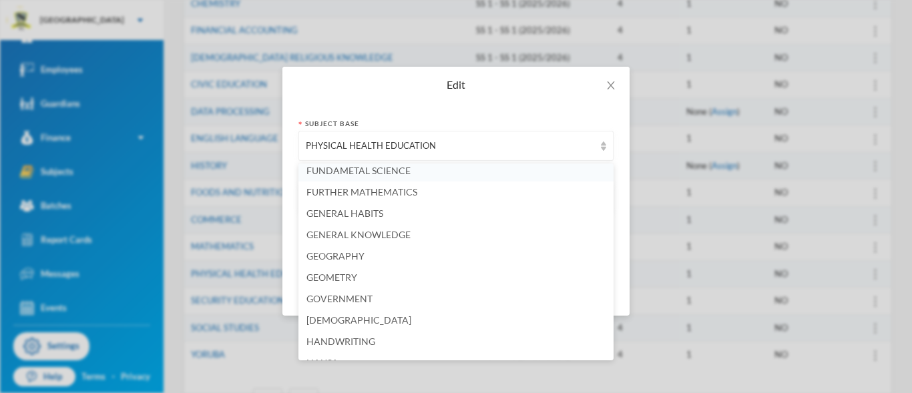
scroll to position [1071, 0]
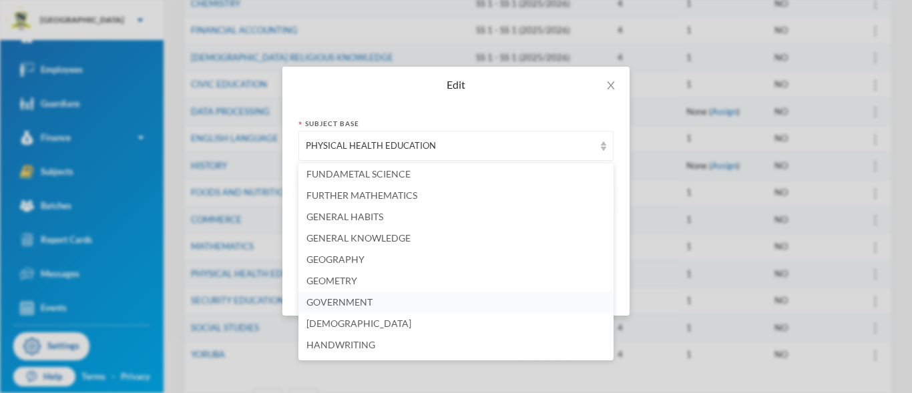
click at [419, 300] on li "GOVERNMENT" at bounding box center [455, 302] width 315 height 21
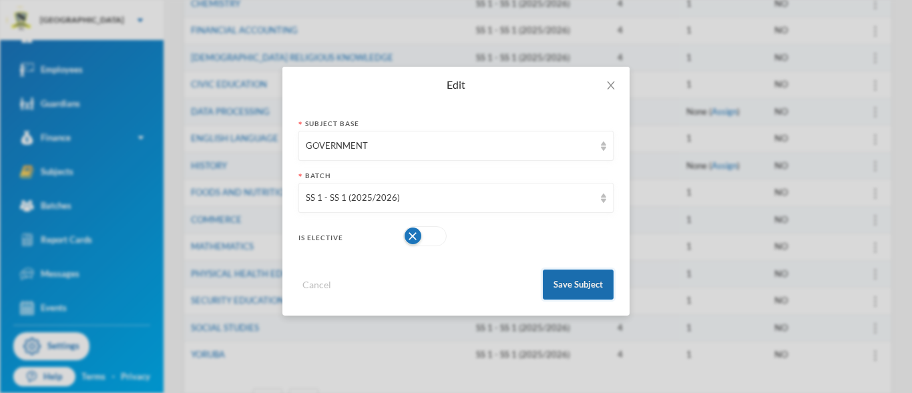
click at [563, 287] on button "Save Subject" at bounding box center [578, 285] width 71 height 30
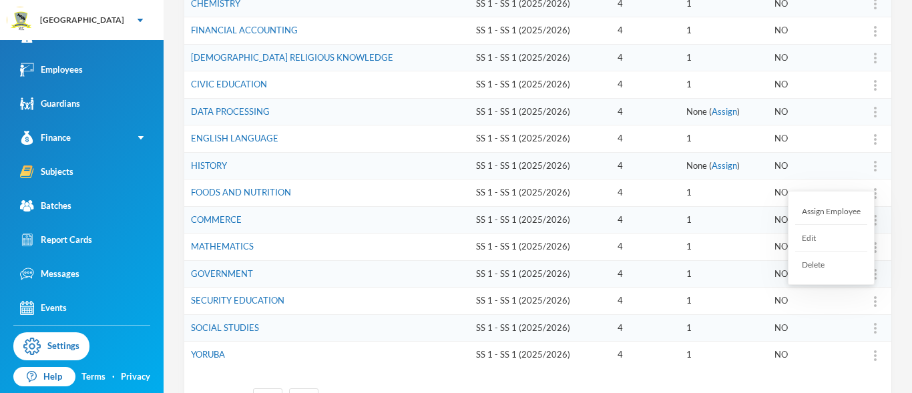
click at [823, 235] on div "Edit" at bounding box center [831, 238] width 72 height 27
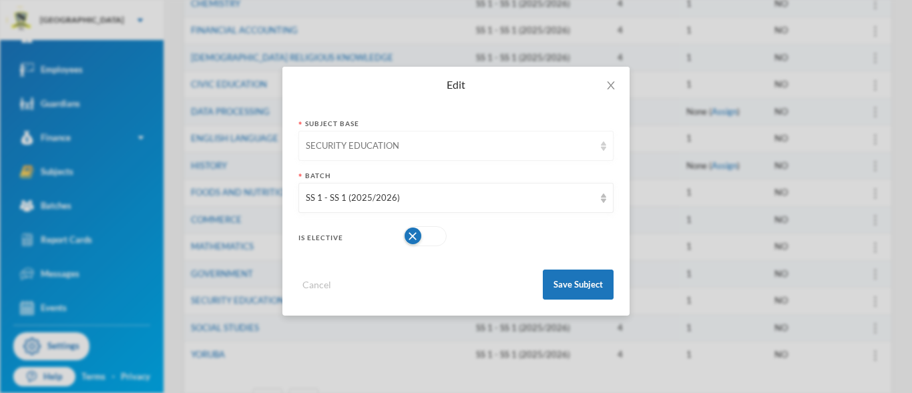
click at [606, 150] on img at bounding box center [603, 146] width 5 height 9
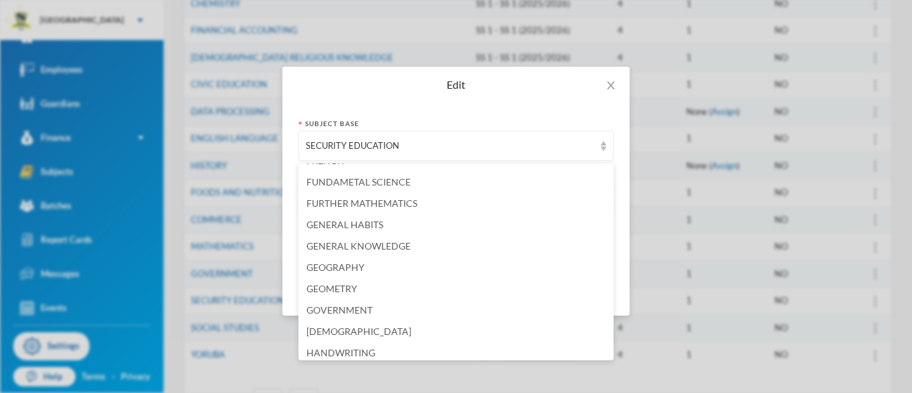
scroll to position [1083, 0]
click at [450, 183] on li "FURTHER MATHEMATICS" at bounding box center [455, 183] width 315 height 21
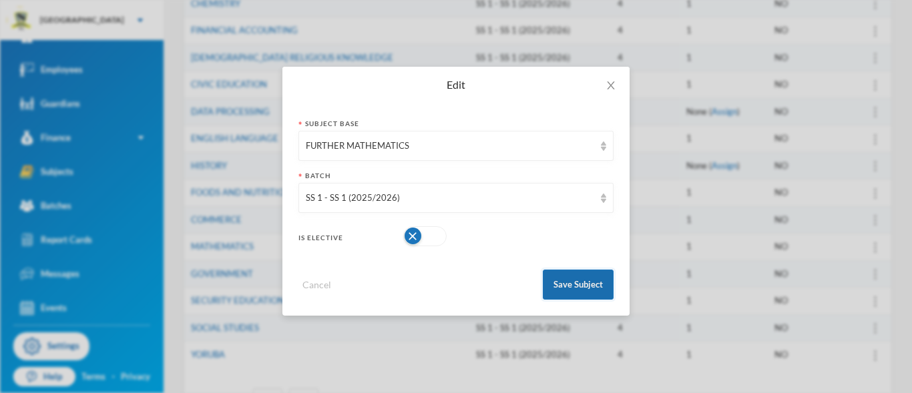
click at [563, 288] on button "Save Subject" at bounding box center [578, 285] width 71 height 30
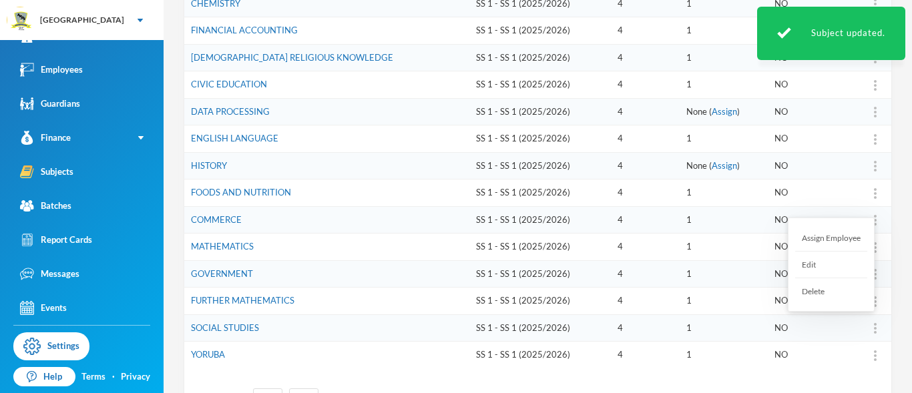
click at [866, 327] on div at bounding box center [875, 328] width 19 height 13
click at [819, 267] on div "Edit" at bounding box center [831, 265] width 72 height 27
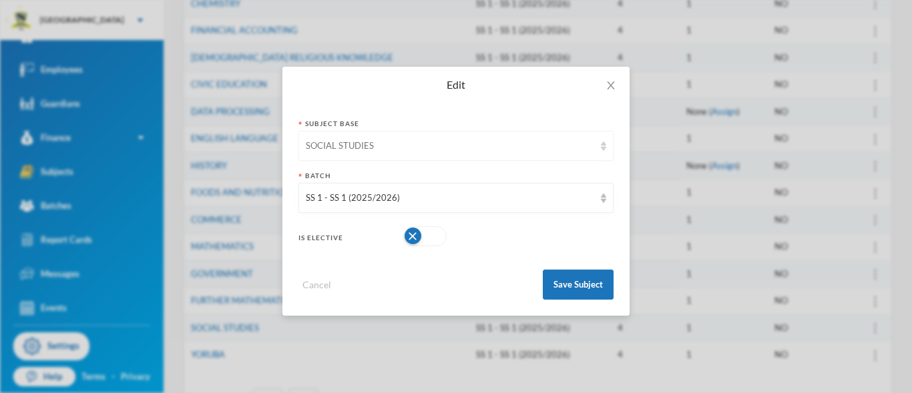
click at [604, 152] on div "SOCIAL STUDIES" at bounding box center [455, 146] width 315 height 30
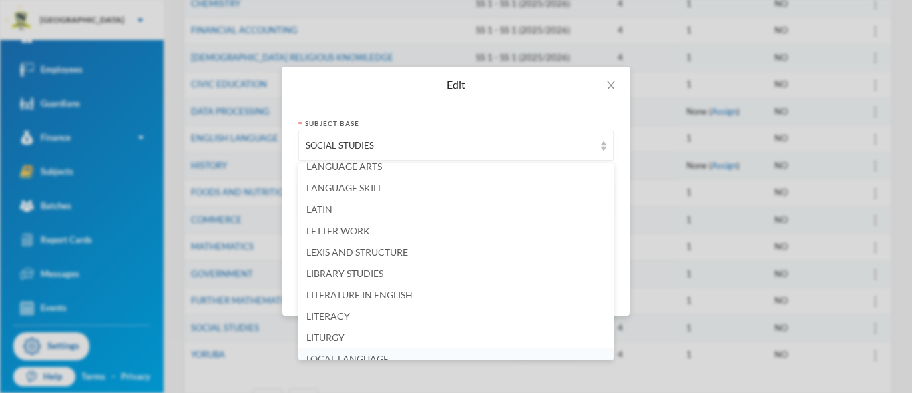
scroll to position [1579, 0]
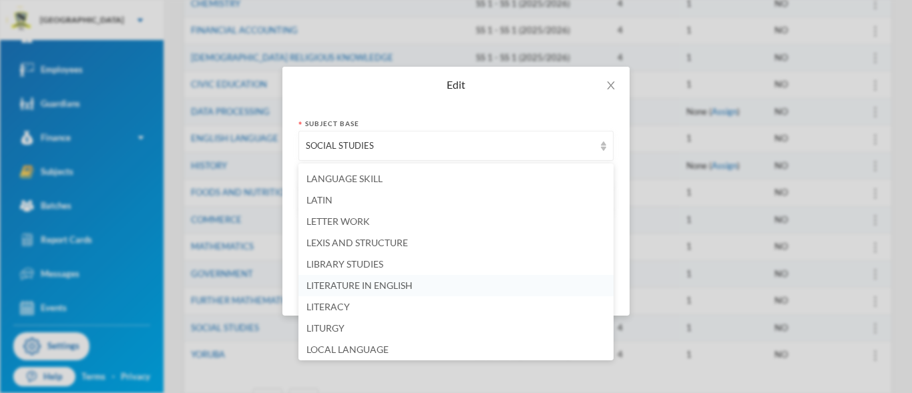
click at [427, 278] on li "LITERATURE IN ENGLISH" at bounding box center [455, 285] width 315 height 21
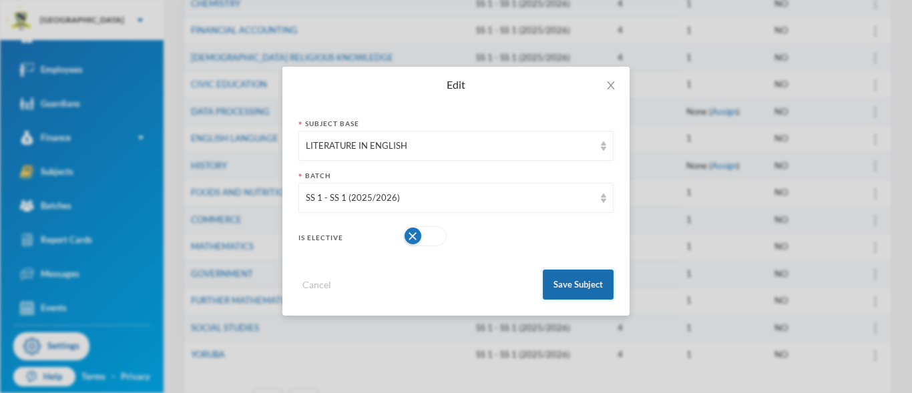
click at [570, 282] on button "Save Subject" at bounding box center [578, 285] width 71 height 30
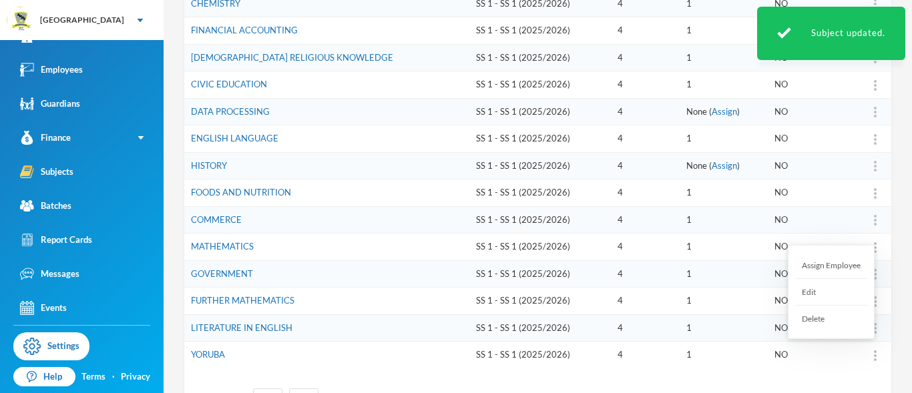
click at [822, 292] on div "Edit" at bounding box center [831, 292] width 72 height 27
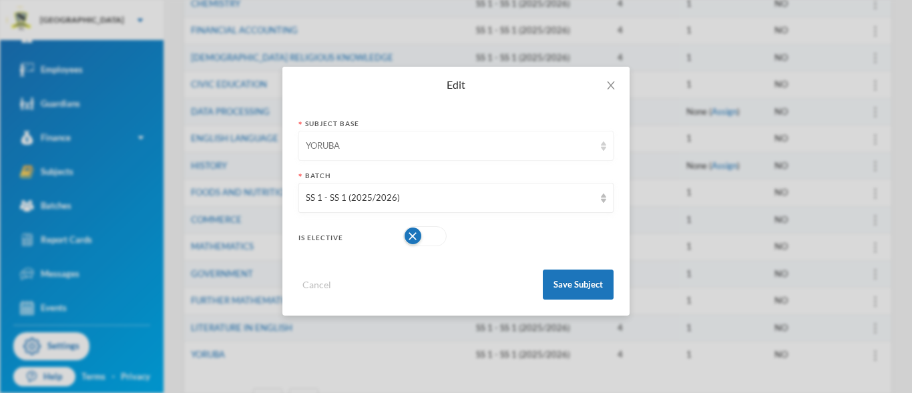
click at [601, 152] on div "YORUBA" at bounding box center [455, 146] width 315 height 30
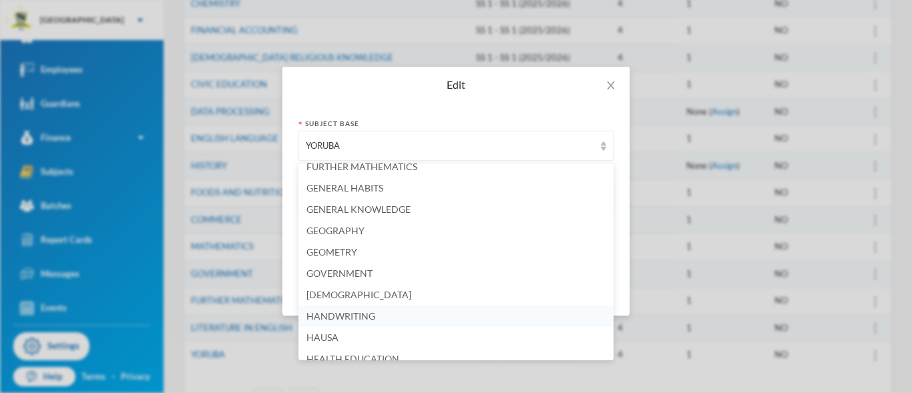
scroll to position [1109, 0]
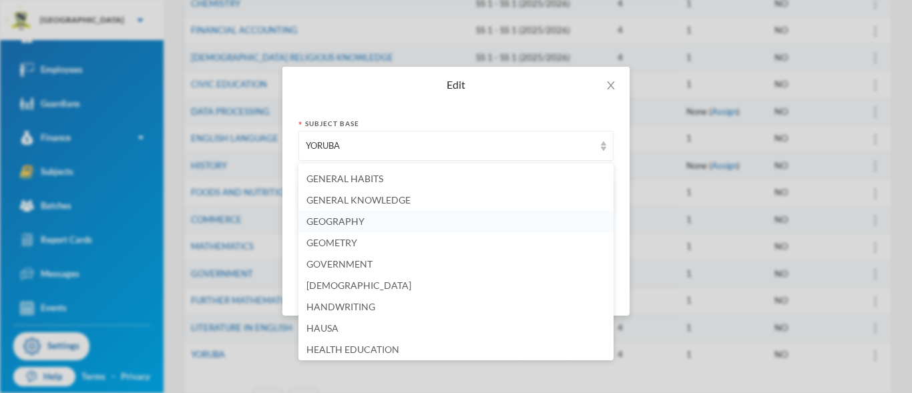
click at [396, 225] on li "GEOGRAPHY" at bounding box center [455, 221] width 315 height 21
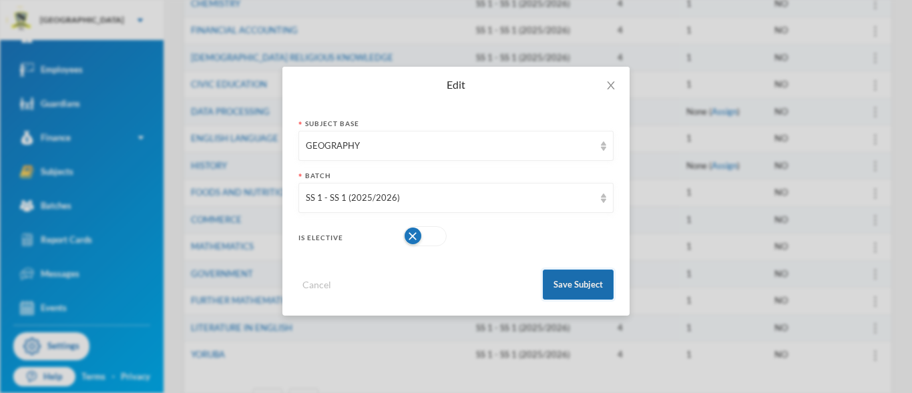
click at [575, 288] on button "Save Subject" at bounding box center [578, 285] width 71 height 30
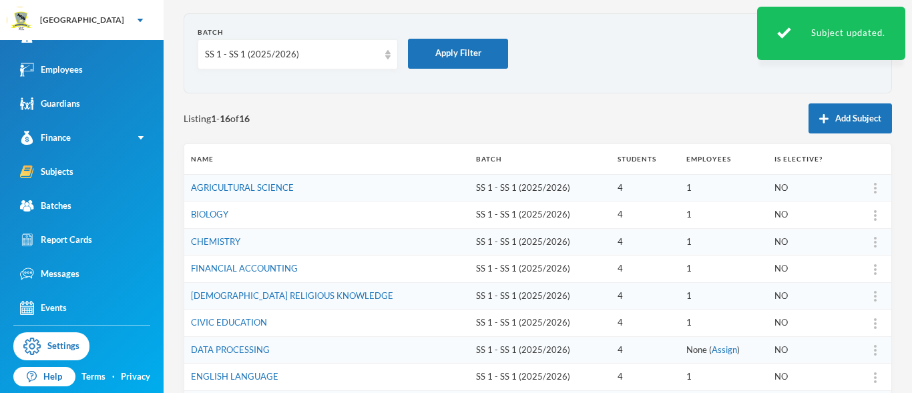
scroll to position [45, 0]
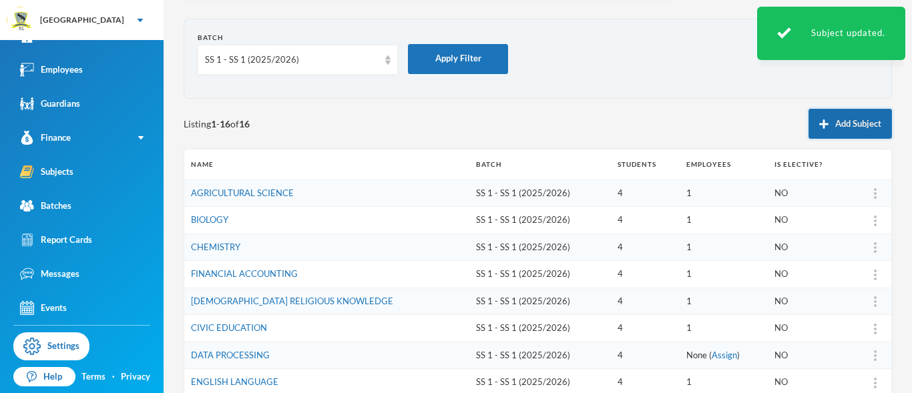
click at [816, 129] on button "Add Subject" at bounding box center [850, 124] width 83 height 30
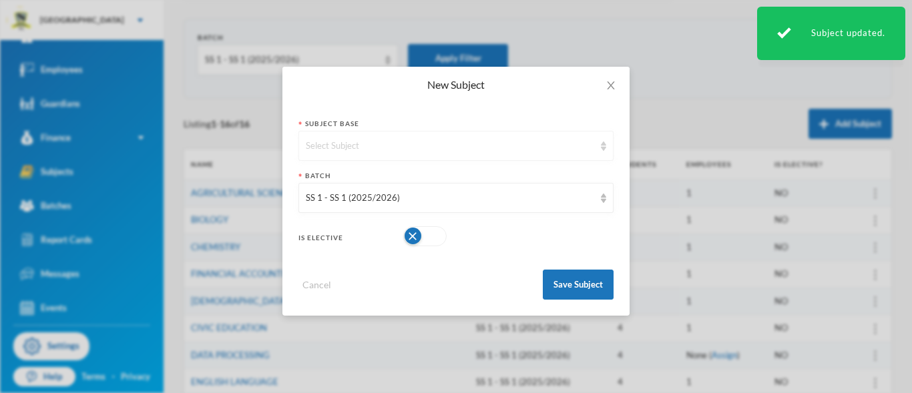
click at [518, 148] on div "Select Subject" at bounding box center [450, 146] width 288 height 13
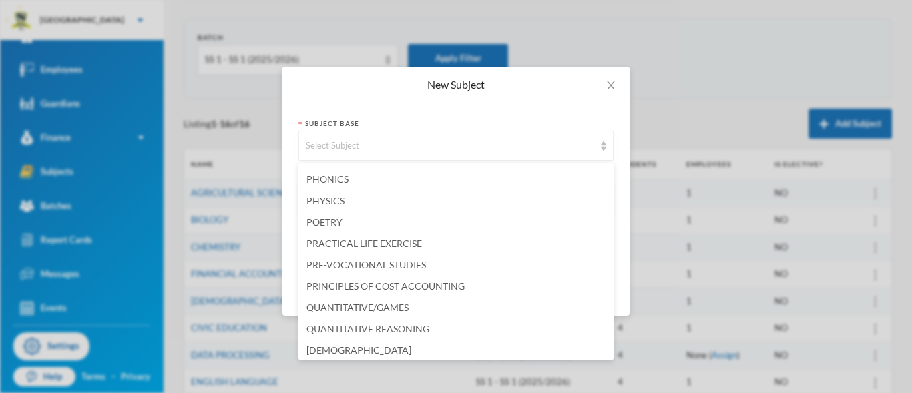
scroll to position [2057, 0]
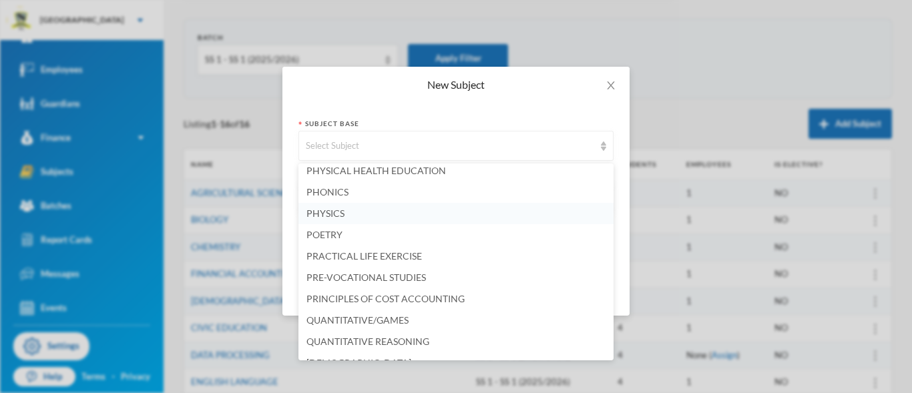
click at [379, 218] on li "PHYSICS" at bounding box center [455, 213] width 315 height 21
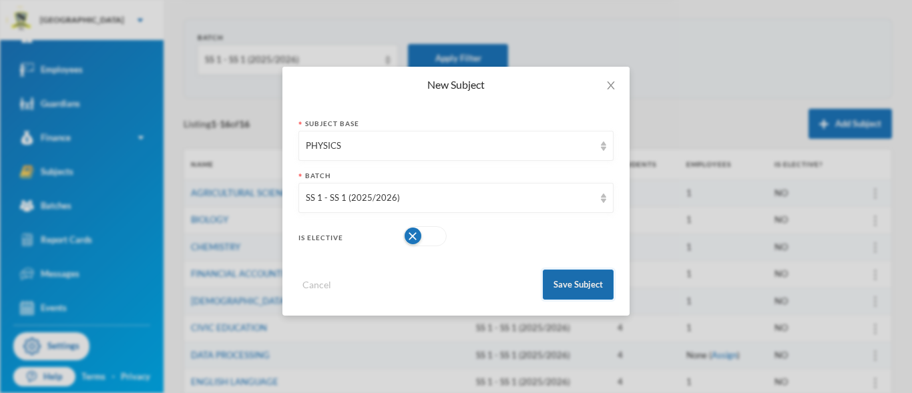
click at [565, 284] on button "Save Subject" at bounding box center [578, 285] width 71 height 30
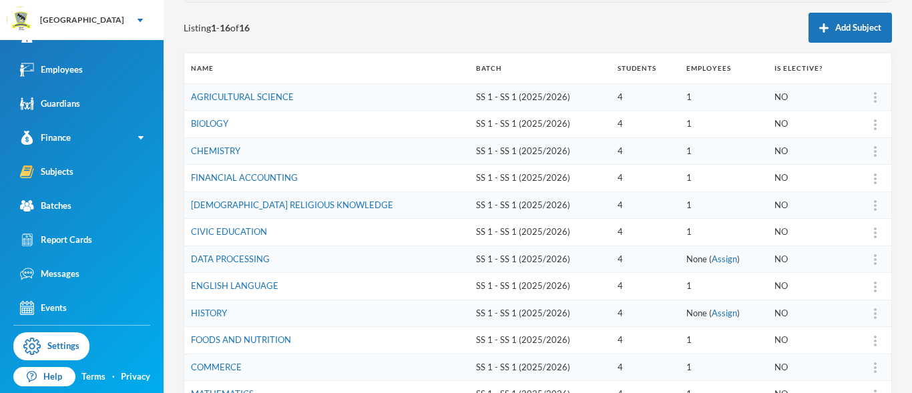
scroll to position [140, 0]
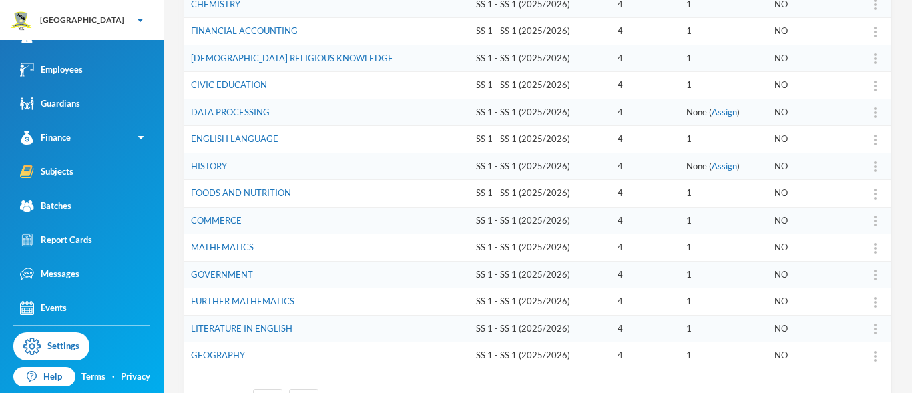
click at [391, 139] on td "ENGLISH LANGUAGE" at bounding box center [326, 139] width 285 height 27
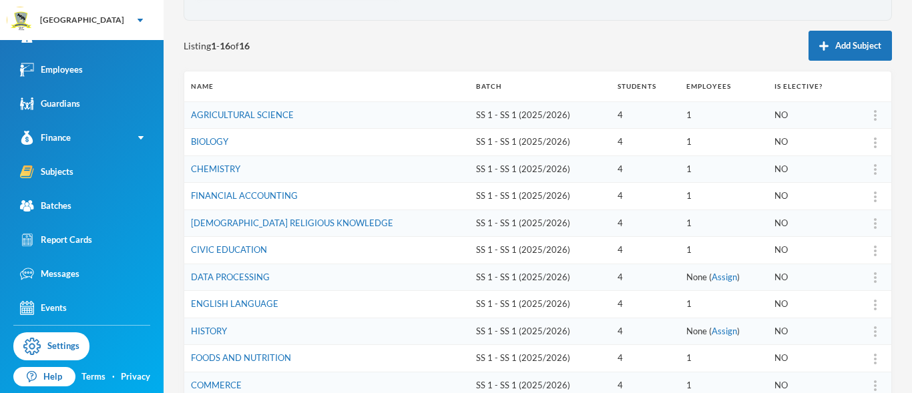
scroll to position [119, 0]
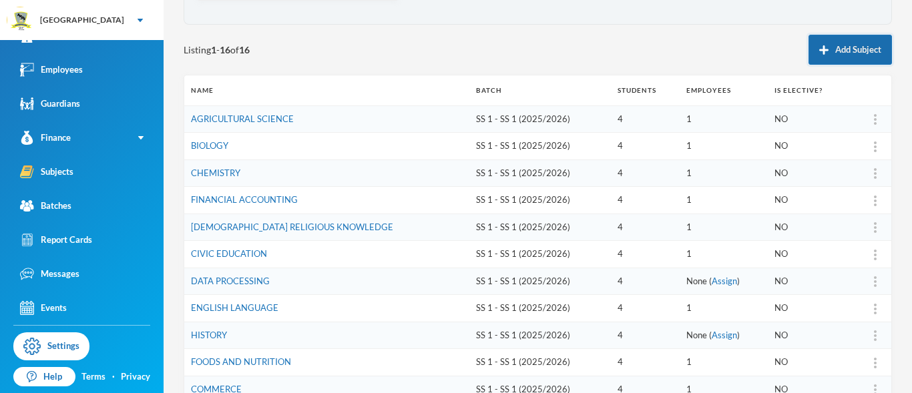
click at [842, 49] on button "Add Subject" at bounding box center [850, 50] width 83 height 30
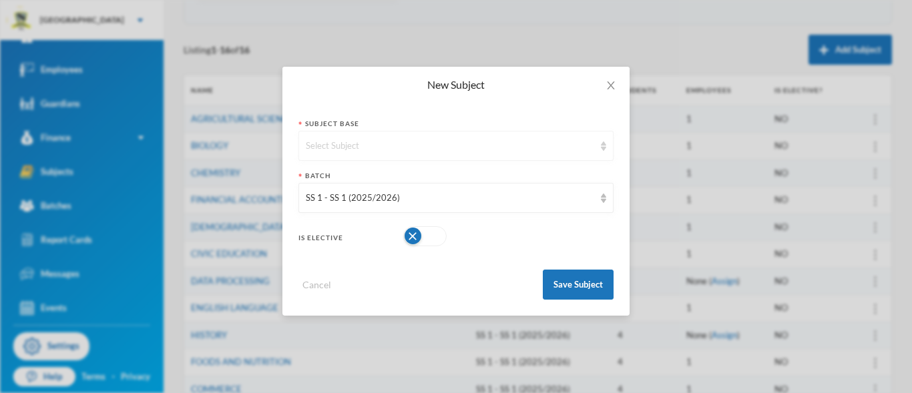
click at [600, 149] on div "Select Subject" at bounding box center [455, 146] width 315 height 30
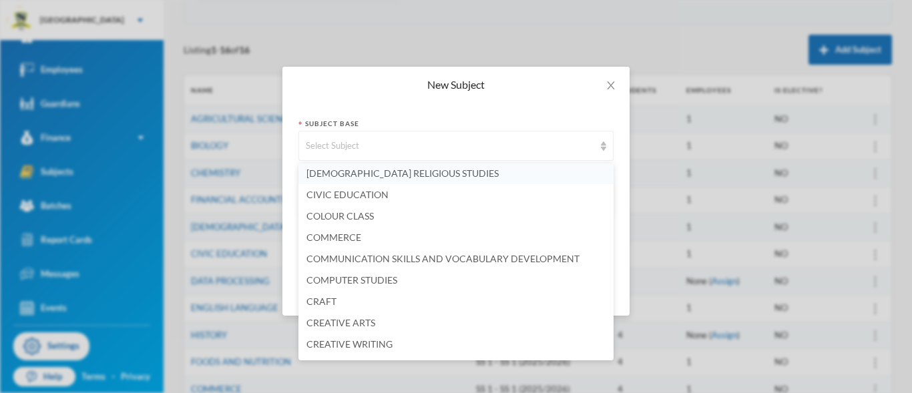
scroll to position [346, 0]
click at [374, 283] on span "COMPUTER STUDIES" at bounding box center [351, 279] width 91 height 11
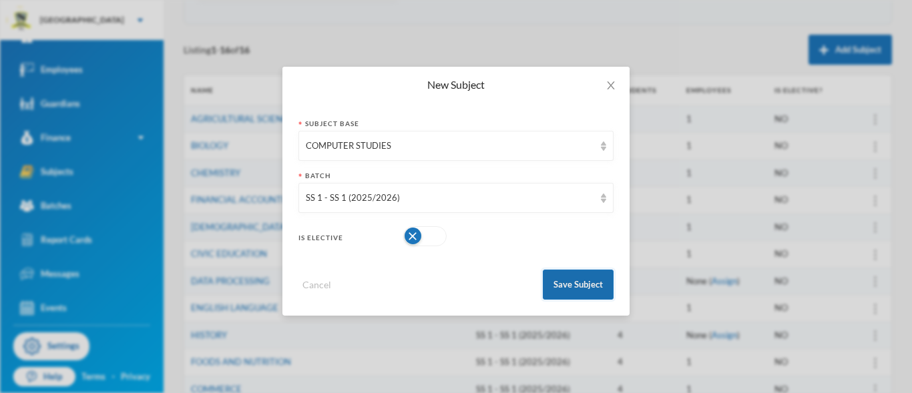
click at [571, 281] on button "Save Subject" at bounding box center [578, 285] width 71 height 30
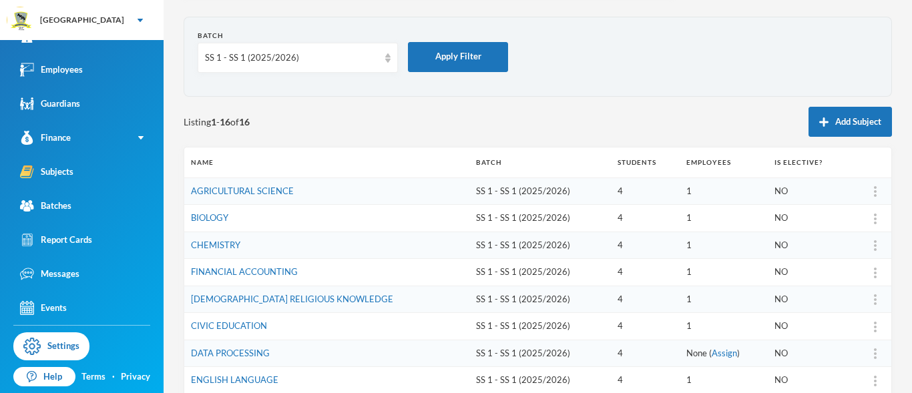
scroll to position [3, 0]
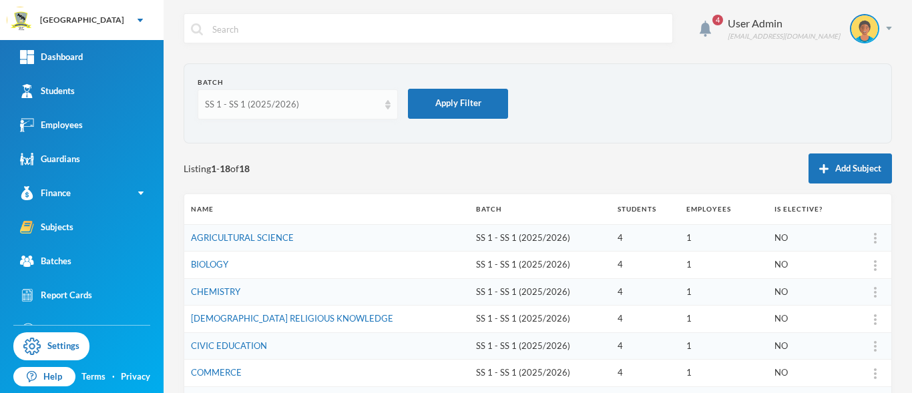
click at [389, 107] on img at bounding box center [387, 104] width 5 height 9
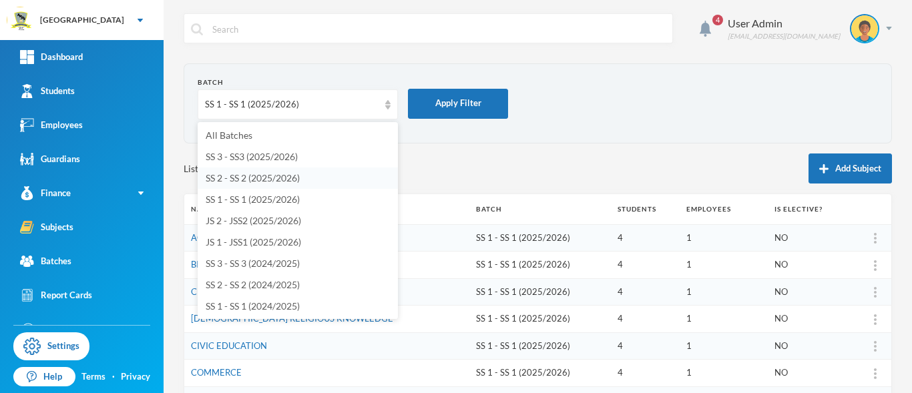
click at [268, 178] on span "SS 2 - SS 2 (2025/2026)" at bounding box center [253, 177] width 94 height 11
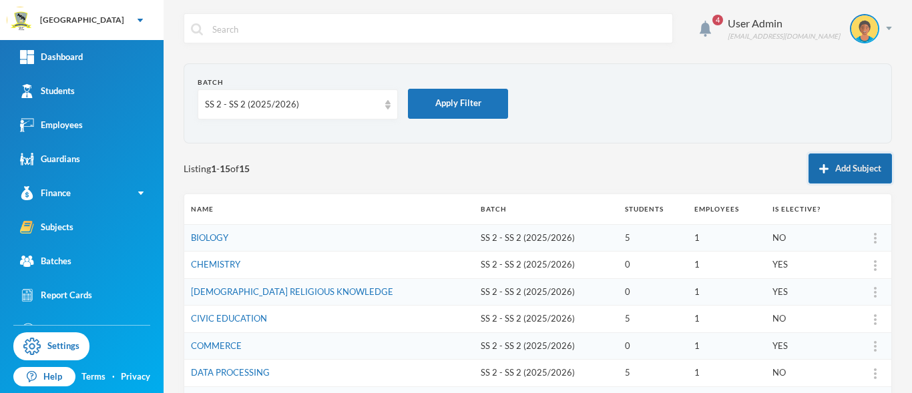
click at [847, 165] on button "Add Subject" at bounding box center [850, 169] width 83 height 30
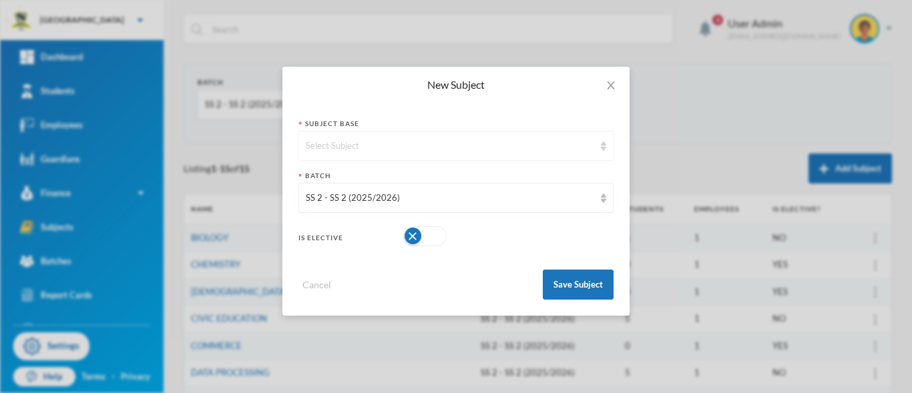
click at [505, 144] on div "Select Subject" at bounding box center [450, 146] width 288 height 13
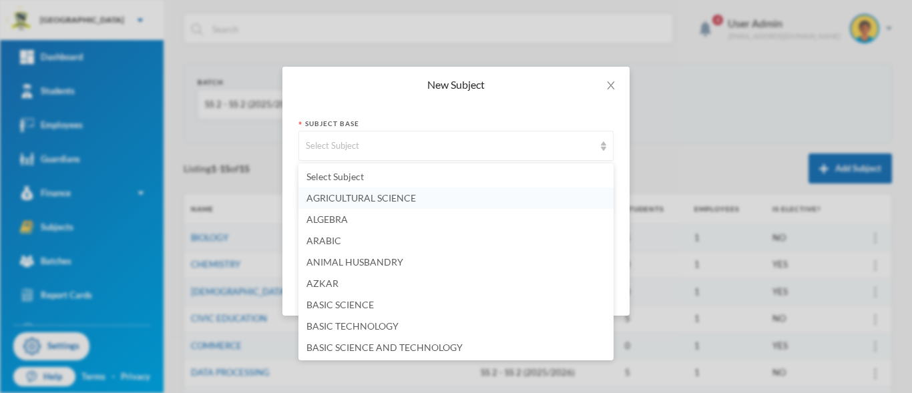
click at [419, 194] on li "AGRICULTURAL SCIENCE" at bounding box center [455, 198] width 315 height 21
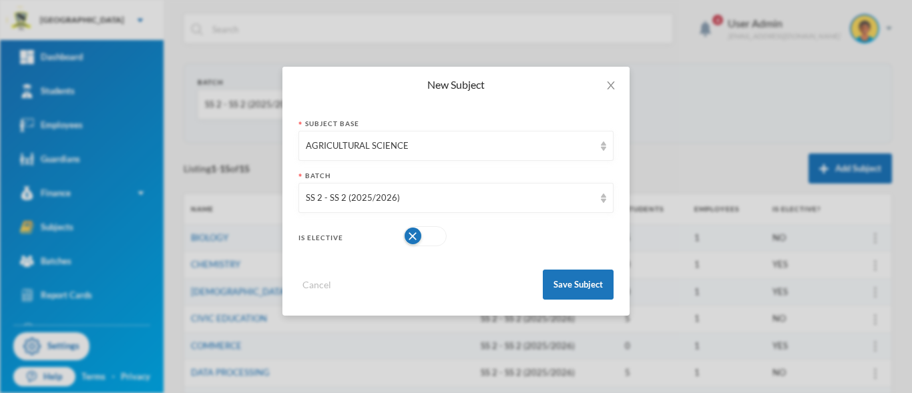
click at [439, 236] on button "button" at bounding box center [424, 236] width 43 height 20
click at [568, 292] on button "Save Subject" at bounding box center [578, 285] width 71 height 30
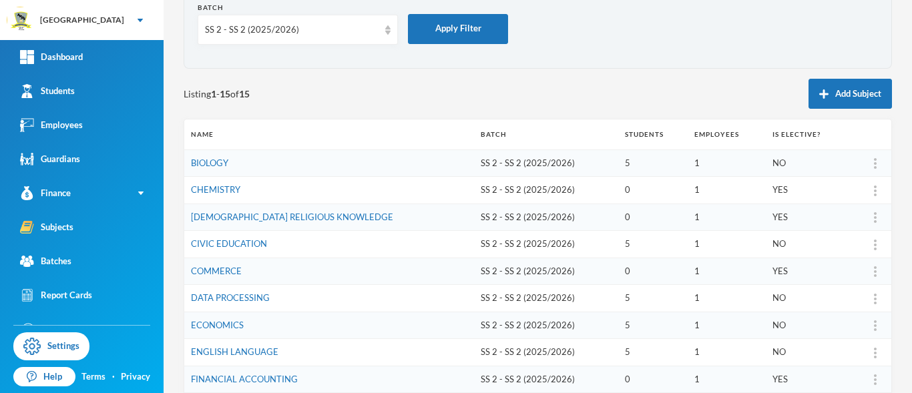
scroll to position [59, 0]
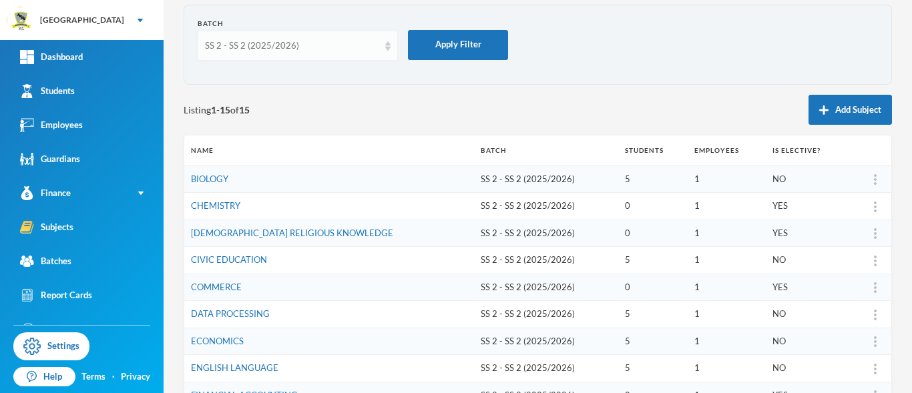
click at [388, 49] on img at bounding box center [387, 45] width 5 height 9
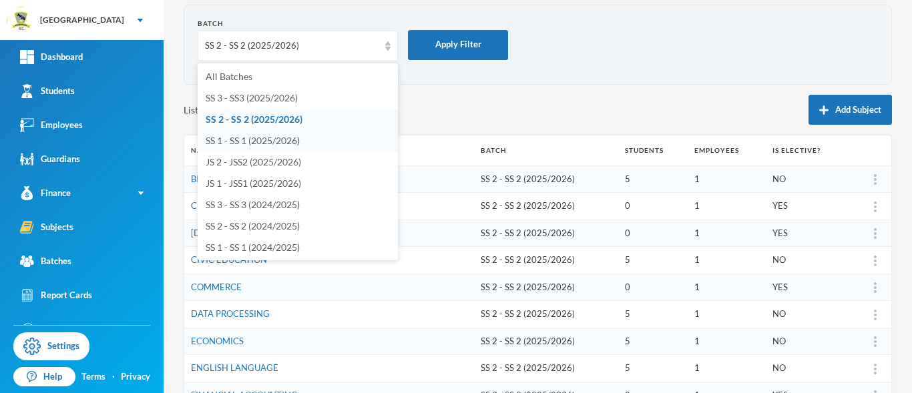
click at [284, 136] on span "SS 1 - SS 1 (2025/2026)" at bounding box center [253, 140] width 94 height 11
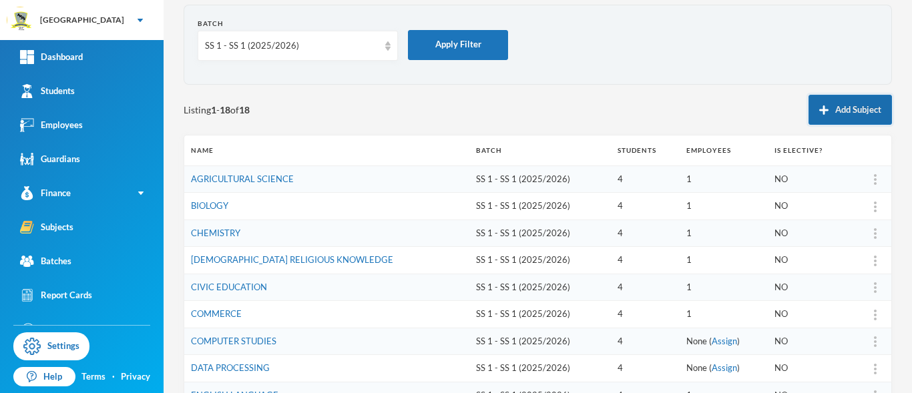
click at [819, 116] on button "Add Subject" at bounding box center [850, 110] width 83 height 30
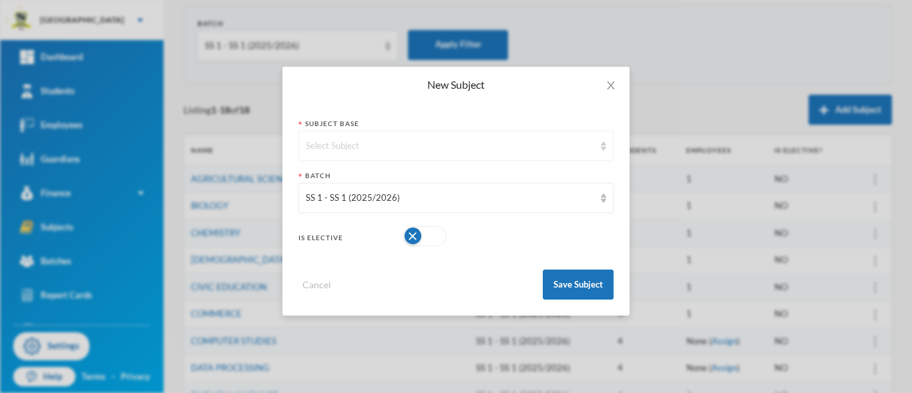
click at [604, 148] on img at bounding box center [603, 146] width 5 height 9
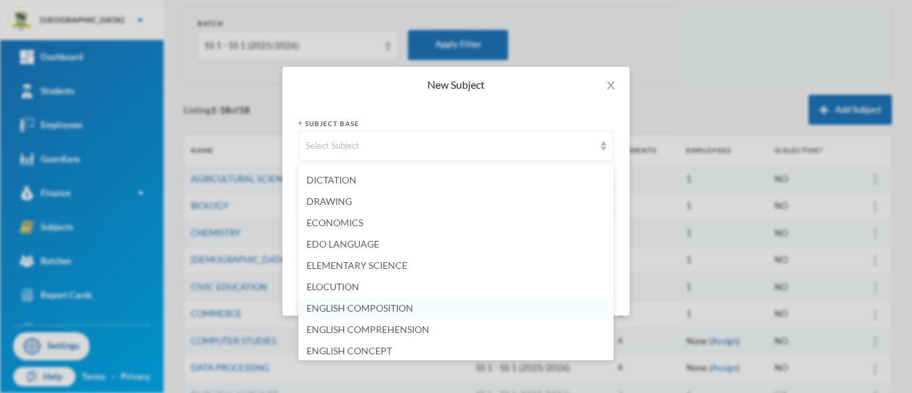
scroll to position [611, 0]
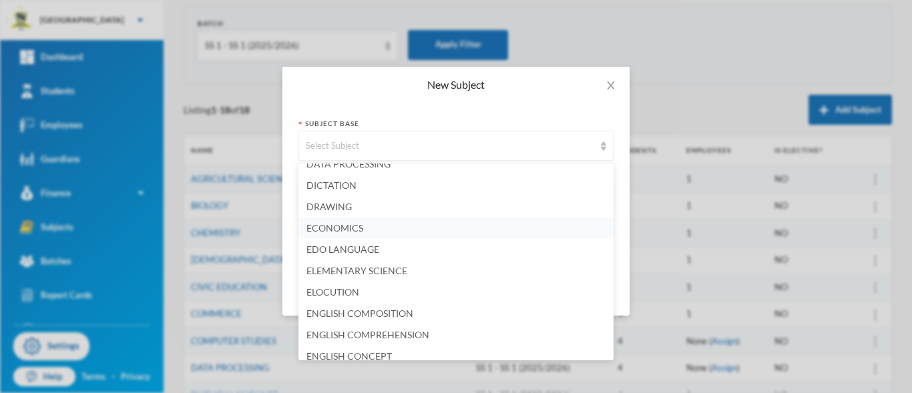
click at [446, 224] on li "ECONOMICS" at bounding box center [455, 228] width 315 height 21
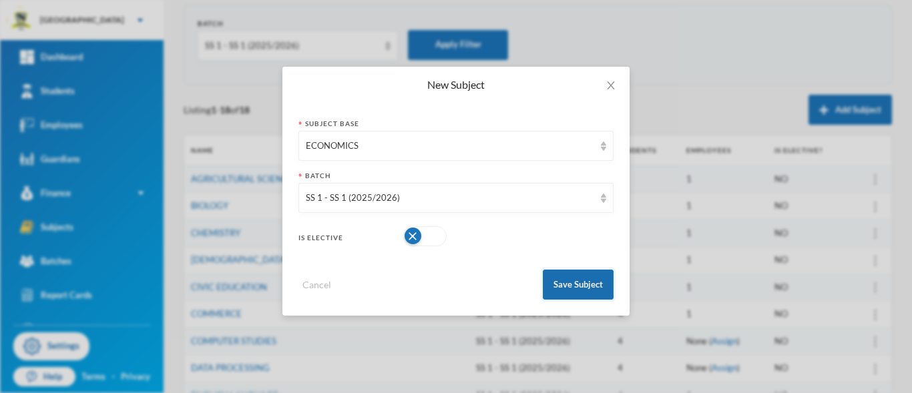
click at [584, 286] on button "Save Subject" at bounding box center [578, 285] width 71 height 30
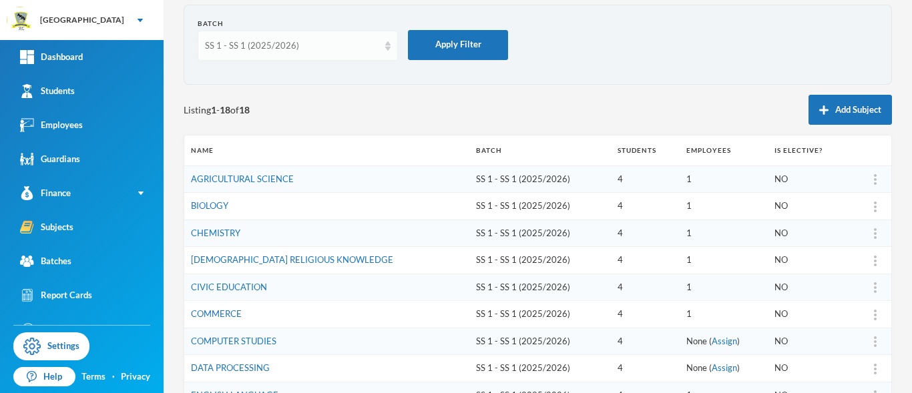
click at [389, 51] on div "SS 1 - SS 1 (2025/2026)" at bounding box center [298, 46] width 200 height 30
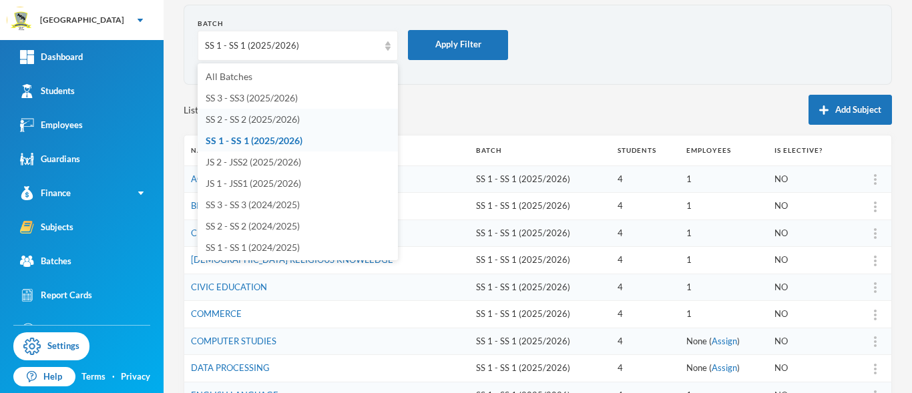
click at [282, 114] on span "SS 2 - SS 2 (2025/2026)" at bounding box center [253, 119] width 94 height 11
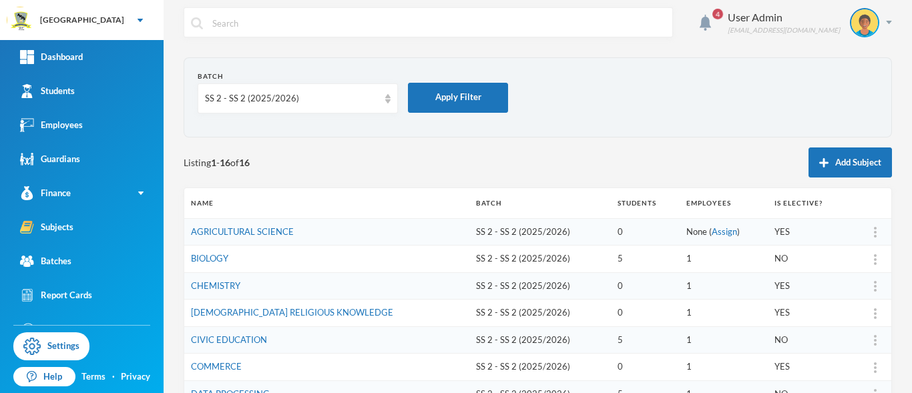
scroll to position [5, 0]
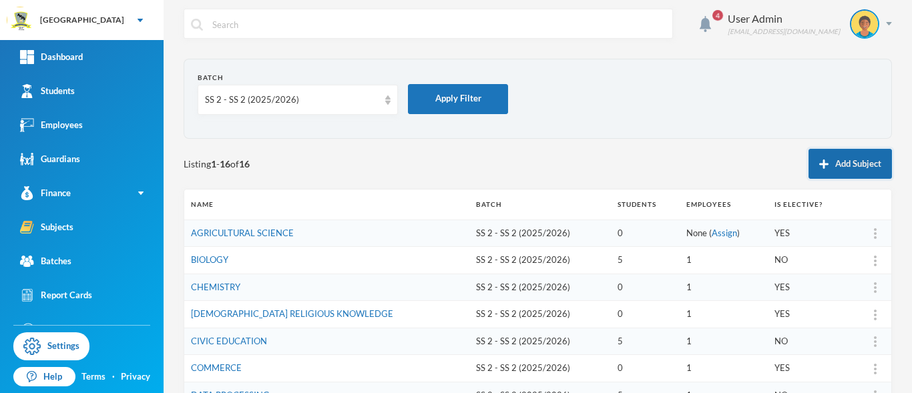
click at [841, 165] on button "Add Subject" at bounding box center [850, 164] width 83 height 30
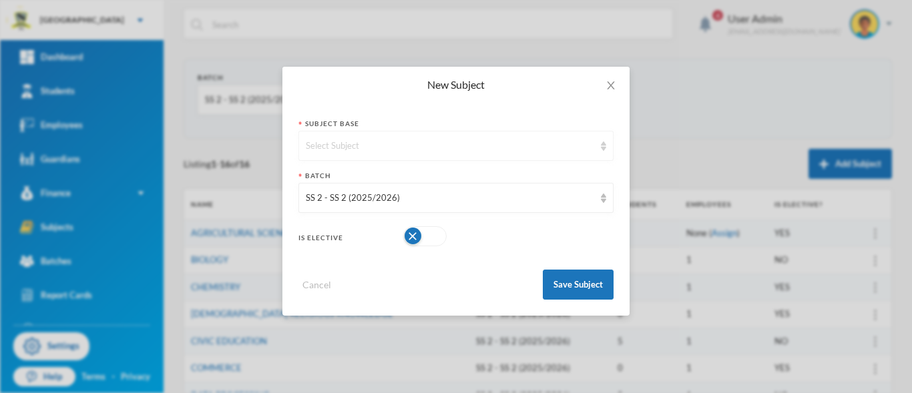
click at [457, 152] on div "Select Subject" at bounding box center [450, 146] width 288 height 13
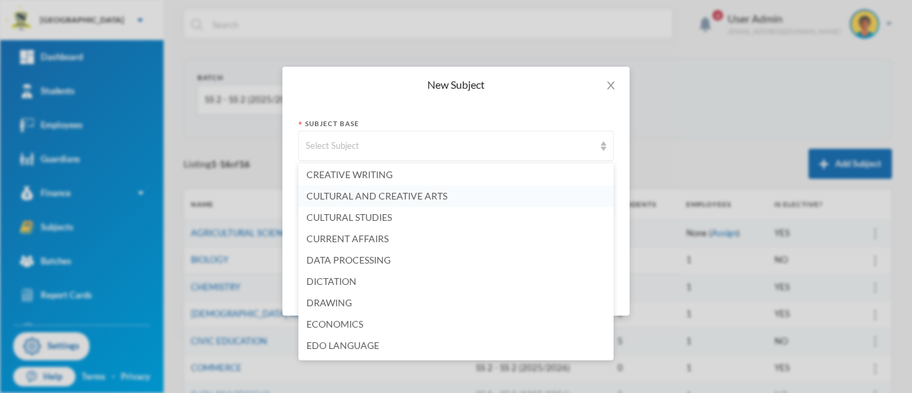
scroll to position [529, 0]
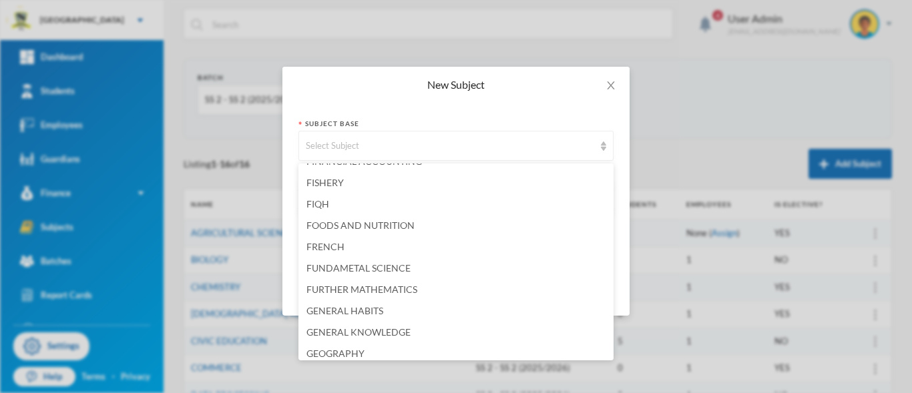
click at [401, 194] on li "FIQH" at bounding box center [455, 204] width 315 height 21
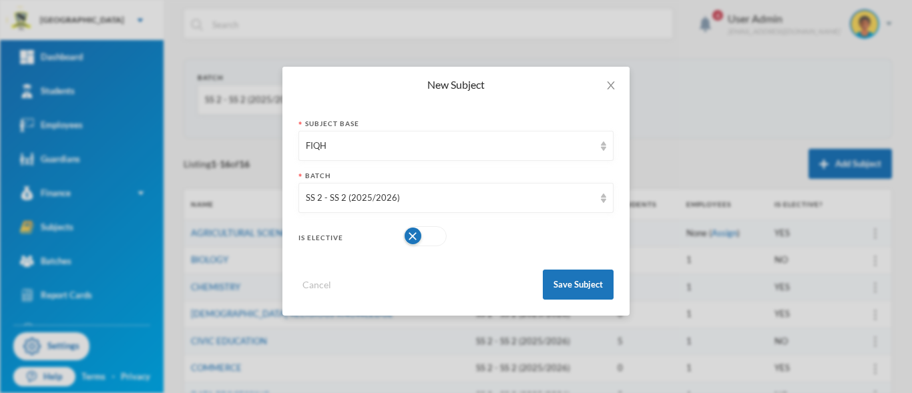
scroll to position [0, 0]
click at [603, 150] on img at bounding box center [603, 146] width 5 height 9
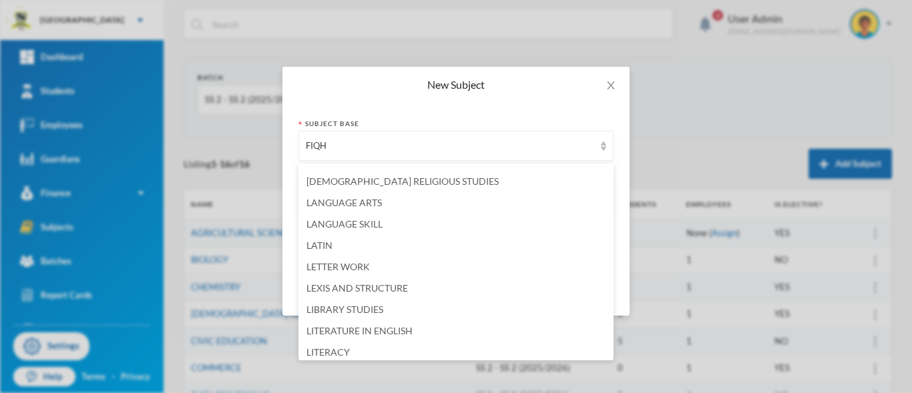
scroll to position [1548, 0]
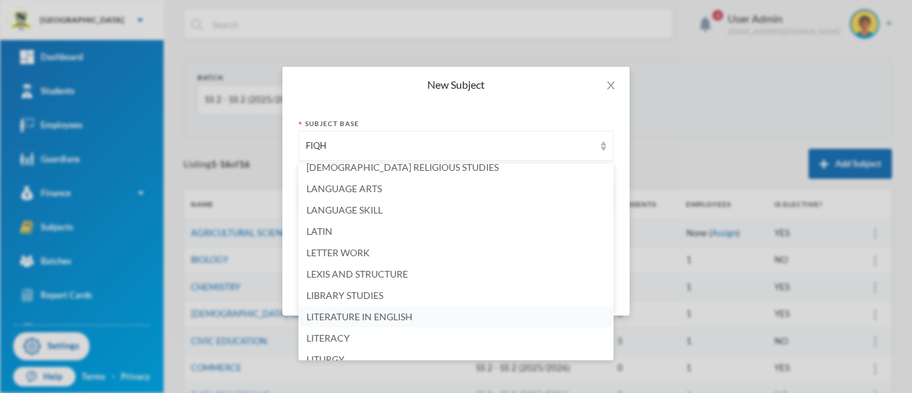
click at [458, 318] on li "LITERATURE IN ENGLISH" at bounding box center [455, 316] width 315 height 21
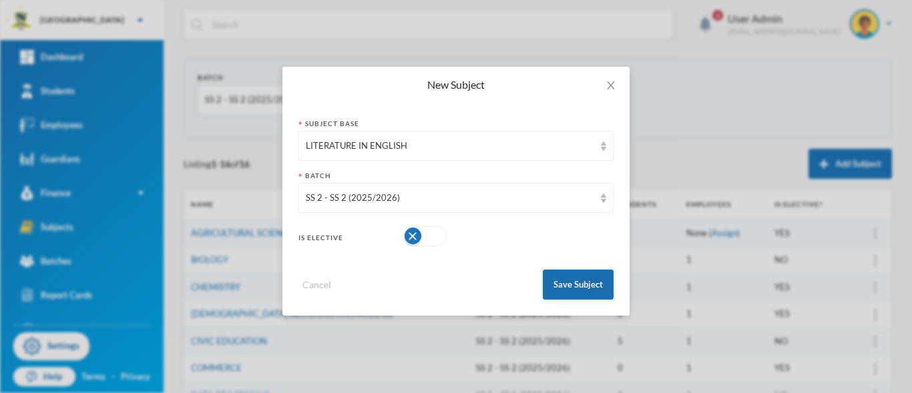
click at [586, 288] on button "Save Subject" at bounding box center [578, 285] width 71 height 30
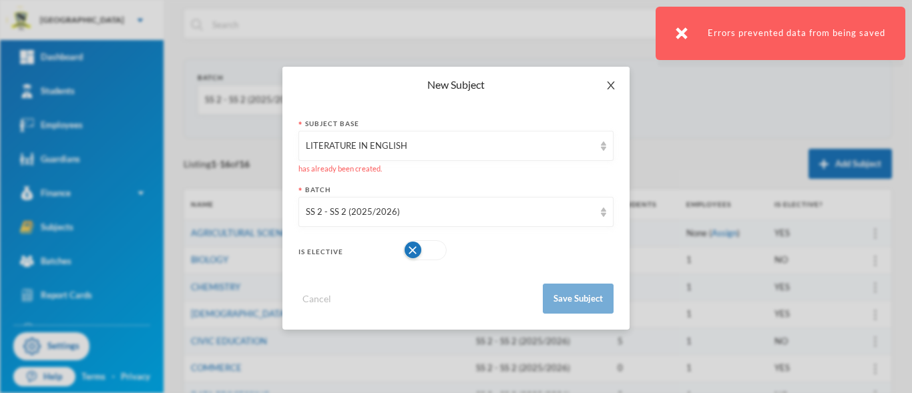
click at [613, 84] on icon "icon: close" at bounding box center [611, 85] width 11 height 11
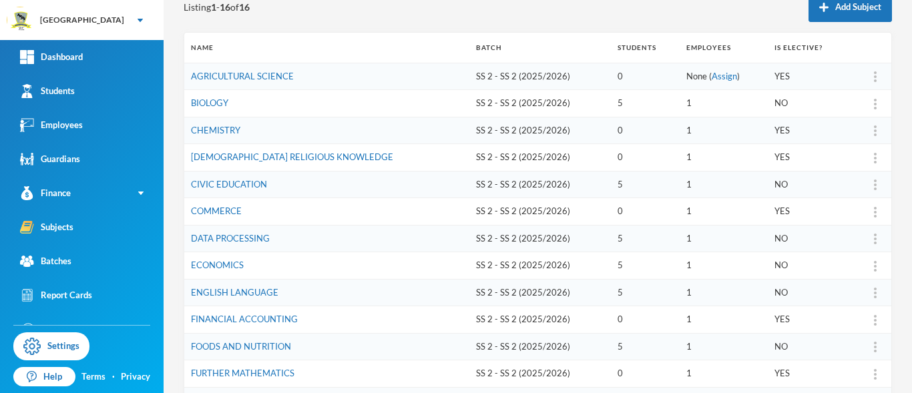
scroll to position [88, 0]
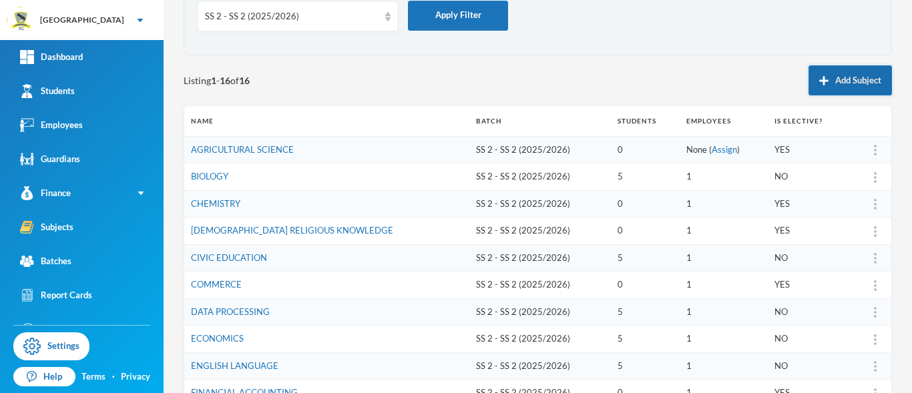
click at [842, 79] on button "Add Subject" at bounding box center [850, 80] width 83 height 30
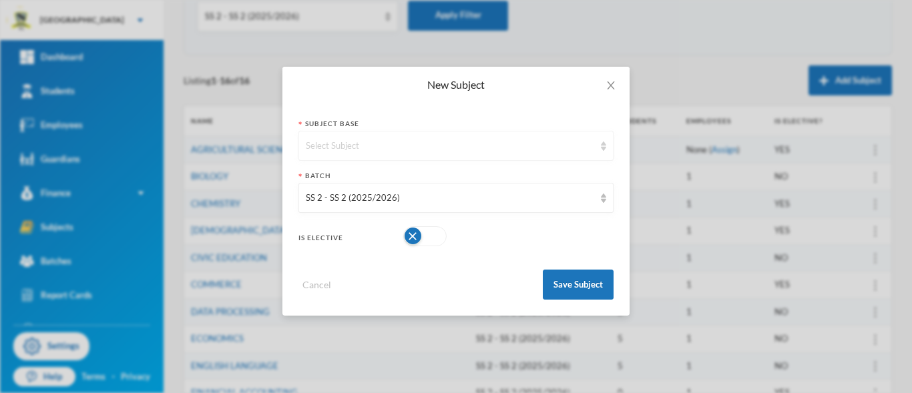
click at [567, 150] on div "Select Subject" at bounding box center [450, 146] width 288 height 13
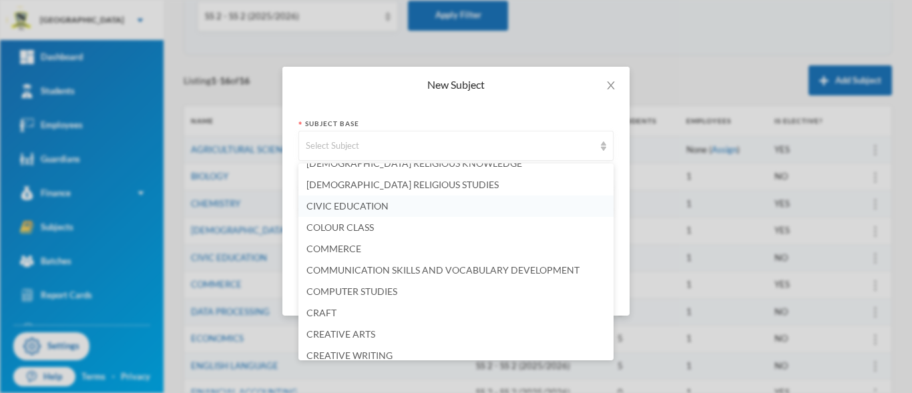
scroll to position [346, 0]
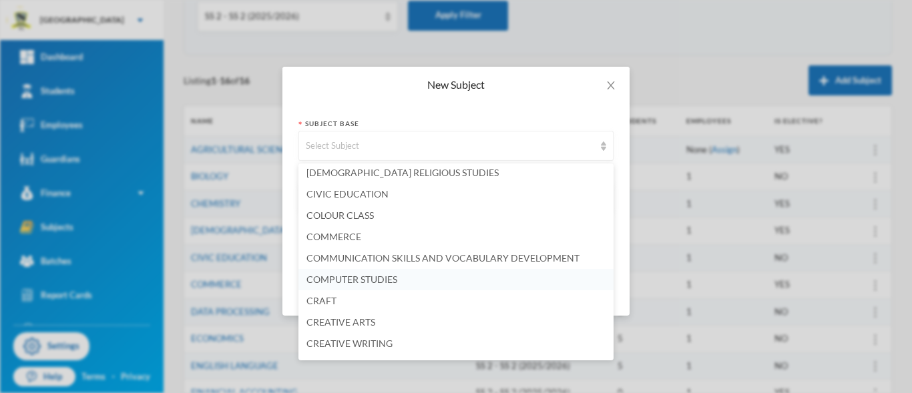
click at [371, 276] on span "COMPUTER STUDIES" at bounding box center [351, 279] width 91 height 11
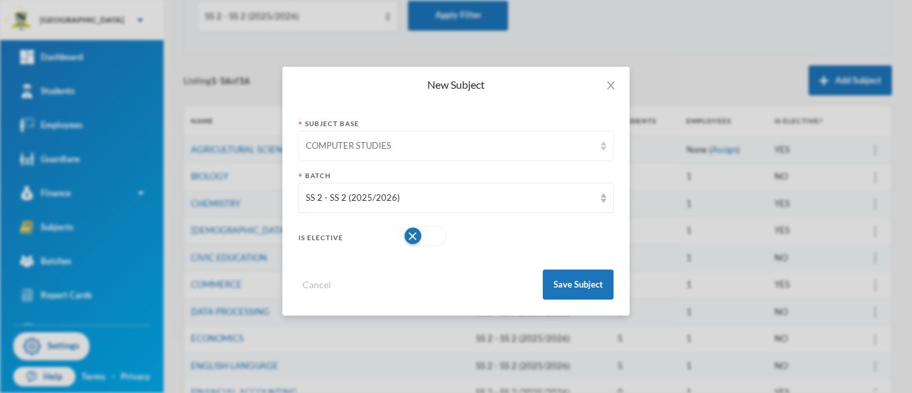
click at [604, 152] on div "COMPUTER STUDIES" at bounding box center [455, 146] width 315 height 30
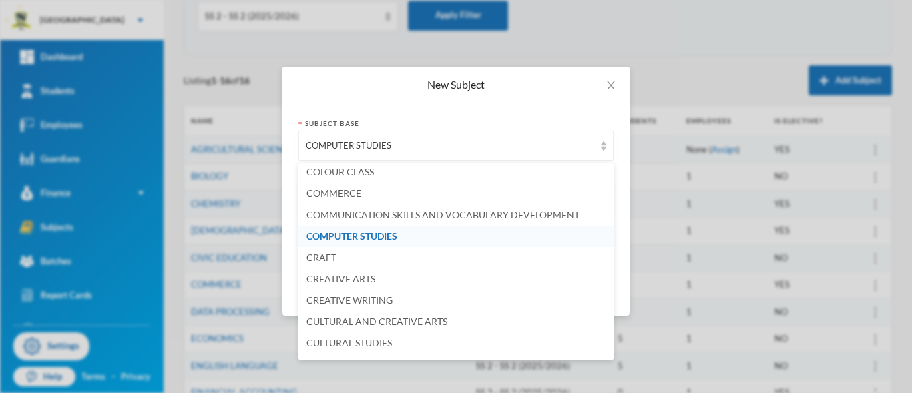
scroll to position [389, 0]
click at [394, 238] on span "COMPUTER STUDIES" at bounding box center [351, 235] width 91 height 11
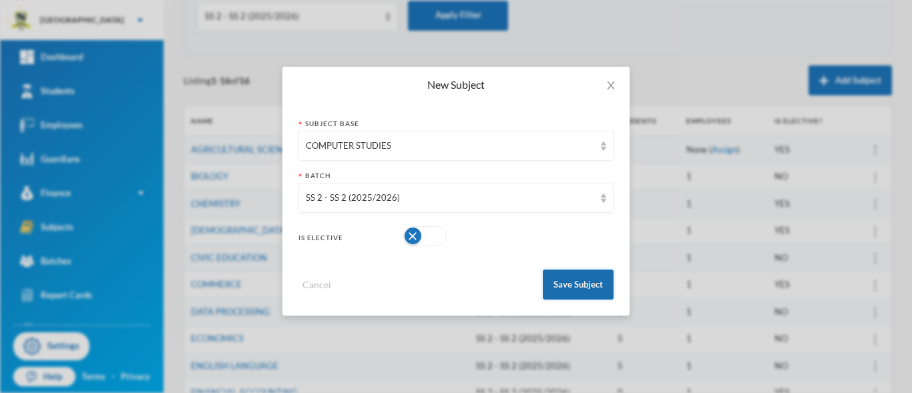
click at [568, 286] on button "Save Subject" at bounding box center [578, 285] width 71 height 30
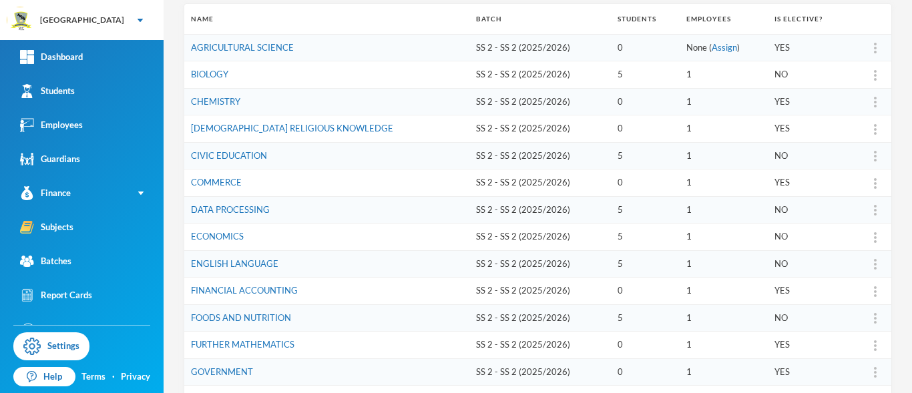
scroll to position [164, 0]
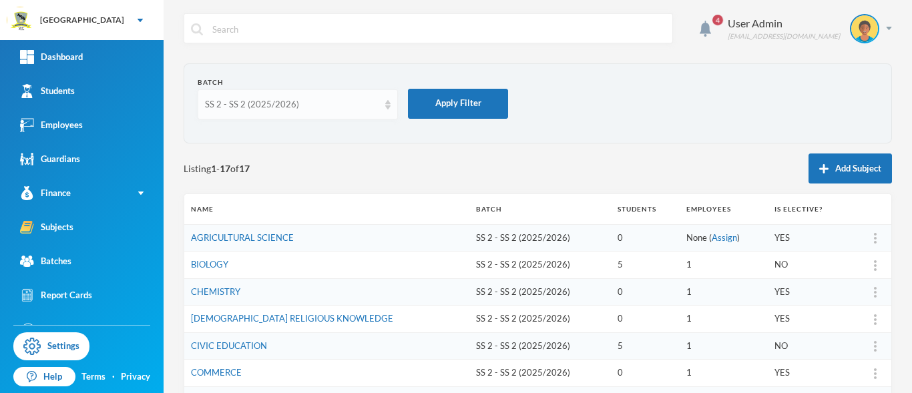
click at [387, 109] on img at bounding box center [387, 104] width 5 height 9
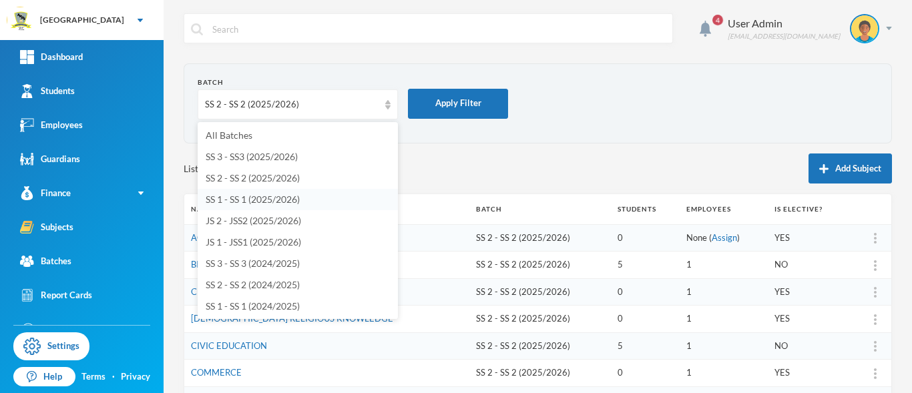
click at [254, 203] on span "SS 1 - SS 1 (2025/2026)" at bounding box center [253, 199] width 94 height 11
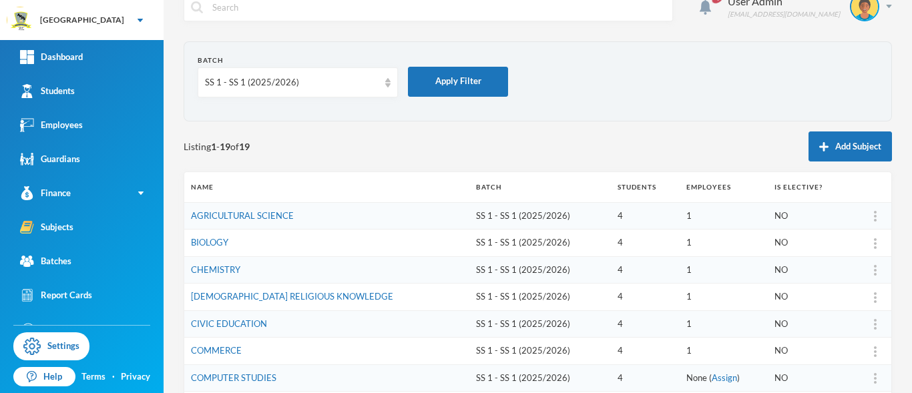
scroll to position [16, 0]
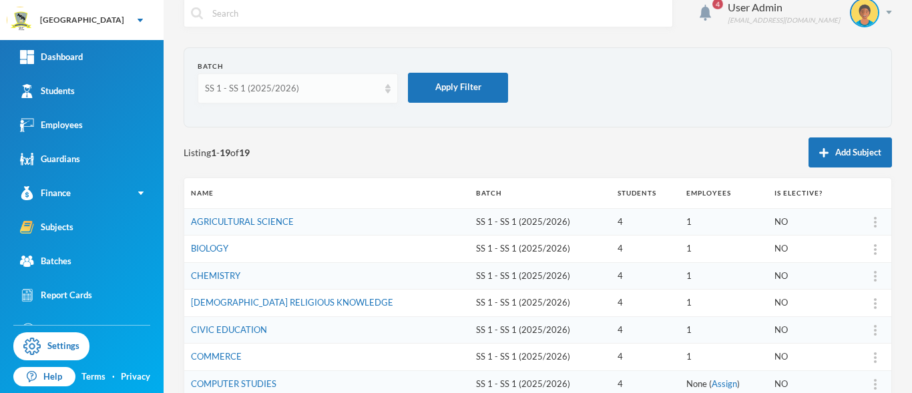
click at [388, 92] on img at bounding box center [387, 88] width 5 height 9
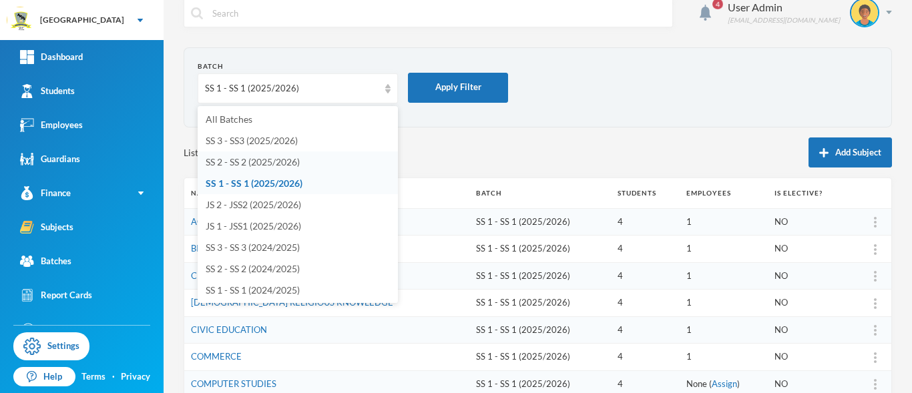
click at [298, 166] on span "SS 2 - SS 2 (2025/2026)" at bounding box center [253, 161] width 94 height 11
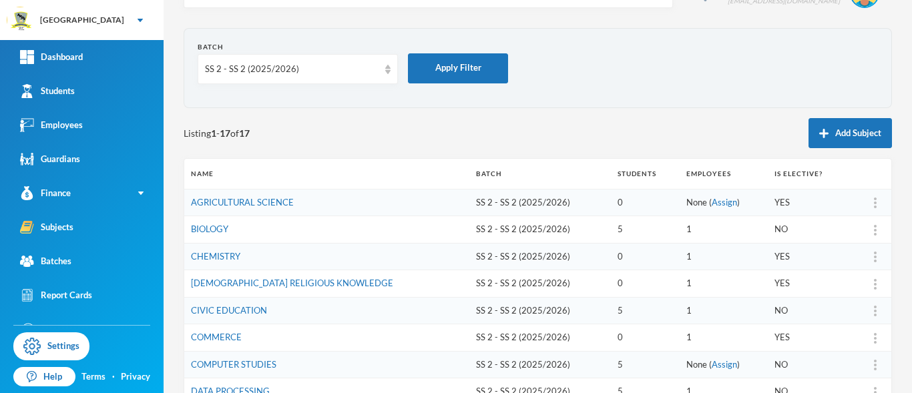
scroll to position [0, 0]
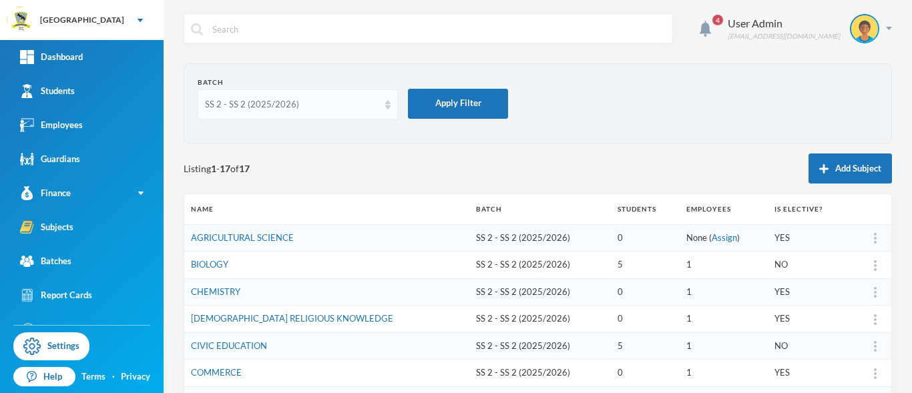
click at [388, 109] on div "SS 2 - SS 2 (2025/2026)" at bounding box center [298, 104] width 200 height 30
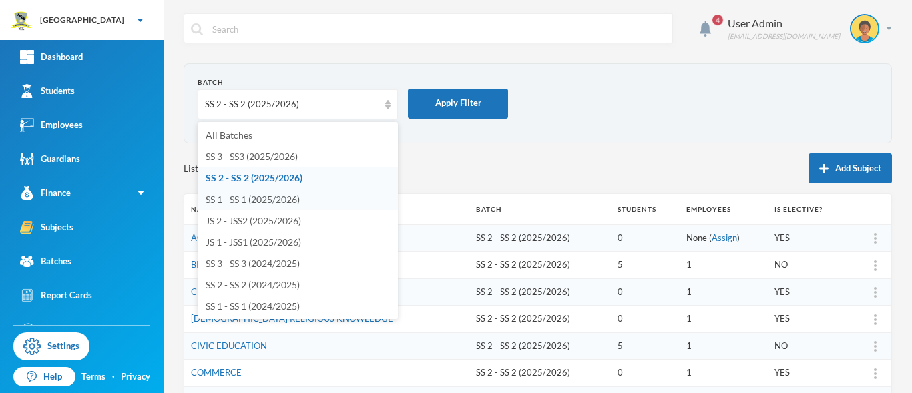
click at [313, 199] on li "SS 1 - SS 1 (2025/2026)" at bounding box center [298, 199] width 200 height 21
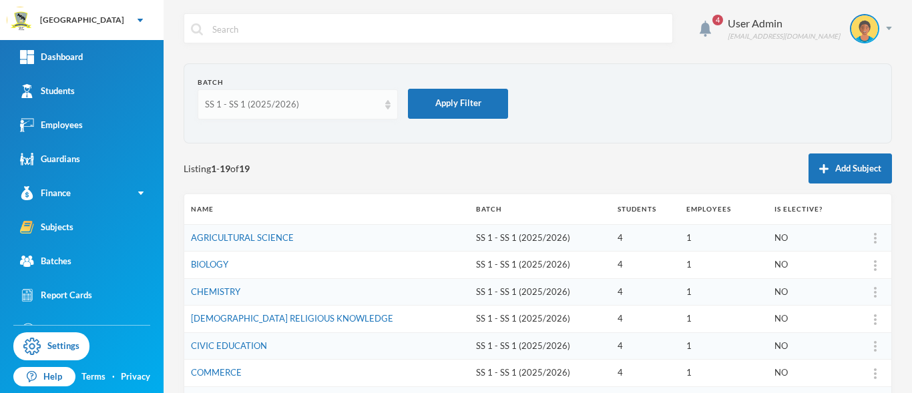
click at [390, 107] on img at bounding box center [387, 104] width 5 height 9
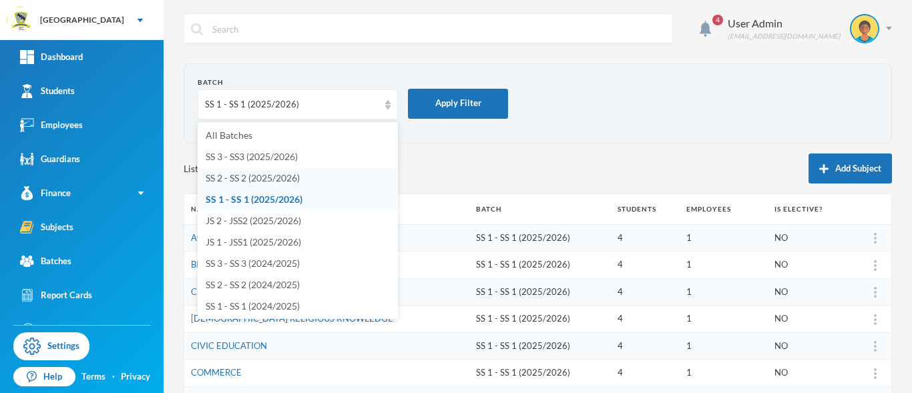
click at [270, 182] on span "SS 2 - SS 2 (2025/2026)" at bounding box center [253, 177] width 94 height 11
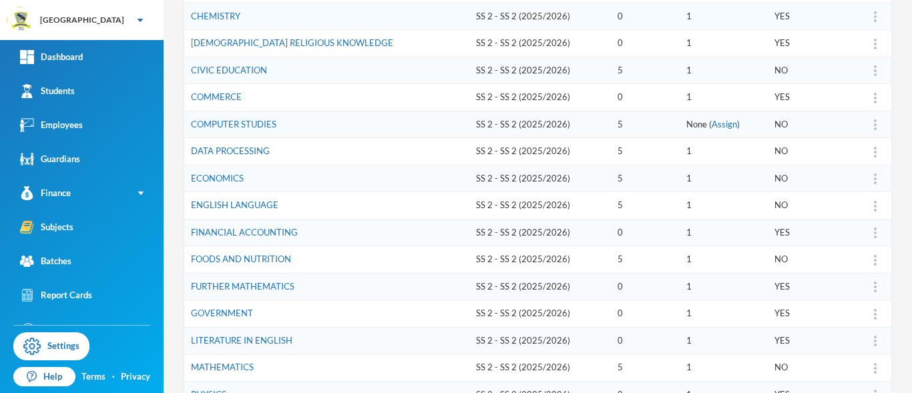
scroll to position [270, 0]
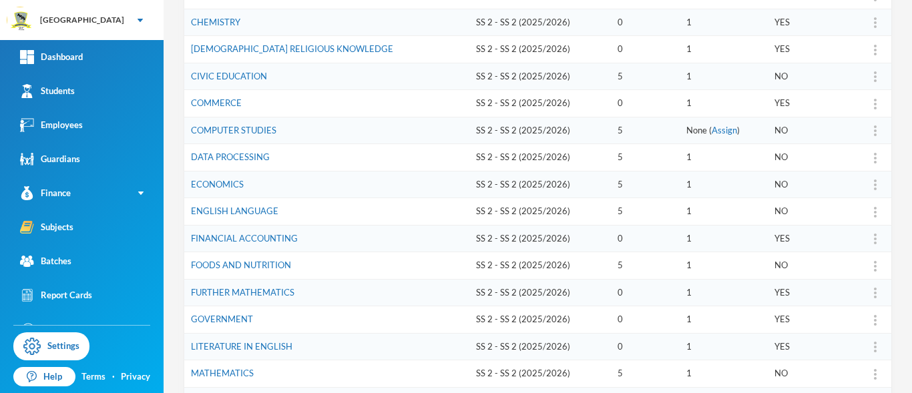
drag, startPoint x: 619, startPoint y: 288, endPoint x: 624, endPoint y: 308, distance: 20.1
click at [624, 308] on tr "GOVERNMENT SS 2 - SS 2 (2025/2026) 0 1 YES" at bounding box center [537, 319] width 707 height 27
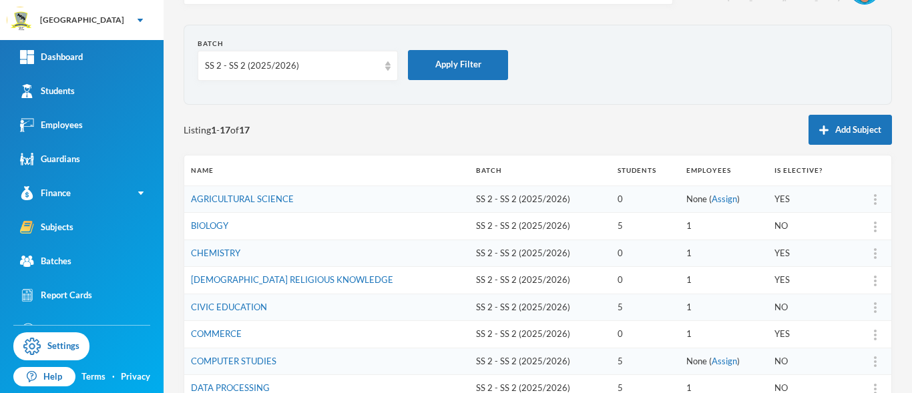
scroll to position [28, 0]
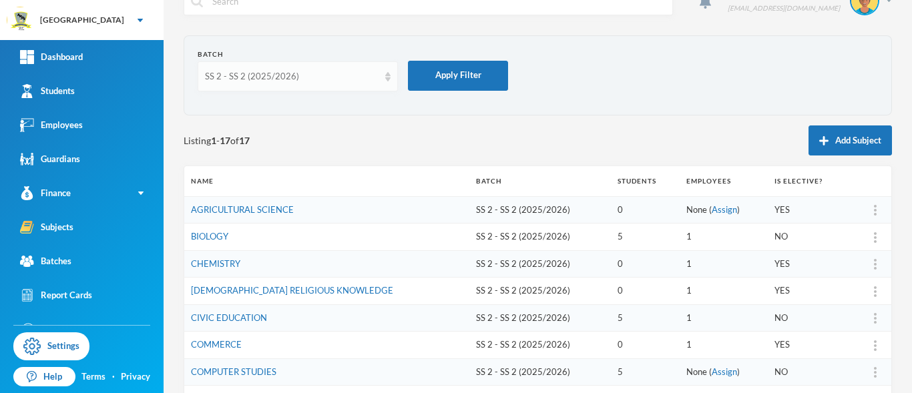
click at [386, 80] on img at bounding box center [387, 76] width 5 height 9
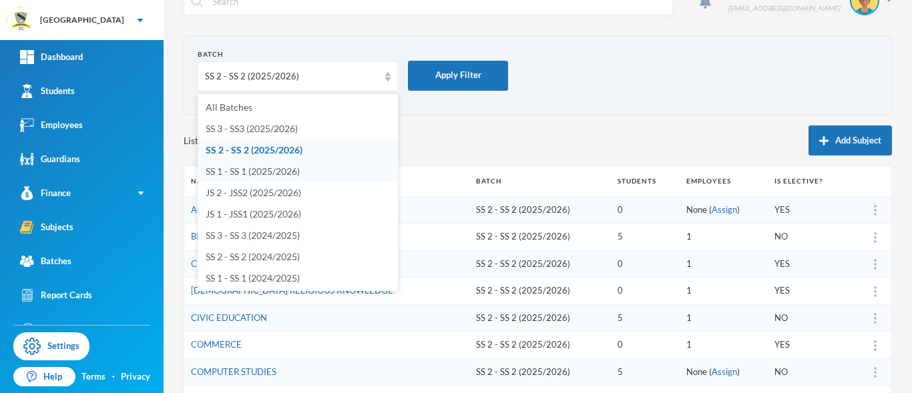
click at [280, 169] on span "SS 1 - SS 1 (2025/2026)" at bounding box center [253, 171] width 94 height 11
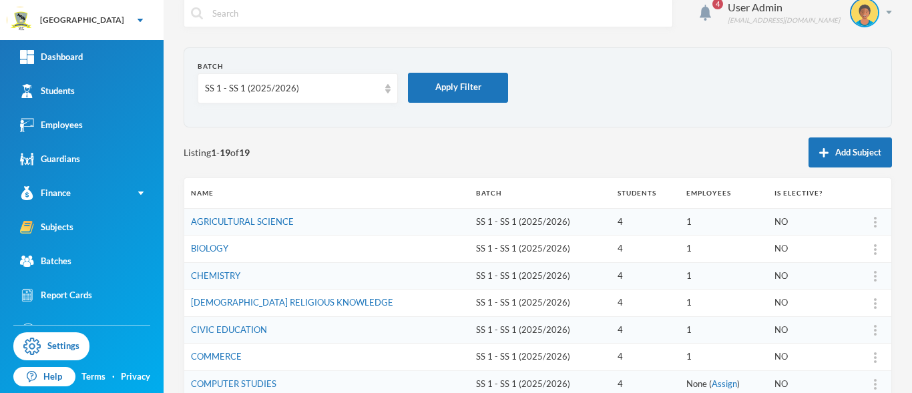
scroll to position [0, 0]
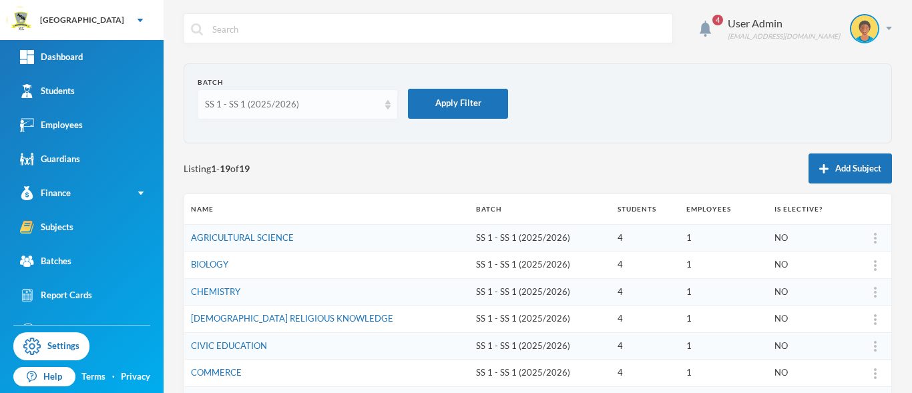
click at [388, 108] on img at bounding box center [387, 104] width 5 height 9
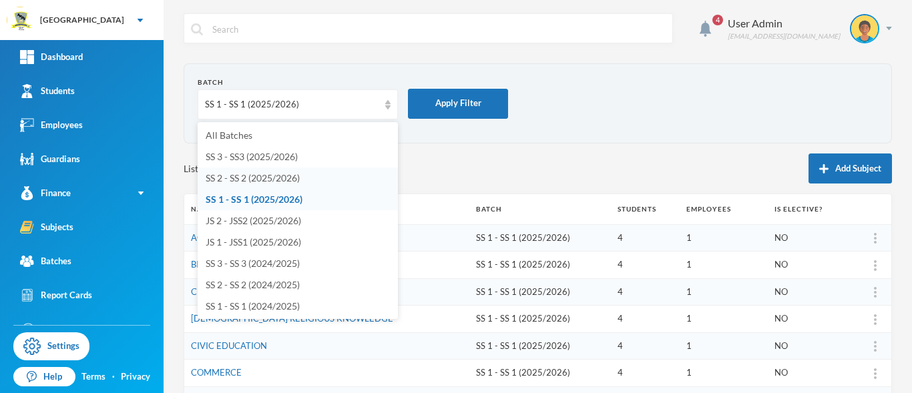
click at [293, 174] on span "SS 2 - SS 2 (2025/2026)" at bounding box center [253, 177] width 94 height 11
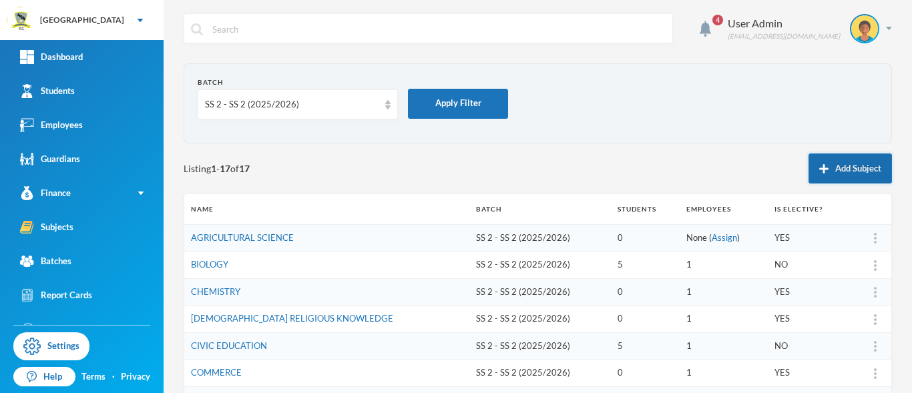
click at [840, 170] on button "Add Subject" at bounding box center [850, 169] width 83 height 30
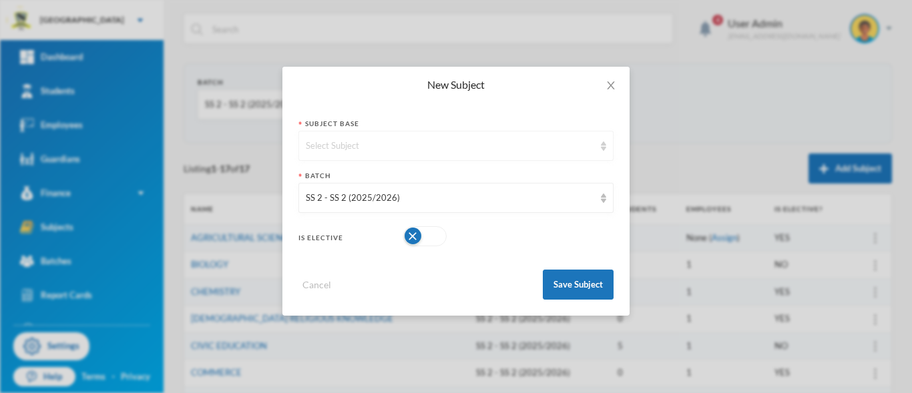
click at [444, 142] on div "Select Subject" at bounding box center [450, 146] width 288 height 13
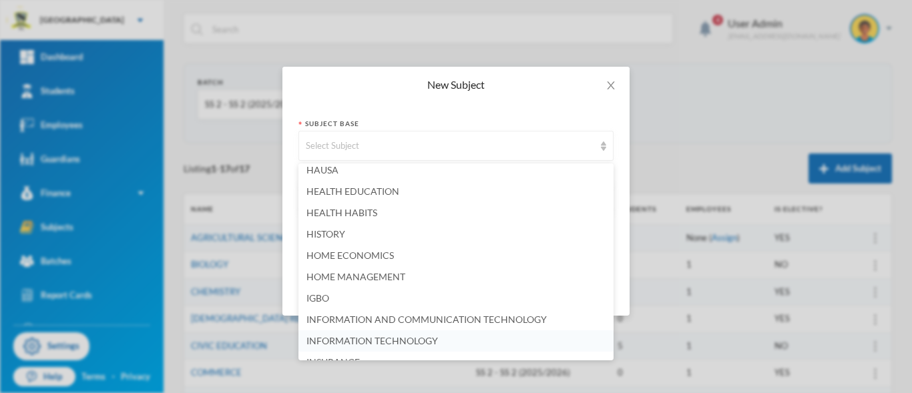
scroll to position [1222, 0]
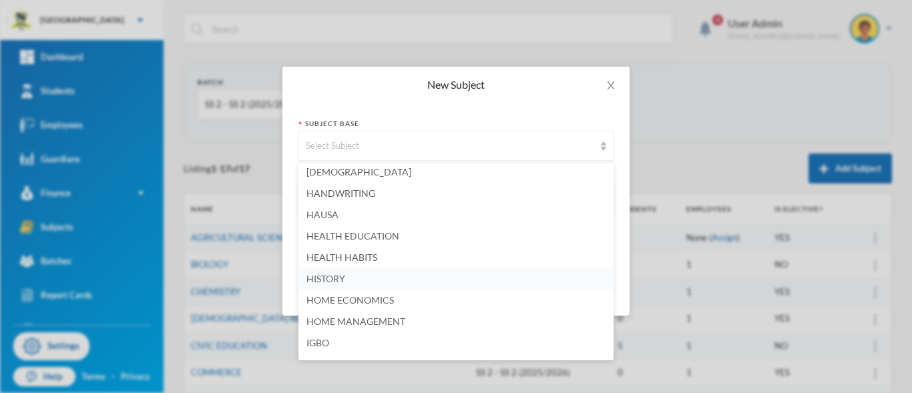
click at [345, 280] on span "HISTORY" at bounding box center [325, 278] width 39 height 11
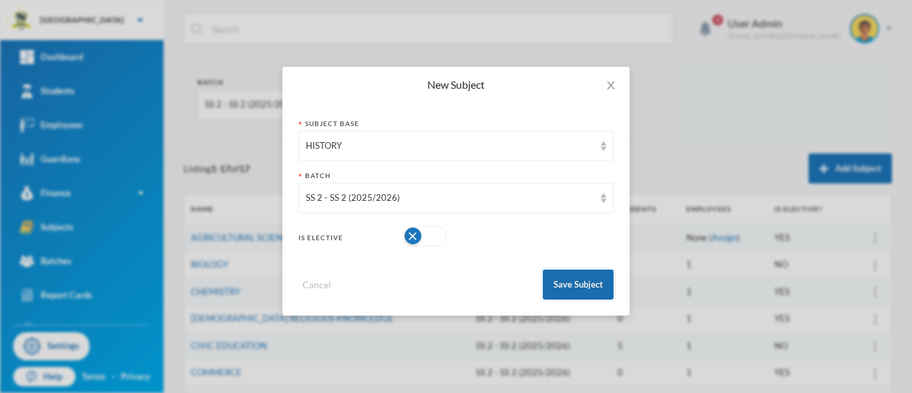
click at [574, 284] on button "Save Subject" at bounding box center [578, 285] width 71 height 30
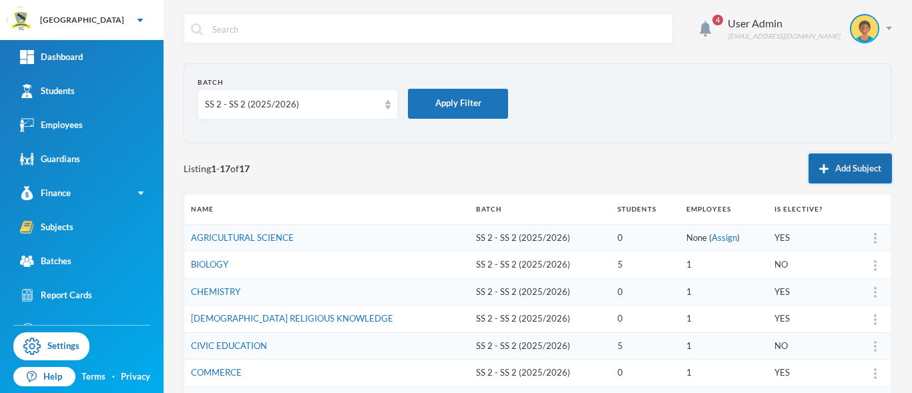
click at [838, 167] on button "Add Subject" at bounding box center [850, 169] width 83 height 30
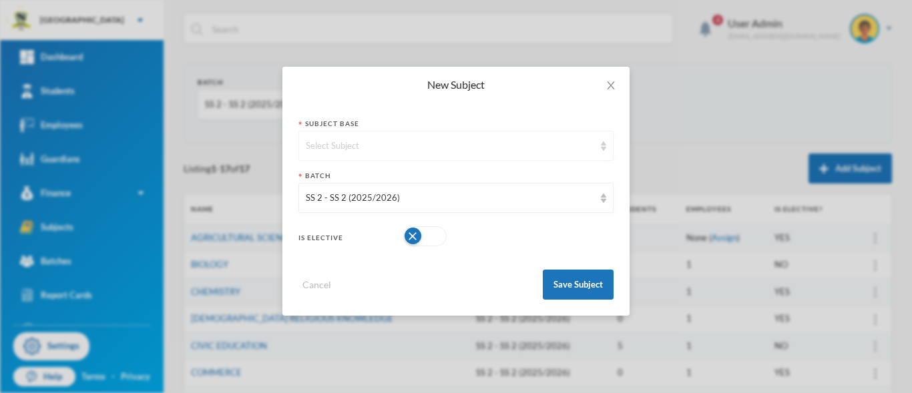
click at [548, 154] on div "Select Subject" at bounding box center [455, 146] width 315 height 30
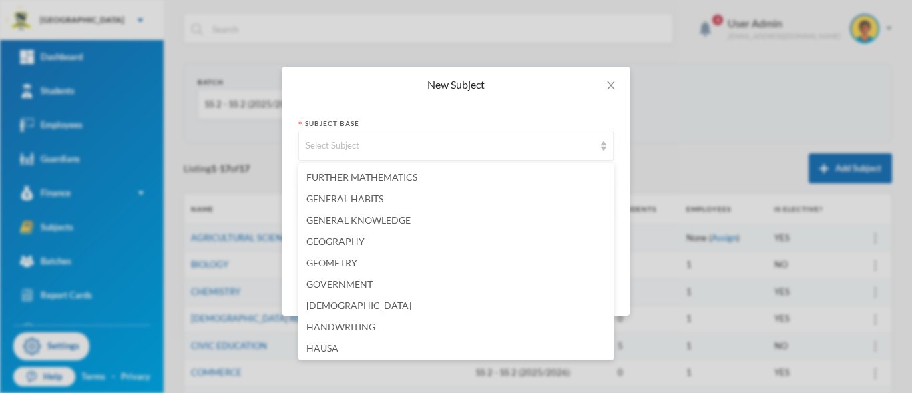
scroll to position [1107, 0]
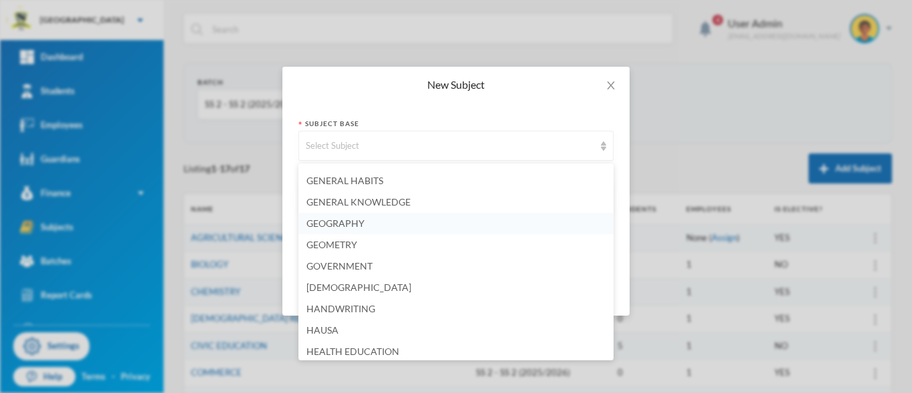
click at [445, 224] on li "GEOGRAPHY" at bounding box center [455, 223] width 315 height 21
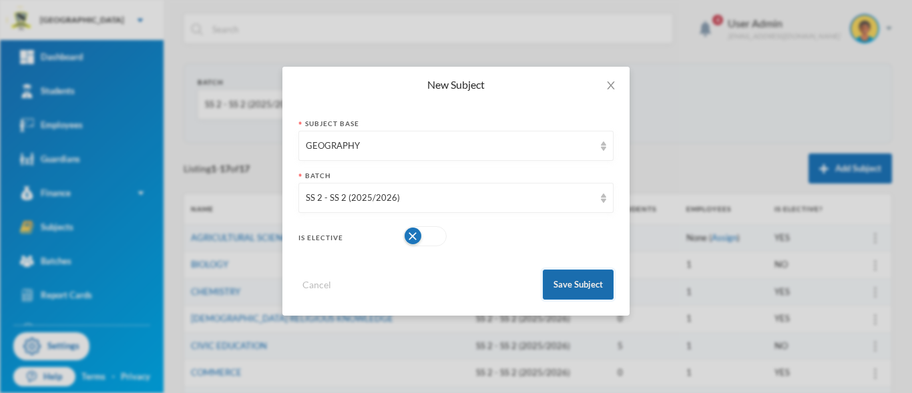
click at [589, 286] on button "Save Subject" at bounding box center [578, 285] width 71 height 30
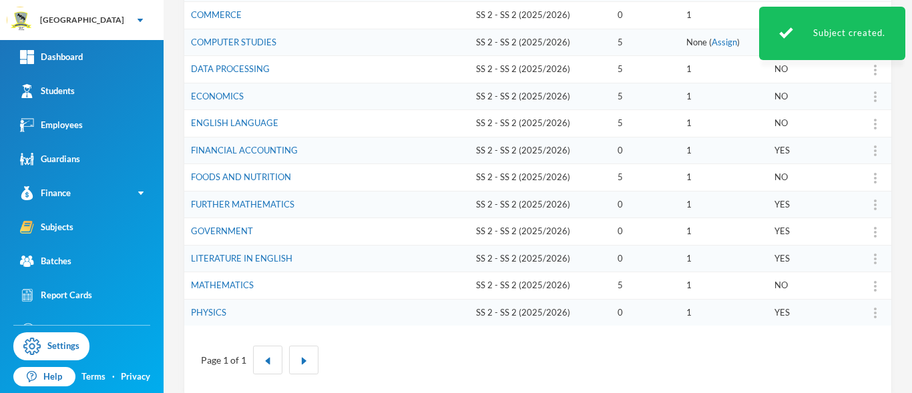
scroll to position [357, 0]
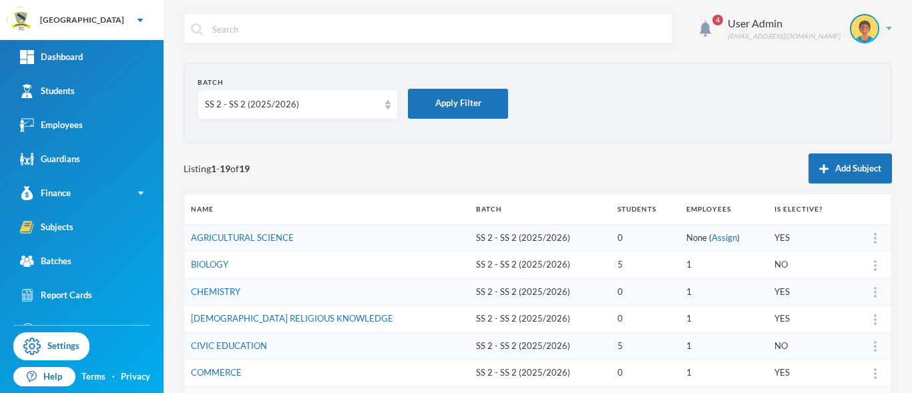
scroll to position [344, 0]
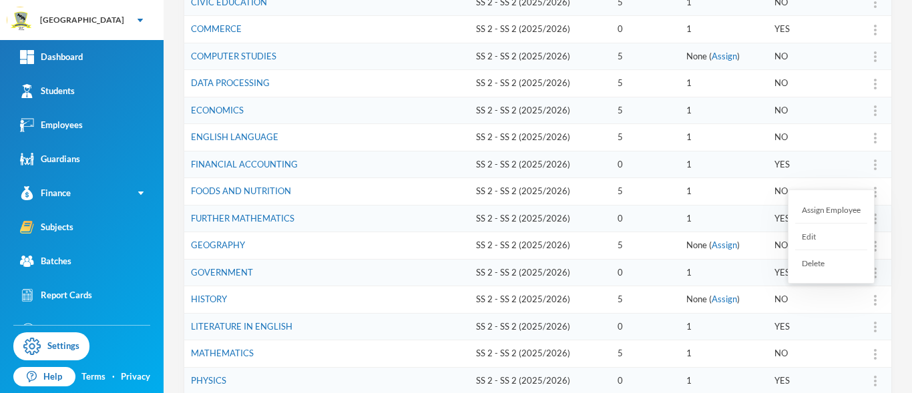
click at [866, 299] on div at bounding box center [875, 299] width 19 height 13
click at [827, 232] on div "Edit" at bounding box center [831, 237] width 72 height 27
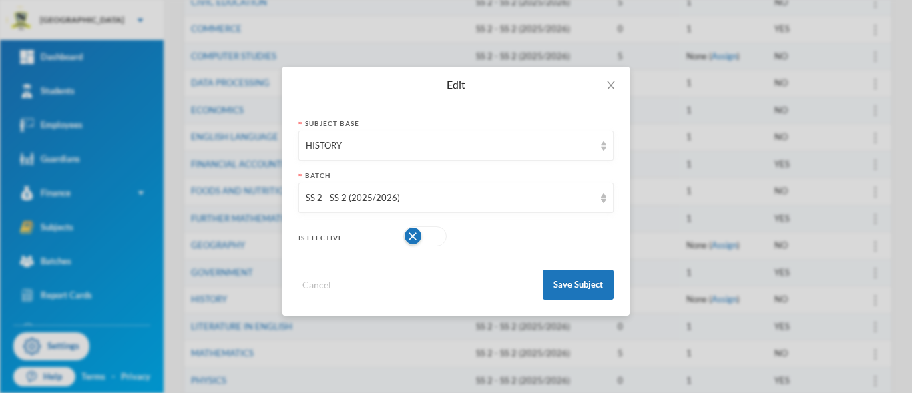
click at [439, 236] on button "button" at bounding box center [424, 236] width 43 height 20
click at [573, 284] on button "Save Subject" at bounding box center [578, 285] width 71 height 30
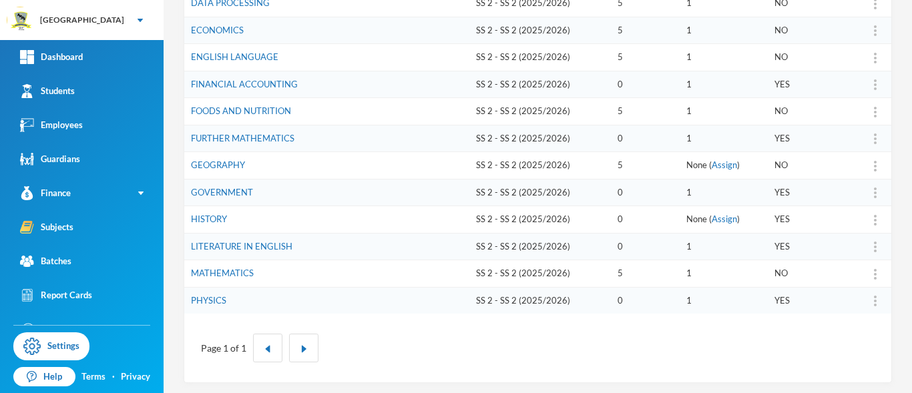
scroll to position [427, 0]
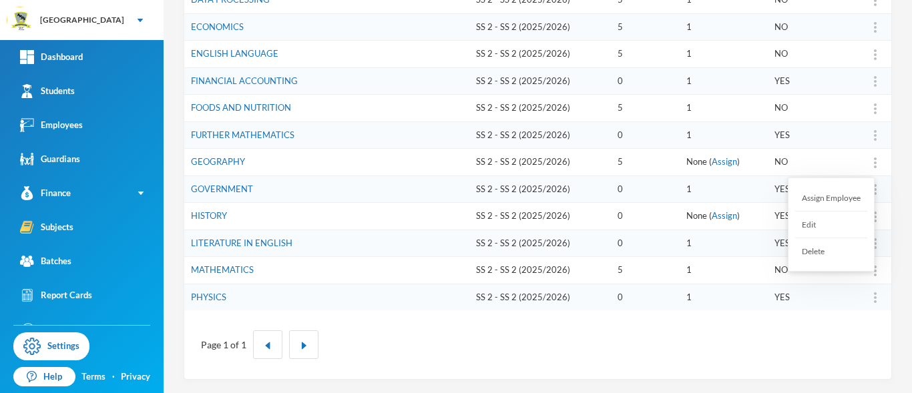
click at [832, 221] on div "Edit" at bounding box center [831, 225] width 72 height 27
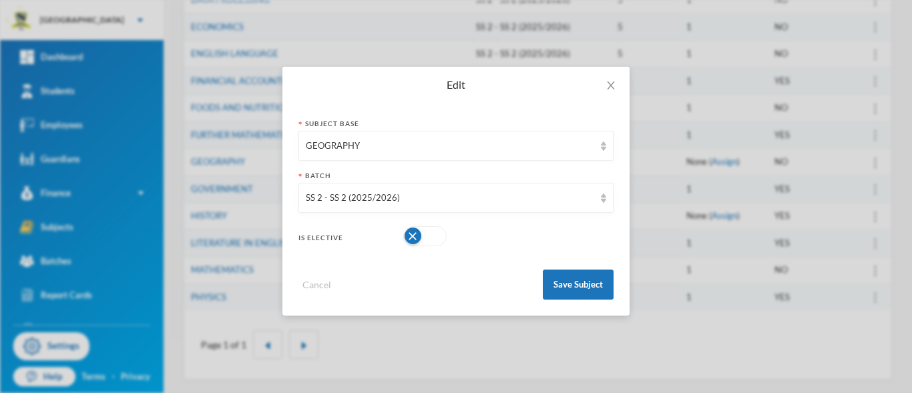
click at [442, 244] on button "button" at bounding box center [424, 236] width 43 height 20
click at [577, 282] on button "Save Subject" at bounding box center [578, 285] width 71 height 30
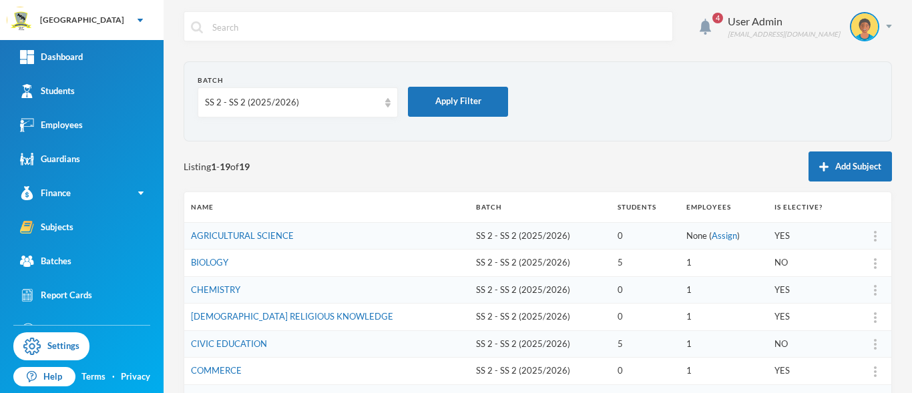
scroll to position [0, 0]
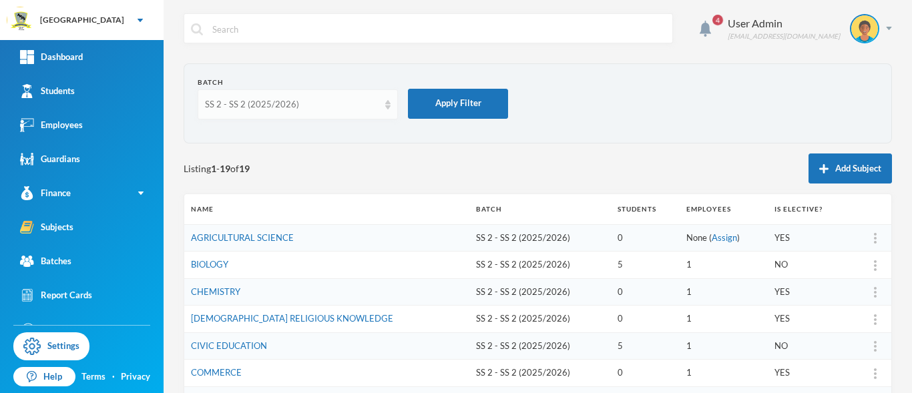
click at [389, 109] on img at bounding box center [387, 104] width 5 height 9
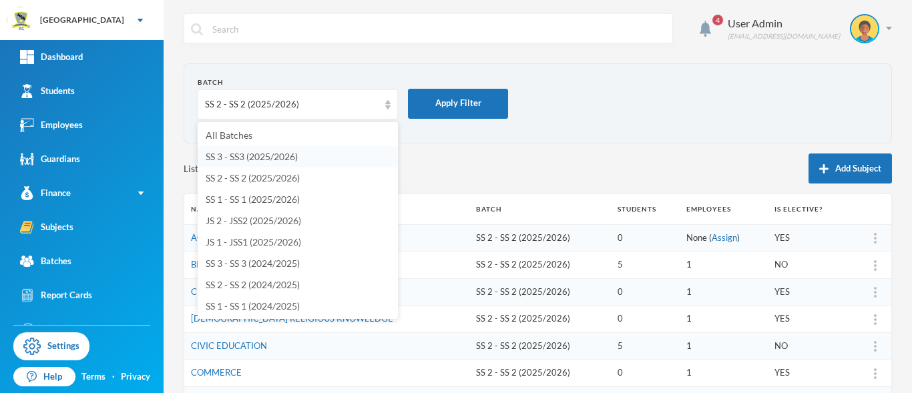
click at [272, 157] on span "SS 3 - SS3 (2025/2026)" at bounding box center [252, 156] width 92 height 11
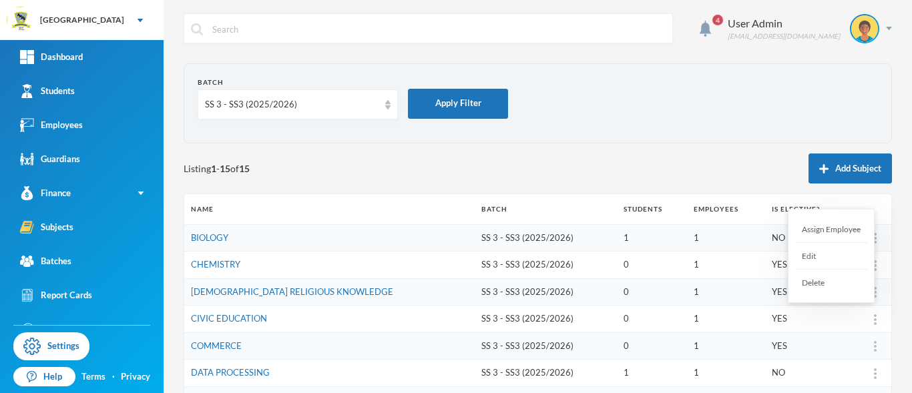
click at [823, 255] on div "Edit" at bounding box center [831, 256] width 72 height 27
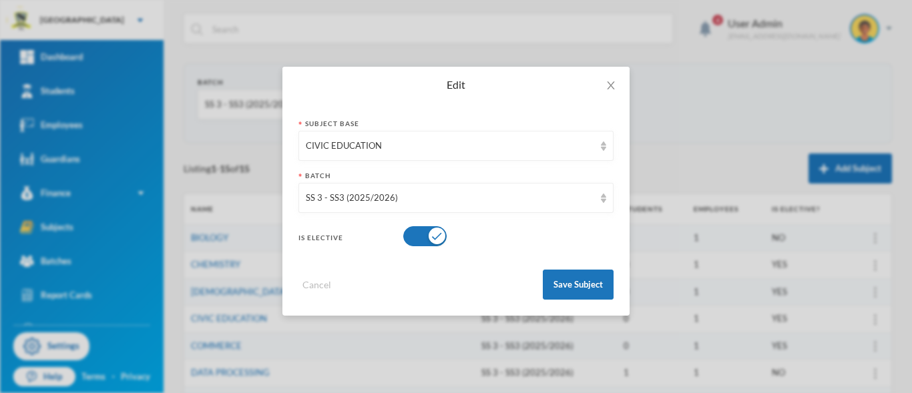
click at [437, 238] on button "button" at bounding box center [424, 236] width 43 height 20
click at [594, 284] on button "Save Subject" at bounding box center [578, 285] width 71 height 30
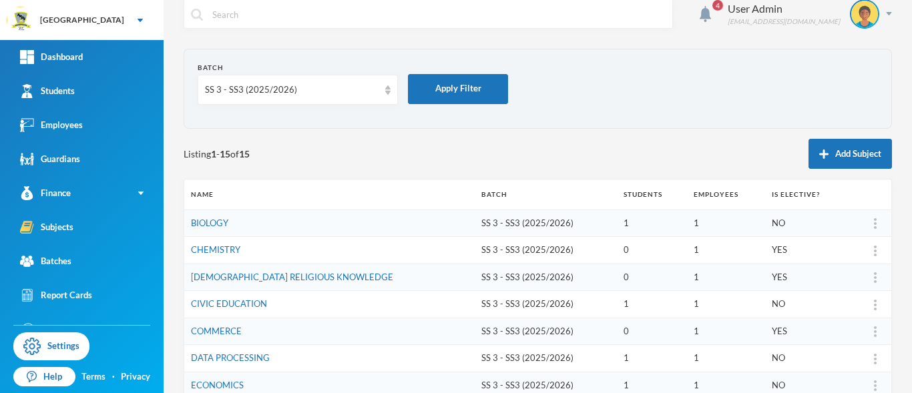
scroll to position [10, 0]
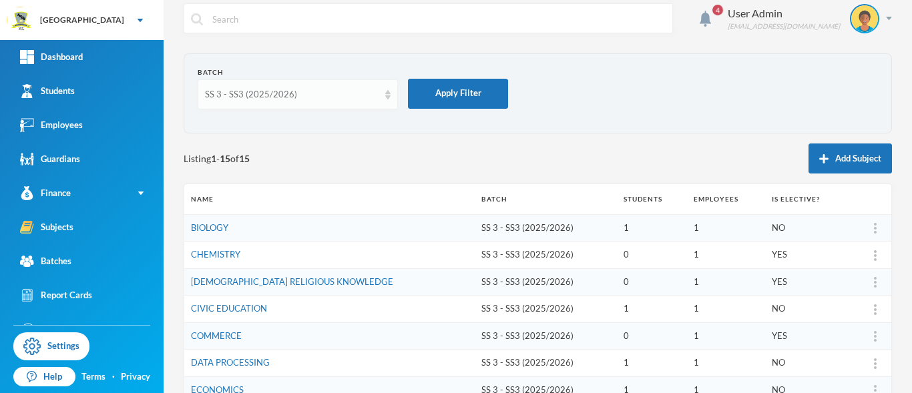
click at [389, 99] on img at bounding box center [387, 94] width 5 height 9
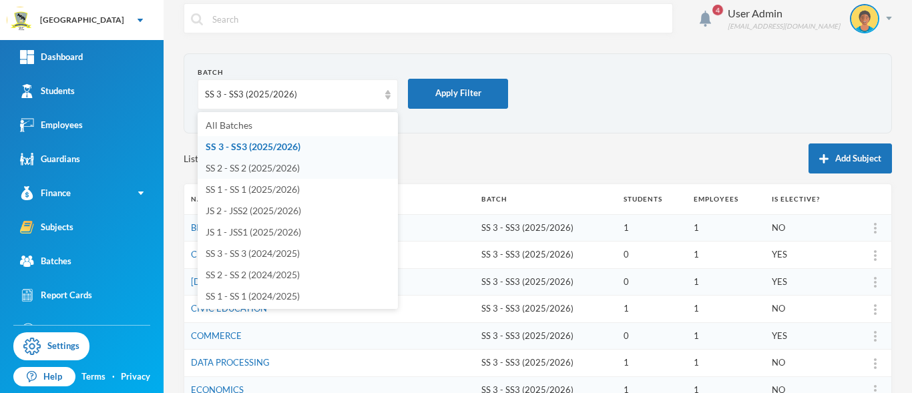
click at [301, 172] on li "SS 2 - SS 2 (2025/2026)" at bounding box center [298, 168] width 200 height 21
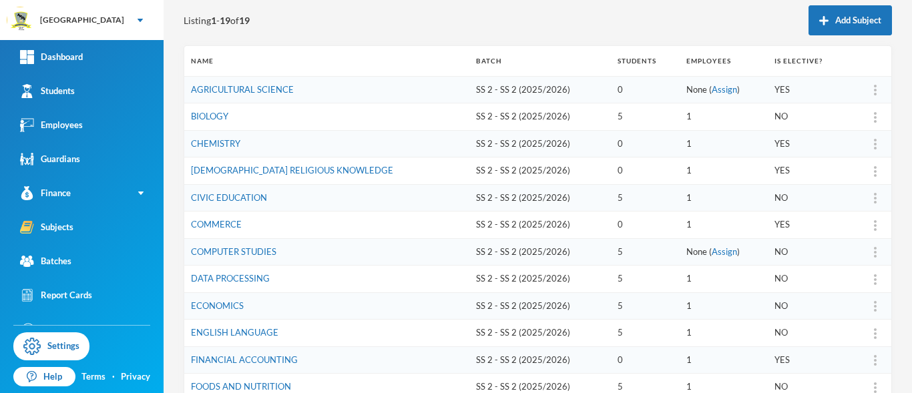
scroll to position [0, 0]
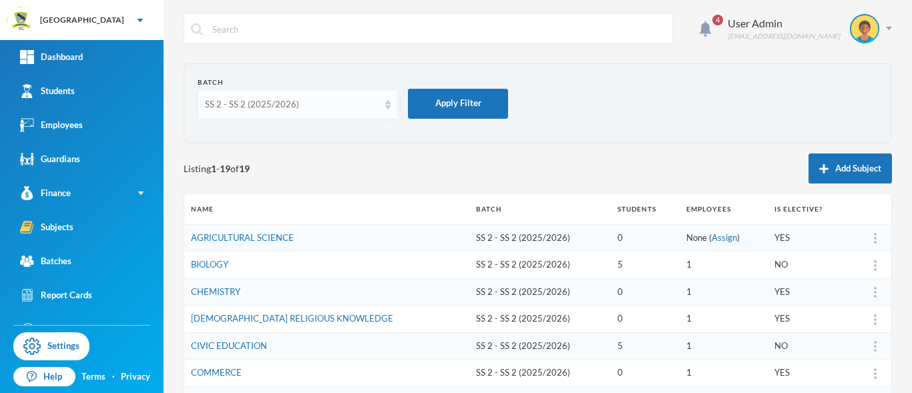
click at [385, 111] on div "SS 2 - SS 2 (2025/2026)" at bounding box center [298, 104] width 200 height 30
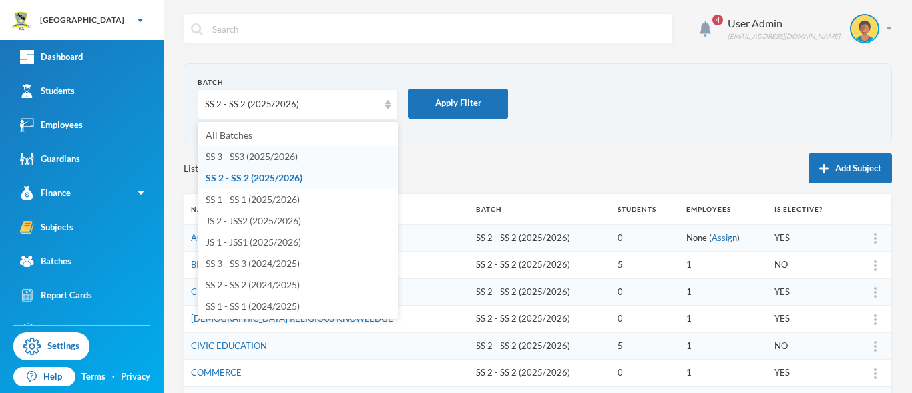
click at [286, 150] on li "SS 3 - SS3 (2025/2026)" at bounding box center [298, 156] width 200 height 21
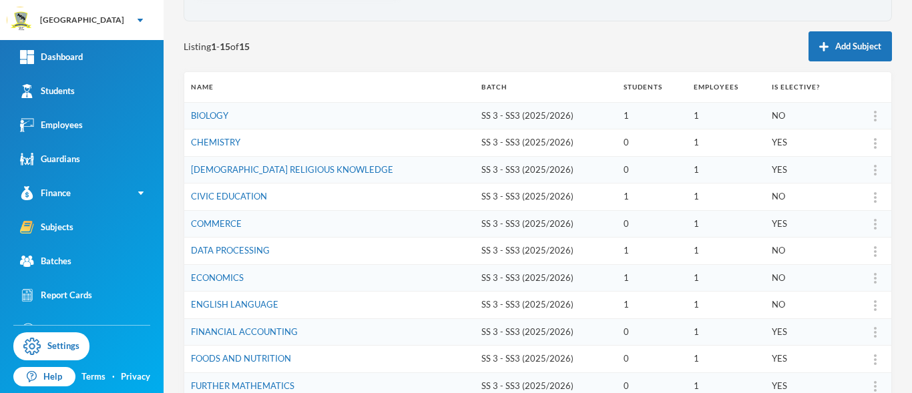
scroll to position [110, 0]
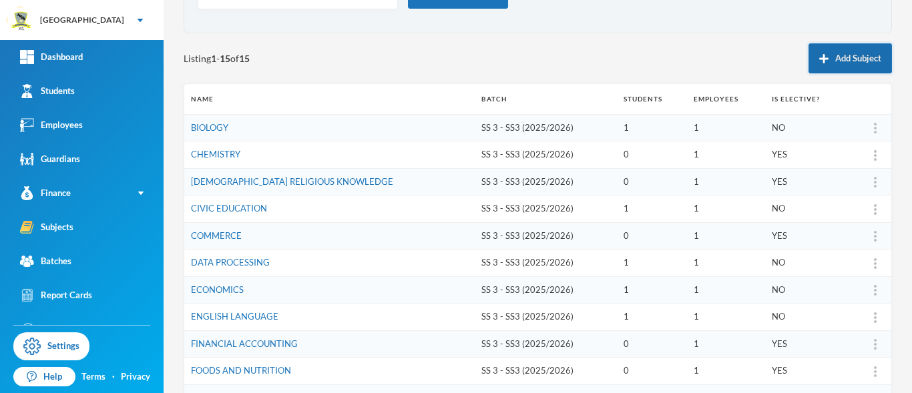
click at [846, 52] on button "Add Subject" at bounding box center [850, 58] width 83 height 30
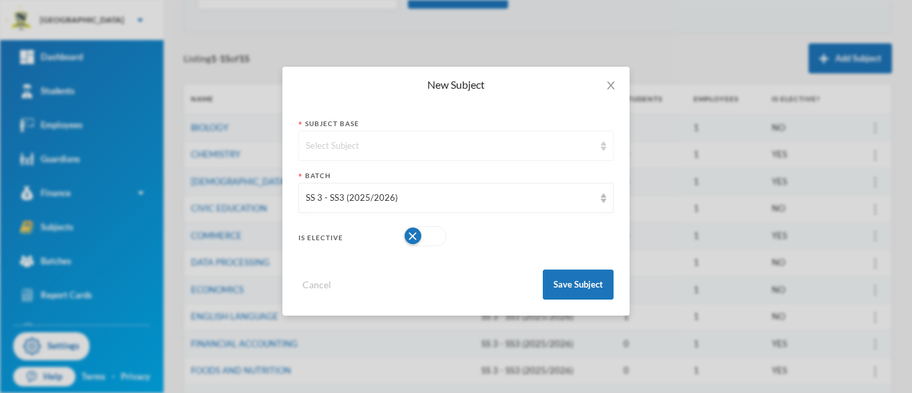
click at [489, 148] on div "Select Subject" at bounding box center [450, 146] width 288 height 13
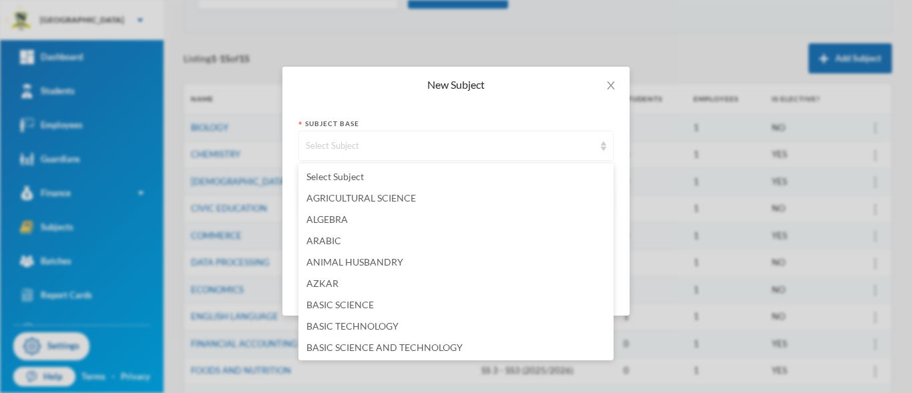
click at [602, 152] on div "Select Subject" at bounding box center [455, 146] width 315 height 30
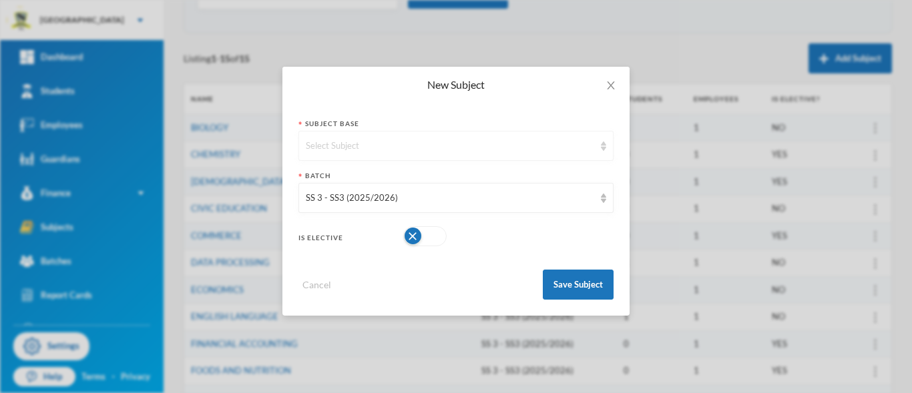
click at [605, 152] on div "Select Subject" at bounding box center [455, 146] width 315 height 30
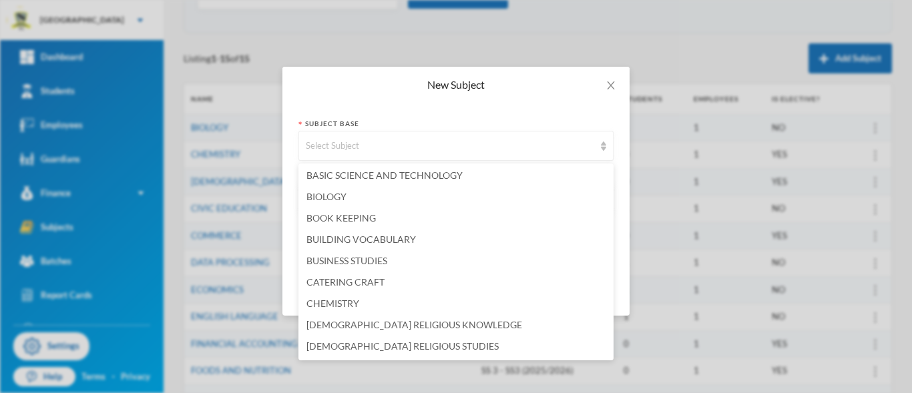
scroll to position [345, 0]
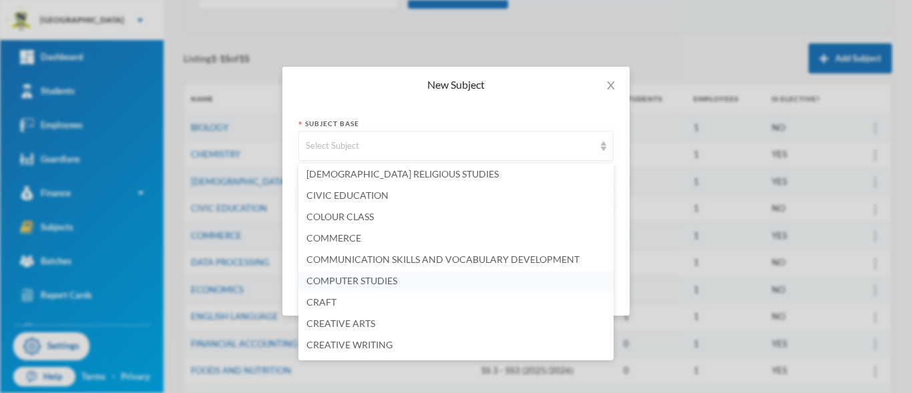
click at [427, 276] on li "COMPUTER STUDIES" at bounding box center [455, 280] width 315 height 21
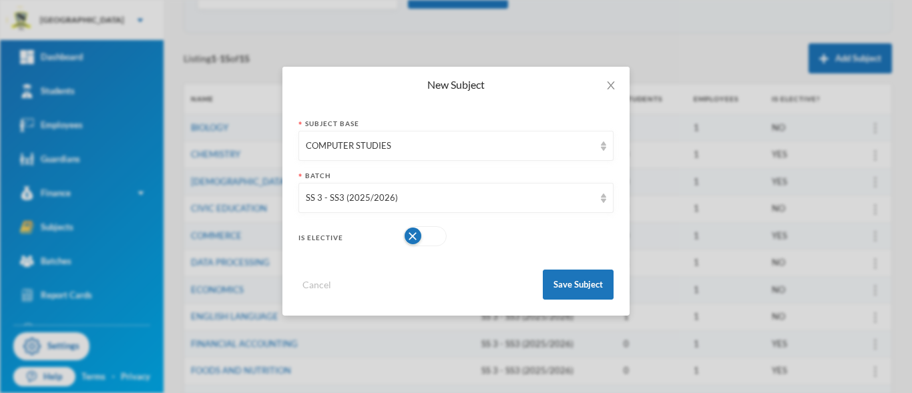
click at [438, 234] on button "button" at bounding box center [424, 236] width 43 height 20
click at [574, 290] on button "Save Subject" at bounding box center [578, 285] width 71 height 30
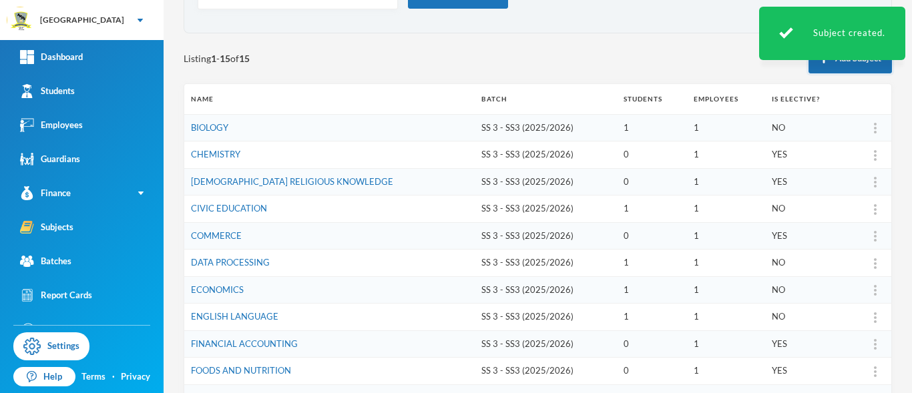
click at [839, 64] on button "Add Subject" at bounding box center [850, 58] width 83 height 30
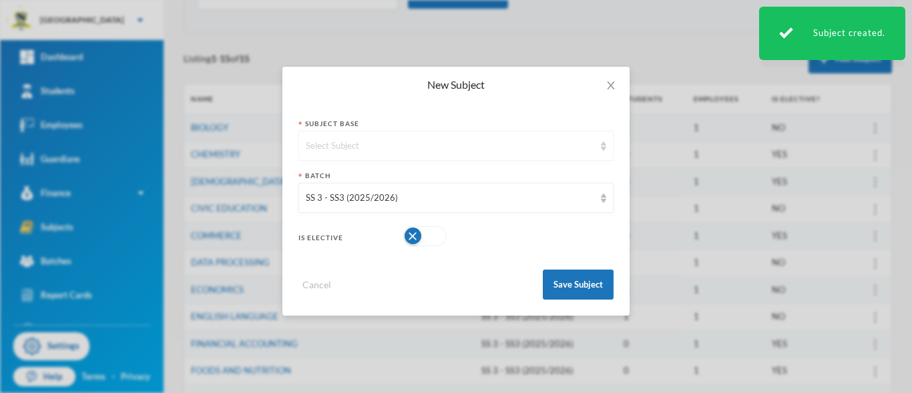
click at [602, 150] on img at bounding box center [603, 146] width 5 height 9
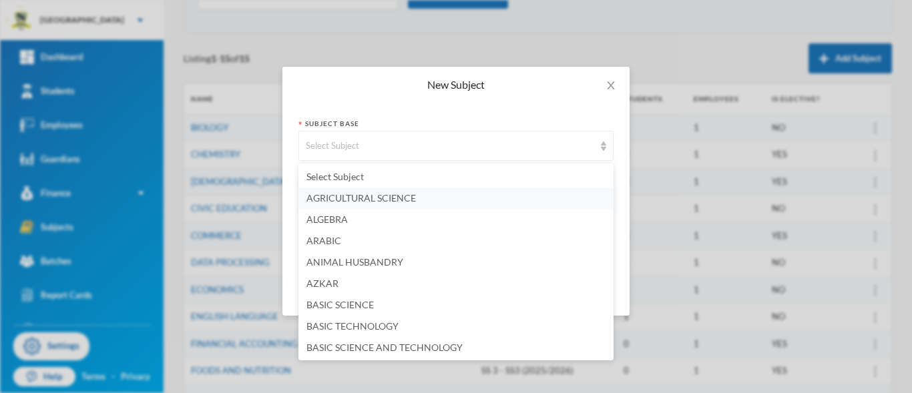
click at [509, 200] on li "AGRICULTURAL SCIENCE" at bounding box center [455, 198] width 315 height 21
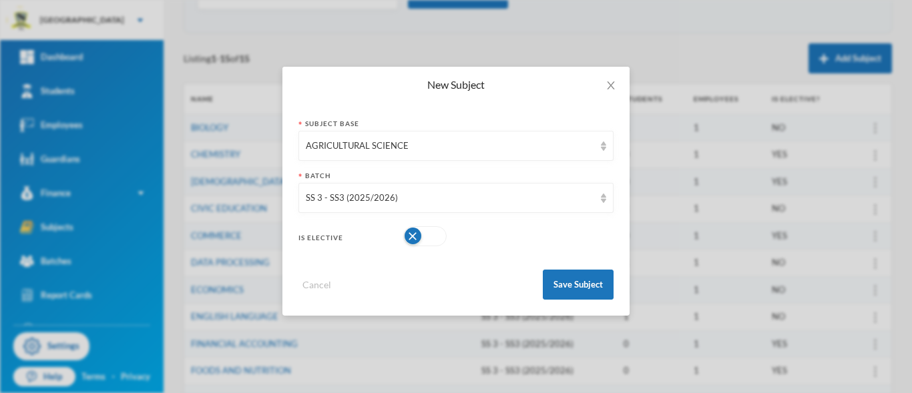
click at [441, 236] on button "button" at bounding box center [424, 236] width 43 height 20
click at [586, 284] on button "Save Subject" at bounding box center [578, 285] width 71 height 30
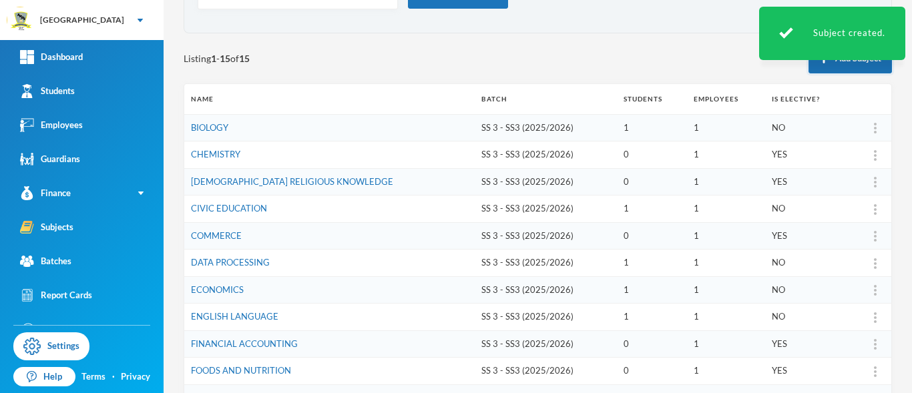
click at [832, 62] on button "Add Subject" at bounding box center [850, 58] width 83 height 30
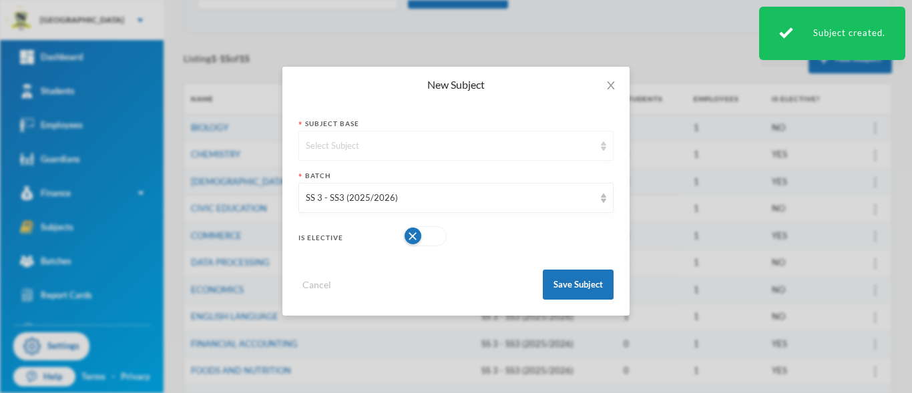
click at [603, 150] on img at bounding box center [603, 146] width 5 height 9
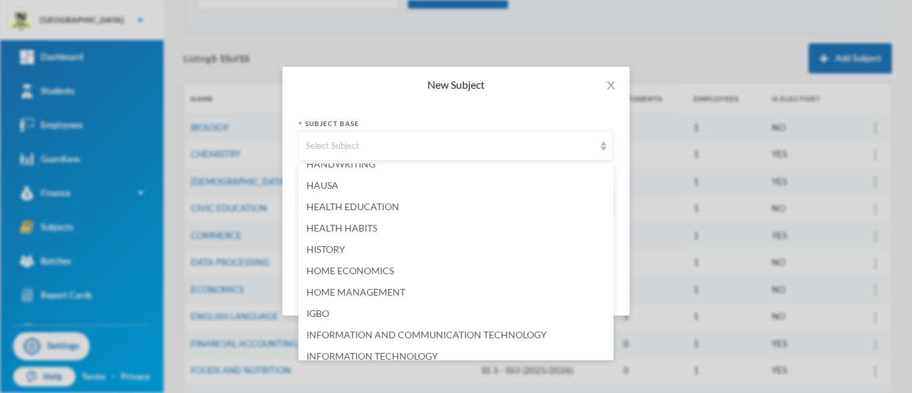
scroll to position [1284, 0]
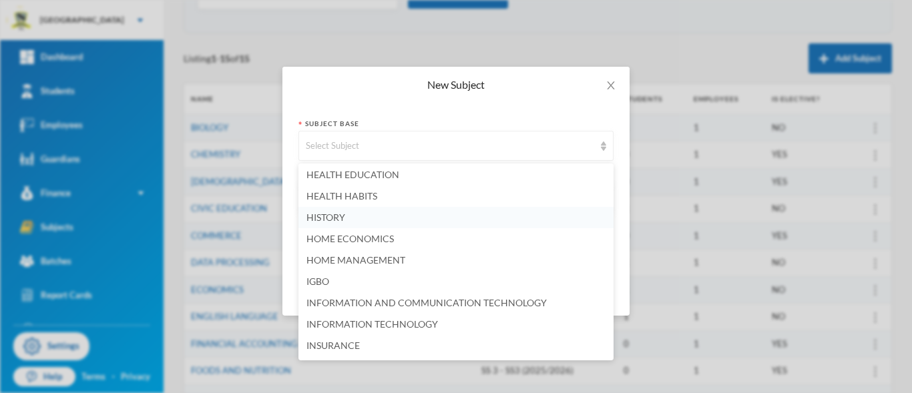
click at [513, 216] on li "HISTORY" at bounding box center [455, 217] width 315 height 21
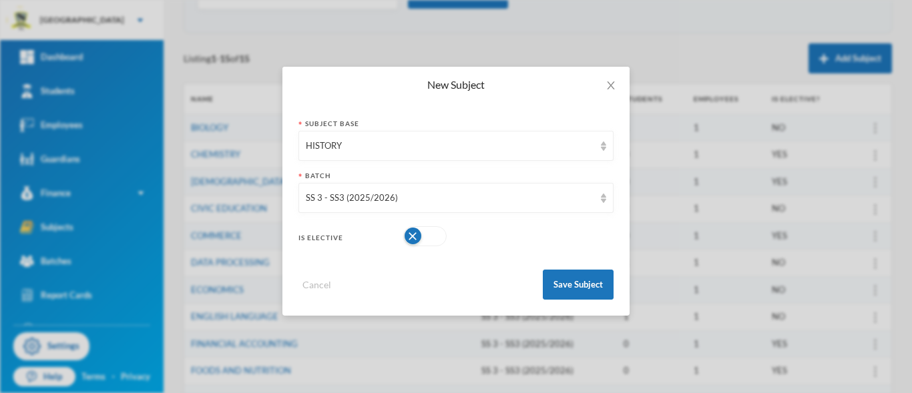
click at [445, 235] on button "button" at bounding box center [424, 236] width 43 height 20
click at [595, 288] on button "Save Subject" at bounding box center [578, 285] width 71 height 30
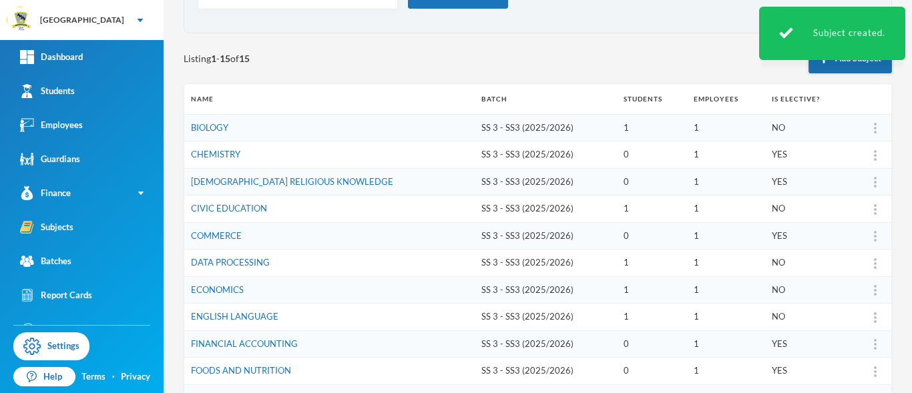
click at [816, 66] on button "Add Subject" at bounding box center [850, 58] width 83 height 30
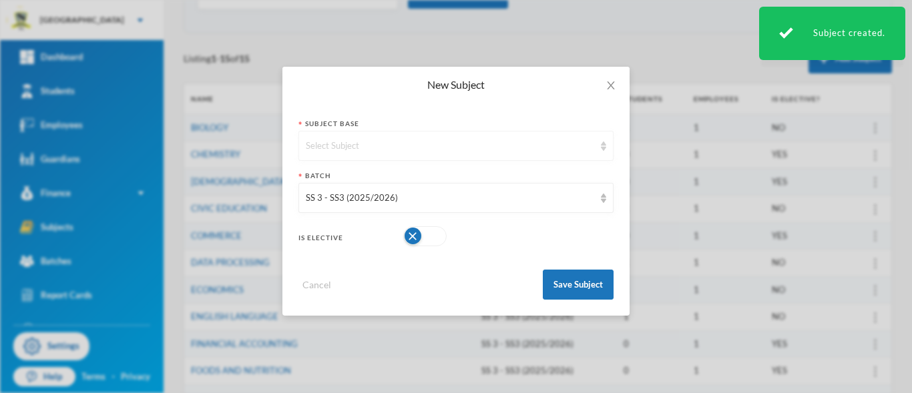
click at [602, 148] on img at bounding box center [603, 146] width 5 height 9
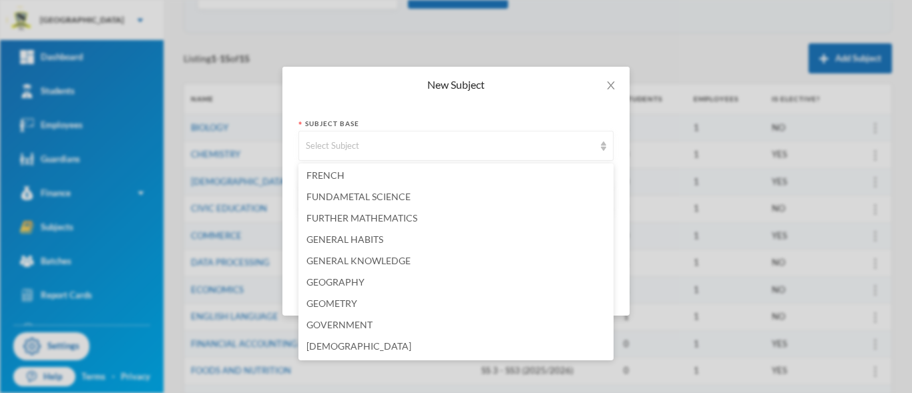
scroll to position [1068, 0]
click at [489, 264] on li "GEOGRAPHY" at bounding box center [455, 262] width 315 height 21
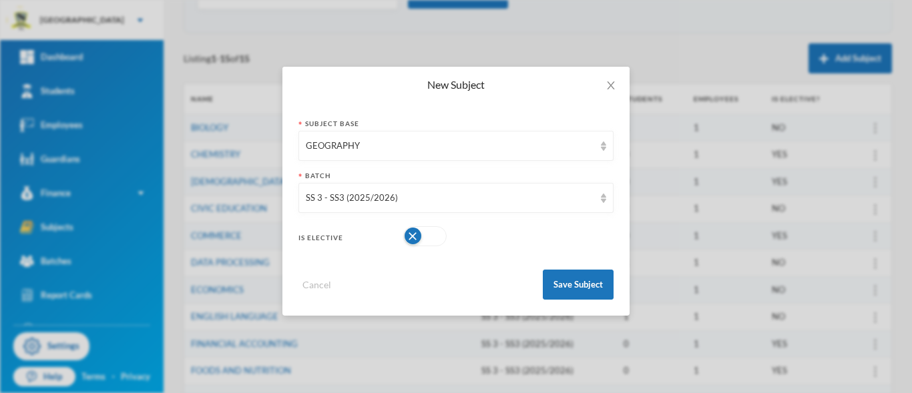
click at [441, 235] on button "button" at bounding box center [424, 236] width 43 height 20
click at [575, 282] on button "Save Subject" at bounding box center [578, 285] width 71 height 30
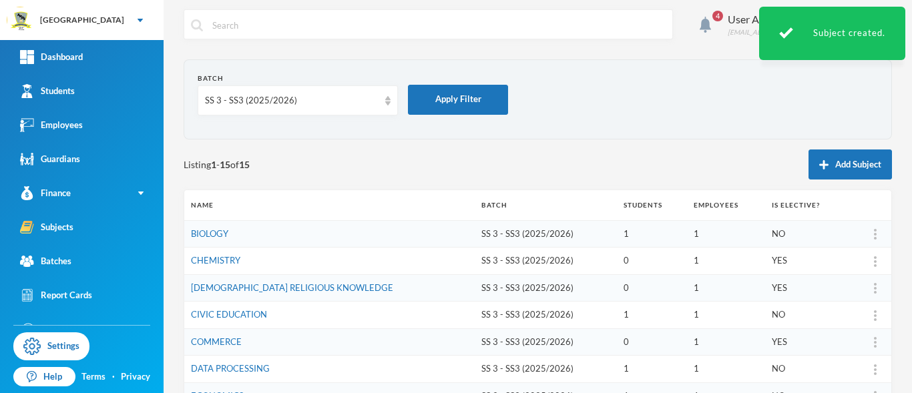
scroll to position [0, 0]
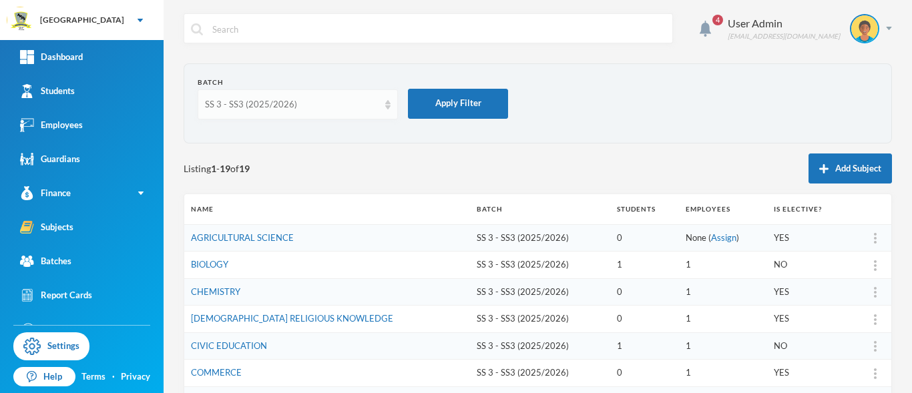
click at [387, 108] on img at bounding box center [387, 104] width 5 height 9
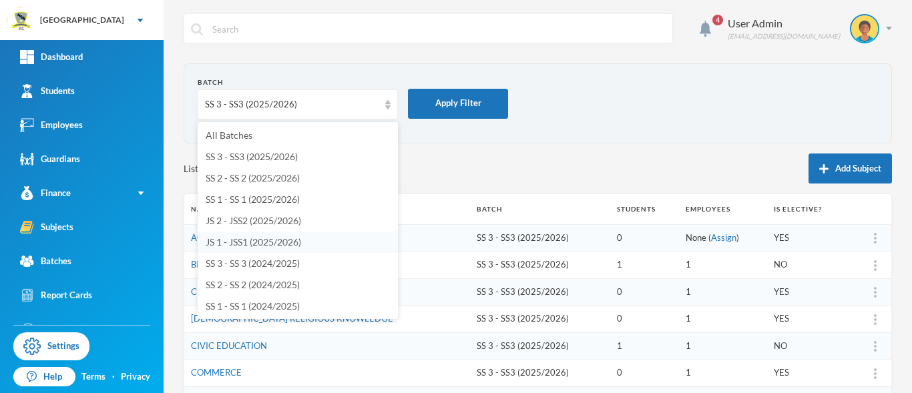
click at [356, 237] on li "JS 1 - JSS1 (2025/2026)" at bounding box center [298, 242] width 200 height 21
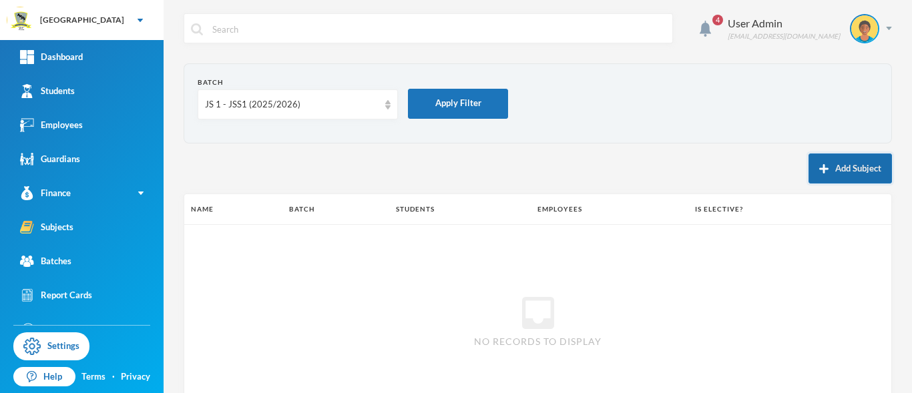
click at [834, 165] on button "Add Subject" at bounding box center [850, 169] width 83 height 30
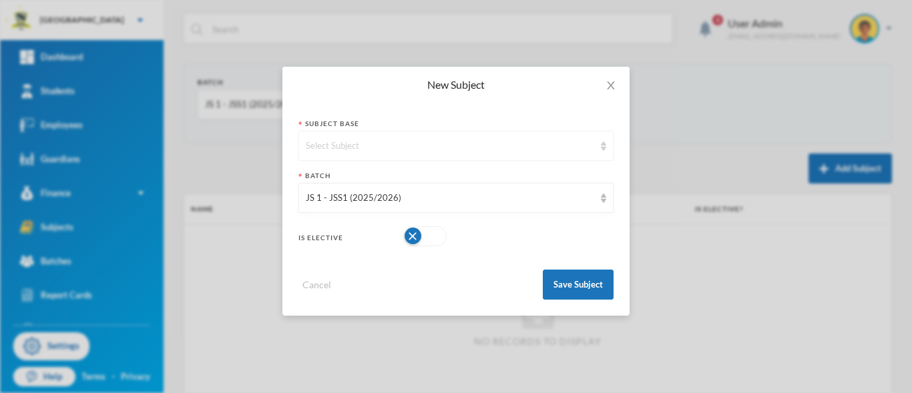
click at [600, 149] on div "Select Subject" at bounding box center [455, 146] width 315 height 30
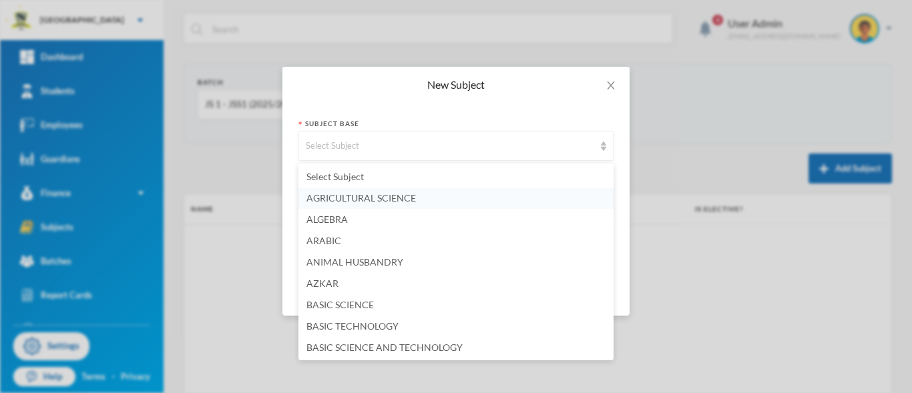
click at [401, 194] on span "AGRICULTURAL SCIENCE" at bounding box center [360, 197] width 109 height 11
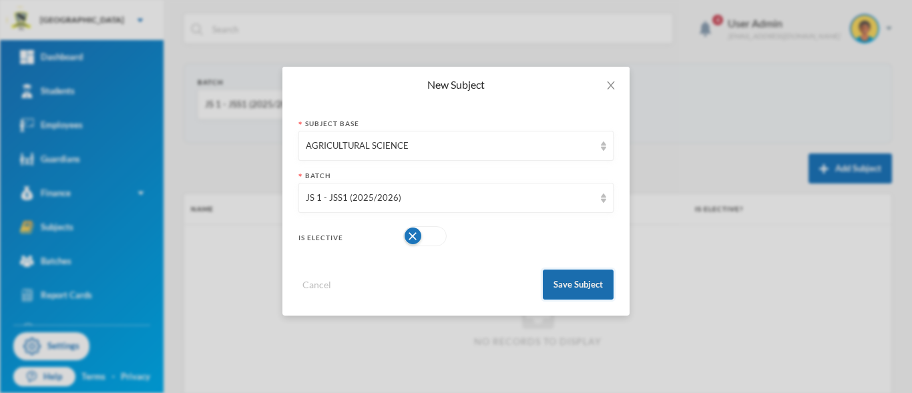
click at [584, 288] on button "Save Subject" at bounding box center [578, 285] width 71 height 30
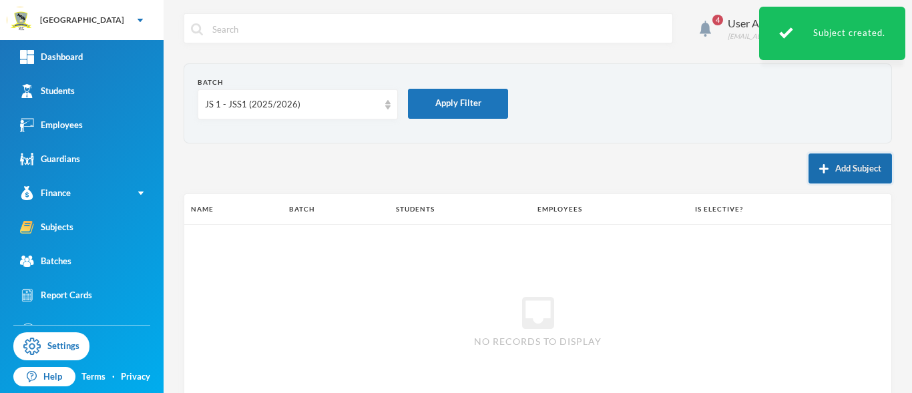
click at [835, 165] on button "Add Subject" at bounding box center [850, 169] width 83 height 30
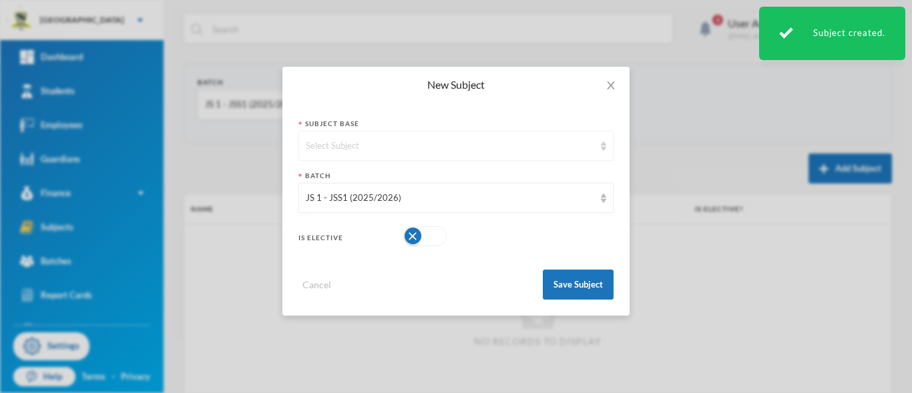
click at [561, 150] on div "Select Subject" at bounding box center [450, 146] width 288 height 13
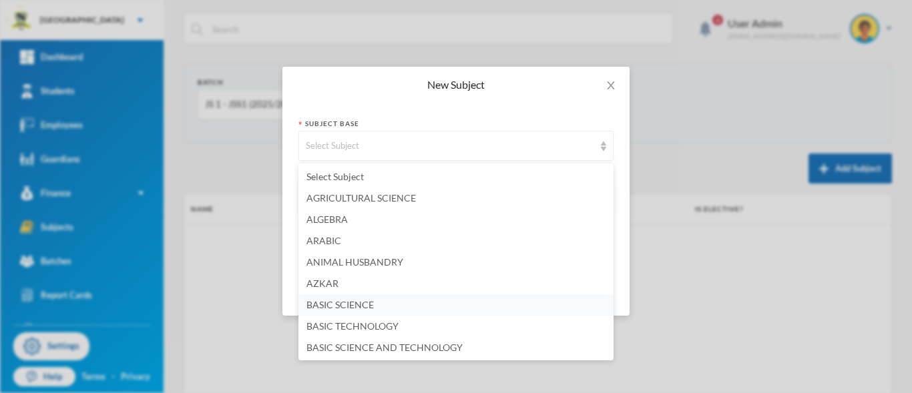
click at [434, 306] on li "BASIC SCIENCE" at bounding box center [455, 304] width 315 height 21
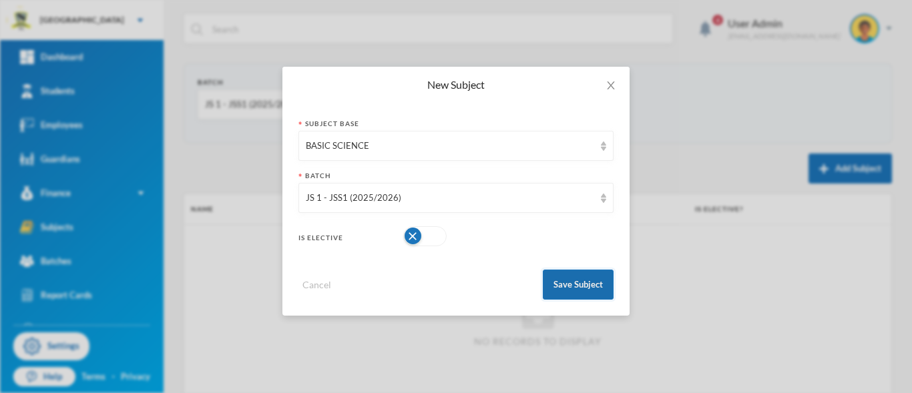
click at [578, 286] on button "Save Subject" at bounding box center [578, 285] width 71 height 30
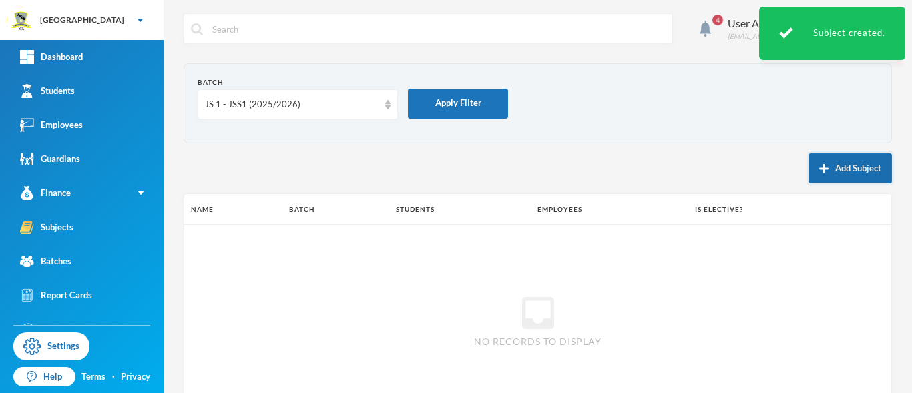
click at [837, 160] on button "Add Subject" at bounding box center [850, 169] width 83 height 30
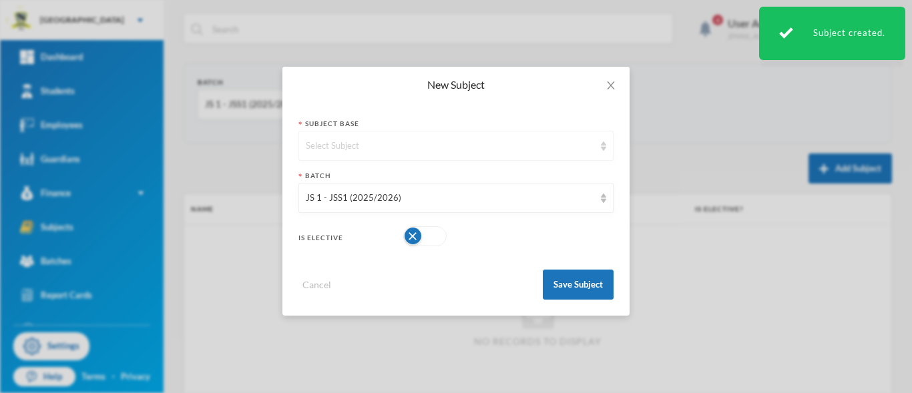
click at [603, 154] on div "Select Subject" at bounding box center [455, 146] width 315 height 30
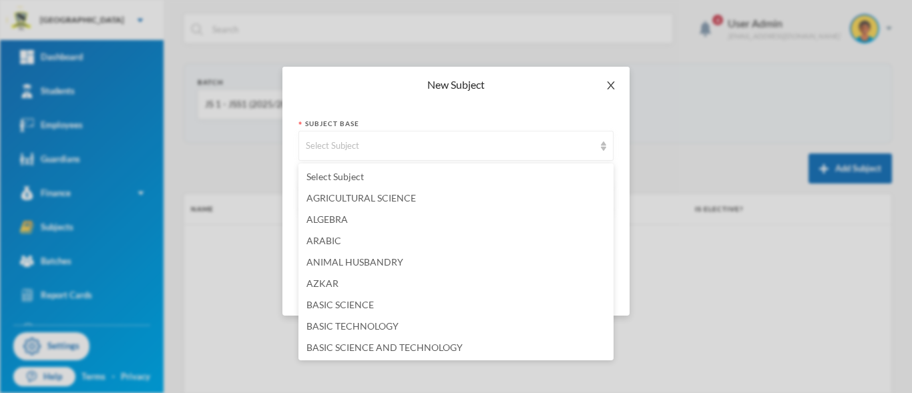
click at [606, 88] on icon "icon: close" at bounding box center [611, 85] width 11 height 11
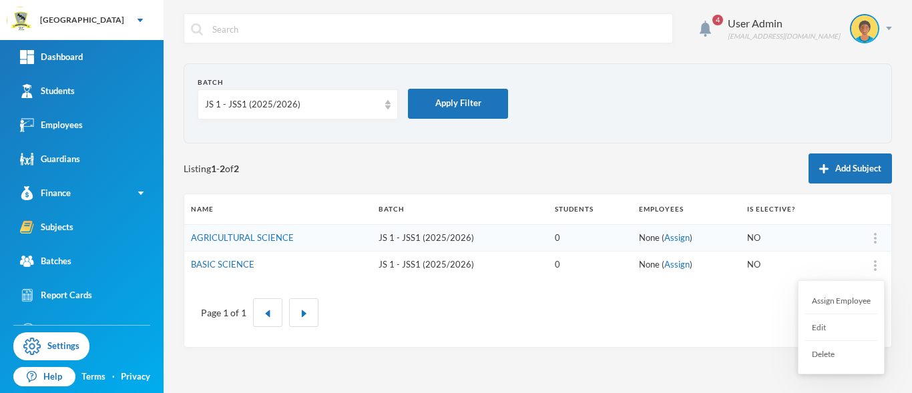
click at [816, 326] on div "Edit" at bounding box center [841, 327] width 72 height 27
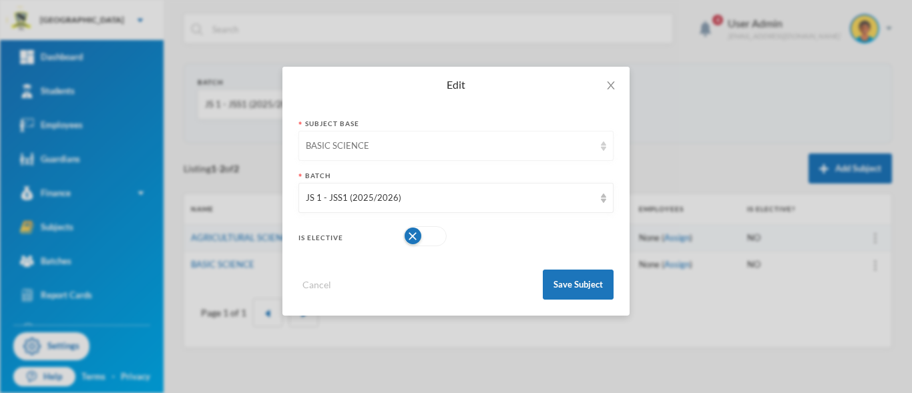
click at [606, 151] on div "BASIC SCIENCE" at bounding box center [455, 146] width 315 height 30
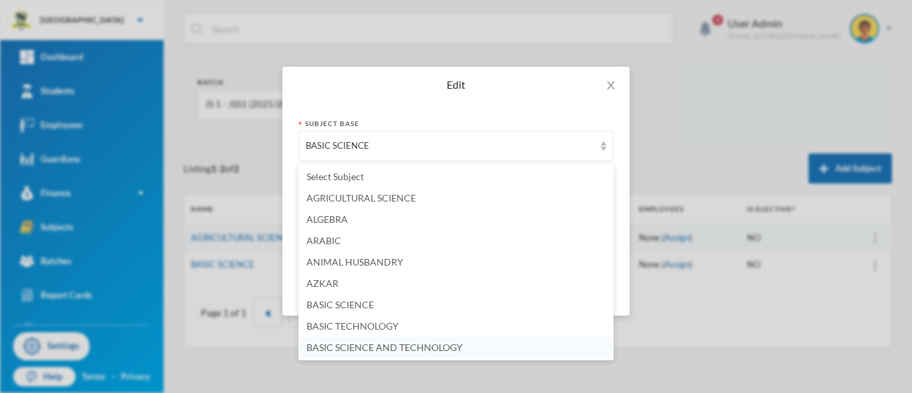
click at [429, 349] on span "BASIC SCIENCE AND TECHNOLOGY" at bounding box center [384, 347] width 156 height 11
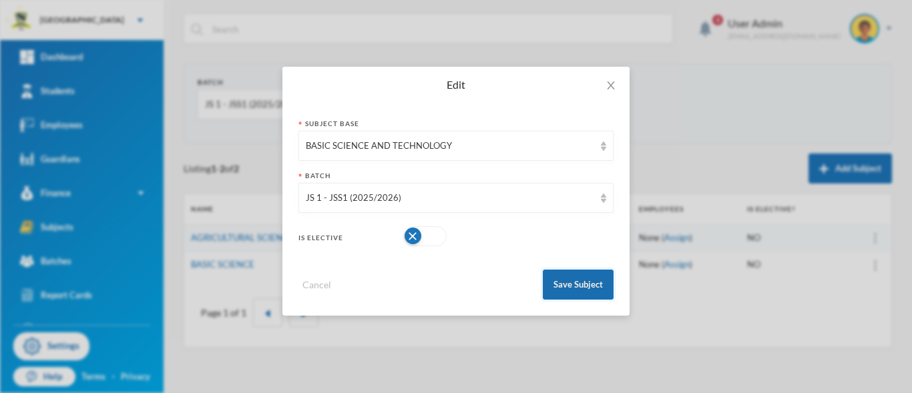
click at [561, 290] on button "Save Subject" at bounding box center [578, 285] width 71 height 30
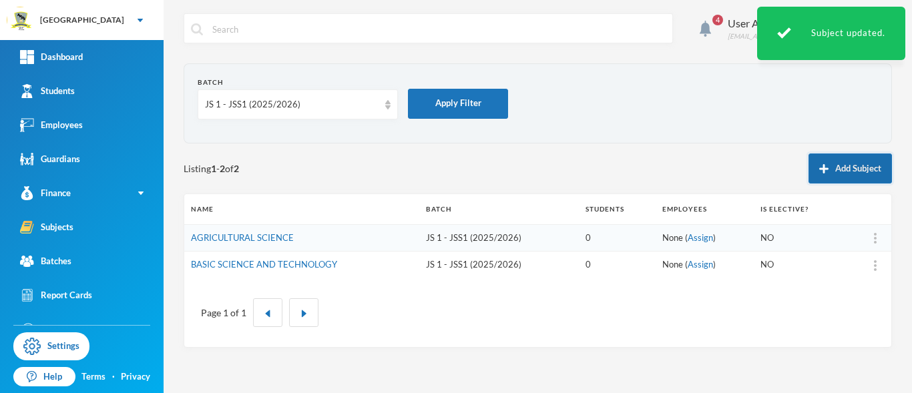
click at [845, 166] on button "Add Subject" at bounding box center [850, 169] width 83 height 30
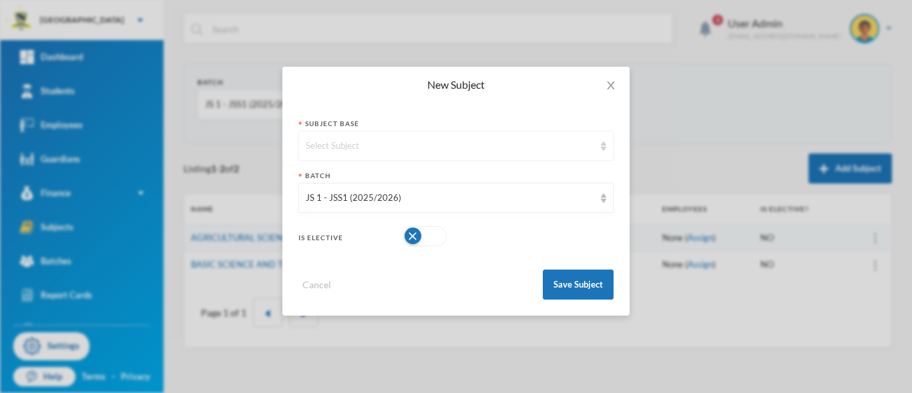
click at [604, 154] on div "Select Subject" at bounding box center [455, 146] width 315 height 30
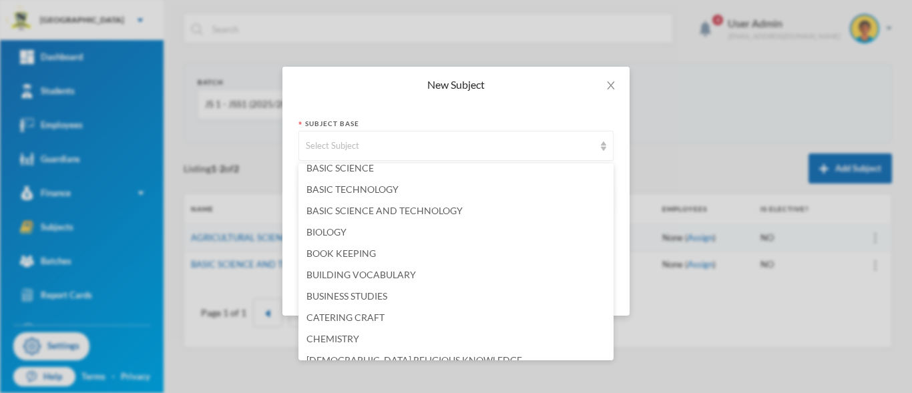
scroll to position [172, 0]
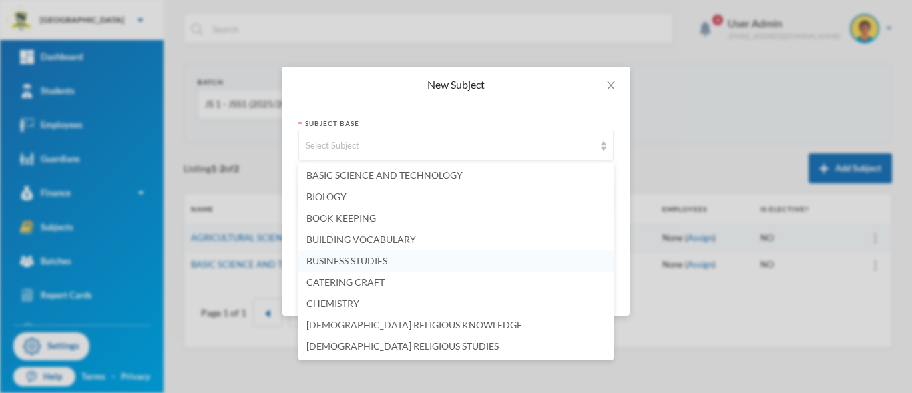
click at [447, 262] on li "BUSINESS STUDIES" at bounding box center [455, 260] width 315 height 21
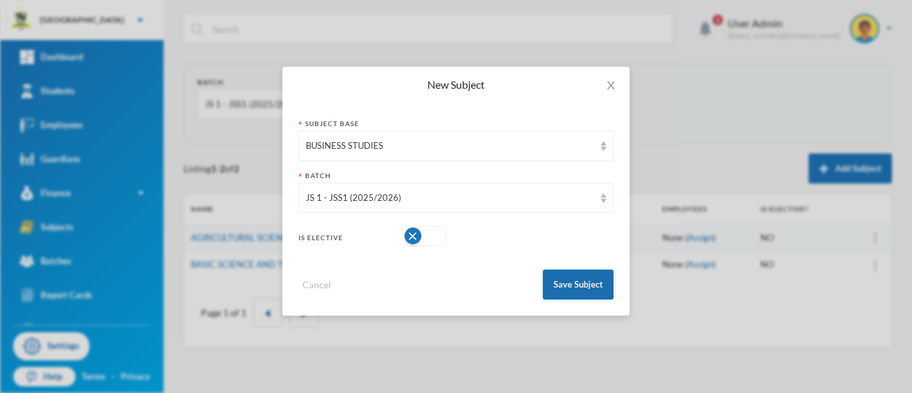
click at [575, 286] on button "Save Subject" at bounding box center [578, 285] width 71 height 30
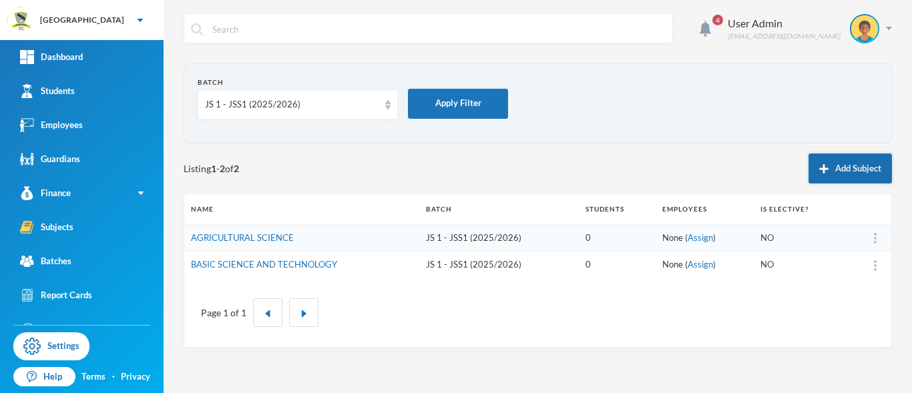
click at [823, 165] on img "button" at bounding box center [823, 168] width 9 height 9
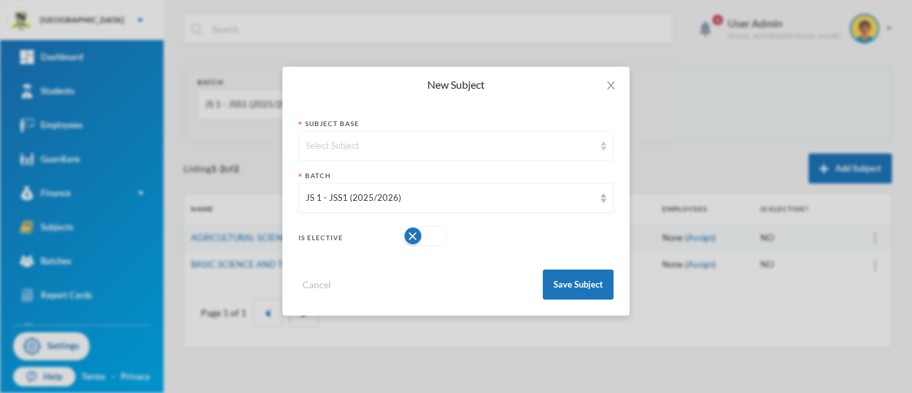
click at [600, 151] on div "Select Subject" at bounding box center [455, 146] width 315 height 30
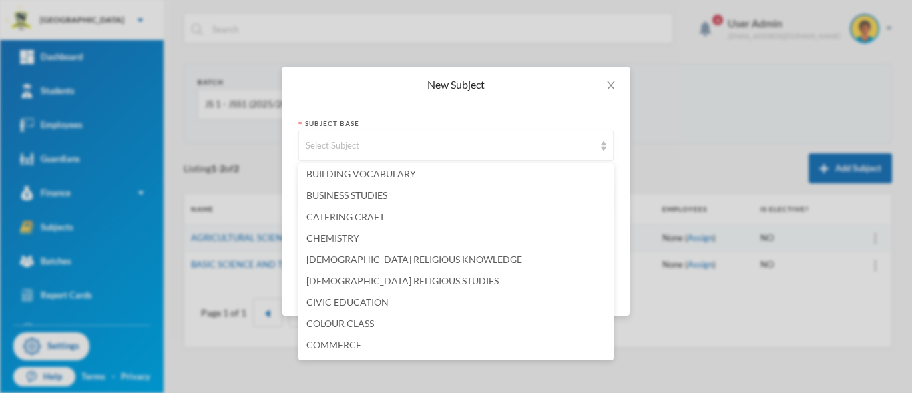
scroll to position [243, 0]
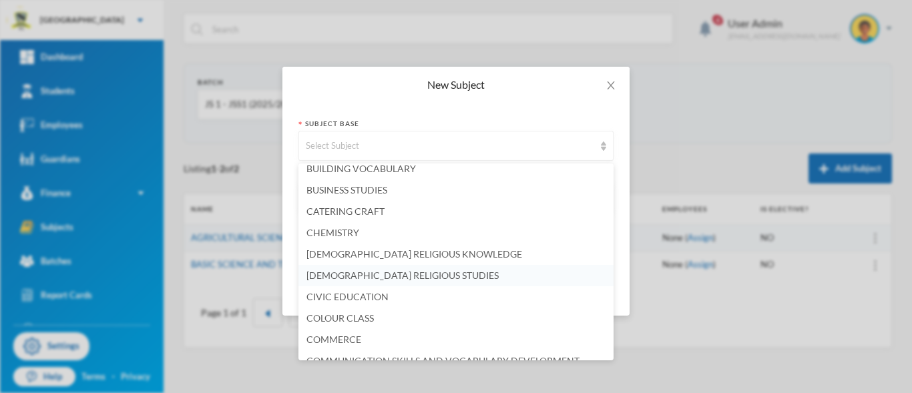
click at [384, 275] on span "[DEMOGRAPHIC_DATA] RELIGIOUS STUDIES" at bounding box center [402, 275] width 192 height 11
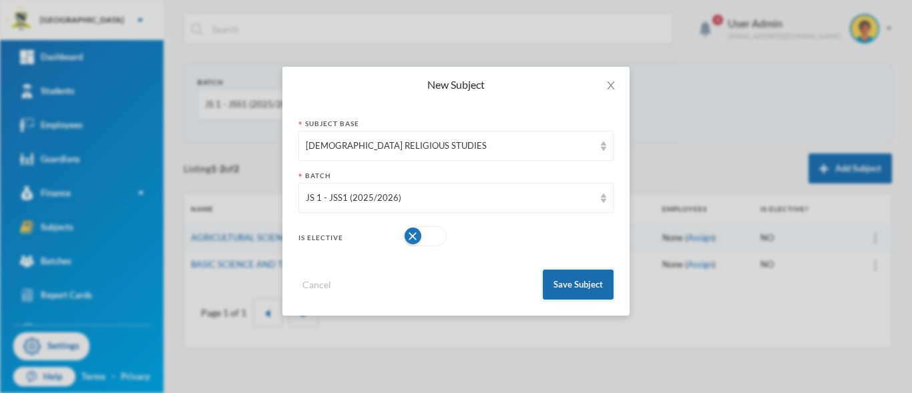
click at [592, 290] on button "Save Subject" at bounding box center [578, 285] width 71 height 30
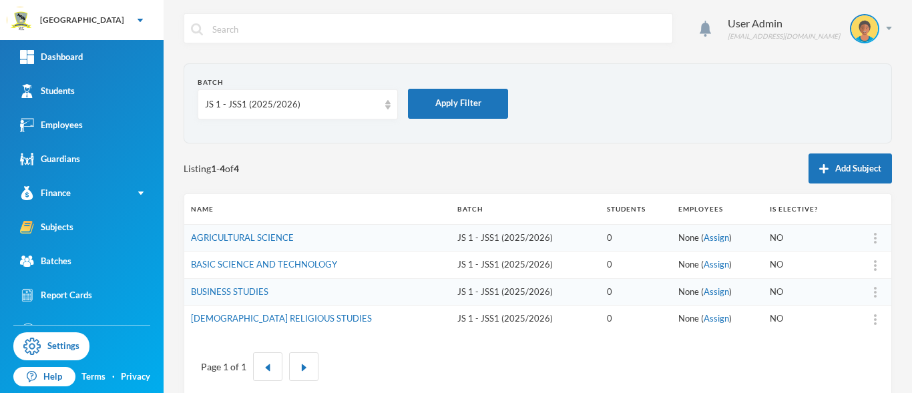
scroll to position [22, 0]
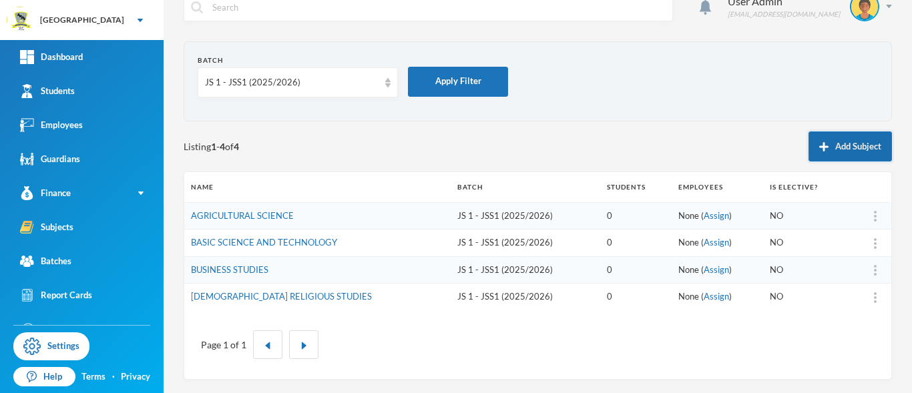
click at [855, 143] on button "Add Subject" at bounding box center [850, 147] width 83 height 30
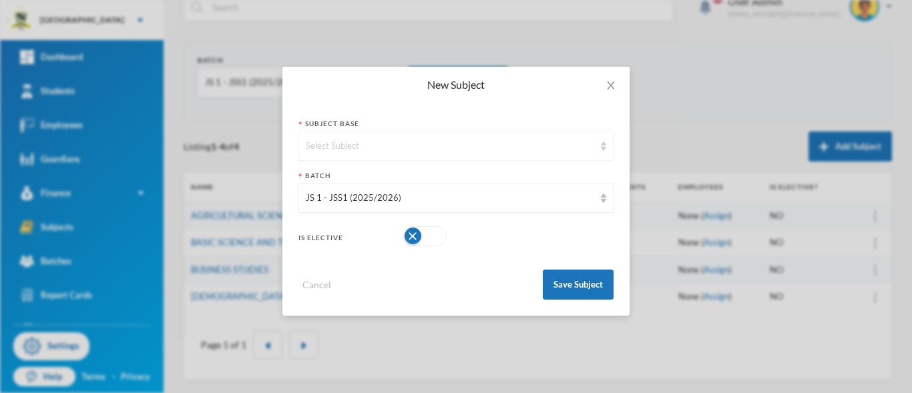
click at [602, 152] on div "Select Subject" at bounding box center [455, 146] width 315 height 30
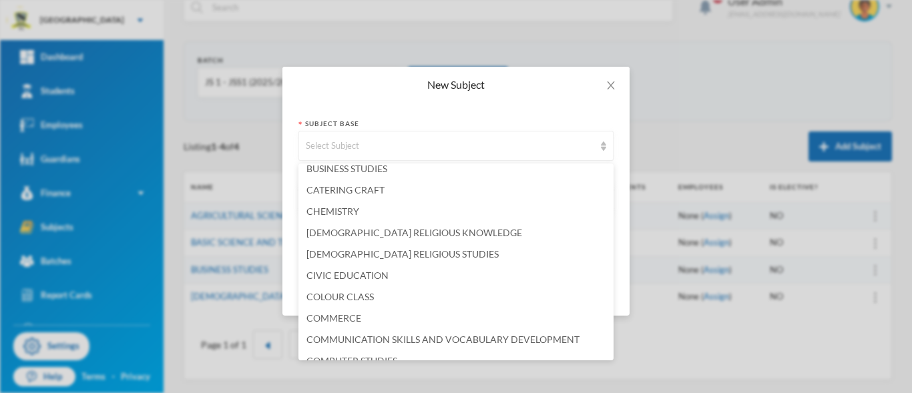
scroll to position [264, 0]
click at [415, 270] on li "CIVIC EDUCATION" at bounding box center [455, 276] width 315 height 21
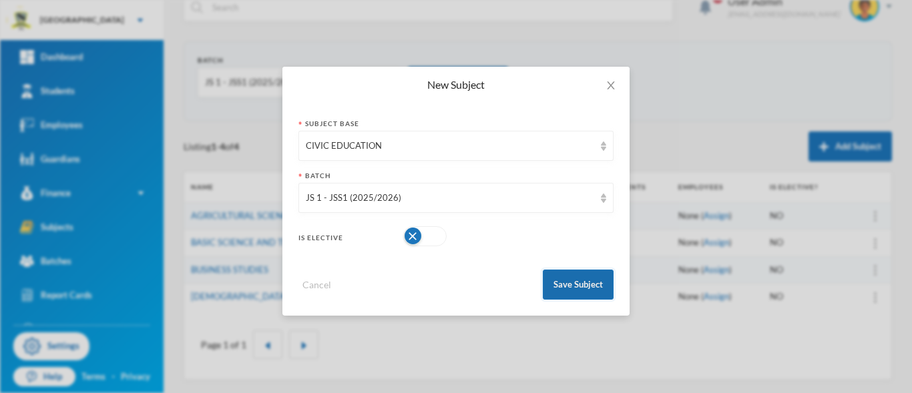
click at [587, 286] on button "Save Subject" at bounding box center [578, 285] width 71 height 30
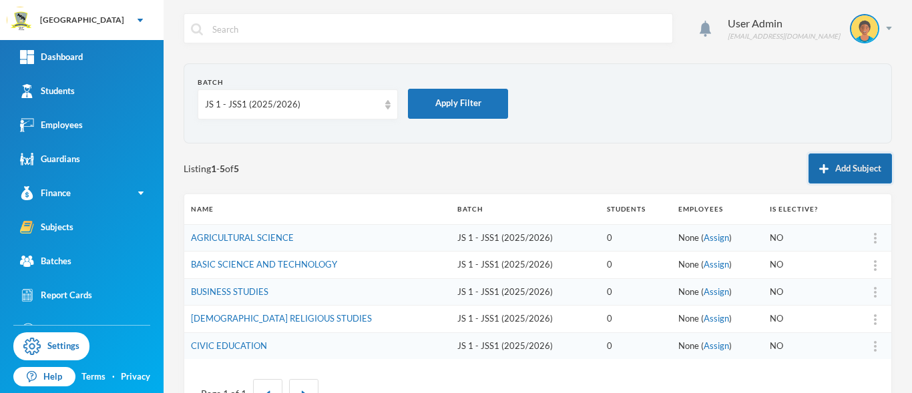
click at [849, 167] on button "Add Subject" at bounding box center [850, 169] width 83 height 30
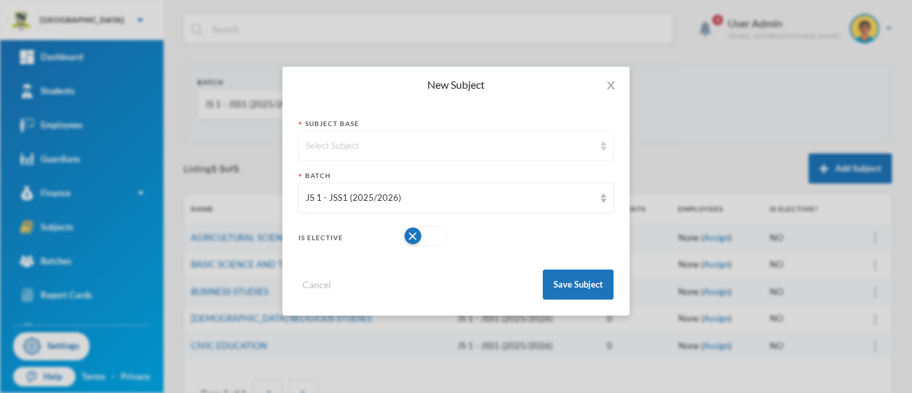
click at [604, 153] on div "Select Subject" at bounding box center [455, 146] width 315 height 30
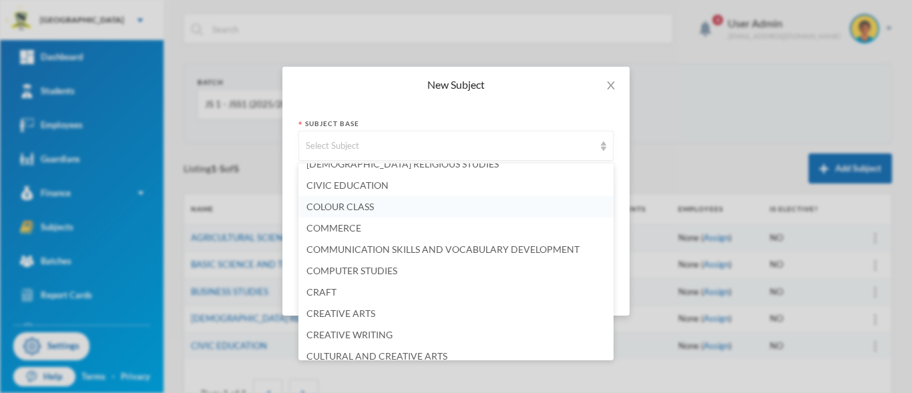
scroll to position [385, 0]
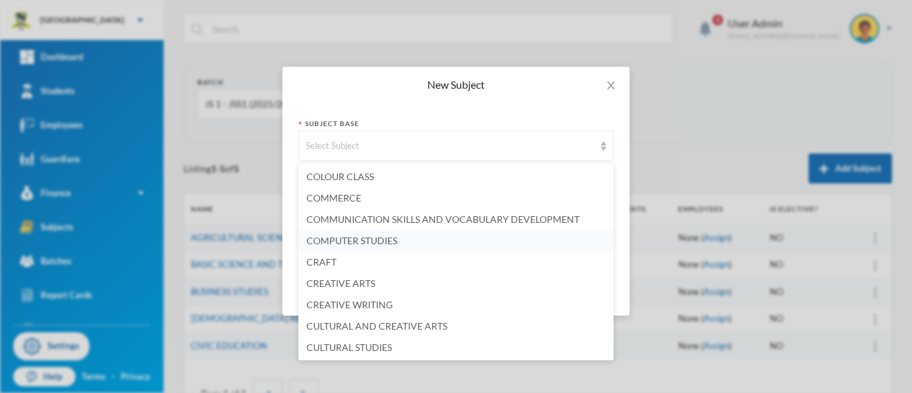
click at [487, 241] on li "COMPUTER STUDIES" at bounding box center [455, 240] width 315 height 21
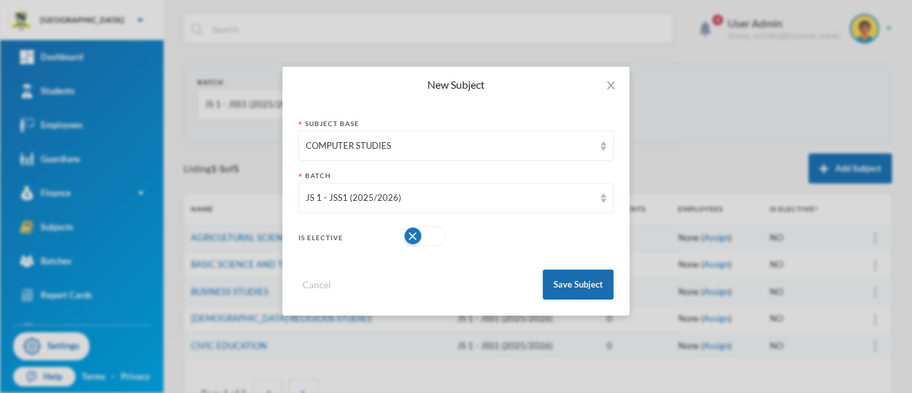
click at [599, 288] on button "Save Subject" at bounding box center [578, 285] width 71 height 30
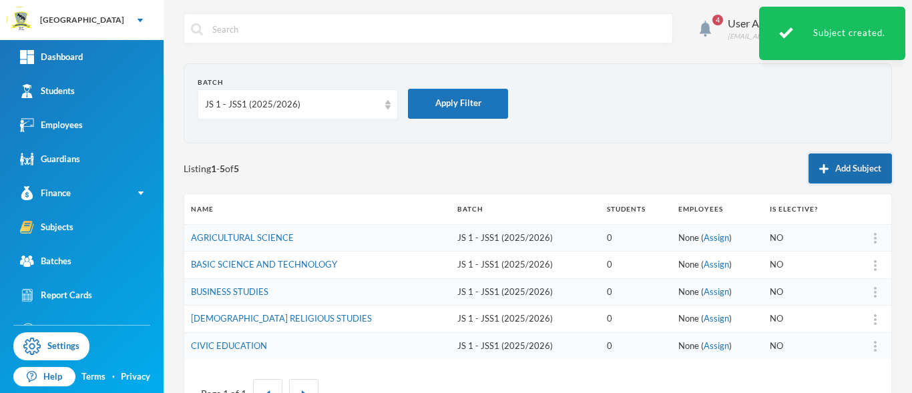
click at [833, 168] on button "Add Subject" at bounding box center [850, 169] width 83 height 30
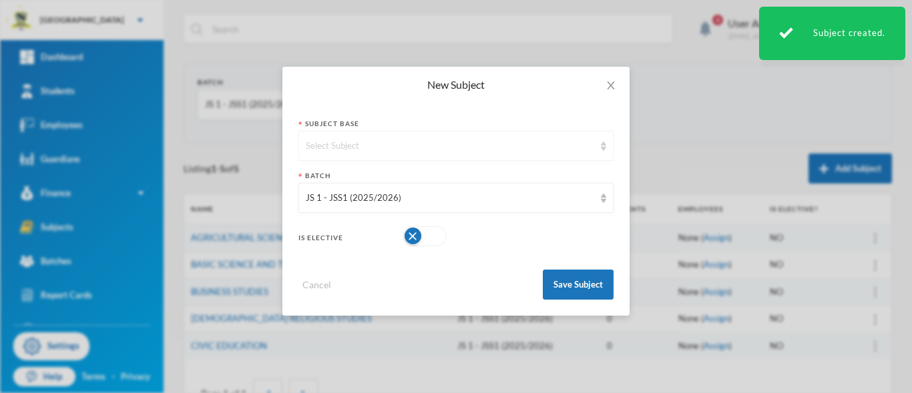
click at [604, 149] on img at bounding box center [603, 146] width 5 height 9
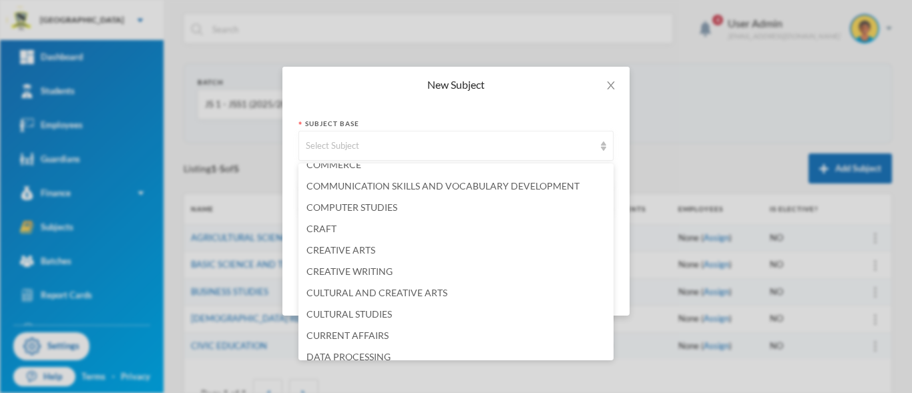
scroll to position [401, 0]
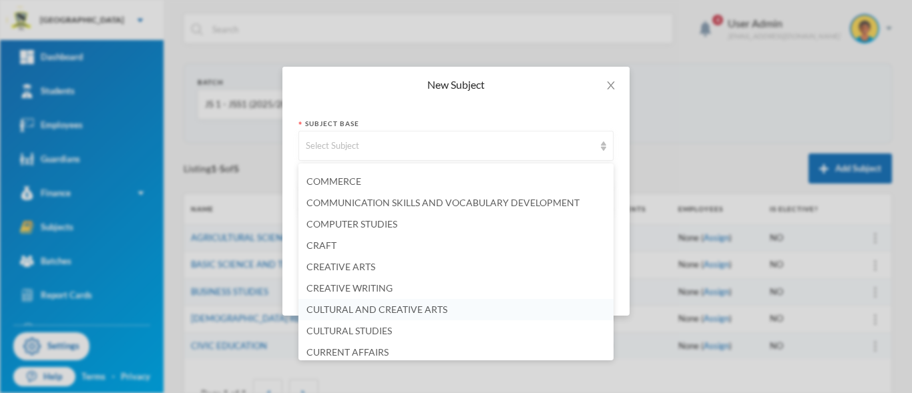
click at [411, 310] on span "CULTURAL AND CREATIVE ARTS" at bounding box center [376, 309] width 141 height 11
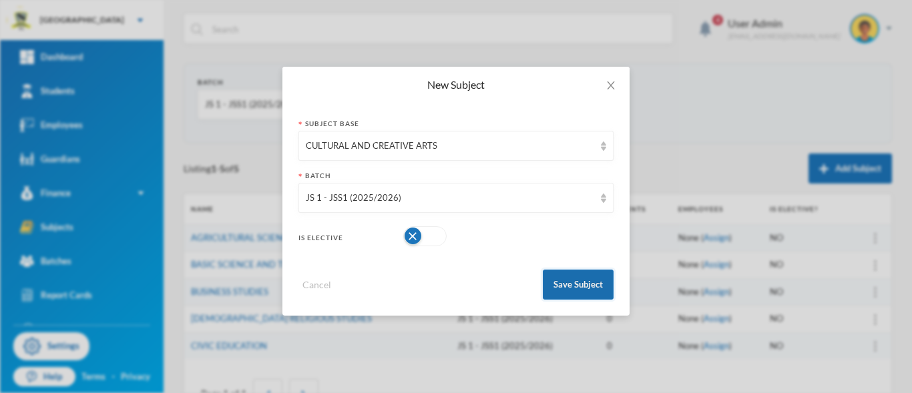
click at [576, 286] on button "Save Subject" at bounding box center [578, 285] width 71 height 30
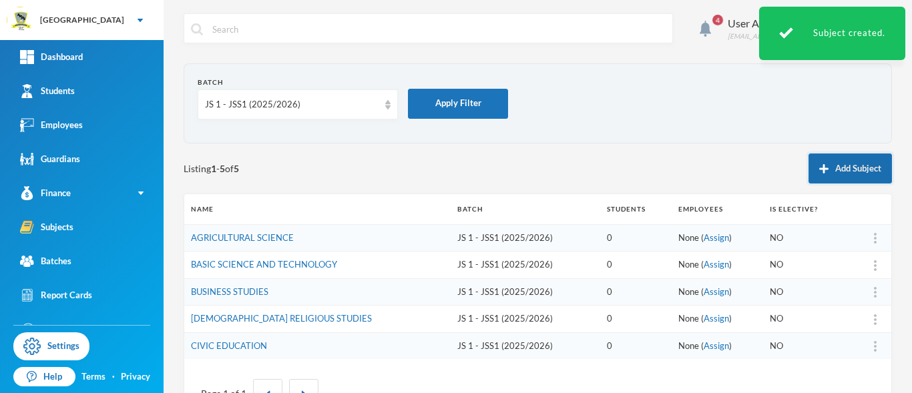
click at [825, 162] on button "Add Subject" at bounding box center [850, 169] width 83 height 30
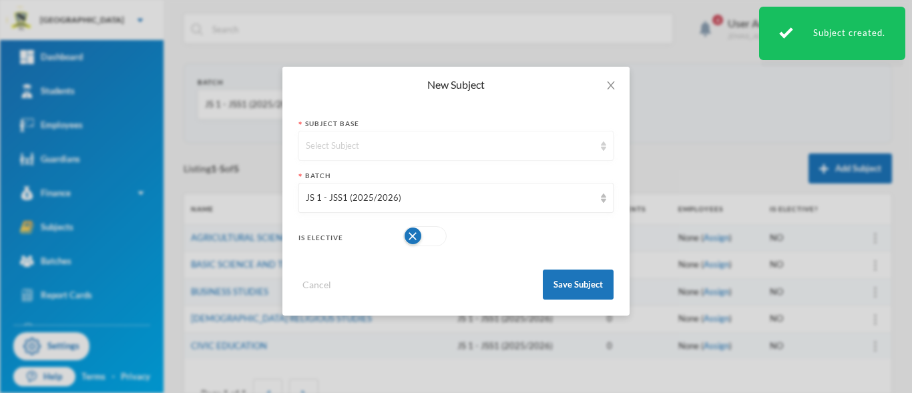
click at [602, 148] on img at bounding box center [603, 146] width 5 height 9
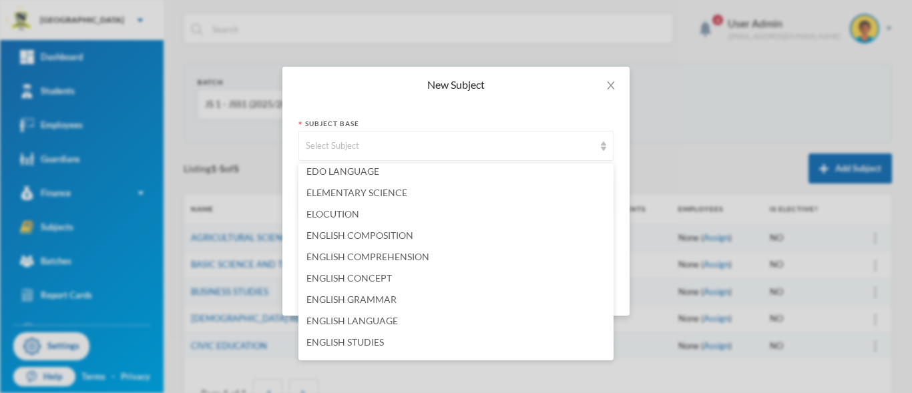
scroll to position [690, 0]
click at [372, 322] on span "ENGLISH LANGUAGE" at bounding box center [351, 319] width 91 height 11
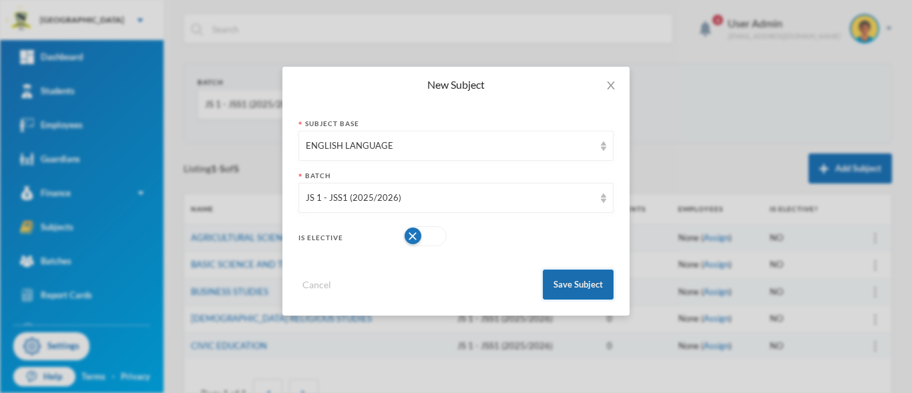
click at [579, 287] on button "Save Subject" at bounding box center [578, 285] width 71 height 30
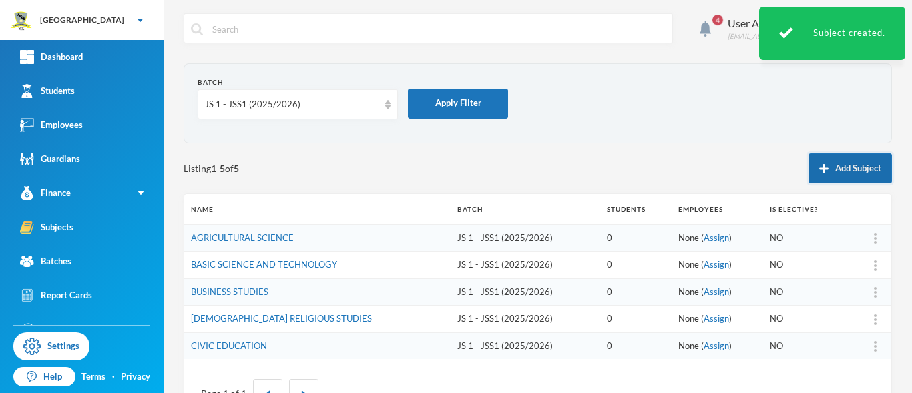
click at [828, 172] on button "Add Subject" at bounding box center [850, 169] width 83 height 30
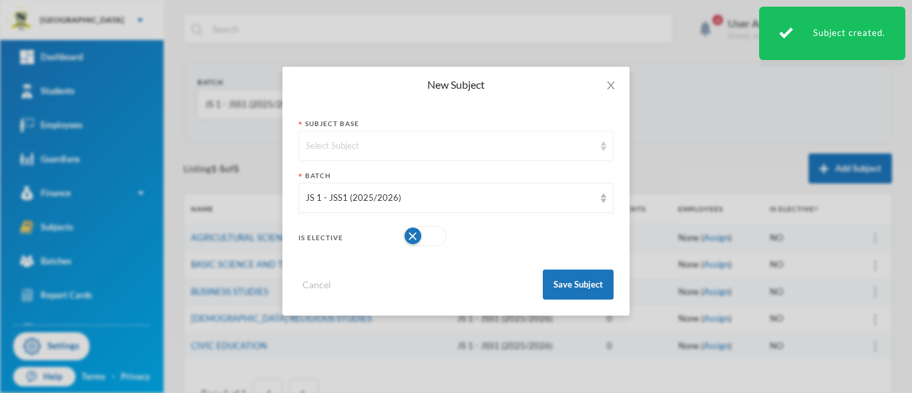
click at [601, 150] on img at bounding box center [603, 146] width 5 height 9
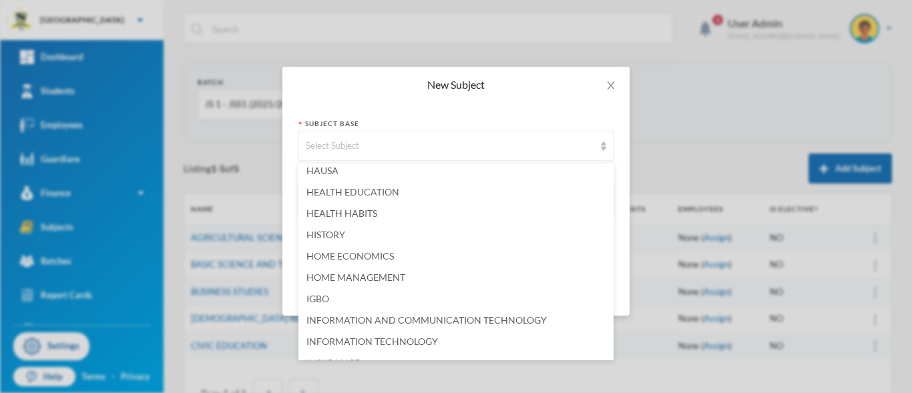
scroll to position [1267, 0]
click at [379, 228] on li "HISTORY" at bounding box center [455, 234] width 315 height 21
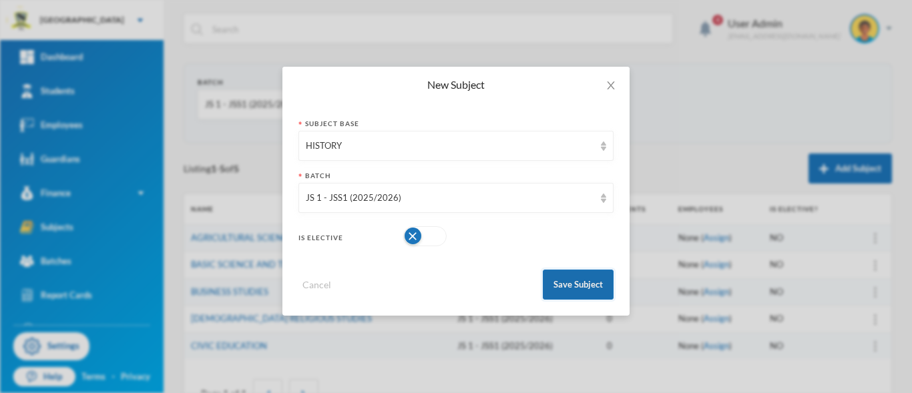
click at [576, 293] on button "Save Subject" at bounding box center [578, 285] width 71 height 30
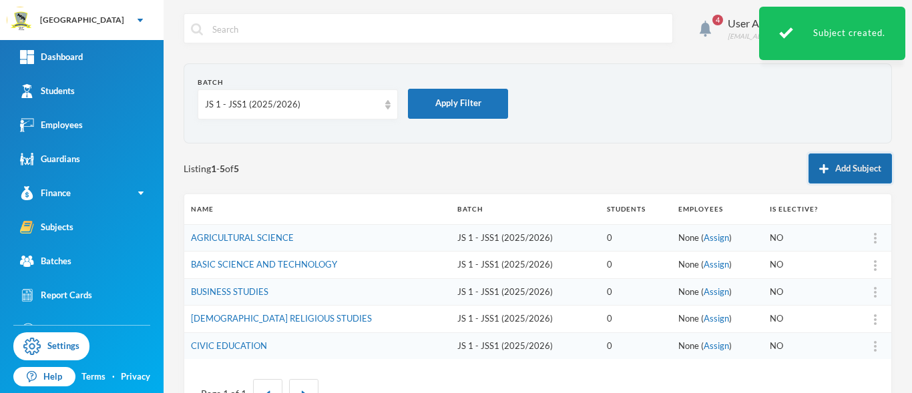
click at [825, 169] on button "Add Subject" at bounding box center [850, 169] width 83 height 30
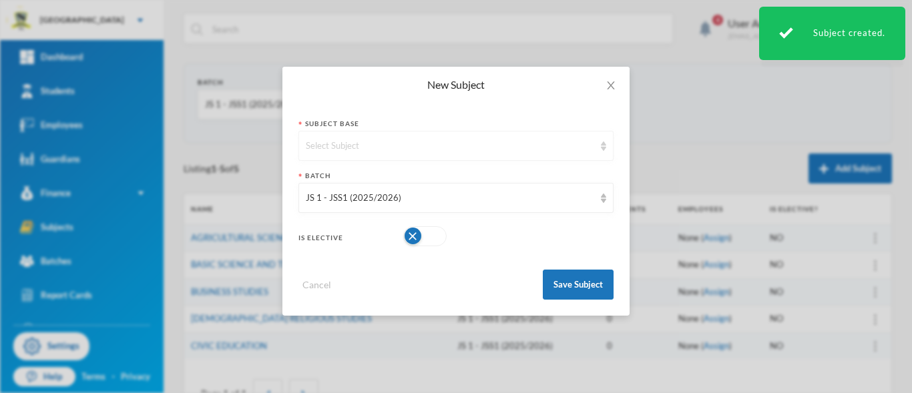
click at [606, 150] on img at bounding box center [603, 146] width 5 height 9
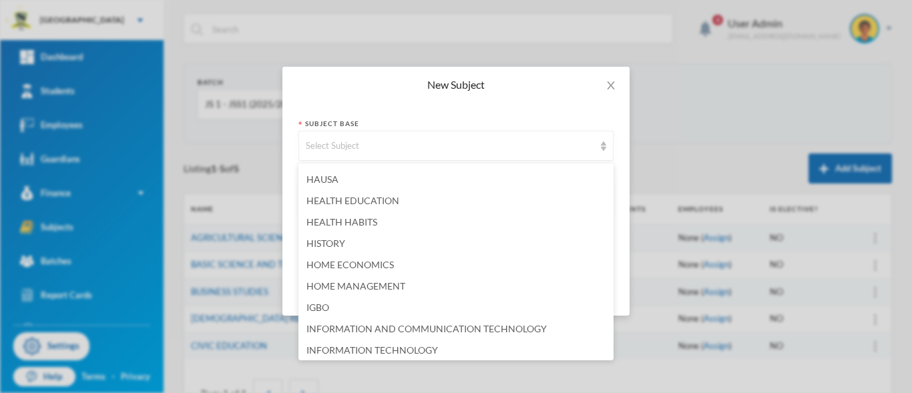
scroll to position [1257, 0]
click at [386, 266] on span "HOME ECONOMICS" at bounding box center [349, 265] width 87 height 11
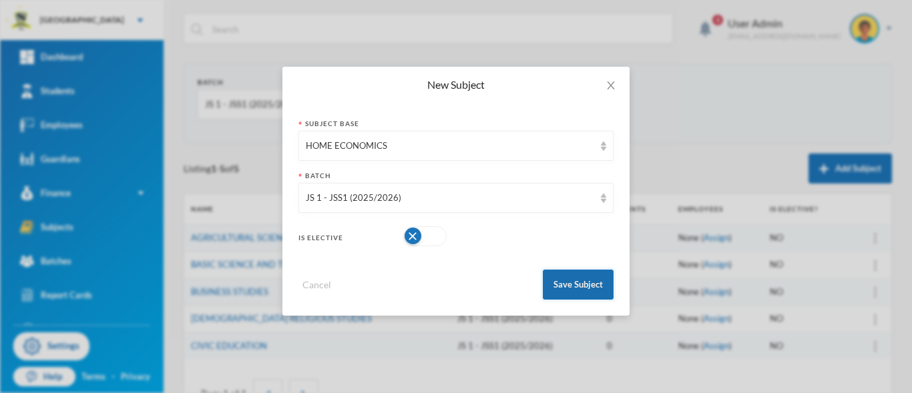
click at [567, 290] on button "Save Subject" at bounding box center [578, 285] width 71 height 30
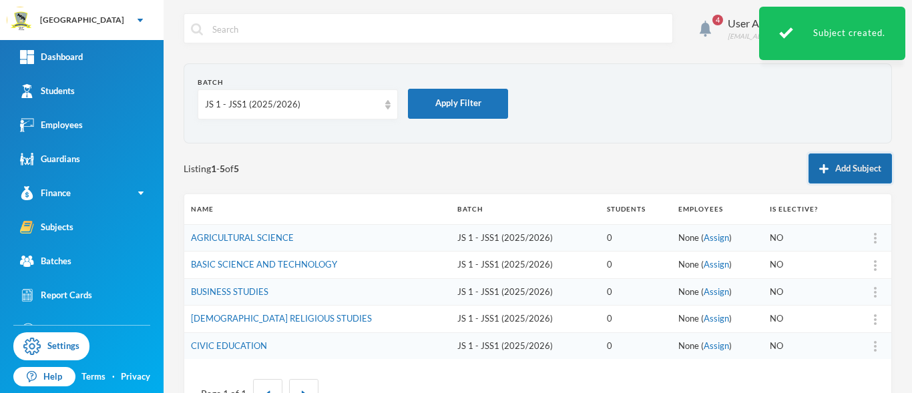
click at [838, 168] on button "Add Subject" at bounding box center [850, 169] width 83 height 30
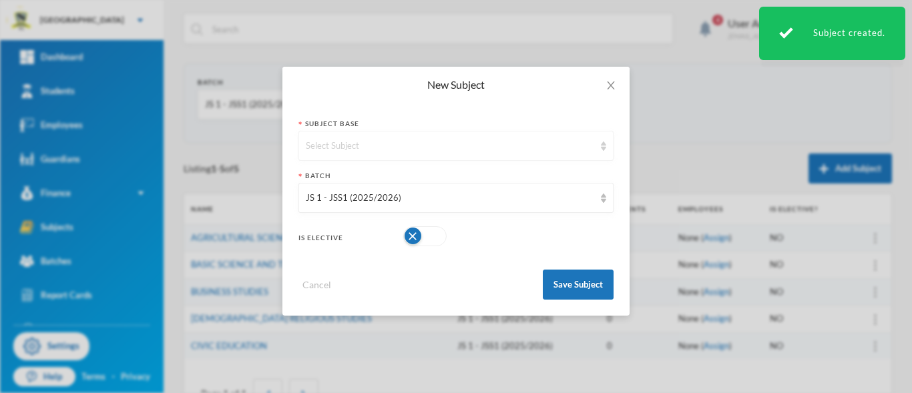
click at [602, 150] on img at bounding box center [603, 146] width 5 height 9
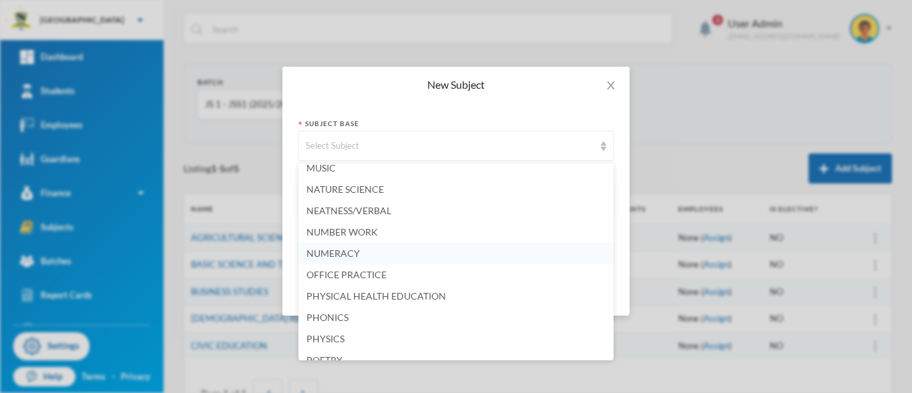
scroll to position [1932, 0]
click at [462, 294] on li "PHYSICAL HEALTH EDUCATION" at bounding box center [455, 295] width 315 height 21
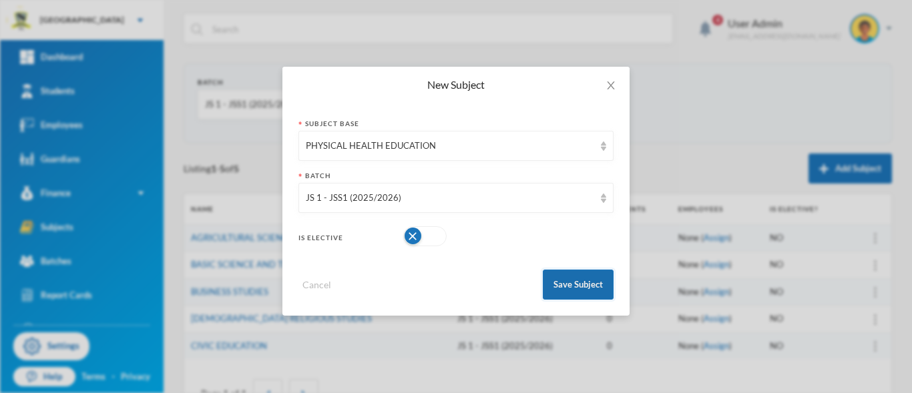
click at [567, 284] on button "Save Subject" at bounding box center [578, 285] width 71 height 30
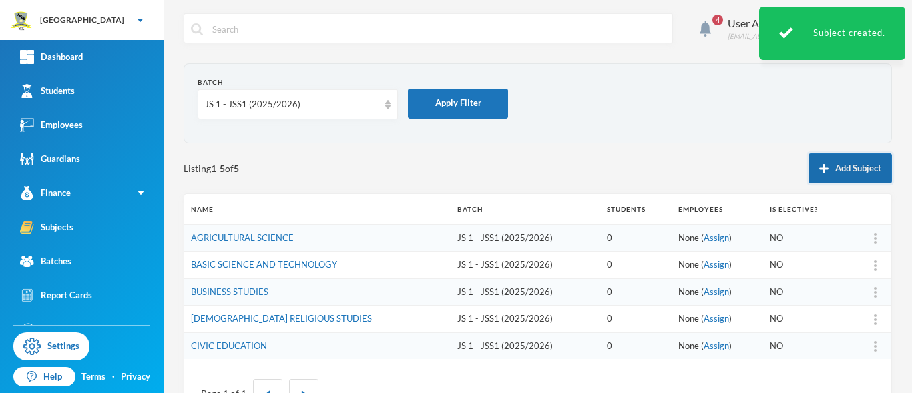
click at [820, 174] on button "Add Subject" at bounding box center [850, 169] width 83 height 30
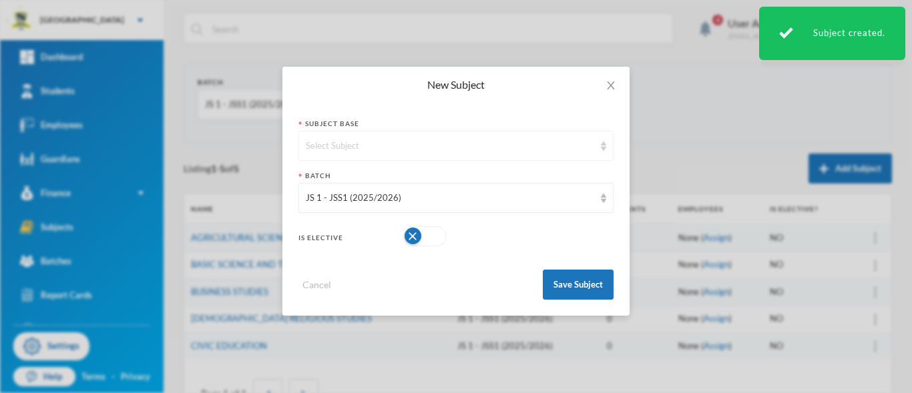
click at [605, 150] on img at bounding box center [603, 146] width 5 height 9
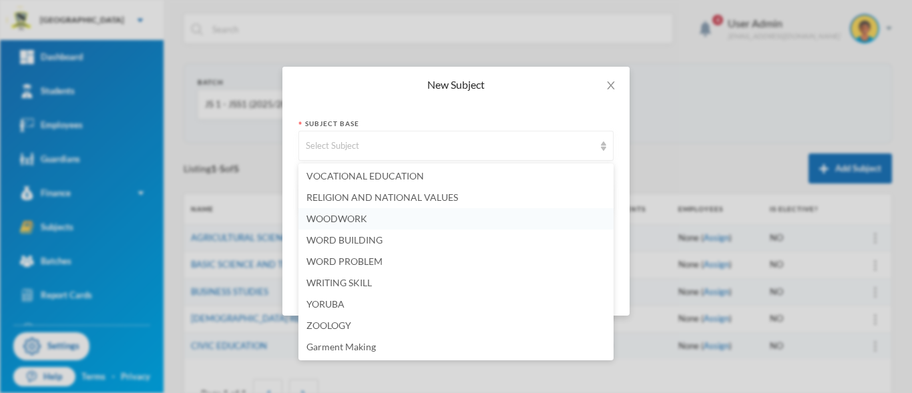
scroll to position [2820, 0]
click at [357, 307] on li "YORUBA" at bounding box center [455, 304] width 315 height 21
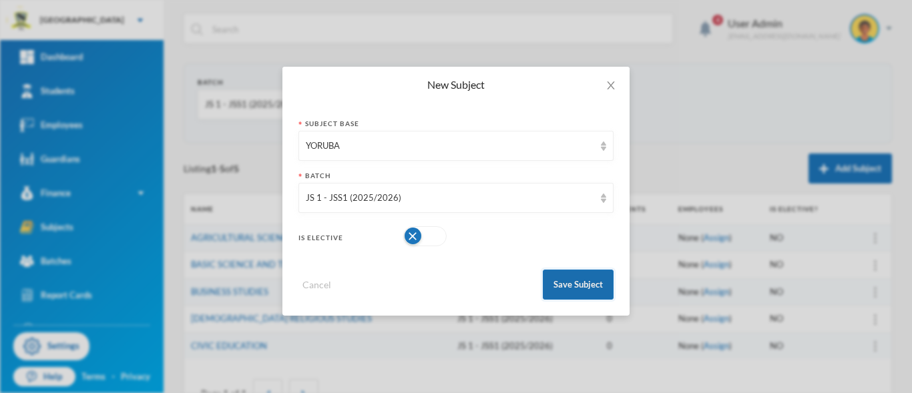
click at [574, 276] on button "Save Subject" at bounding box center [578, 285] width 71 height 30
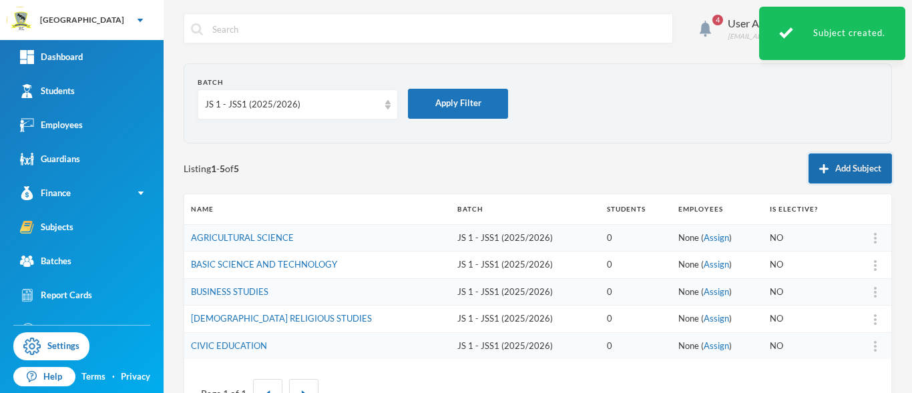
click at [846, 170] on button "Add Subject" at bounding box center [850, 169] width 83 height 30
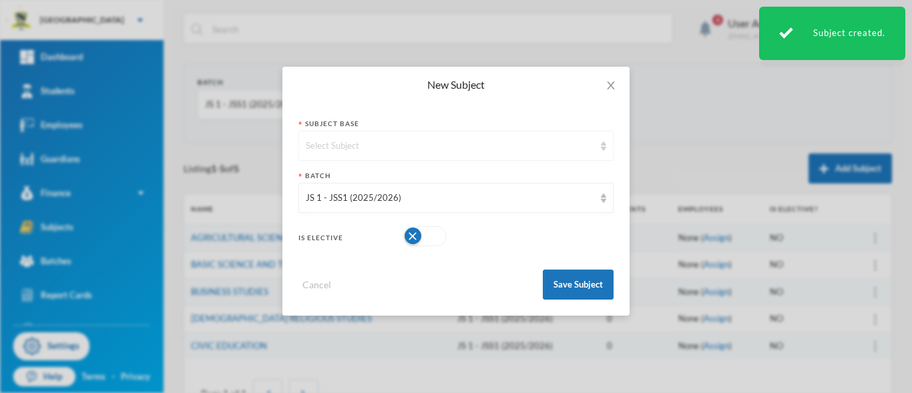
click at [604, 149] on img at bounding box center [603, 146] width 5 height 9
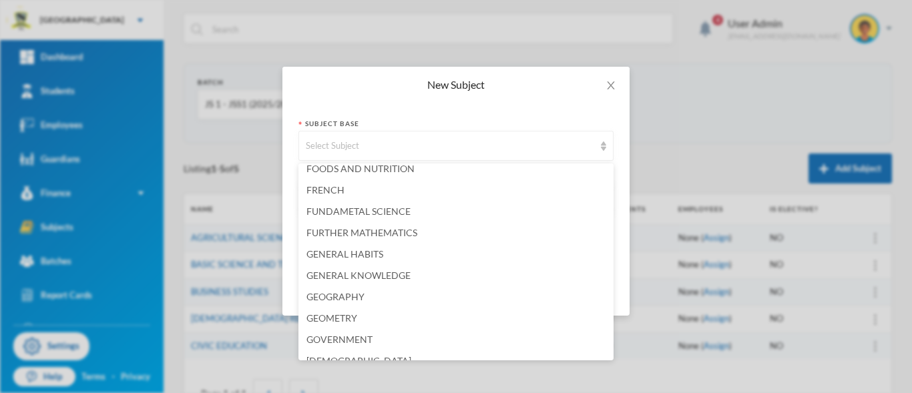
scroll to position [1034, 0]
click at [455, 234] on li "FURTHER MATHEMATICS" at bounding box center [455, 232] width 315 height 21
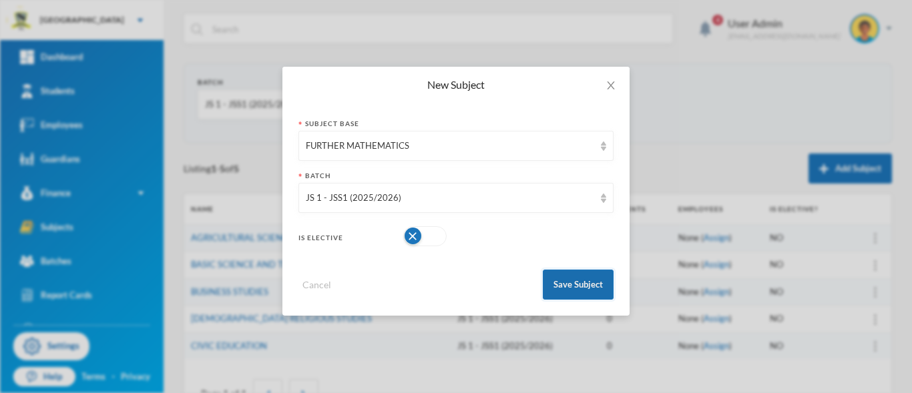
click at [569, 284] on button "Save Subject" at bounding box center [578, 285] width 71 height 30
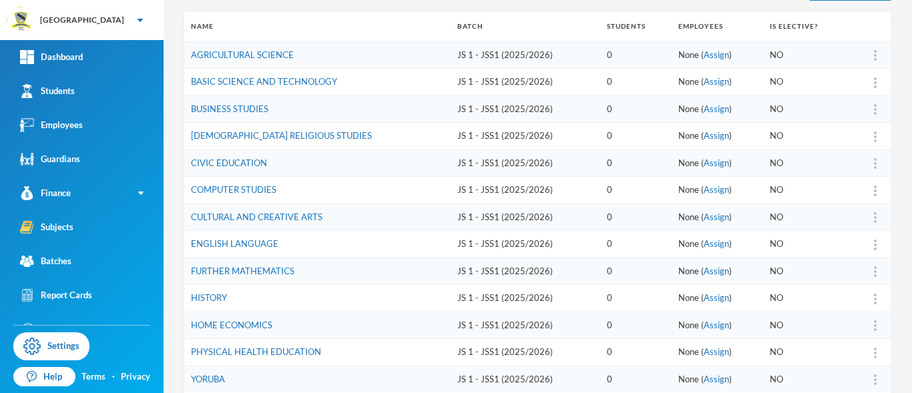
scroll to position [189, 0]
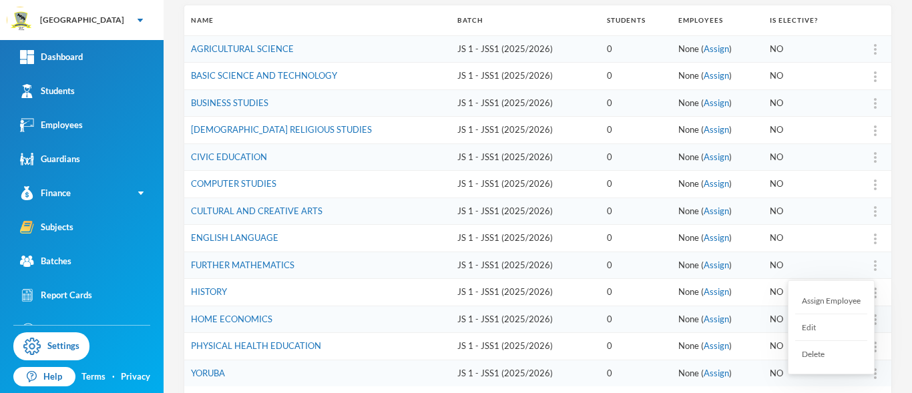
click at [821, 359] on div "Delete" at bounding box center [831, 354] width 72 height 26
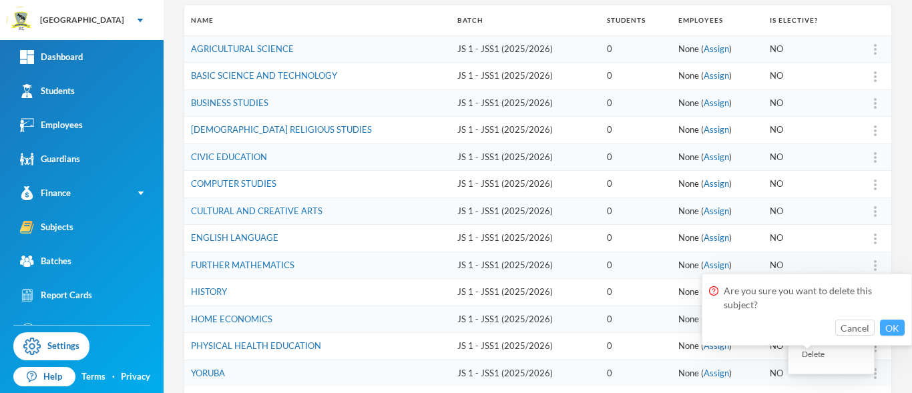
click at [886, 322] on button "OK" at bounding box center [892, 328] width 25 height 16
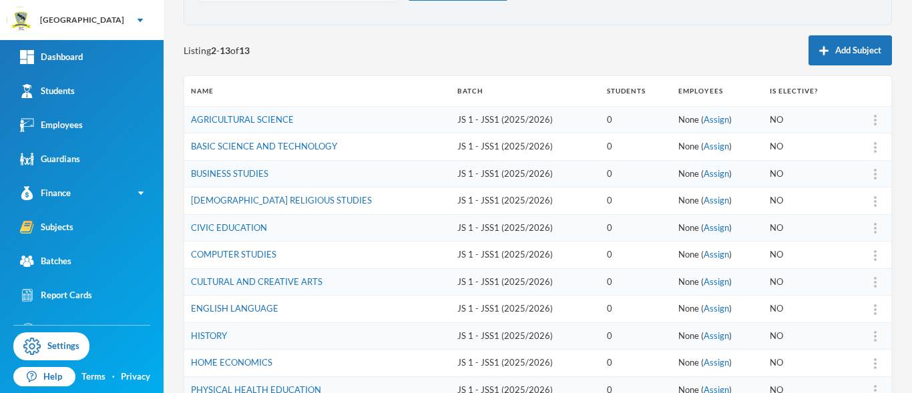
scroll to position [118, 0]
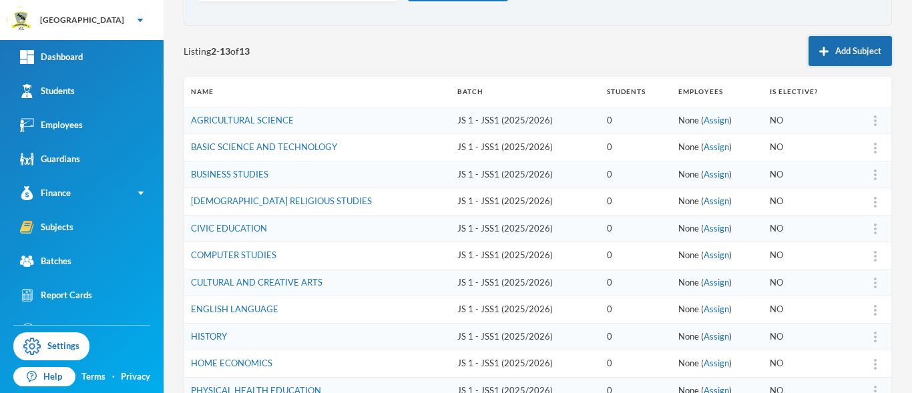
click at [837, 60] on button "Add Subject" at bounding box center [850, 51] width 83 height 30
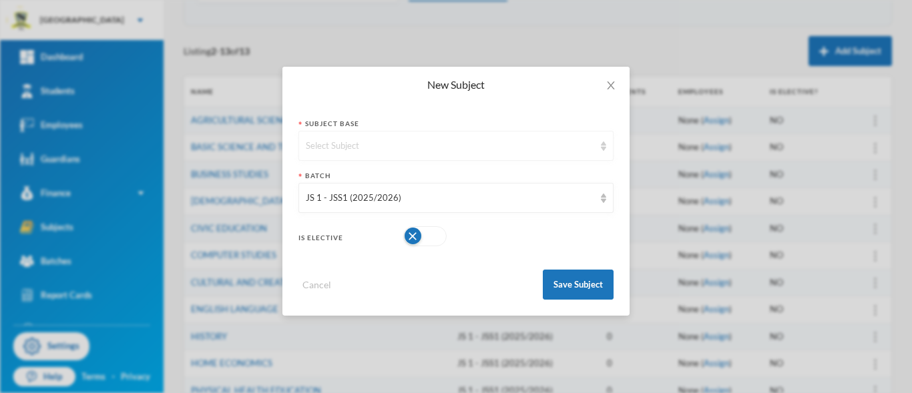
click at [605, 147] on img at bounding box center [603, 146] width 5 height 9
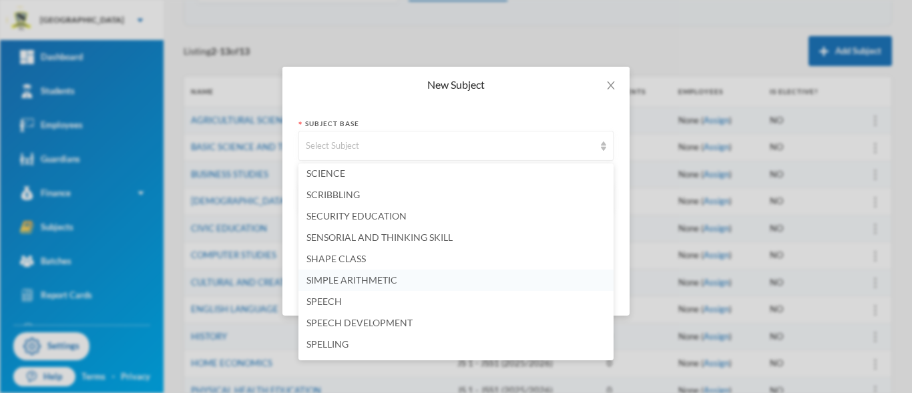
scroll to position [2331, 0]
click at [379, 218] on span "SECURITY EDUCATION" at bounding box center [356, 217] width 100 height 11
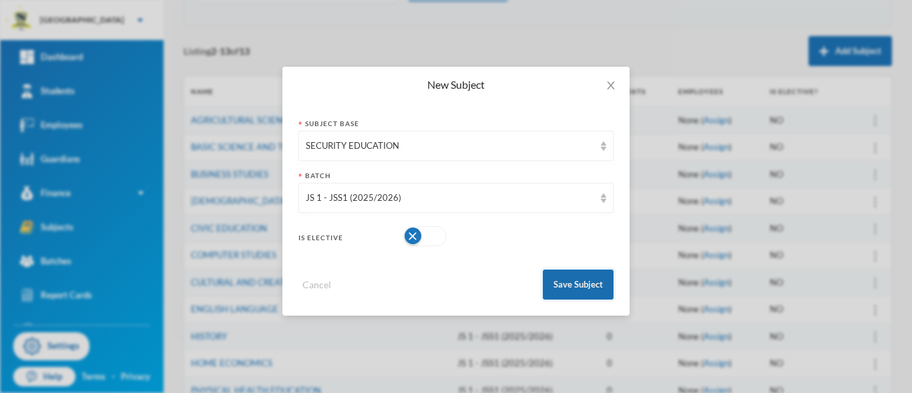
click at [562, 290] on button "Save Subject" at bounding box center [578, 285] width 71 height 30
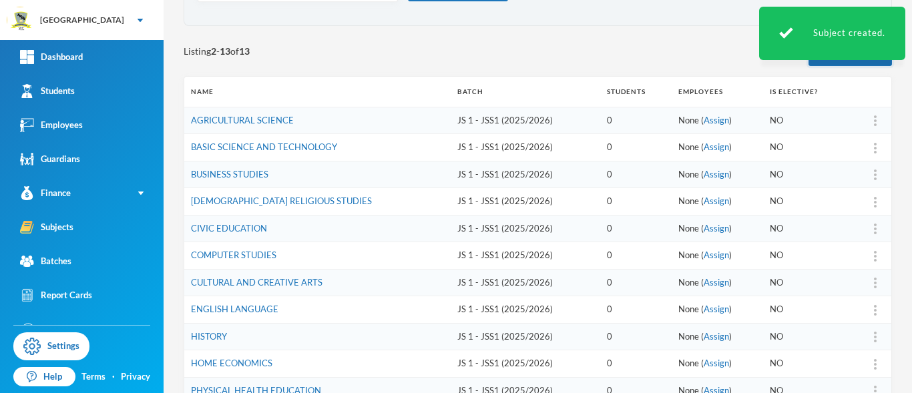
click at [817, 60] on button "Add Subject" at bounding box center [850, 51] width 83 height 30
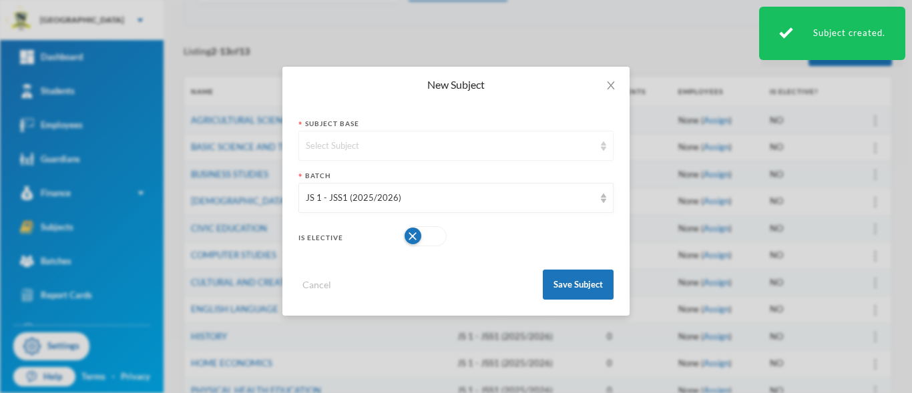
click at [604, 148] on img at bounding box center [603, 146] width 5 height 9
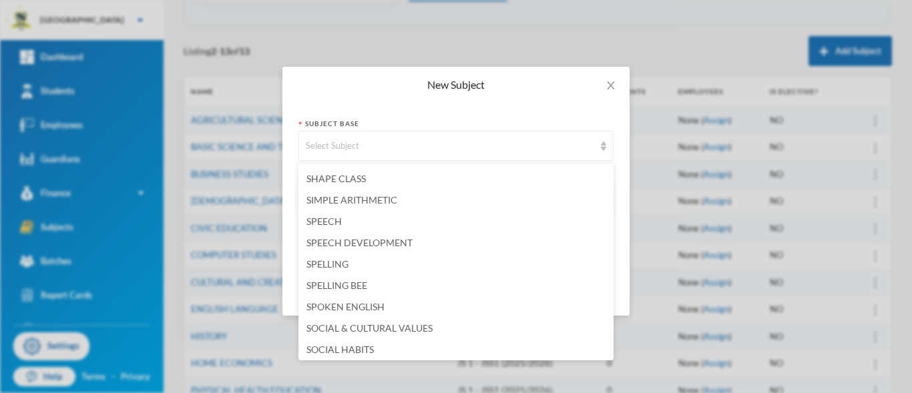
scroll to position [2584, 0]
click at [355, 202] on span "SOCIAL STUDIES" at bounding box center [341, 198] width 71 height 11
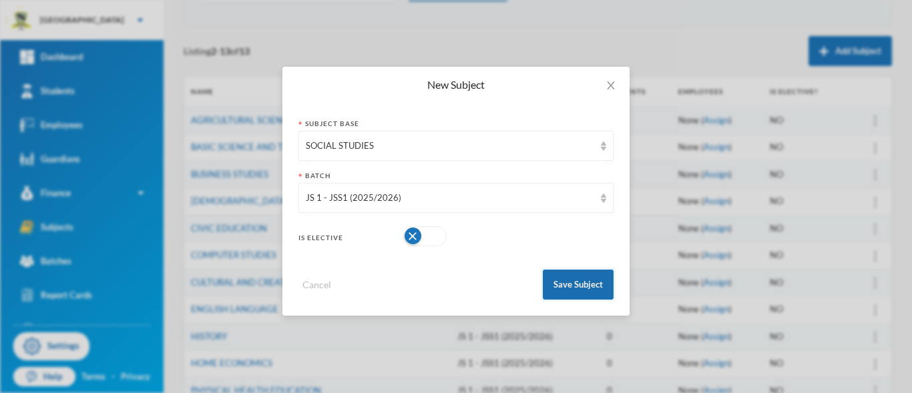
click at [563, 278] on button "Save Subject" at bounding box center [578, 285] width 71 height 30
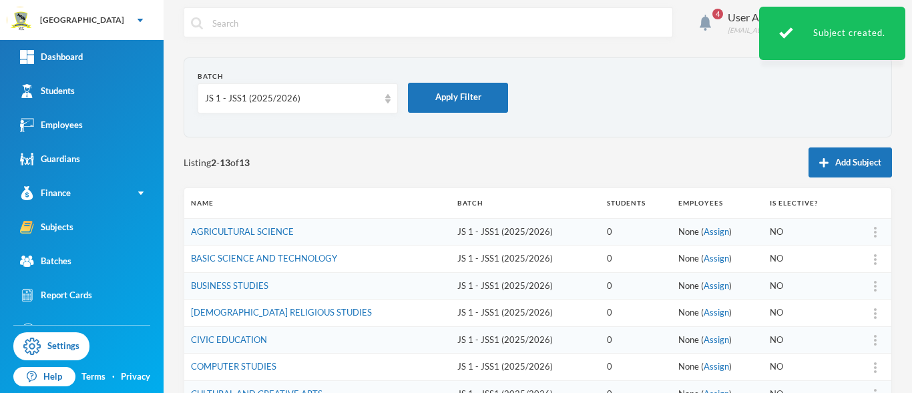
scroll to position [0, 0]
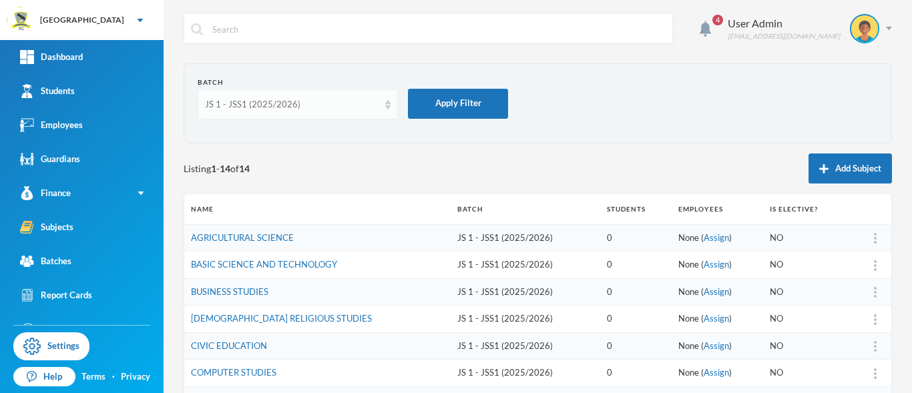
click at [387, 107] on img at bounding box center [387, 104] width 5 height 9
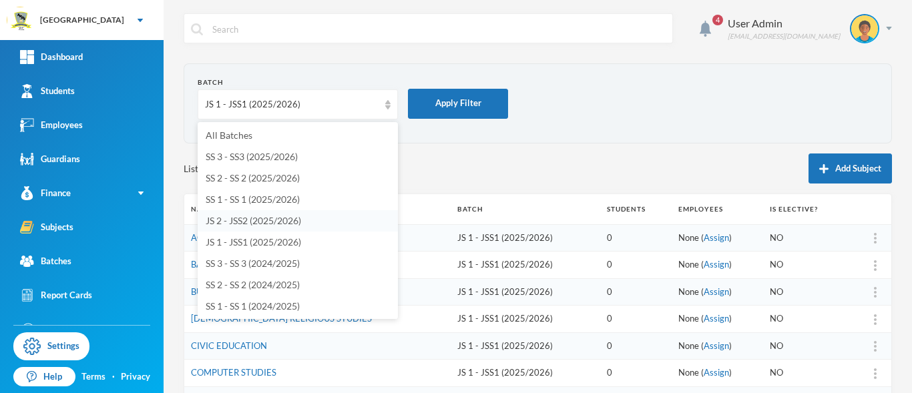
click at [280, 221] on span "JS 2 - JSS2 (2025/2026)" at bounding box center [253, 220] width 95 height 11
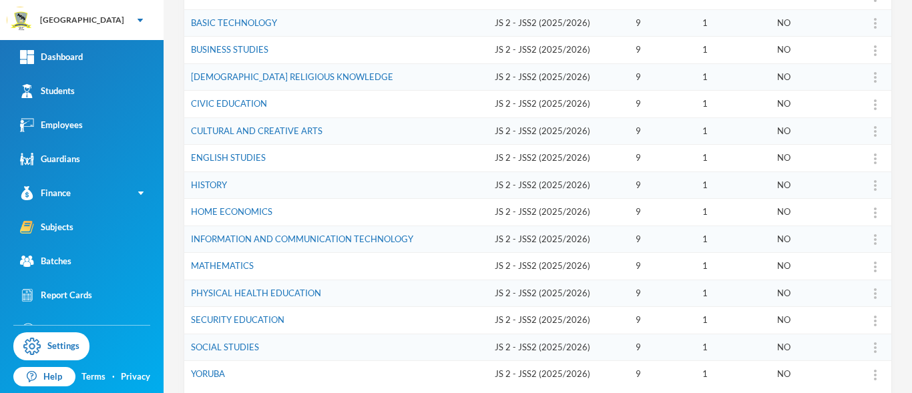
scroll to position [268, 0]
click at [866, 237] on div at bounding box center [875, 240] width 19 height 13
click at [841, 307] on div "Edit" at bounding box center [831, 303] width 72 height 27
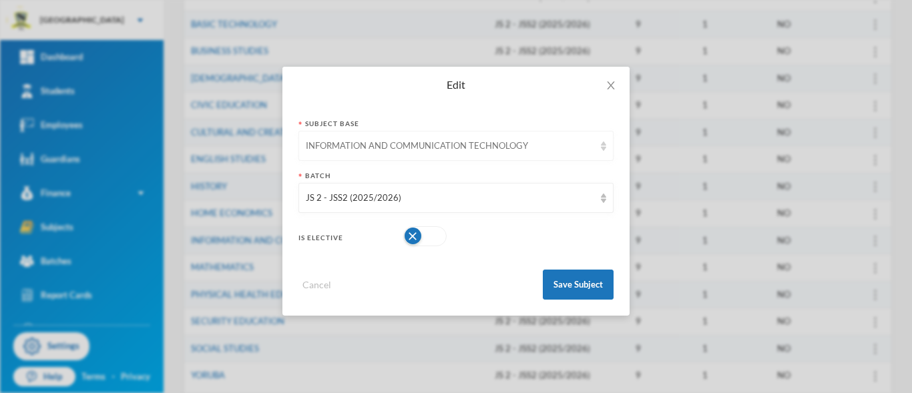
click at [602, 150] on img at bounding box center [603, 146] width 5 height 9
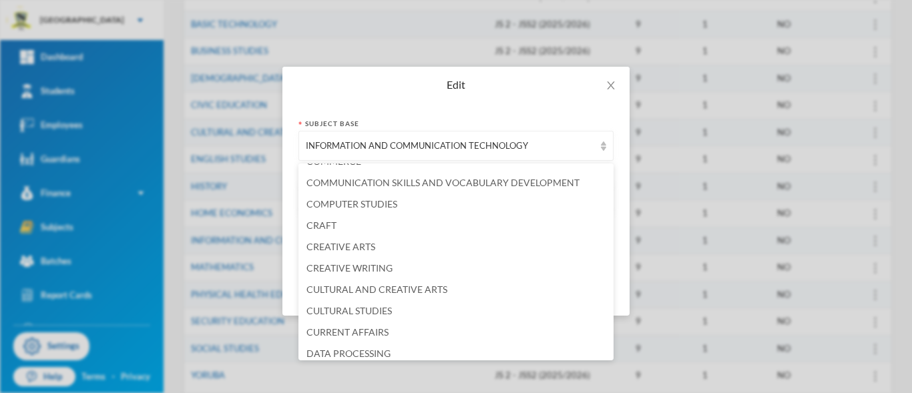
scroll to position [412, 0]
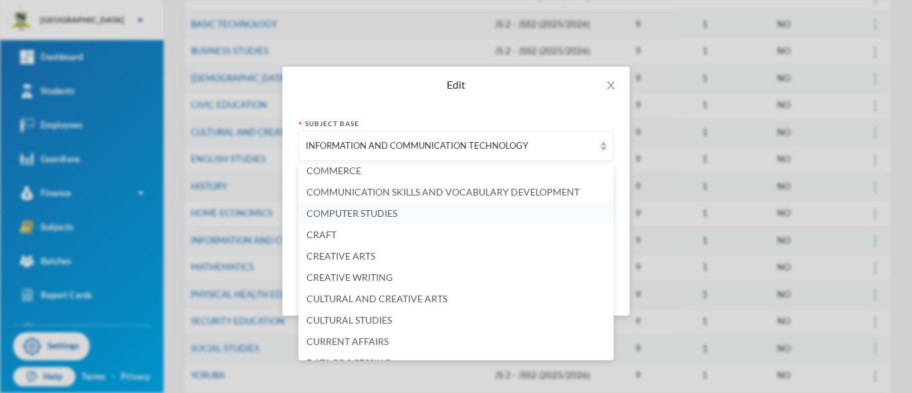
click at [410, 212] on li "COMPUTER STUDIES" at bounding box center [455, 213] width 315 height 21
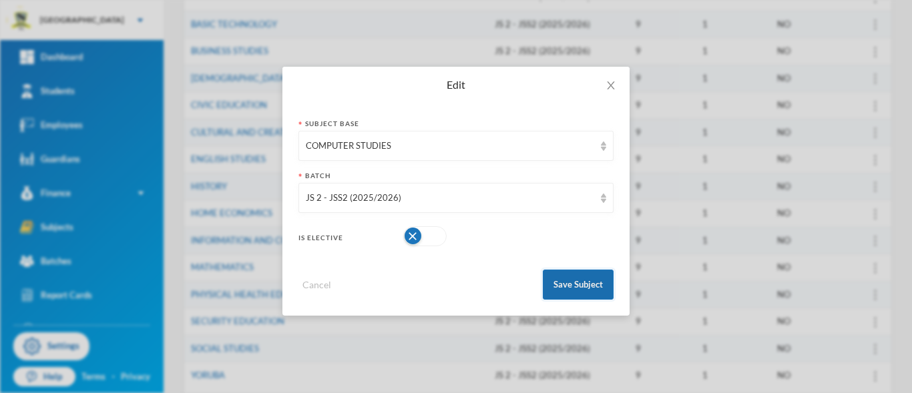
click at [577, 282] on button "Save Subject" at bounding box center [578, 285] width 71 height 30
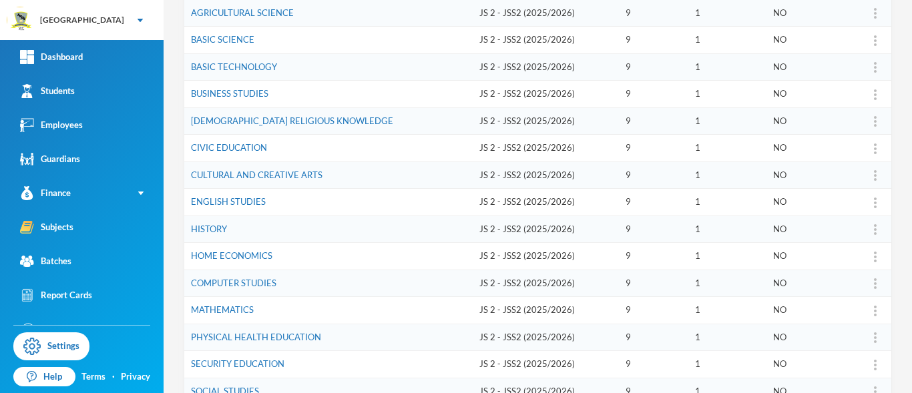
scroll to position [71, 0]
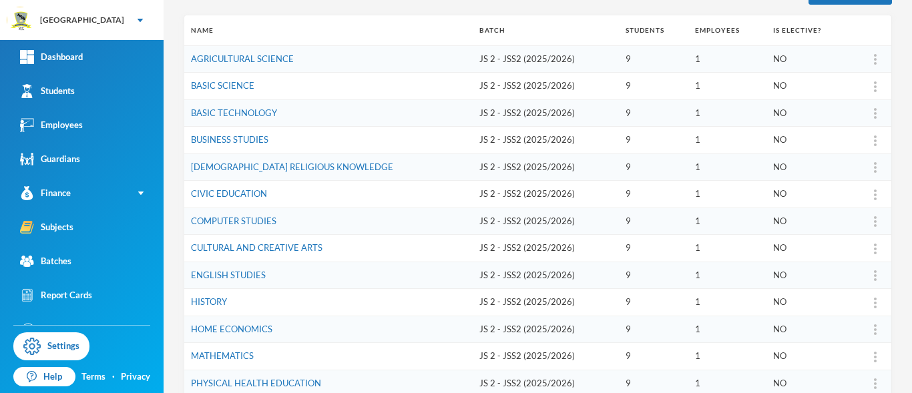
scroll to position [59, 0]
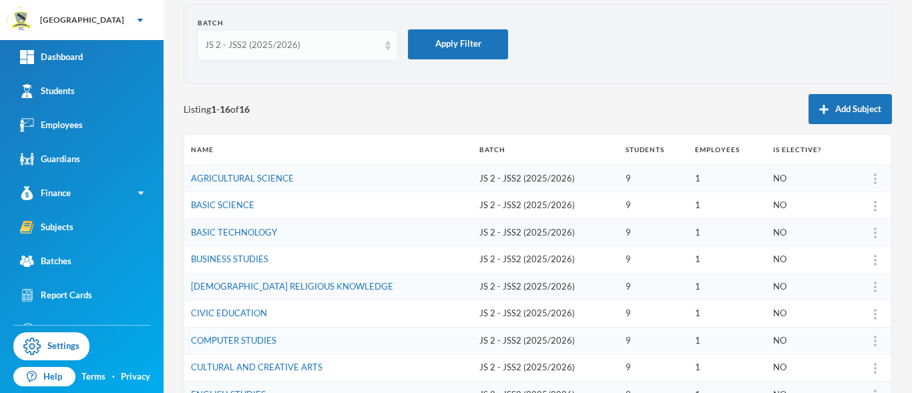
click at [390, 49] on img at bounding box center [387, 45] width 5 height 9
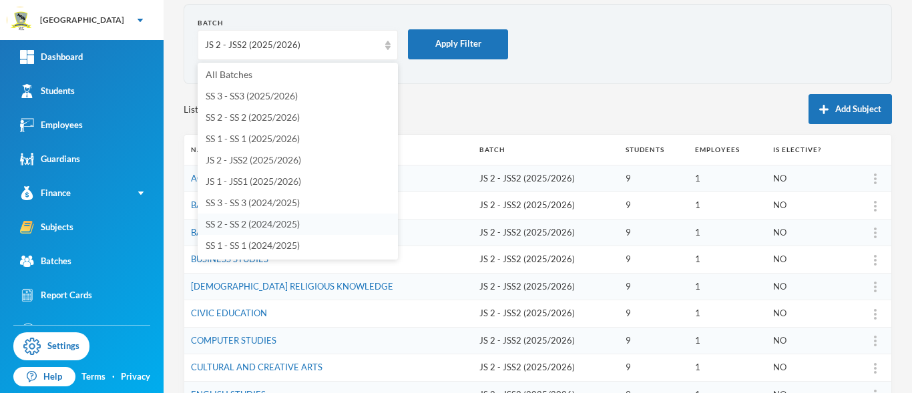
scroll to position [0, 0]
click at [444, 99] on div "Listing 1 - 16 of 16 Add Subject" at bounding box center [538, 109] width 708 height 30
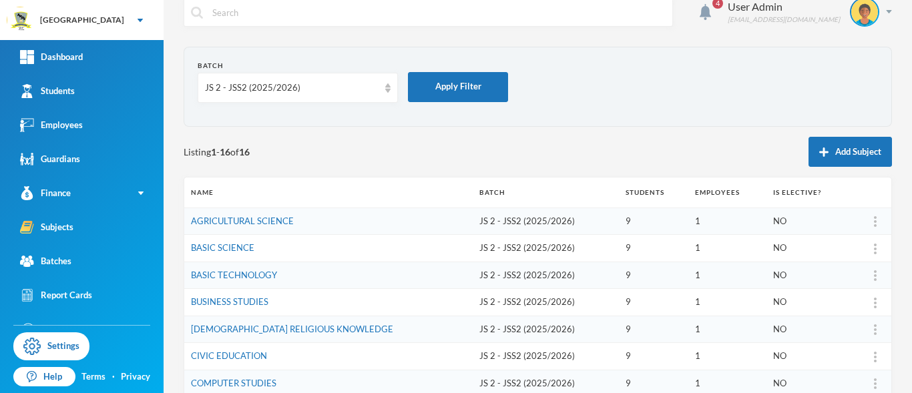
scroll to position [3, 0]
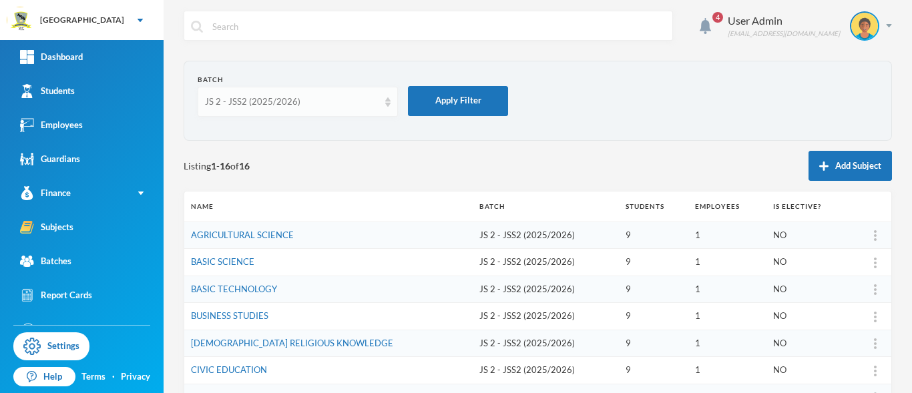
click at [243, 103] on div "JS 2 - JSS2 (2025/2026)" at bounding box center [292, 101] width 174 height 13
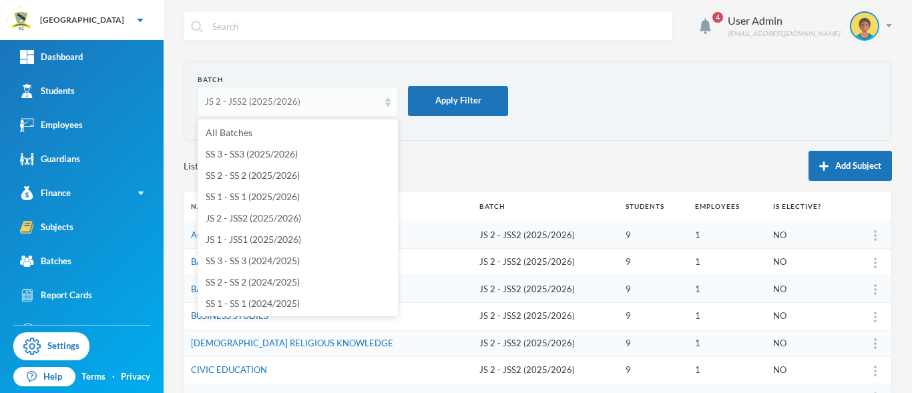
click at [389, 107] on div "JS 2 - JSS2 (2025/2026)" at bounding box center [298, 102] width 200 height 30
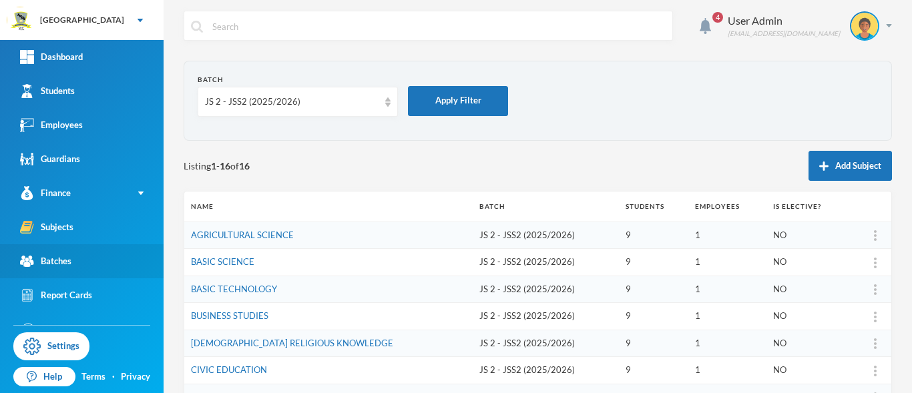
click at [47, 255] on div "Batches" at bounding box center [45, 261] width 51 height 14
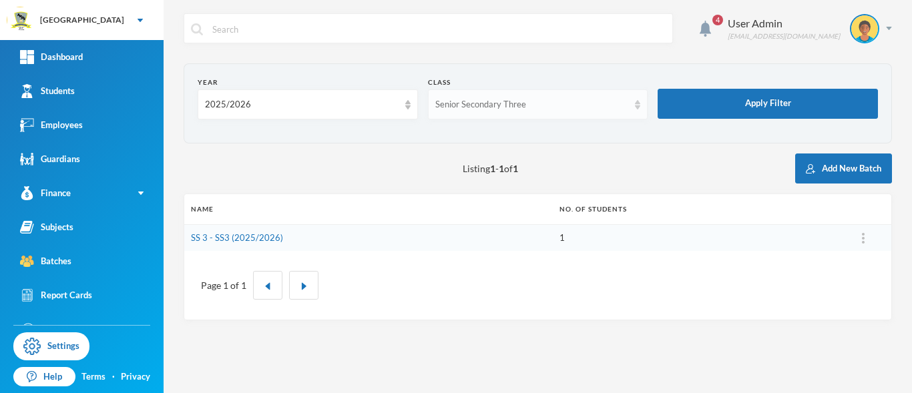
click at [638, 107] on img at bounding box center [637, 104] width 5 height 9
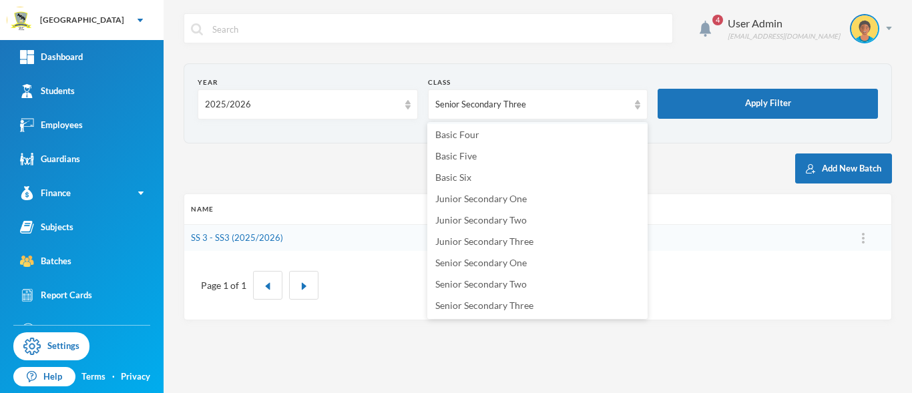
scroll to position [170, 0]
click at [480, 246] on span "Junior Secondary Three" at bounding box center [484, 243] width 98 height 11
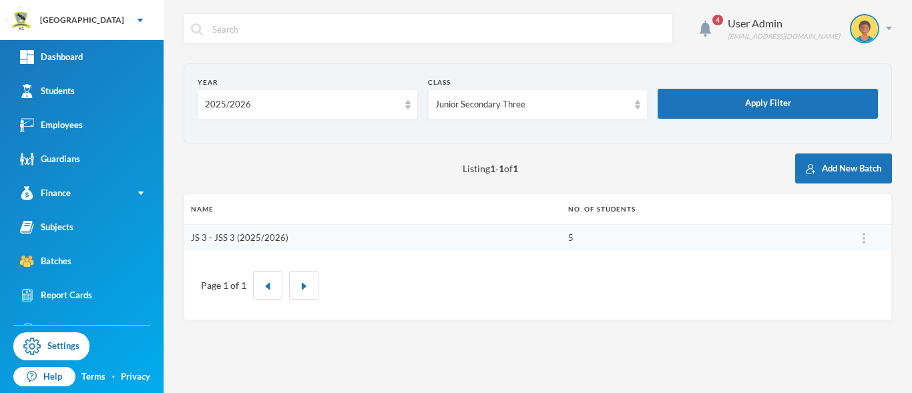
click at [278, 239] on link "JS 3 - JSS 3 (2025/2026)" at bounding box center [239, 237] width 97 height 11
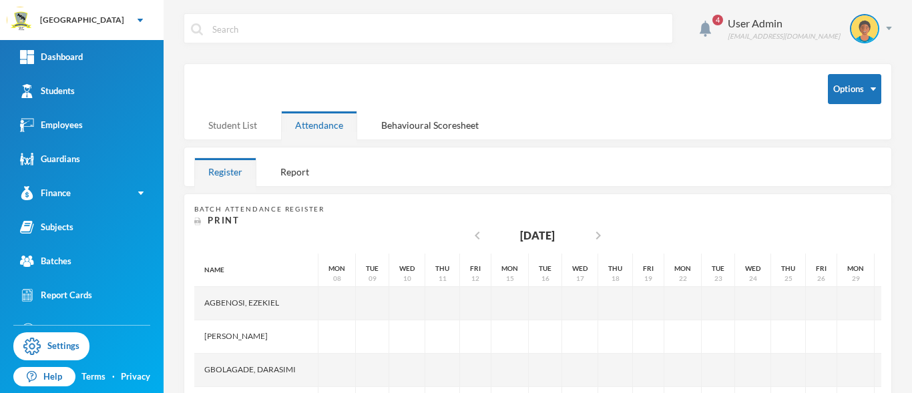
click at [226, 128] on div "Student List" at bounding box center [232, 125] width 77 height 29
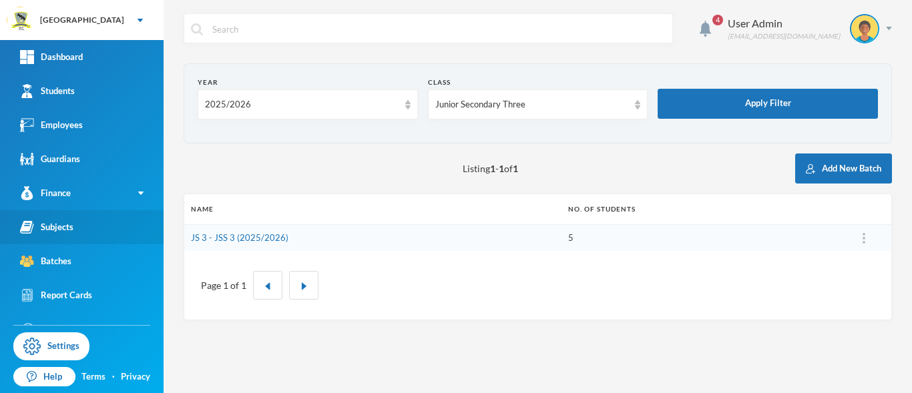
click at [73, 223] on div "Subjects" at bounding box center [46, 227] width 53 height 14
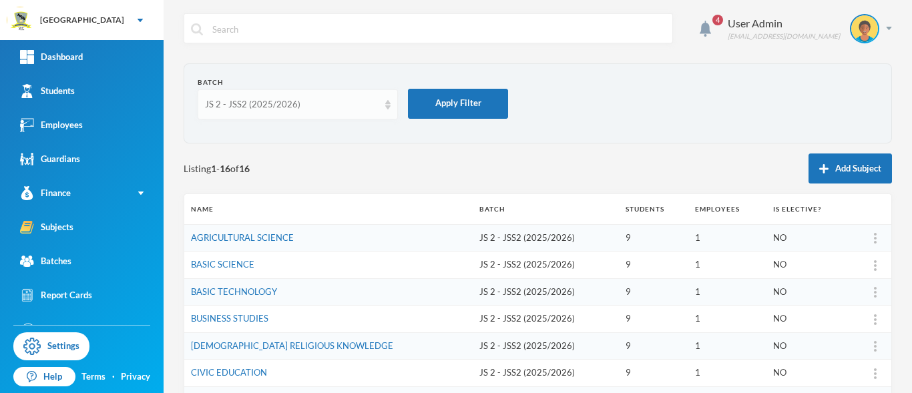
click at [391, 107] on div "JS 2 - JSS2 (2025/2026)" at bounding box center [298, 104] width 200 height 30
click at [385, 114] on div "JS 2 - JSS2 (2025/2026)" at bounding box center [298, 104] width 200 height 30
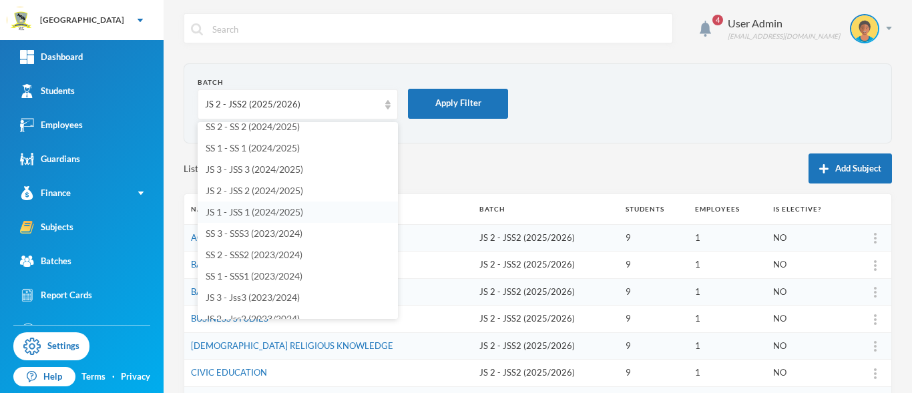
scroll to position [159, 0]
click at [62, 268] on link "Batches" at bounding box center [82, 261] width 164 height 34
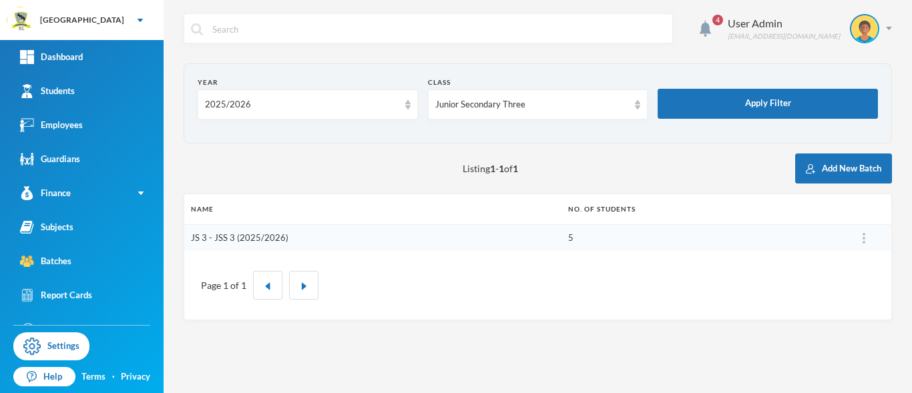
click at [232, 238] on link "JS 3 - JSS 3 (2025/2026)" at bounding box center [239, 237] width 97 height 11
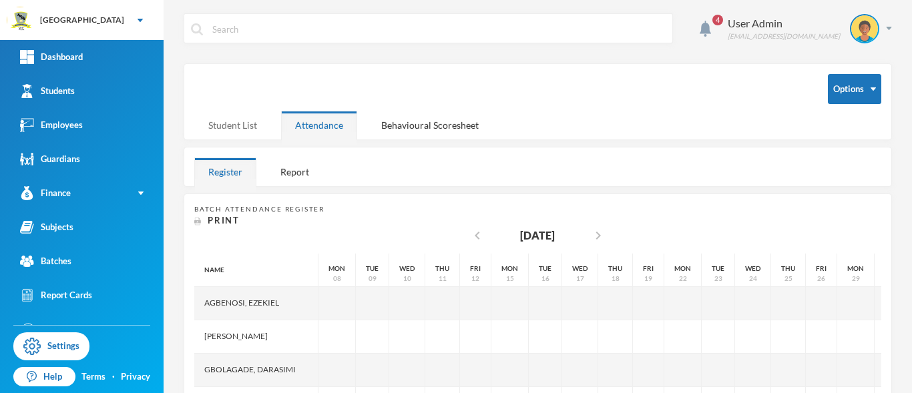
click at [230, 122] on div "Student List" at bounding box center [232, 125] width 77 height 29
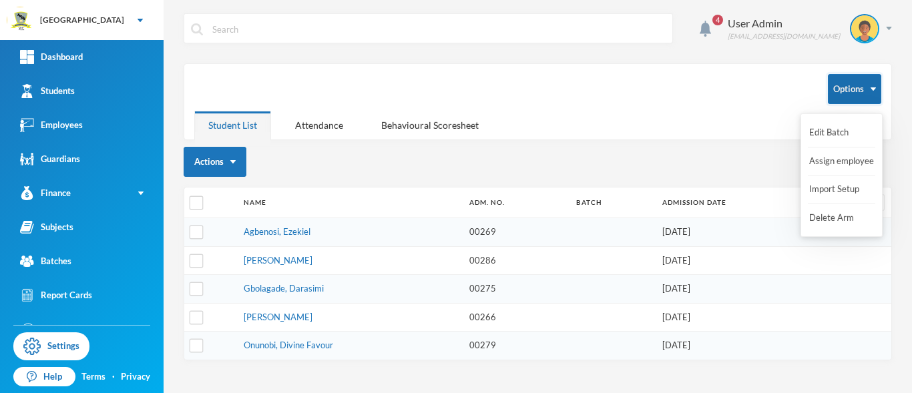
click at [861, 93] on button "Options" at bounding box center [854, 89] width 53 height 30
click at [843, 190] on button "Import Setup" at bounding box center [834, 190] width 53 height 24
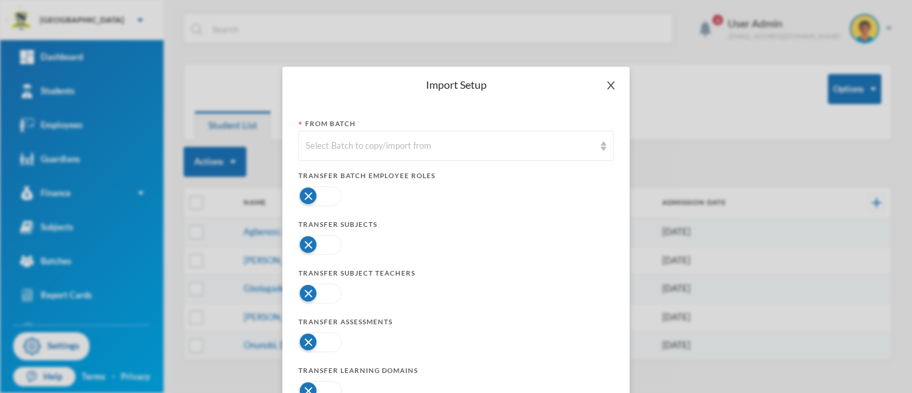
click at [608, 85] on icon "icon: close" at bounding box center [611, 85] width 11 height 11
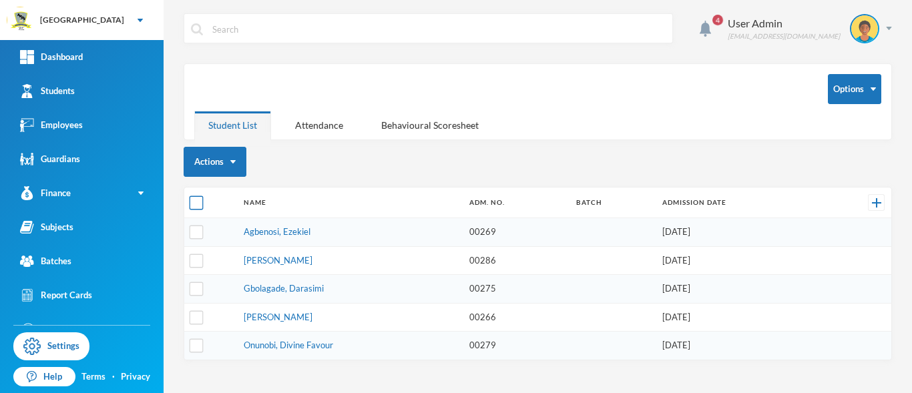
click at [197, 202] on input "checkbox" at bounding box center [197, 203] width 14 height 14
checkbox input "true"
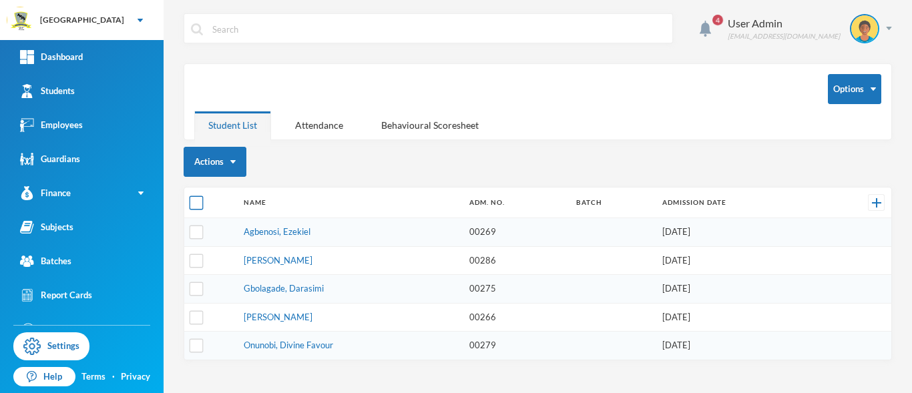
checkbox input "true"
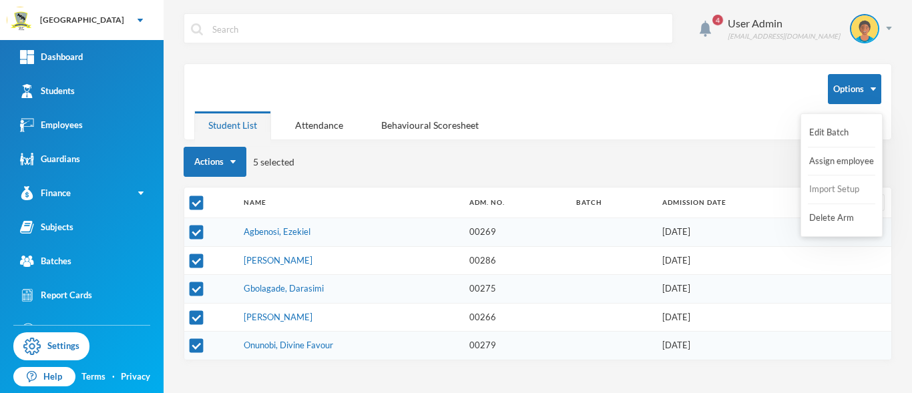
click at [848, 184] on button "Import Setup" at bounding box center [834, 190] width 53 height 24
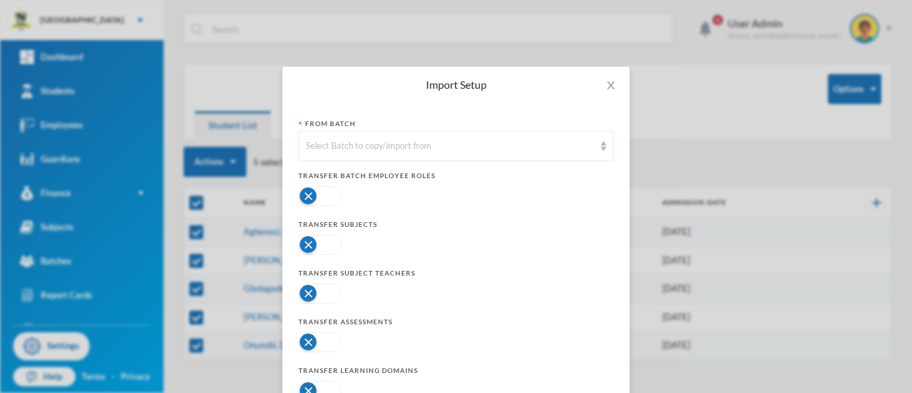
click at [332, 241] on button "button" at bounding box center [319, 245] width 43 height 20
click at [601, 148] on img at bounding box center [603, 146] width 5 height 9
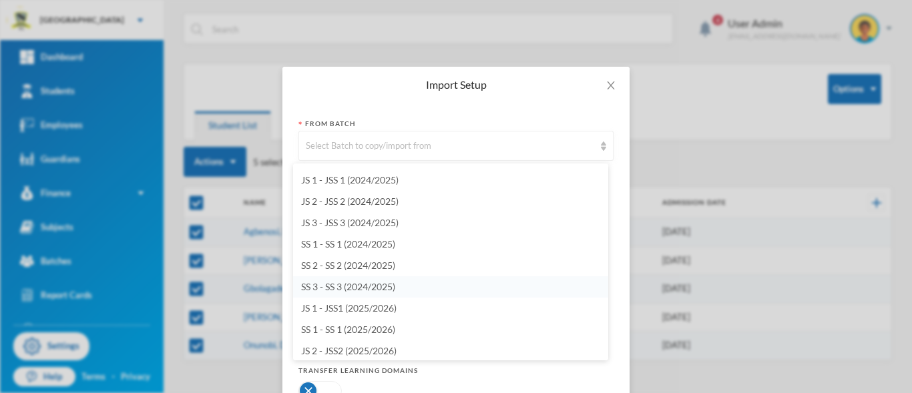
scroll to position [1086, 0]
click at [360, 201] on span "JS 2 - JSS 2 (2024/2025)" at bounding box center [349, 201] width 97 height 11
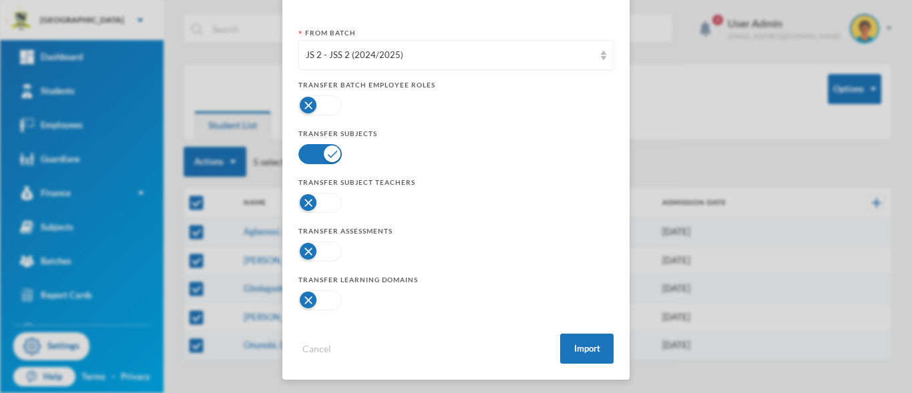
scroll to position [93, 0]
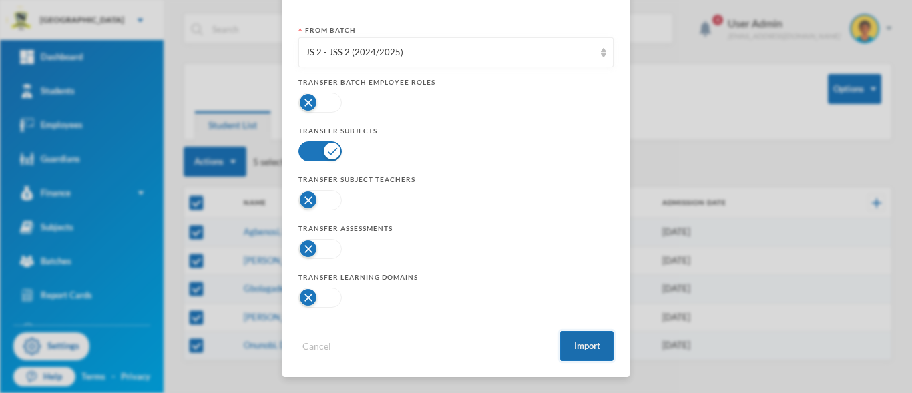
click at [594, 353] on button "Import" at bounding box center [586, 346] width 53 height 30
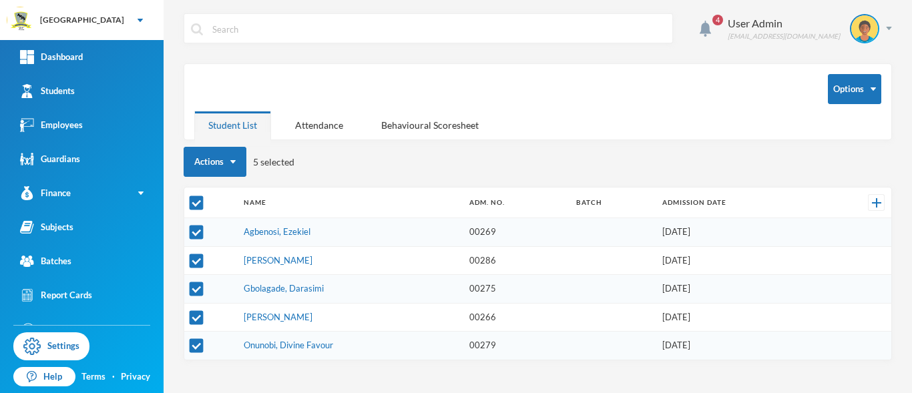
scroll to position [27, 0]
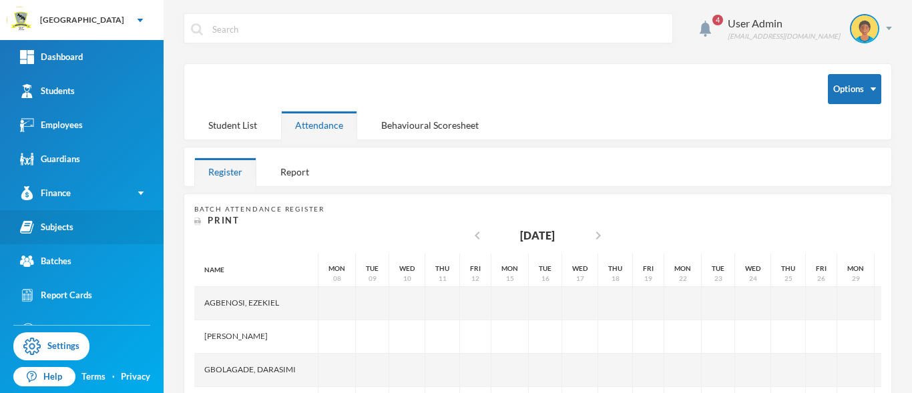
click at [60, 229] on div "Subjects" at bounding box center [46, 227] width 53 height 14
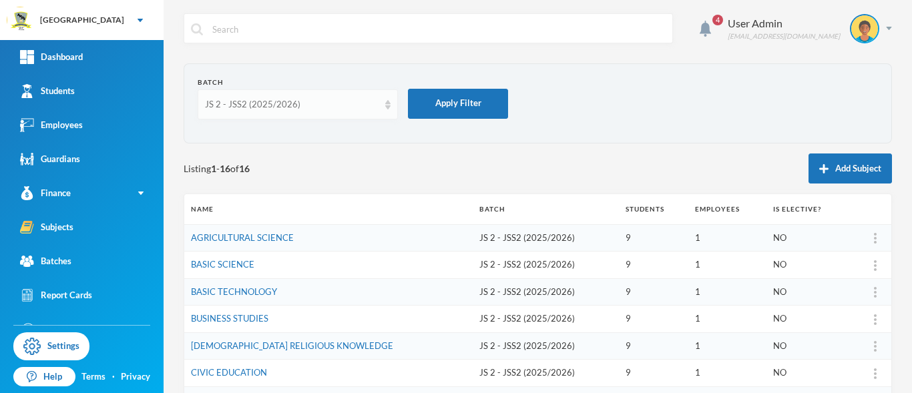
click at [390, 107] on img at bounding box center [387, 104] width 5 height 9
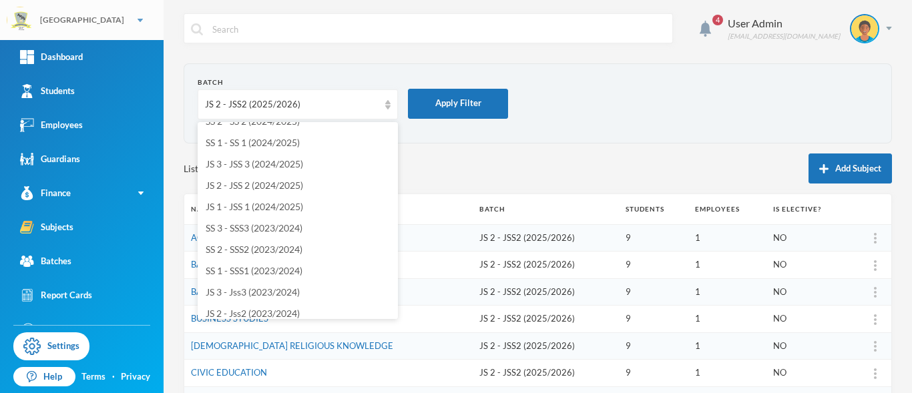
scroll to position [152, 0]
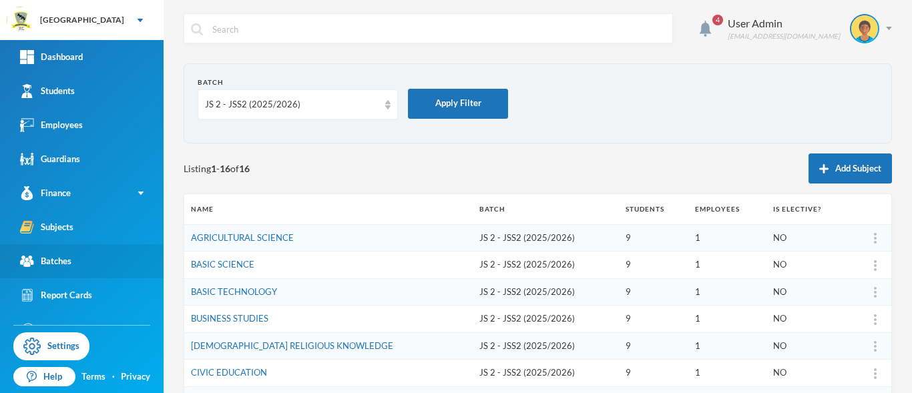
click at [50, 266] on div "Batches" at bounding box center [45, 261] width 51 height 14
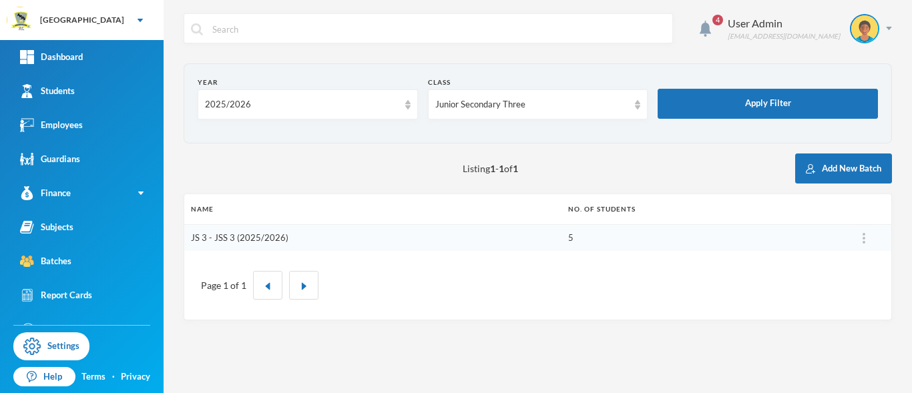
click at [251, 238] on link "JS 3 - JSS 3 (2025/2026)" at bounding box center [239, 237] width 97 height 11
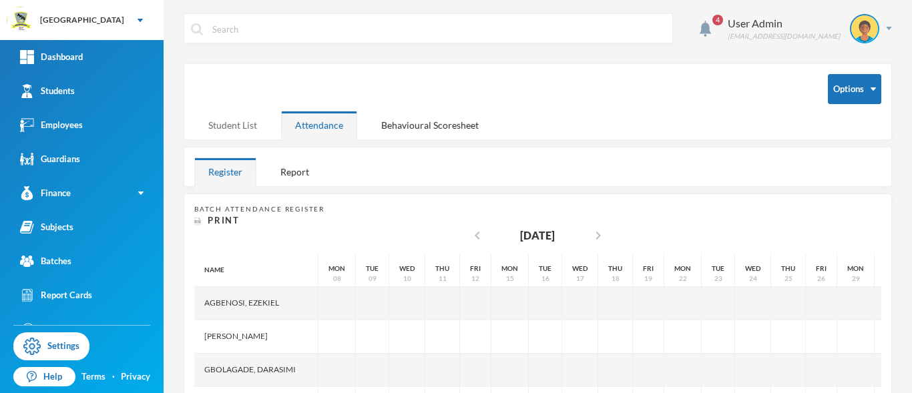
click at [227, 128] on div "Student List" at bounding box center [232, 125] width 77 height 29
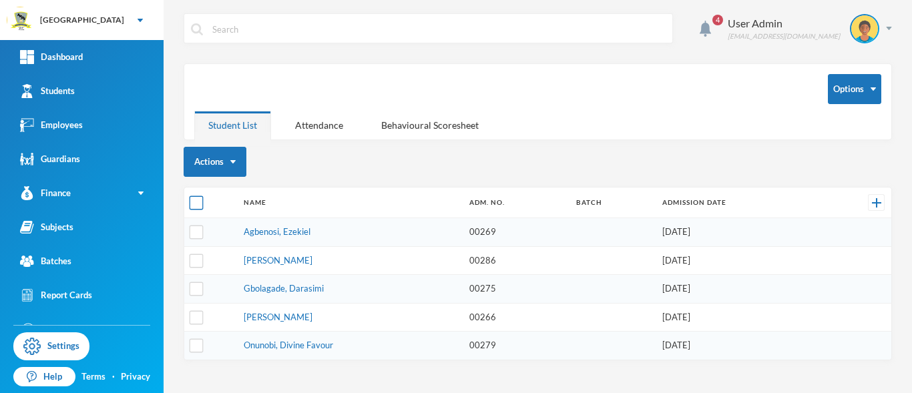
click at [193, 206] on input "checkbox" at bounding box center [197, 203] width 14 height 14
checkbox input "true"
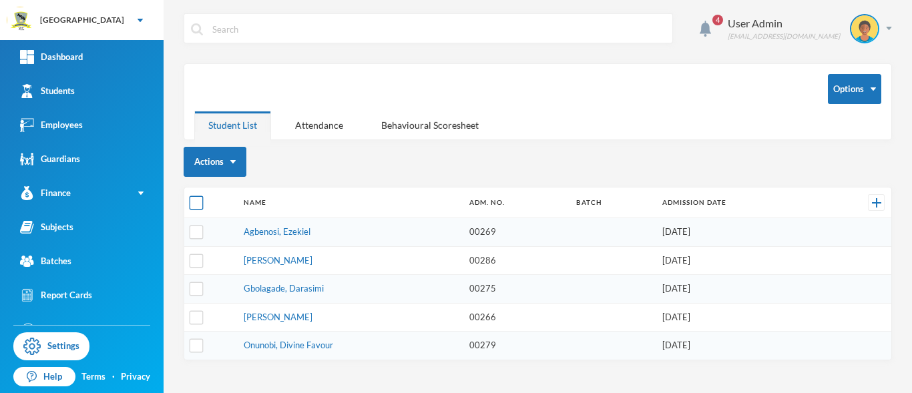
checkbox input "true"
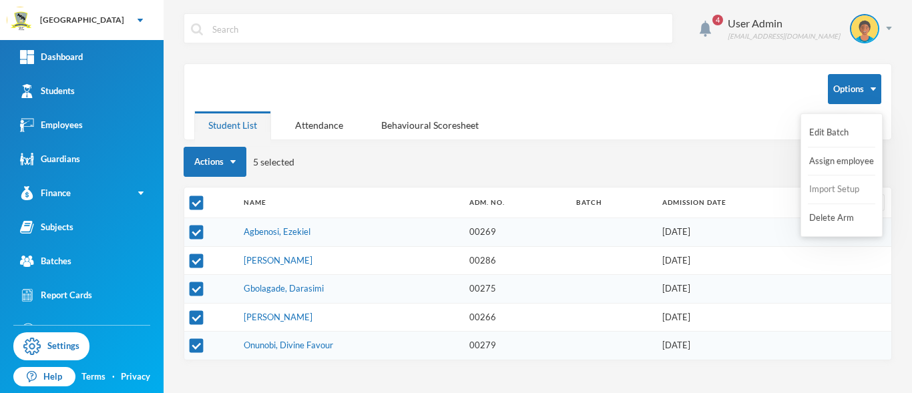
click at [843, 184] on button "Import Setup" at bounding box center [834, 190] width 53 height 24
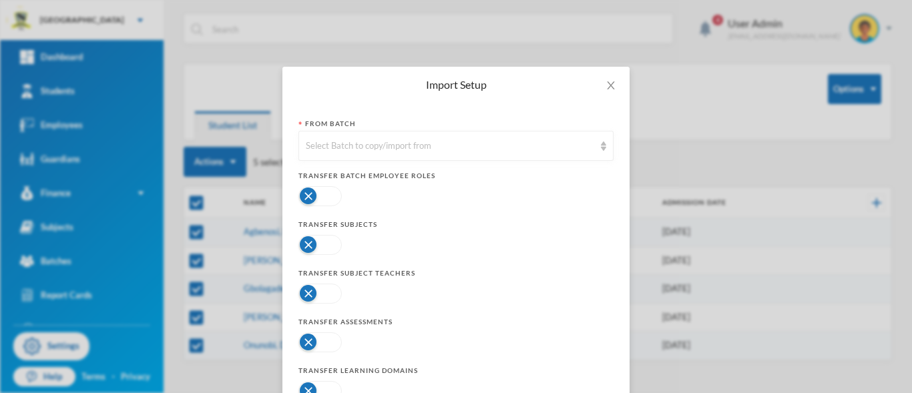
click at [325, 250] on button "button" at bounding box center [319, 245] width 43 height 20
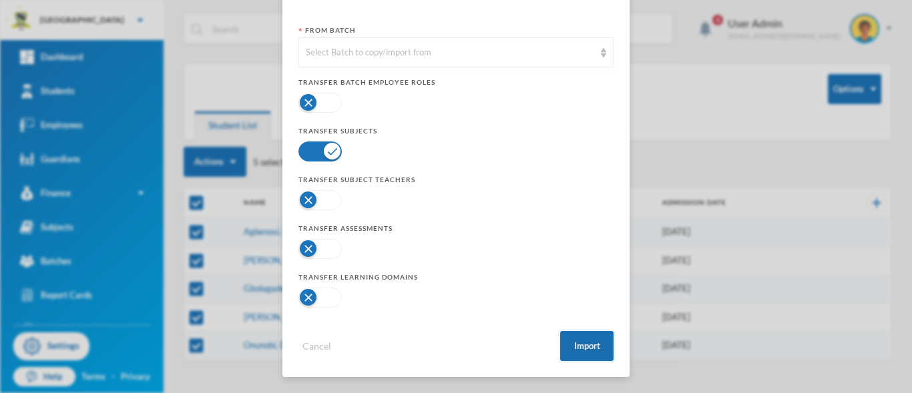
click at [592, 345] on button "Import" at bounding box center [586, 346] width 53 height 30
click at [582, 349] on button "Import" at bounding box center [586, 346] width 53 height 30
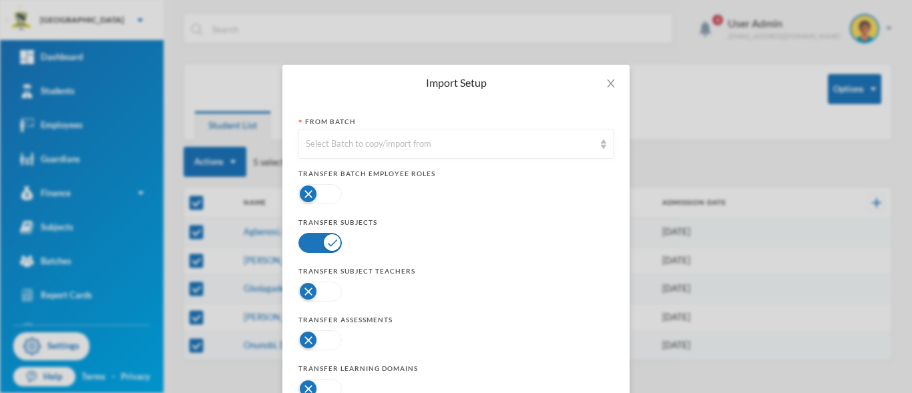
scroll to position [0, 0]
click at [601, 153] on div "Select Batch to copy/import from" at bounding box center [455, 146] width 315 height 30
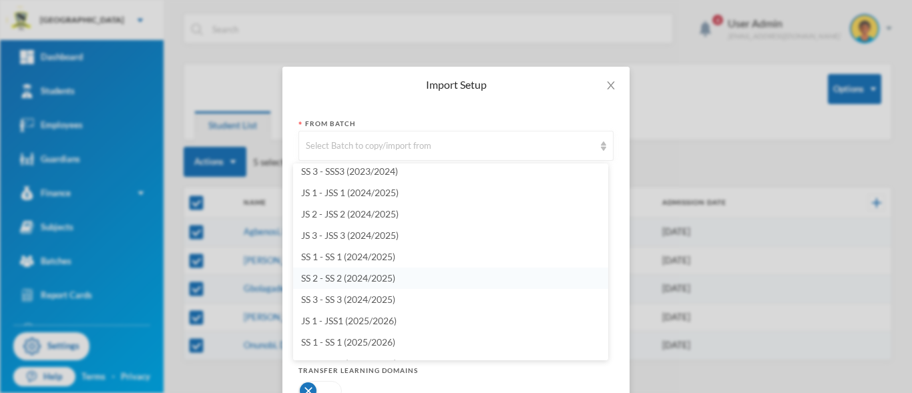
scroll to position [1073, 0]
click at [352, 219] on span "JS 2 - JSS 2 (2024/2025)" at bounding box center [349, 214] width 97 height 11
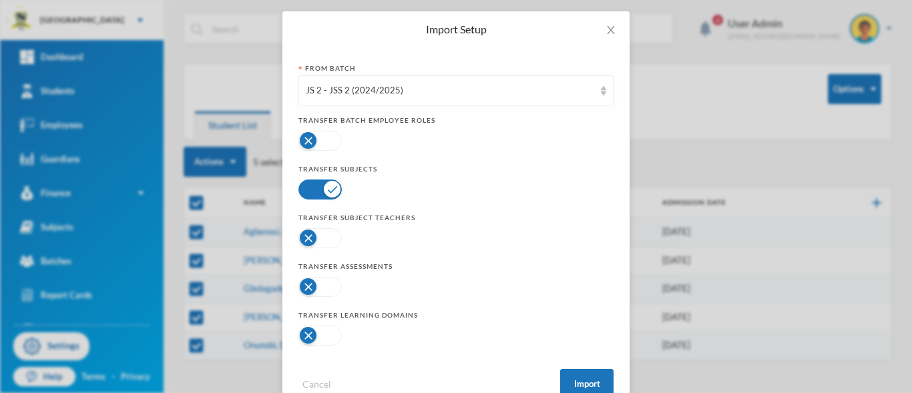
scroll to position [93, 0]
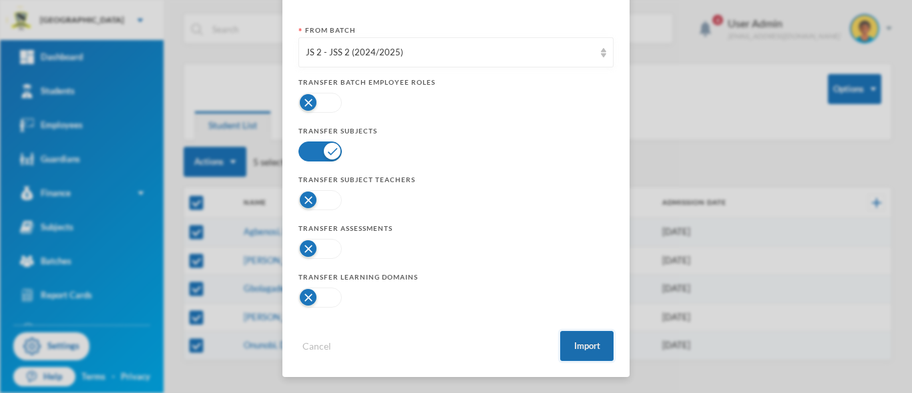
click at [592, 352] on button "Import" at bounding box center [586, 346] width 53 height 30
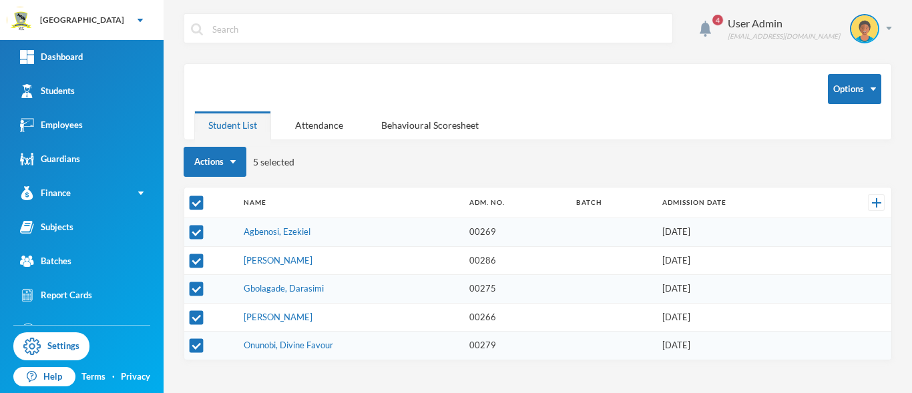
scroll to position [27, 0]
click at [39, 224] on div "Subjects" at bounding box center [46, 227] width 53 height 14
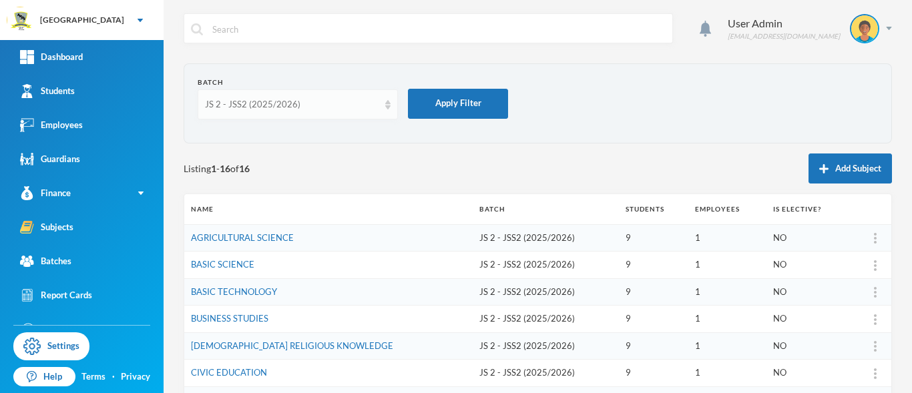
click at [389, 106] on img at bounding box center [387, 104] width 5 height 9
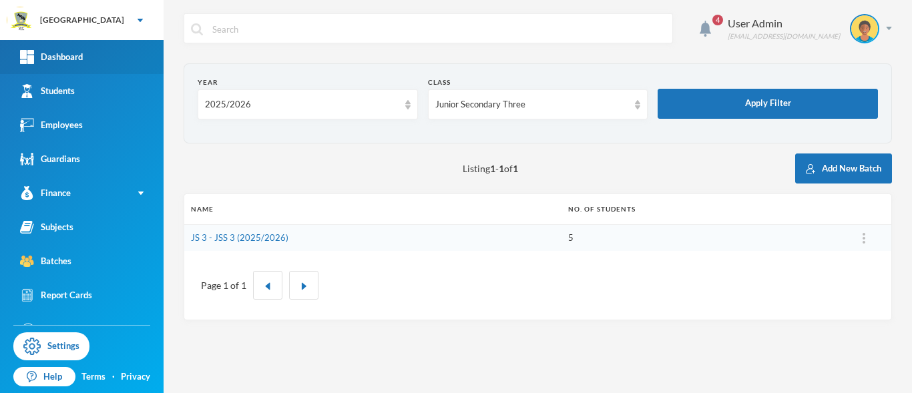
click at [93, 51] on link "Dashboard" at bounding box center [82, 57] width 164 height 34
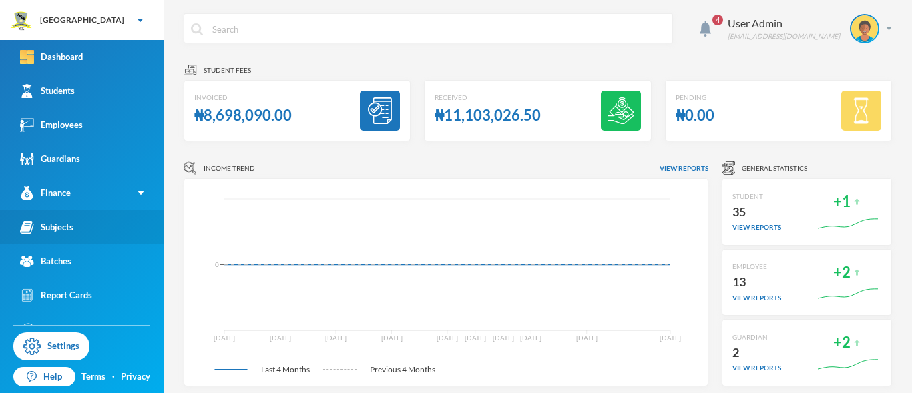
click at [55, 229] on div "Subjects" at bounding box center [46, 227] width 53 height 14
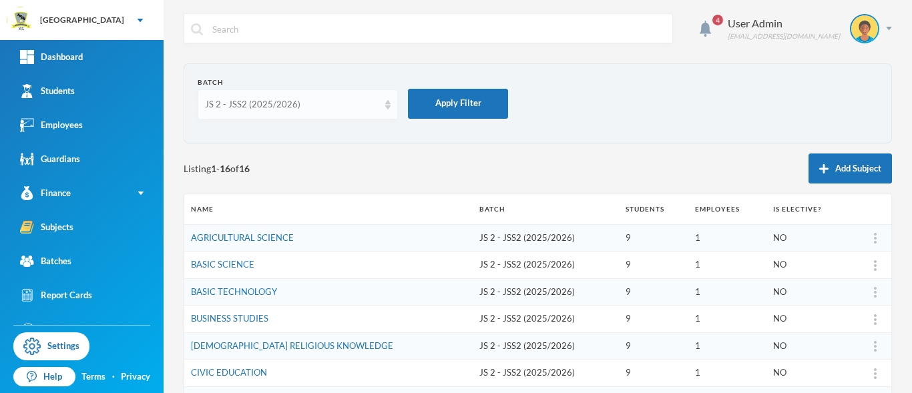
click at [387, 106] on img at bounding box center [387, 104] width 5 height 9
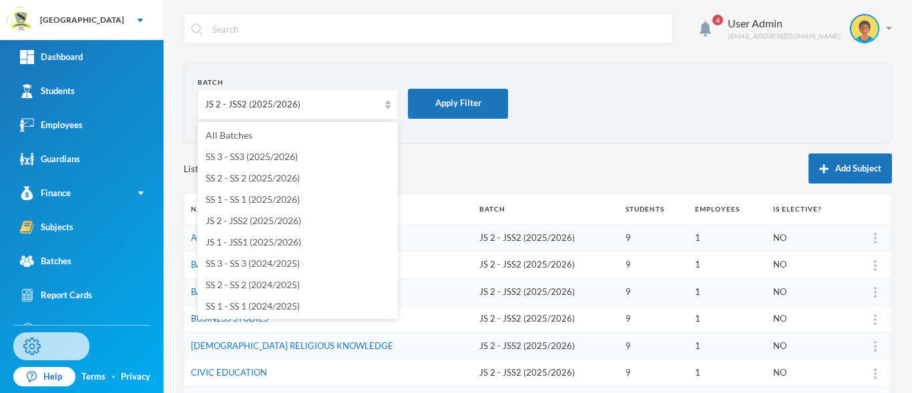
click at [48, 351] on link "Settings" at bounding box center [51, 346] width 76 height 28
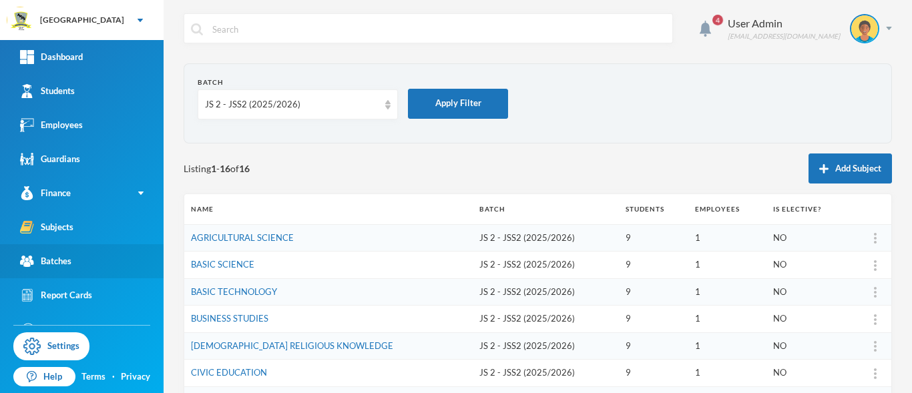
click at [56, 254] on div "Batches" at bounding box center [45, 261] width 51 height 14
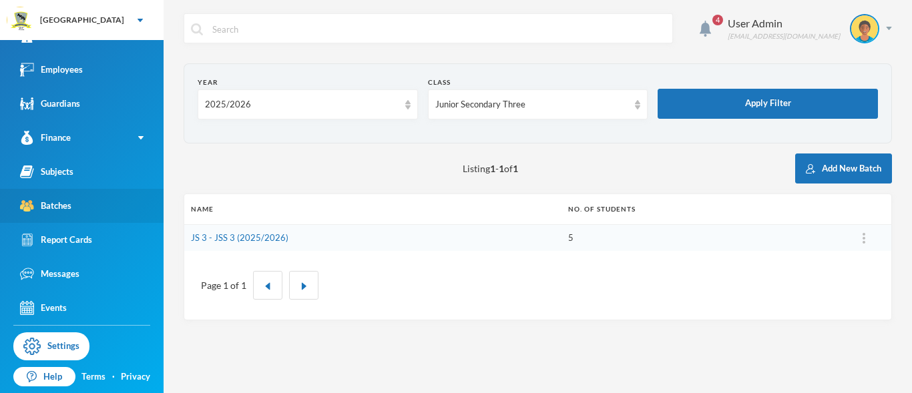
scroll to position [55, 0]
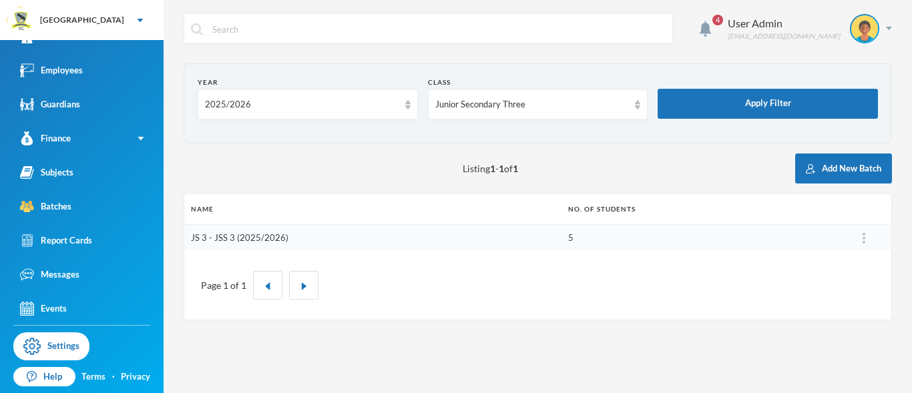
click at [238, 240] on link "JS 3 - JSS 3 (2025/2026)" at bounding box center [239, 237] width 97 height 11
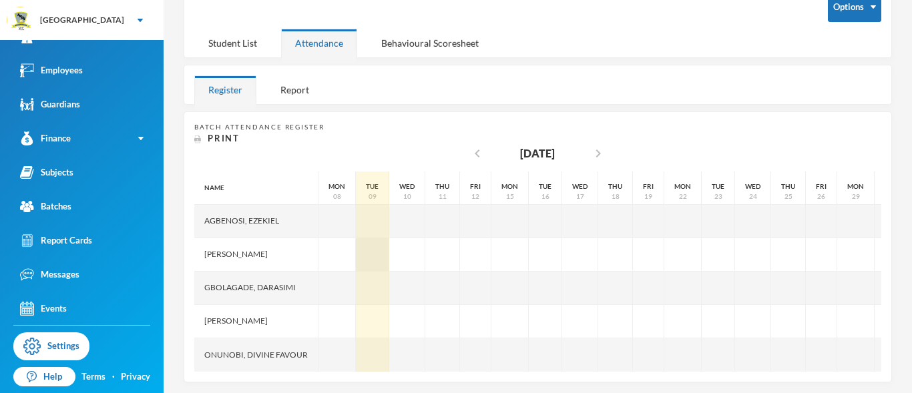
scroll to position [92, 0]
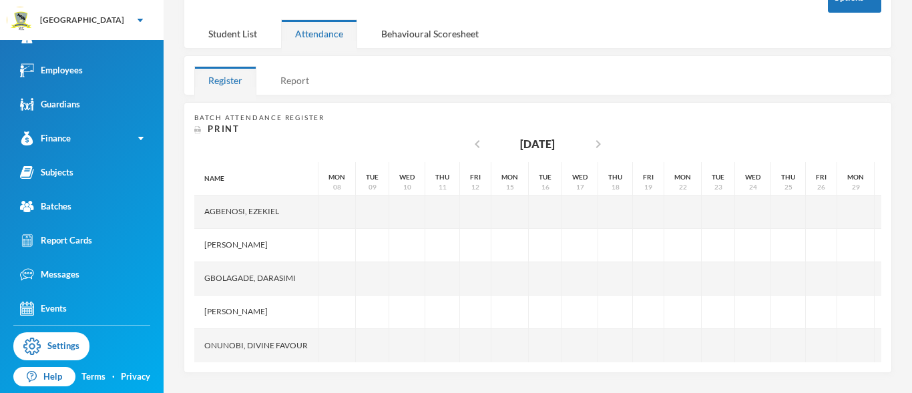
click at [299, 78] on div "Report" at bounding box center [294, 80] width 57 height 29
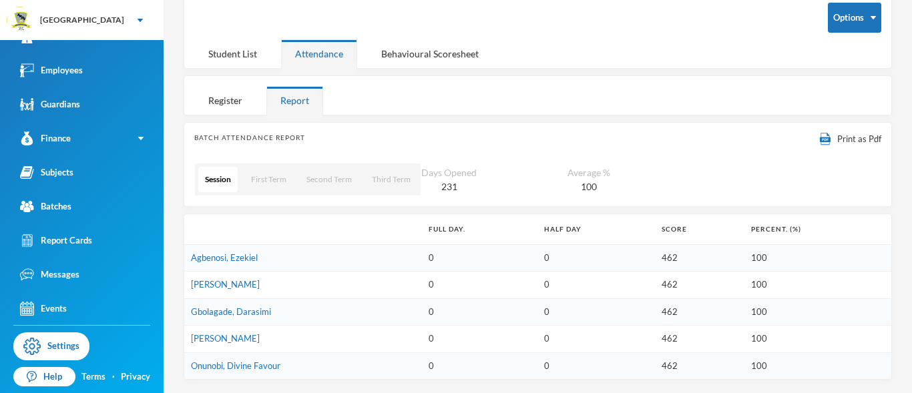
scroll to position [71, 0]
click at [261, 176] on button "First Term" at bounding box center [268, 179] width 49 height 25
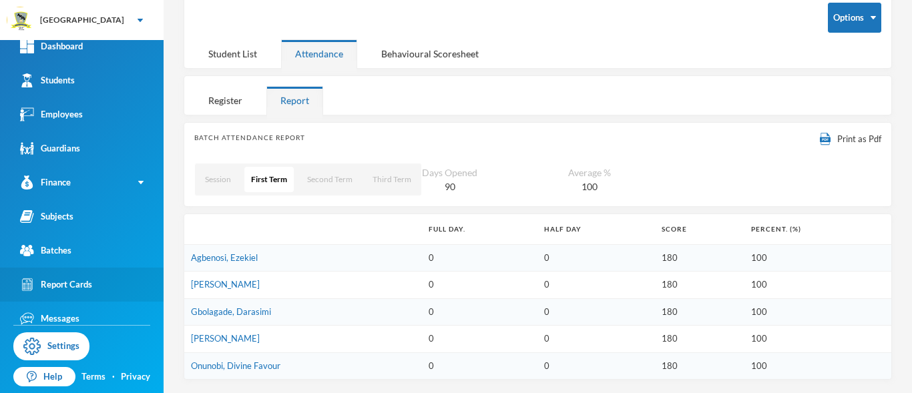
scroll to position [13, 0]
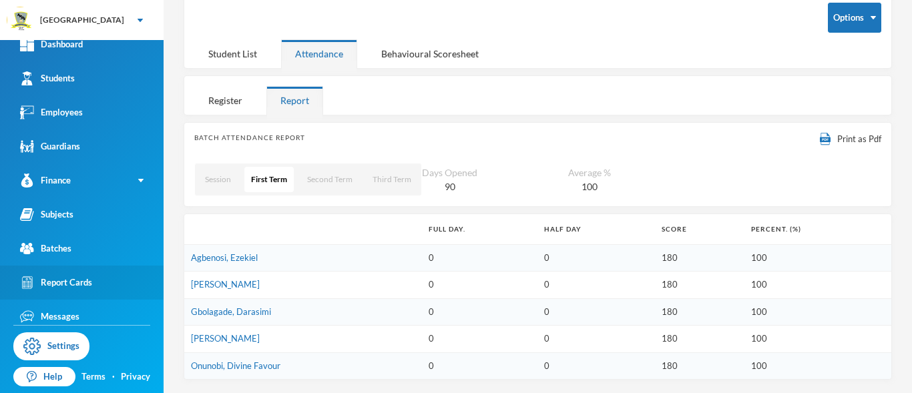
click at [78, 286] on div "Report Cards" at bounding box center [56, 283] width 72 height 14
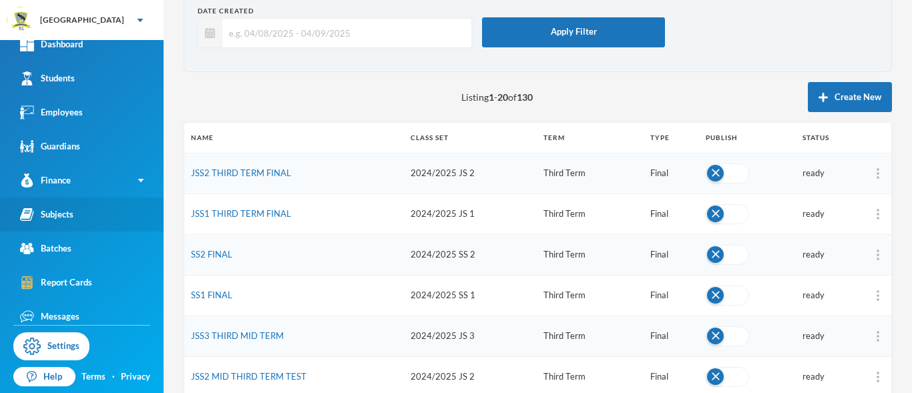
click at [49, 218] on div "Subjects" at bounding box center [46, 215] width 53 height 14
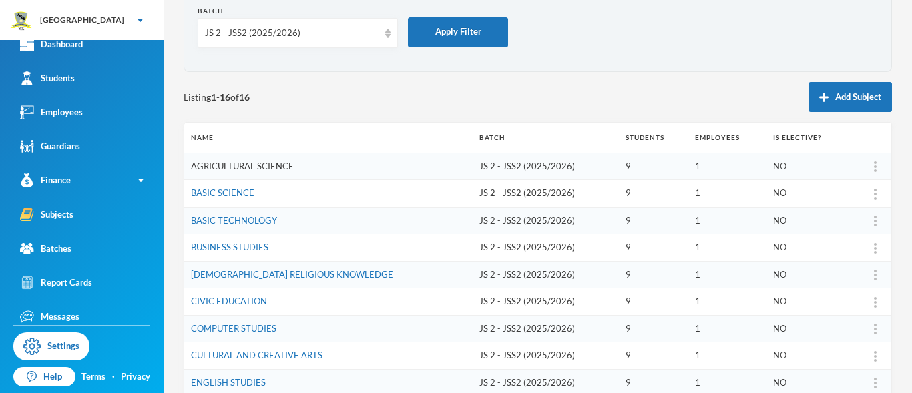
click at [225, 170] on link "AGRICULTURAL SCIENCE" at bounding box center [242, 166] width 103 height 11
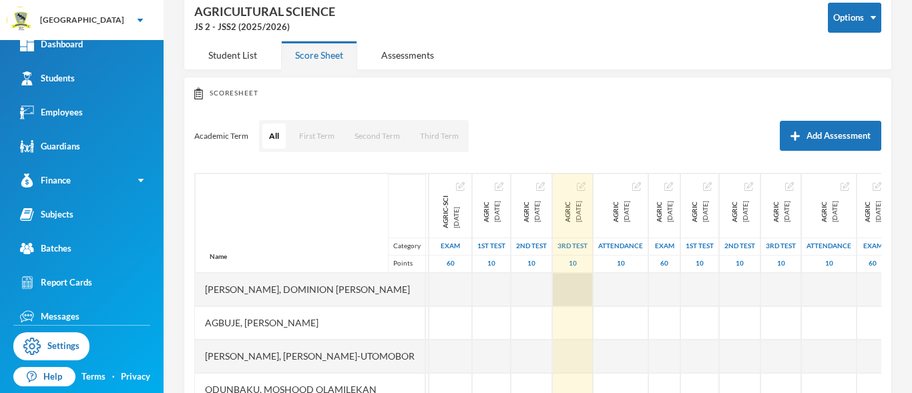
scroll to position [0, 252]
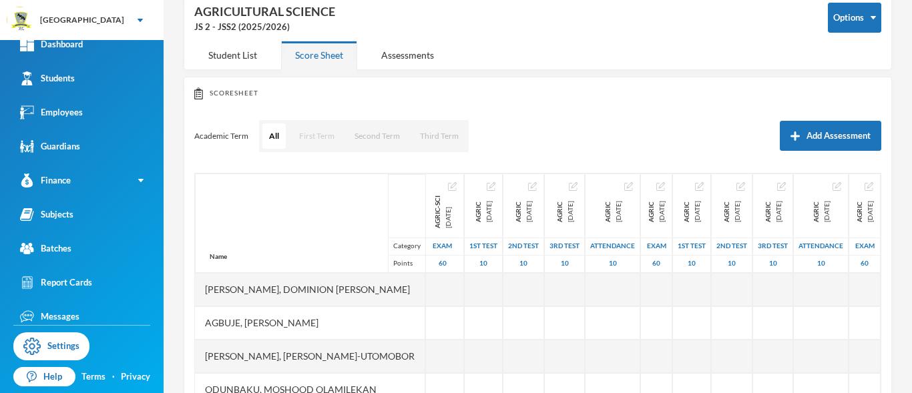
click at [315, 142] on button "First Term" at bounding box center [316, 136] width 49 height 25
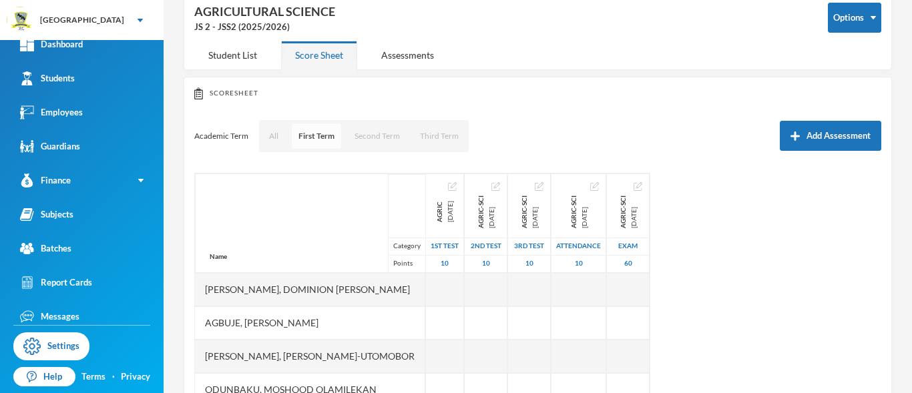
scroll to position [0, 0]
click at [52, 212] on div "Subjects" at bounding box center [46, 215] width 53 height 14
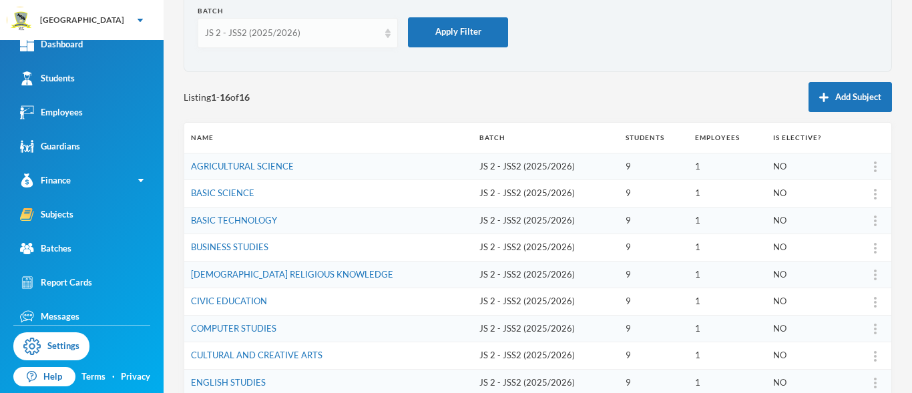
click at [385, 33] on div "JS 2 - JSS2 (2025/2026)" at bounding box center [298, 33] width 200 height 30
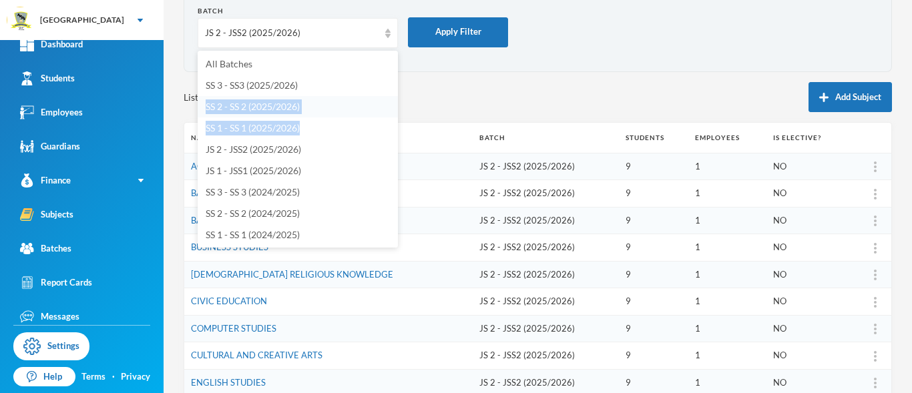
drag, startPoint x: 387, startPoint y: 75, endPoint x: 386, endPoint y: 114, distance: 38.1
click at [386, 114] on ul "All Batches SS 3 - SS3 (2025/2026) SS 2 - SS 2 (2025/2026) SS 1 - SS 1 (2025/20…" at bounding box center [298, 149] width 200 height 197
